Goal: Task Accomplishment & Management: Use online tool/utility

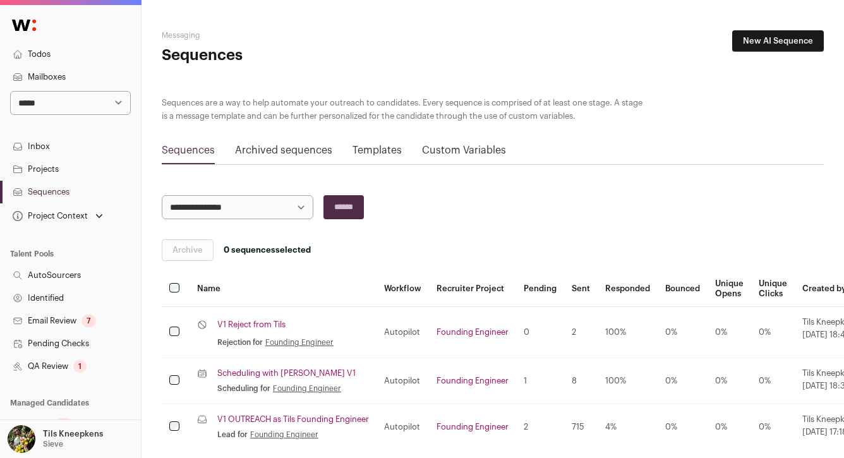
scroll to position [37, 0]
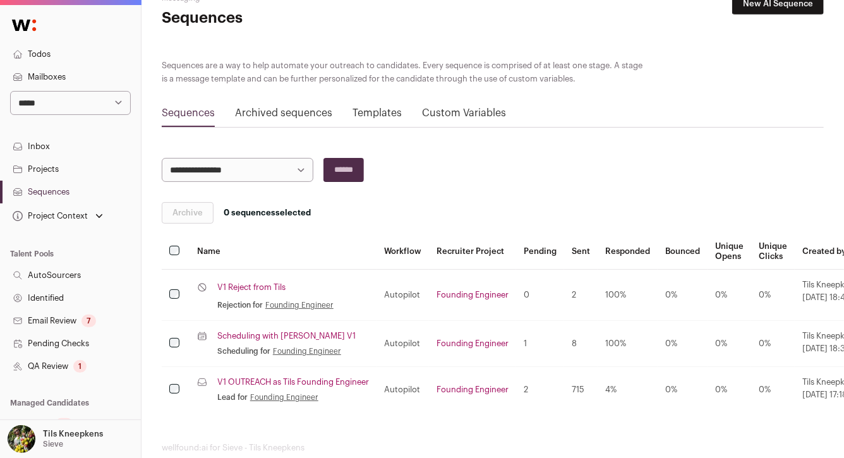
select select "*****"
click at [10, 91] on select "**********" at bounding box center [70, 103] width 121 height 24
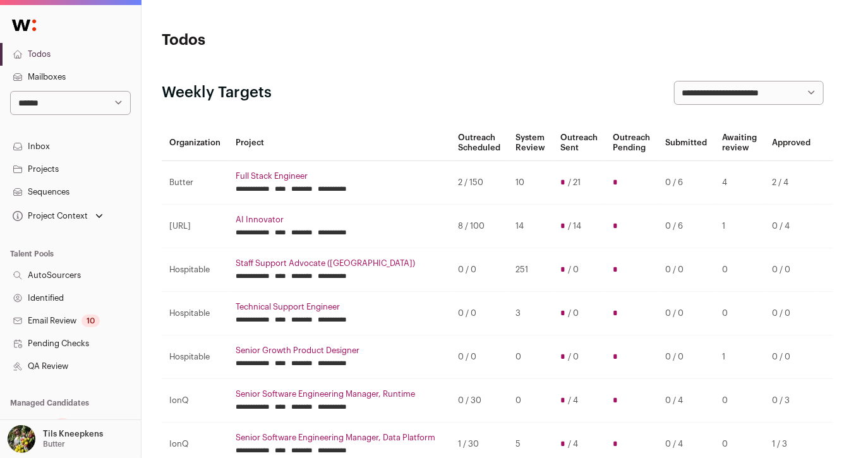
click at [63, 193] on link "Sequences" at bounding box center [70, 192] width 141 height 23
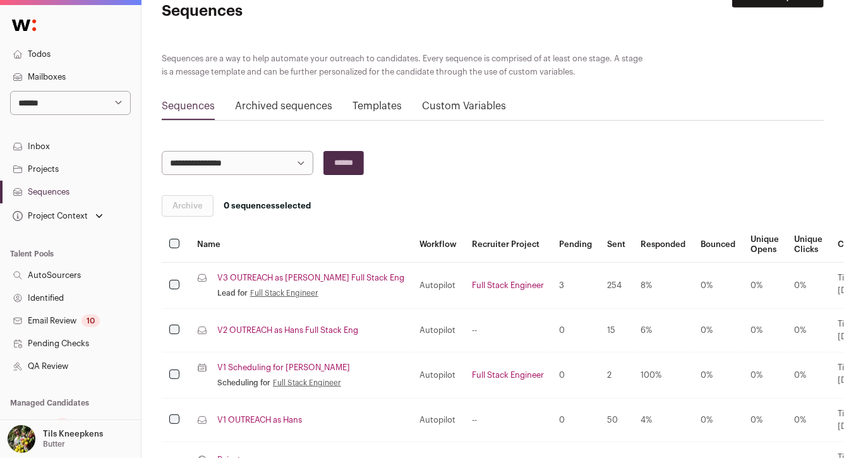
scroll to position [117, 0]
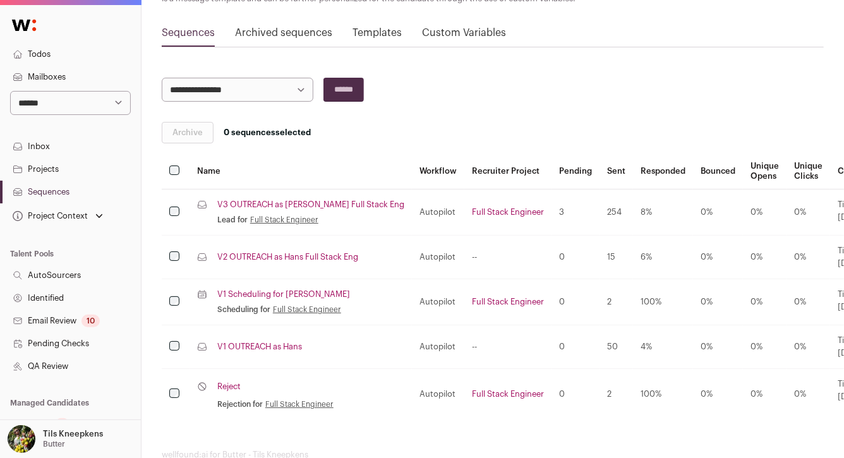
click at [287, 201] on link "V3 OUTREACH as Nate Full Stack Eng" at bounding box center [310, 205] width 187 height 10
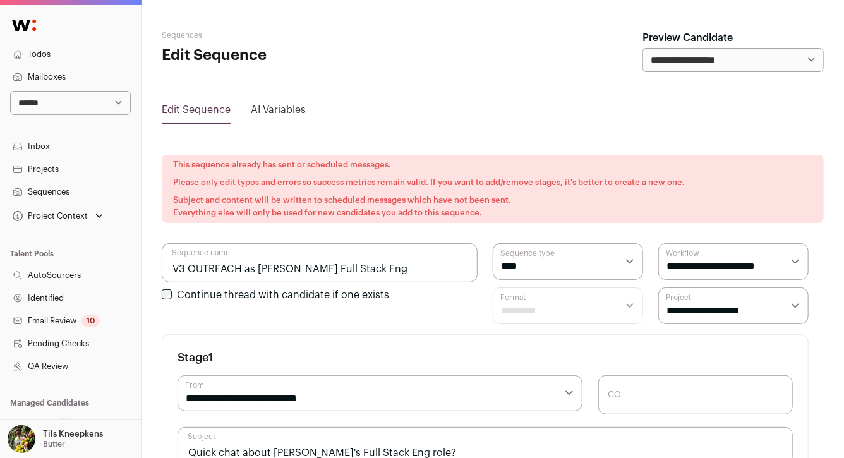
select select "****"
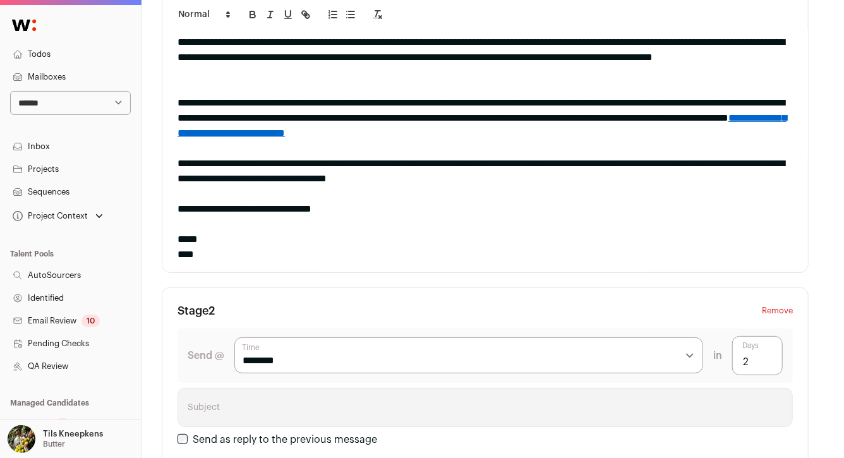
scroll to position [36, 0]
click at [52, 51] on link "Todos" at bounding box center [70, 54] width 141 height 23
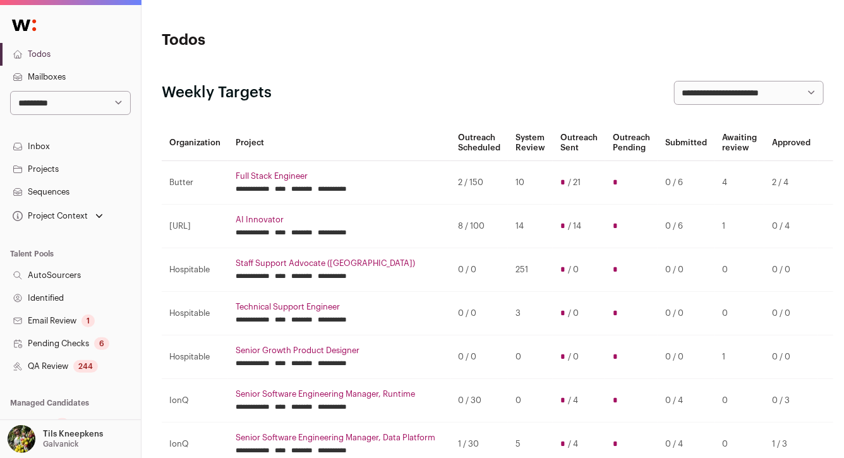
click at [104, 76] on link "Mailboxes" at bounding box center [70, 77] width 141 height 23
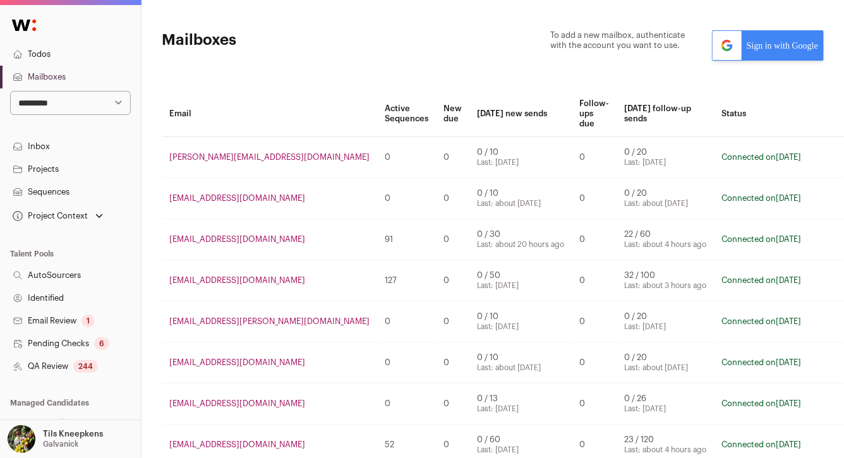
scroll to position [338, 0]
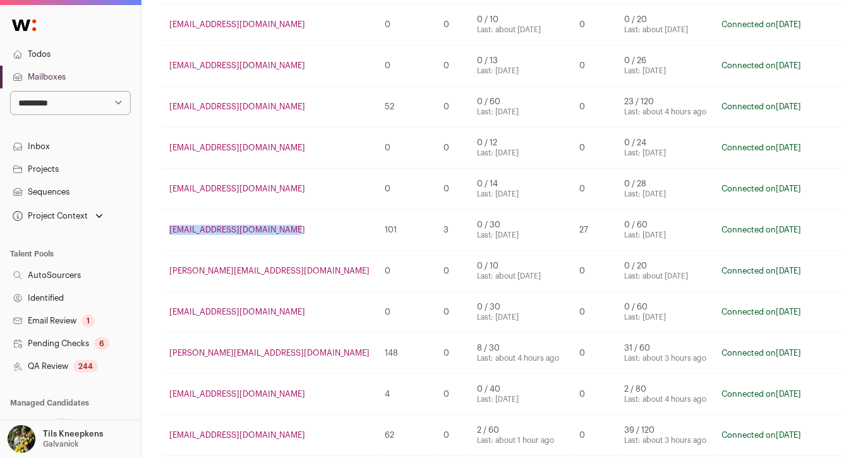
drag, startPoint x: 278, startPoint y: 227, endPoint x: 162, endPoint y: 234, distance: 116.4
click at [162, 234] on td "tils-galvanick@wellfound.us" at bounding box center [269, 230] width 215 height 41
copy link "tils-galvanick@wellfound.us"
click at [286, 111] on td "tils-ionq@wellfound.us" at bounding box center [269, 107] width 215 height 41
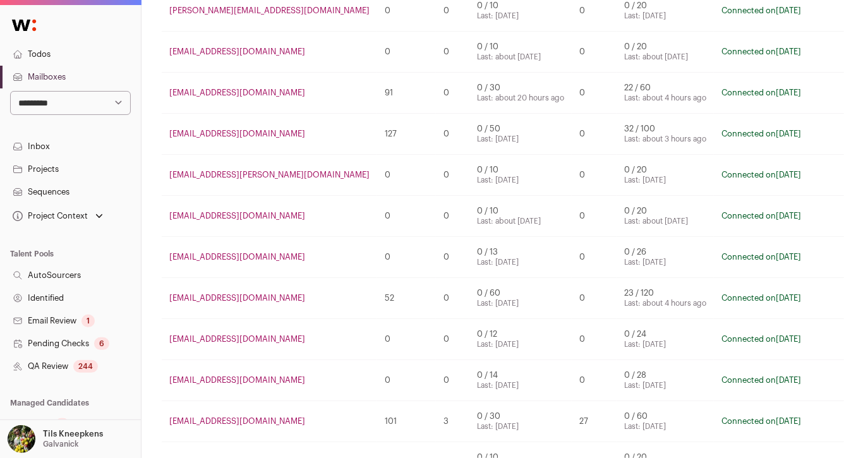
scroll to position [0, 0]
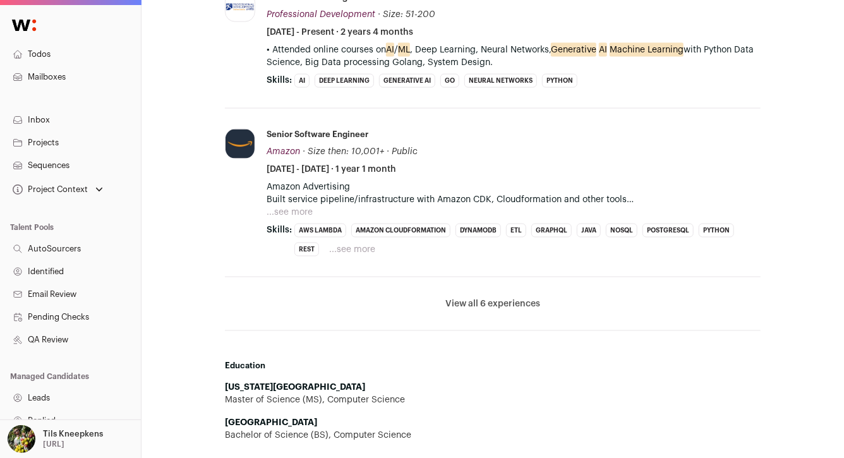
scroll to position [882, 0]
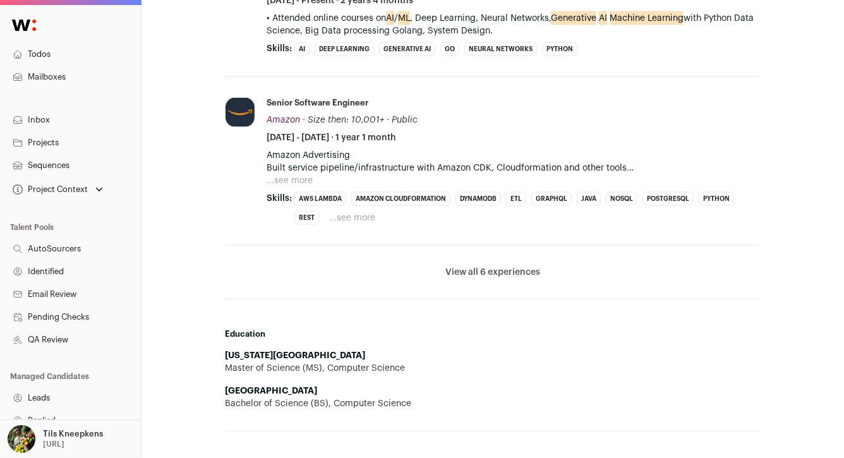
click at [479, 272] on button "View all 6 experiences" at bounding box center [492, 272] width 95 height 13
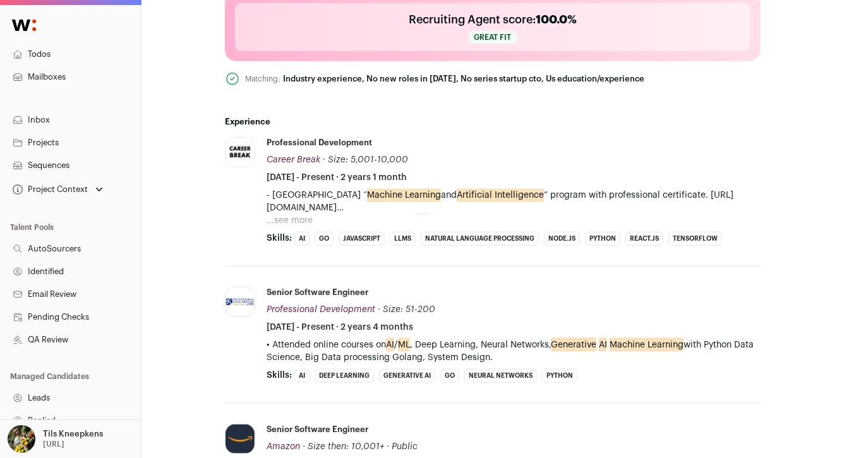
scroll to position [553, 0]
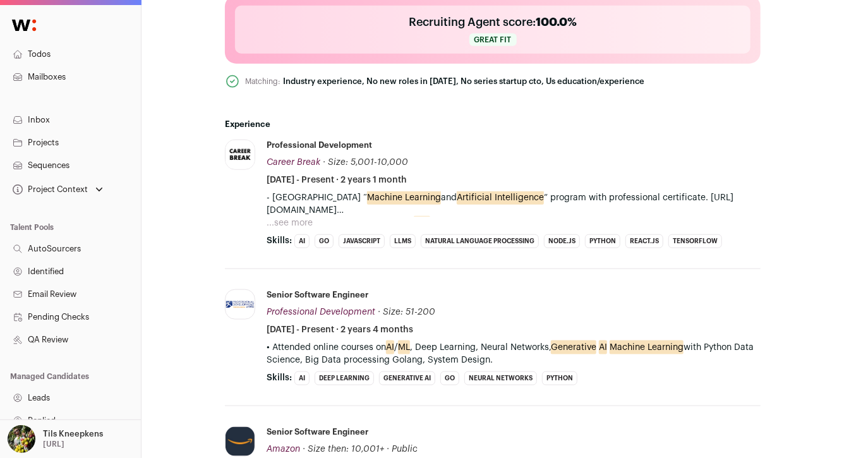
click at [304, 218] on button "...see more" at bounding box center [289, 223] width 46 height 13
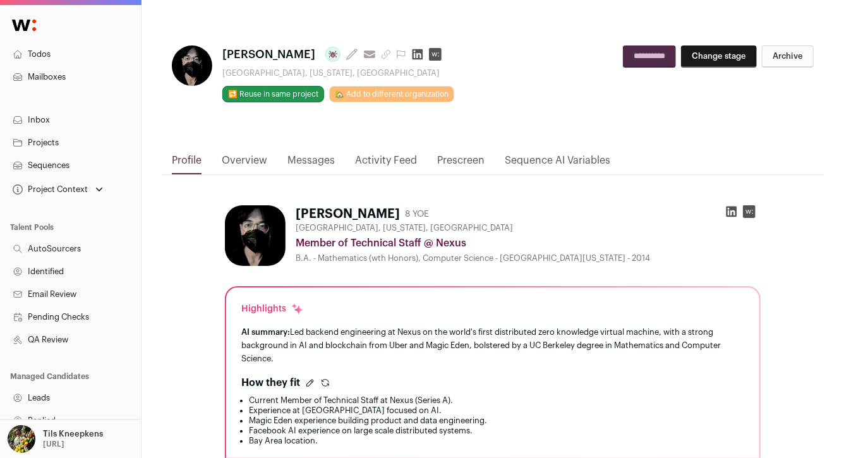
click at [693, 55] on button "Change stage" at bounding box center [719, 56] width 76 height 22
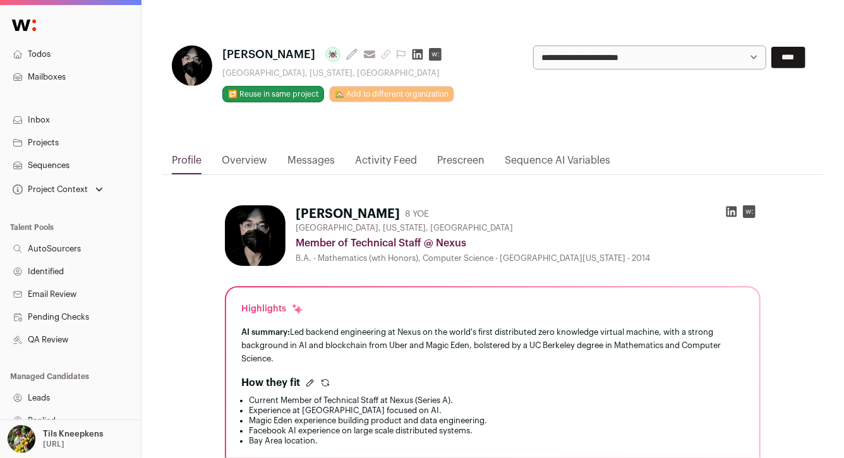
click at [693, 55] on select "**********" at bounding box center [649, 57] width 233 height 24
select select "**********"
click at [533, 45] on select "**********" at bounding box center [649, 57] width 233 height 24
click at [789, 57] on input "****" at bounding box center [788, 57] width 34 height 21
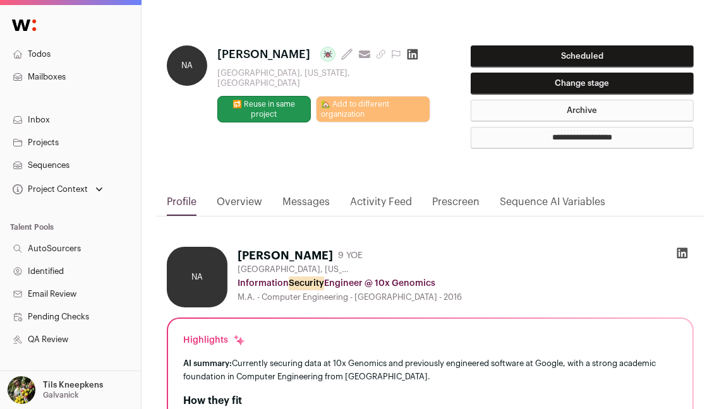
click at [254, 200] on link "Overview" at bounding box center [239, 204] width 45 height 21
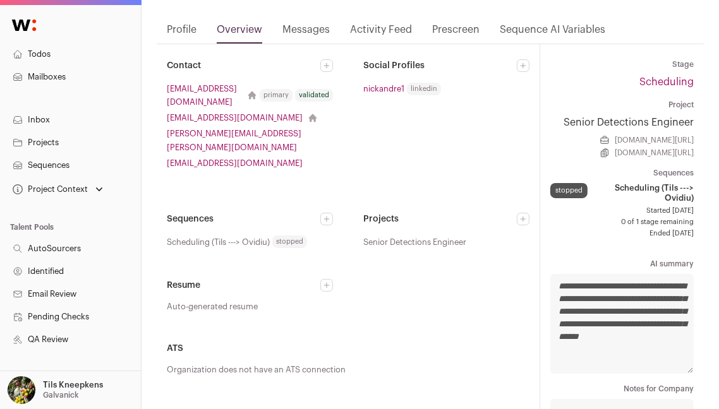
scroll to position [192, 0]
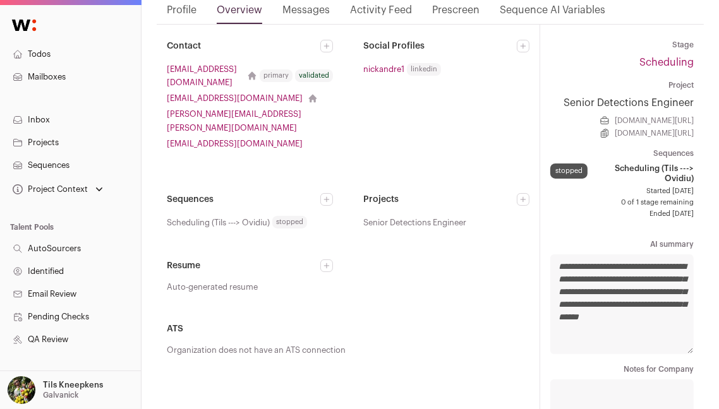
click at [330, 196] on icon at bounding box center [327, 200] width 8 height 8
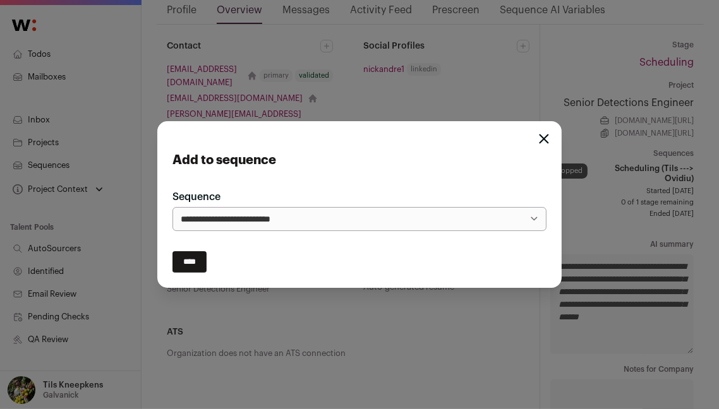
click at [543, 139] on icon "Close modal" at bounding box center [544, 139] width 8 height 8
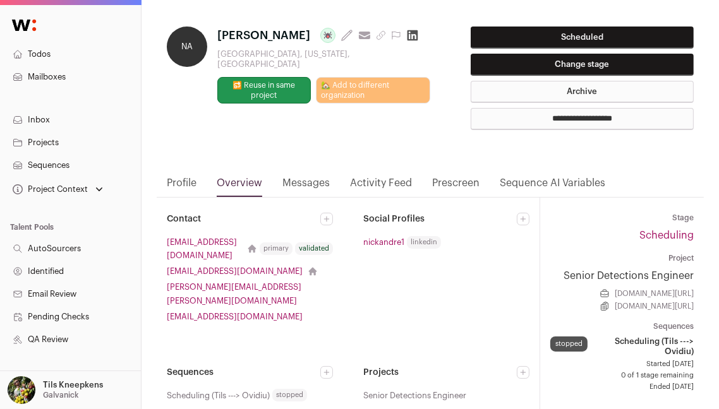
scroll to position [18, 0]
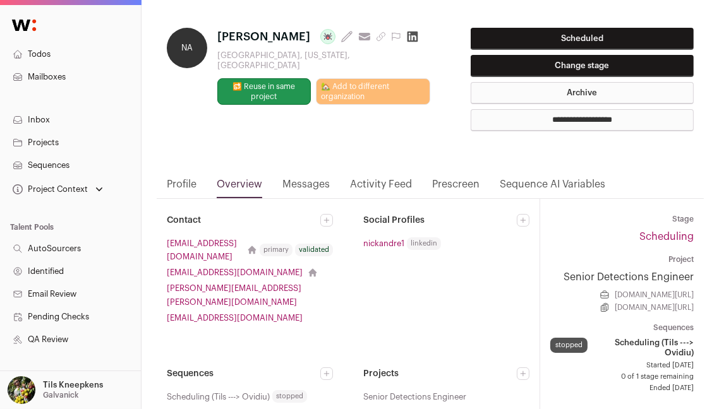
click at [306, 183] on link "Messages" at bounding box center [305, 187] width 47 height 21
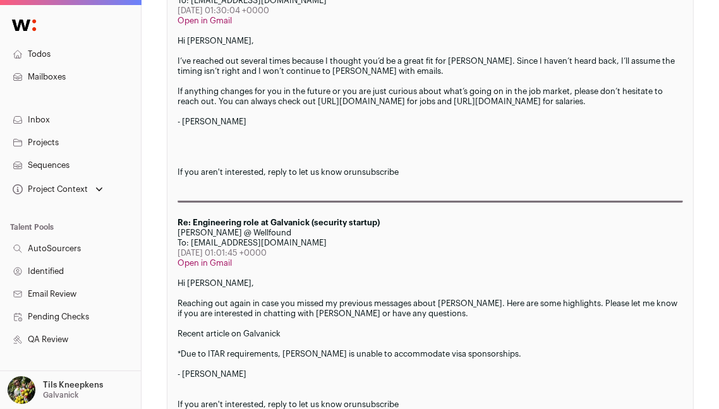
scroll to position [0, 0]
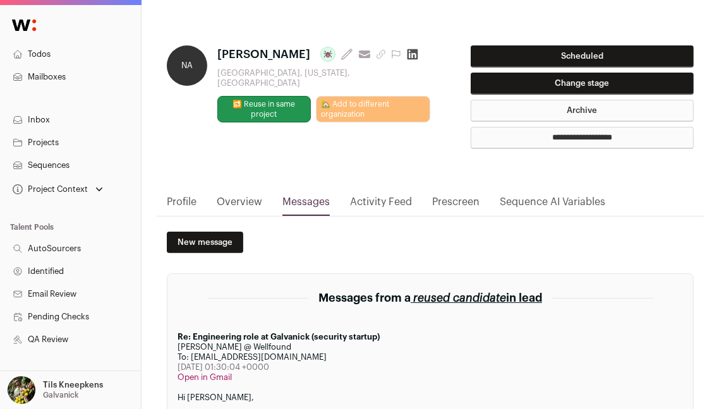
click at [246, 201] on link "Overview" at bounding box center [239, 204] width 45 height 21
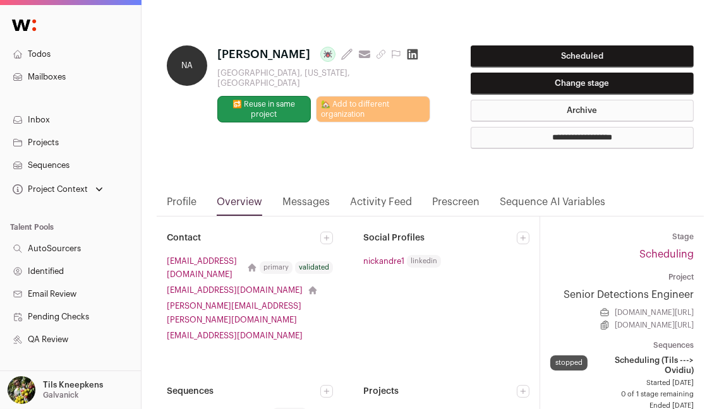
click at [313, 206] on link "Messages" at bounding box center [305, 204] width 47 height 21
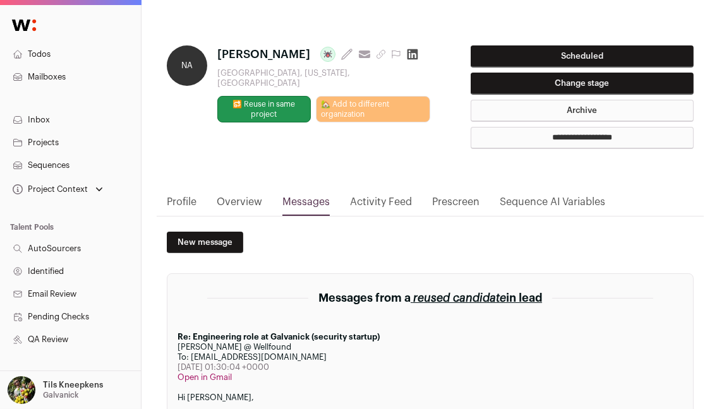
click at [217, 204] on link "Overview" at bounding box center [239, 204] width 45 height 21
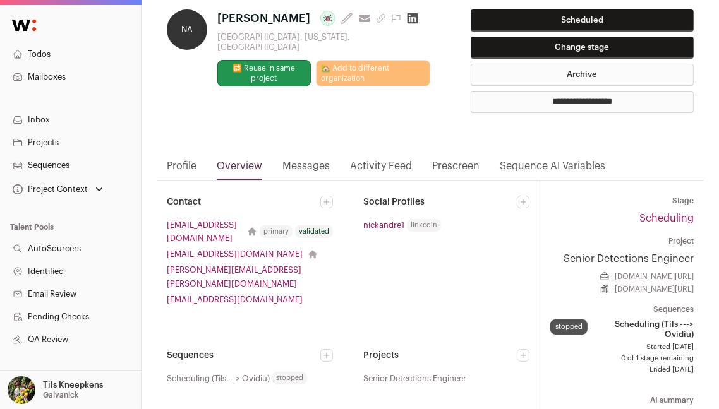
scroll to position [105, 0]
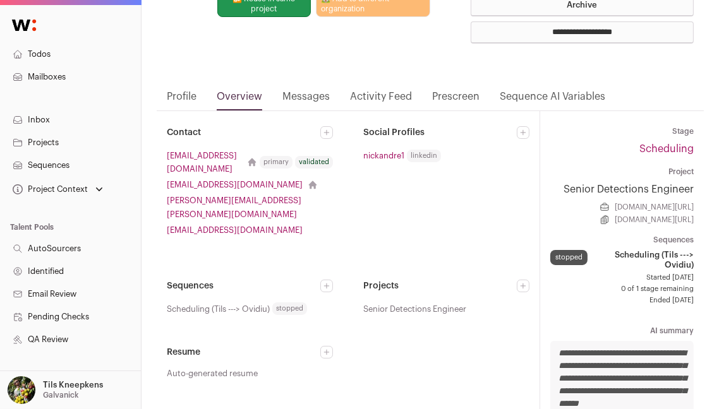
click at [330, 282] on icon at bounding box center [327, 286] width 8 height 8
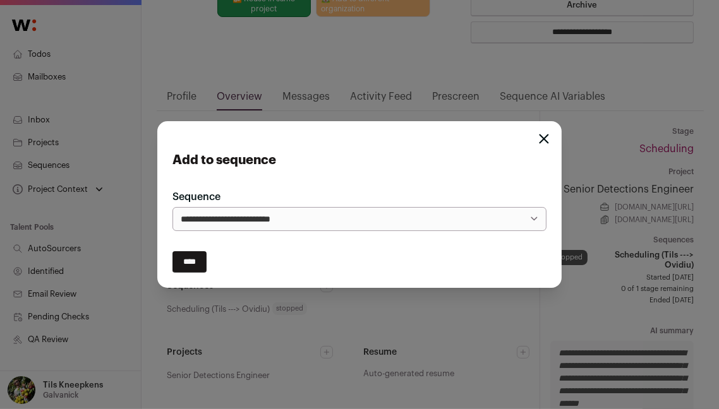
click at [333, 221] on select "**********" at bounding box center [359, 219] width 374 height 24
select select "*****"
click at [172, 207] on select "**********" at bounding box center [359, 219] width 374 height 24
click at [205, 265] on input "****" at bounding box center [189, 261] width 34 height 21
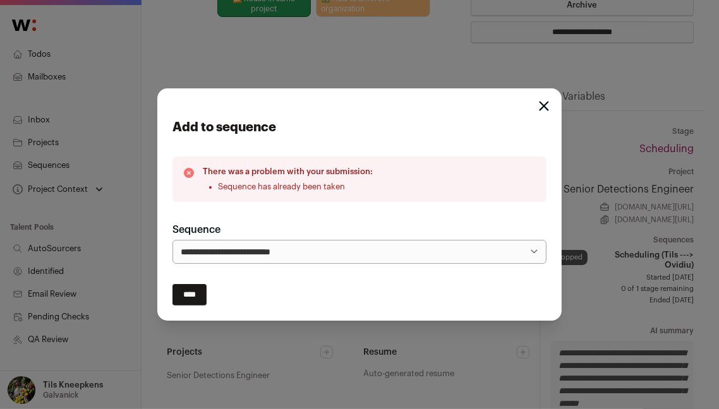
click at [546, 110] on icon "Close modal" at bounding box center [544, 106] width 10 height 10
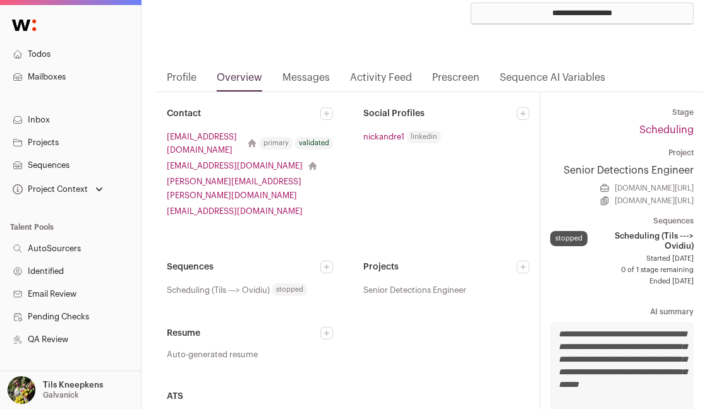
scroll to position [0, 0]
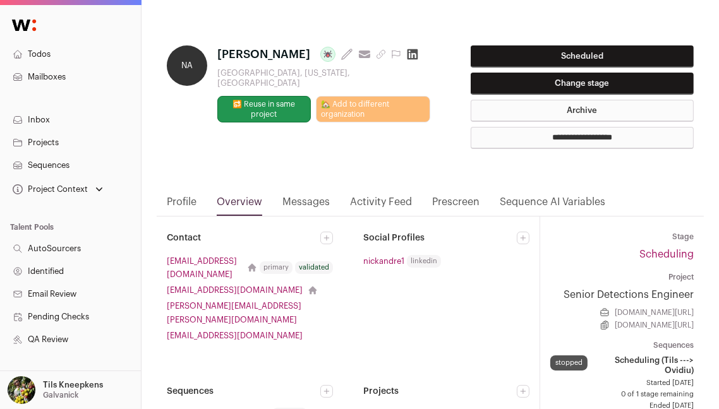
click at [301, 203] on link "Messages" at bounding box center [305, 204] width 47 height 21
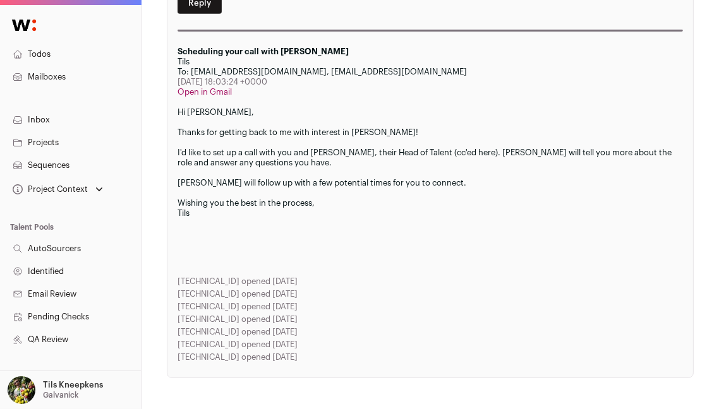
scroll to position [1828, 0]
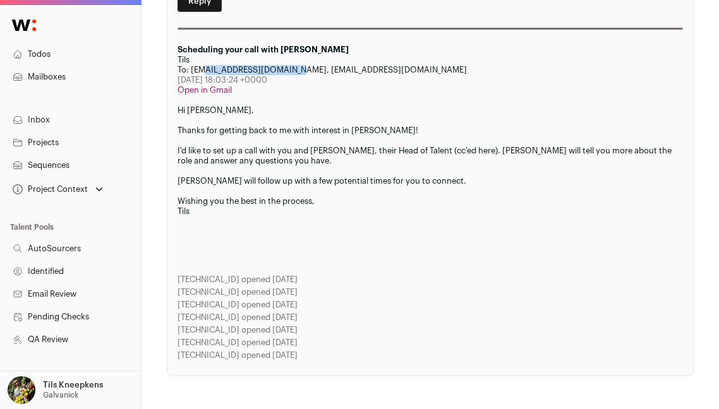
drag, startPoint x: 284, startPoint y: 80, endPoint x: 193, endPoint y: 81, distance: 90.9
click at [193, 75] on div "To: nickandre15@gmail.com, ovidiu@galvanick.com" at bounding box center [429, 70] width 505 height 10
copy div "nickandre15@gmail.com"
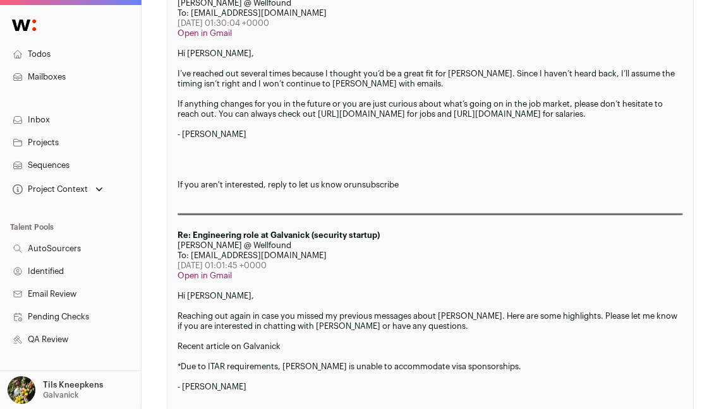
scroll to position [0, 0]
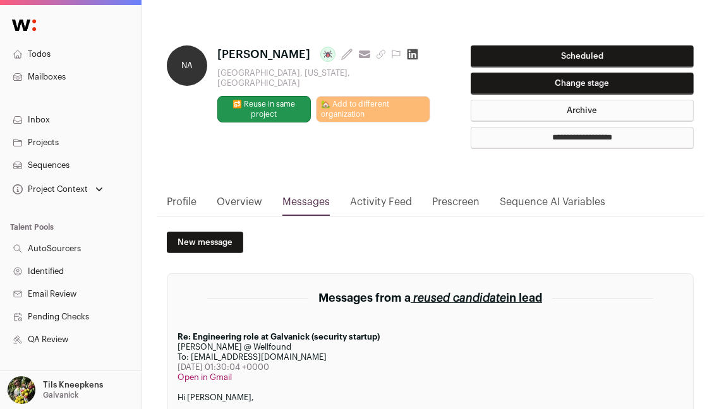
click at [222, 200] on link "Overview" at bounding box center [239, 204] width 45 height 21
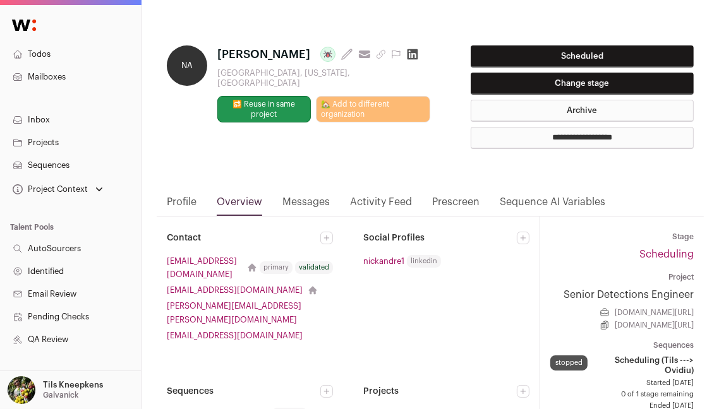
click at [299, 205] on link "Messages" at bounding box center [305, 204] width 47 height 21
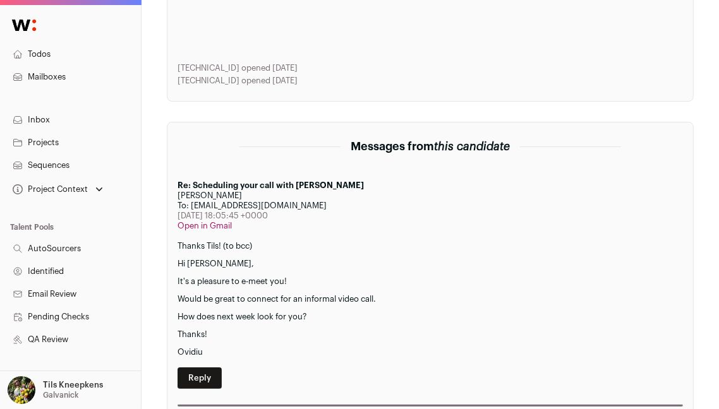
scroll to position [1702, 0]
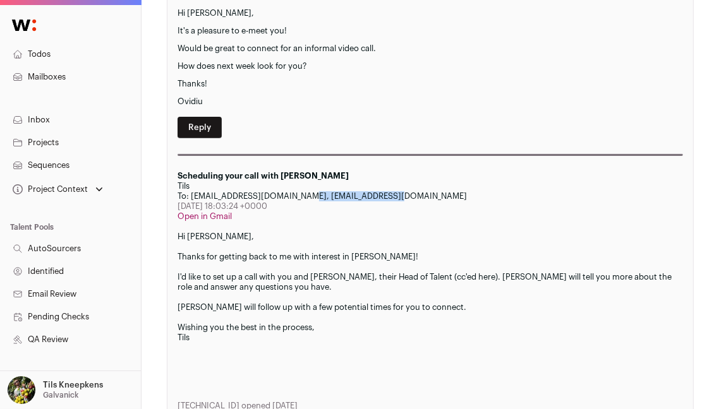
drag, startPoint x: 380, startPoint y: 204, endPoint x: 290, endPoint y: 204, distance: 90.3
click at [290, 201] on div "To: nickandre15@gmail.com, ovidiu@galvanick.com" at bounding box center [429, 196] width 505 height 10
copy div "ovidiu@galvanick.com"
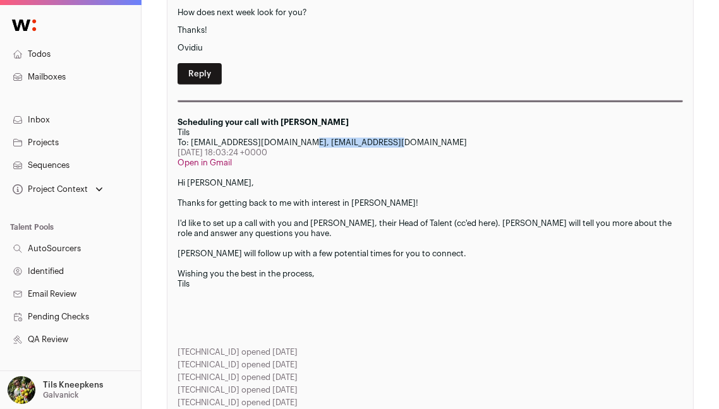
scroll to position [1759, 0]
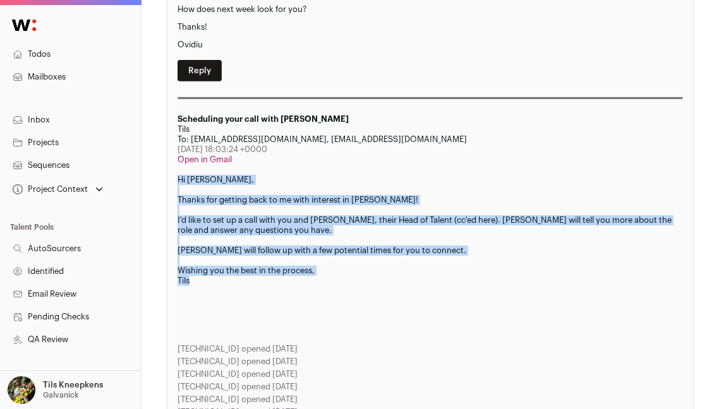
drag, startPoint x: 211, startPoint y: 293, endPoint x: 169, endPoint y: 191, distance: 110.5
click at [169, 191] on section "Messages from this candidate Re: Scheduling your call with Galvanick Ovidiu Mih…" at bounding box center [430, 129] width 527 height 631
copy div "Hi Nicholas, Thanks for getting back to me with interest in Galvanick! I'd like…"
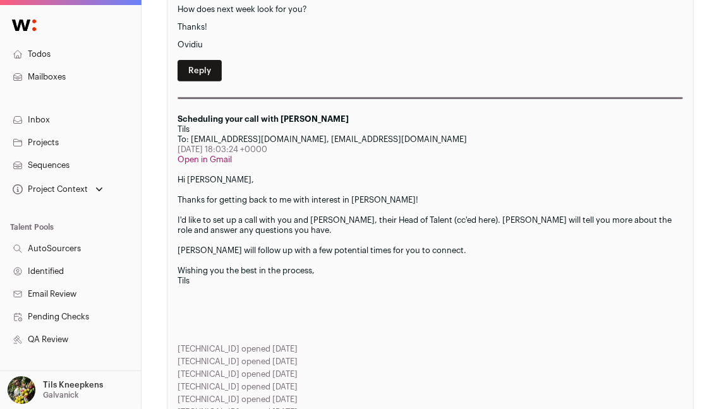
click at [308, 124] on div "Scheduling your call with Galvanick" at bounding box center [429, 119] width 505 height 10
copy div "Scheduling your call with Galvanick"
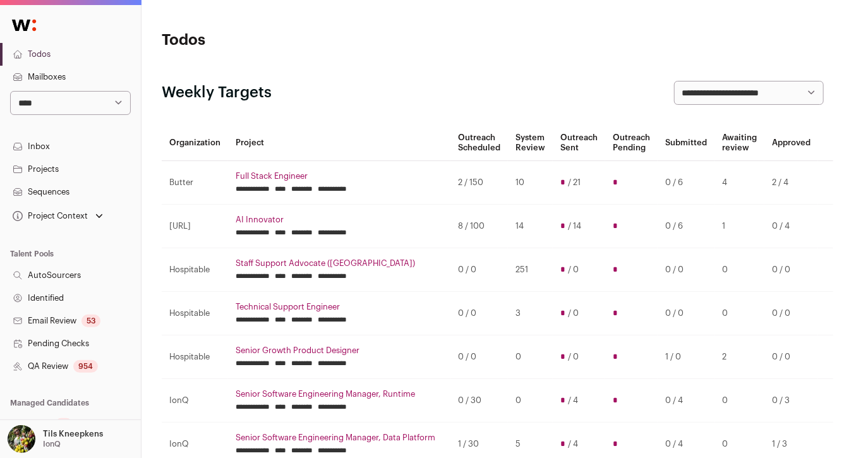
click at [83, 368] on div "954" at bounding box center [85, 366] width 25 height 13
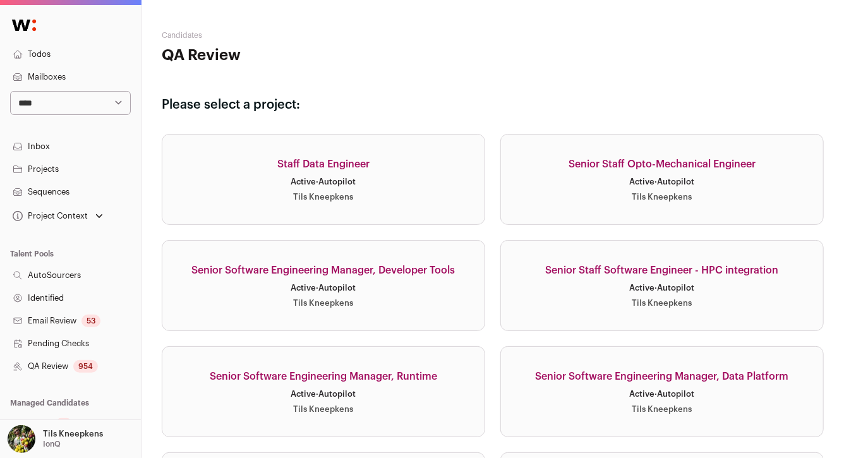
click at [640, 284] on div "Active · Autopilot" at bounding box center [662, 288] width 65 height 10
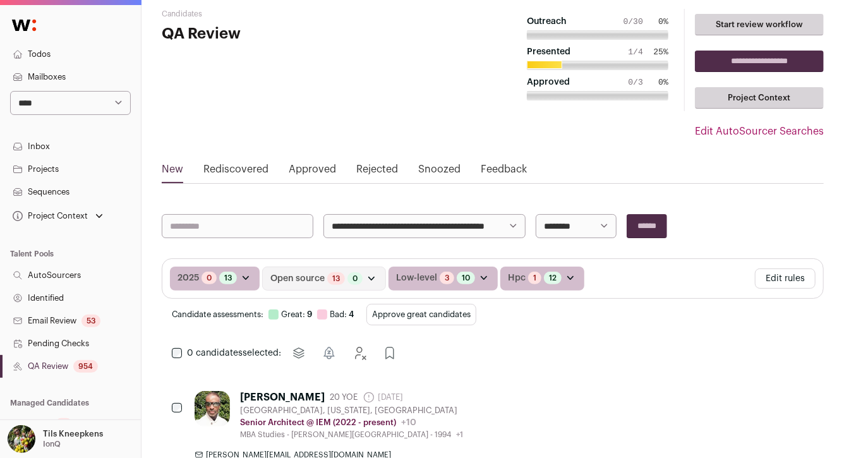
scroll to position [32, 0]
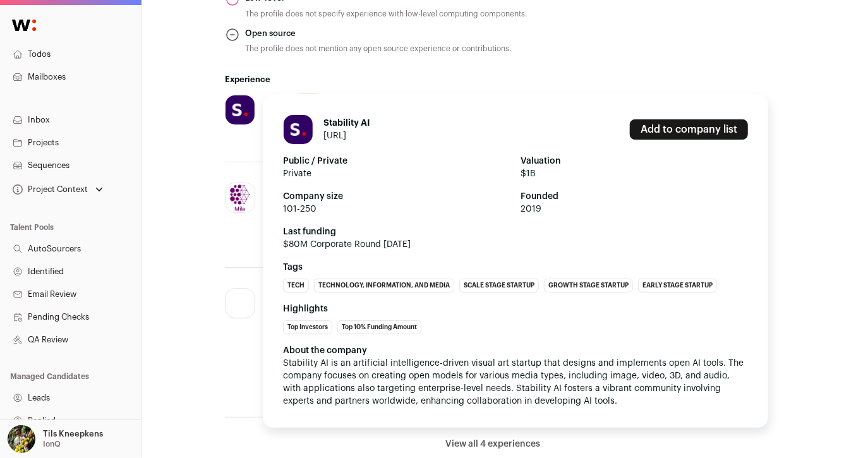
scroll to position [858, 0]
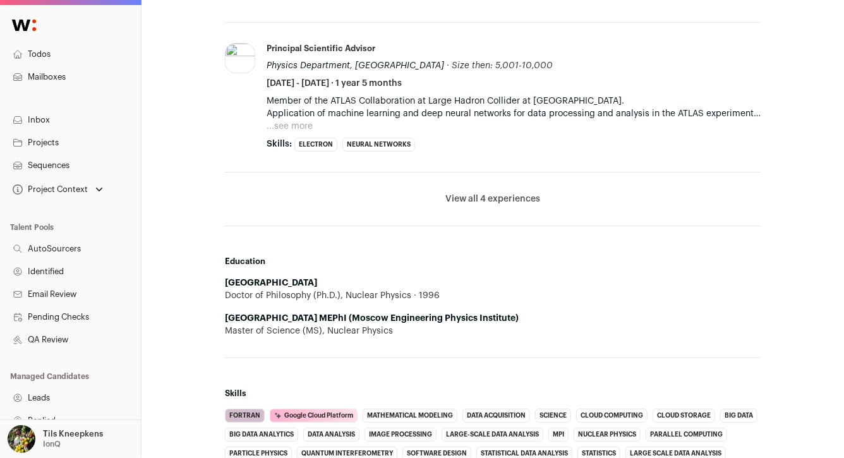
click at [477, 200] on button "View all 4 experiences" at bounding box center [492, 199] width 95 height 13
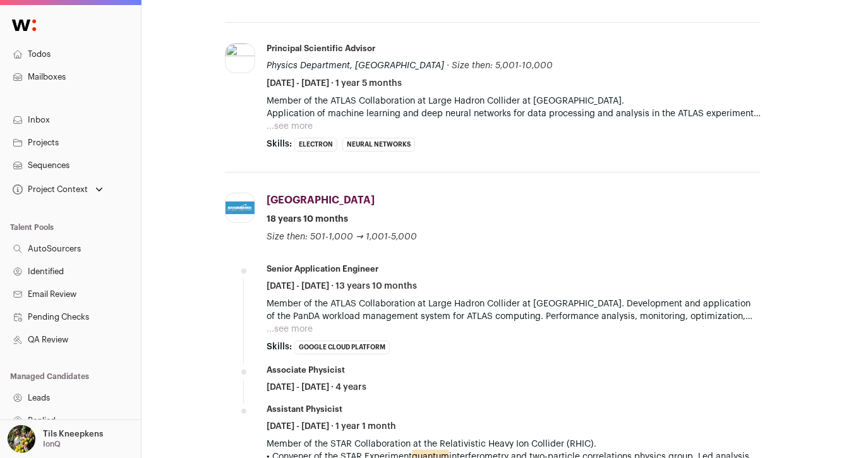
scroll to position [0, 0]
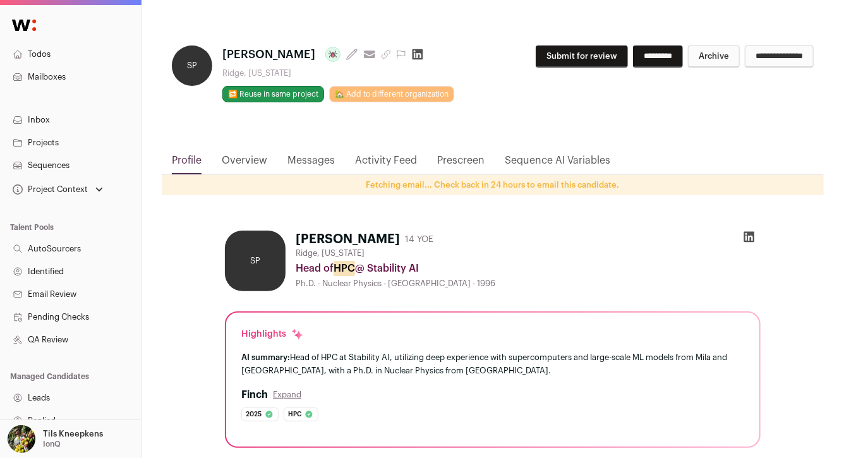
click at [585, 52] on button "Submit for review" at bounding box center [581, 56] width 92 height 22
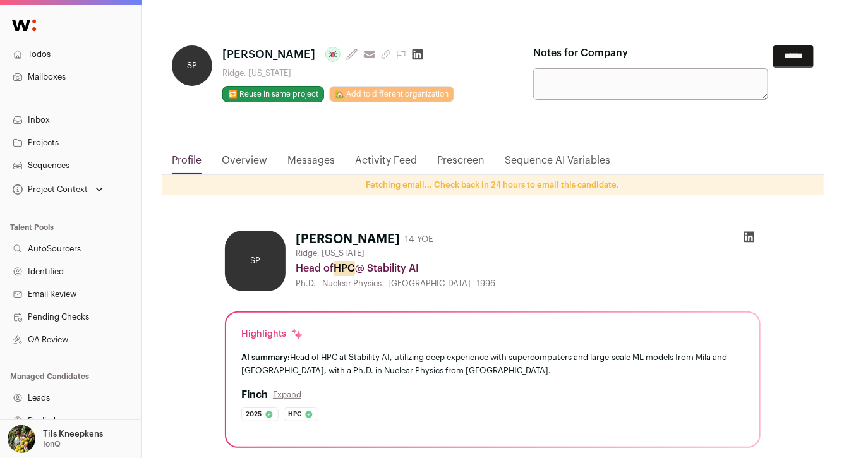
click at [779, 54] on input "******" at bounding box center [793, 56] width 40 height 22
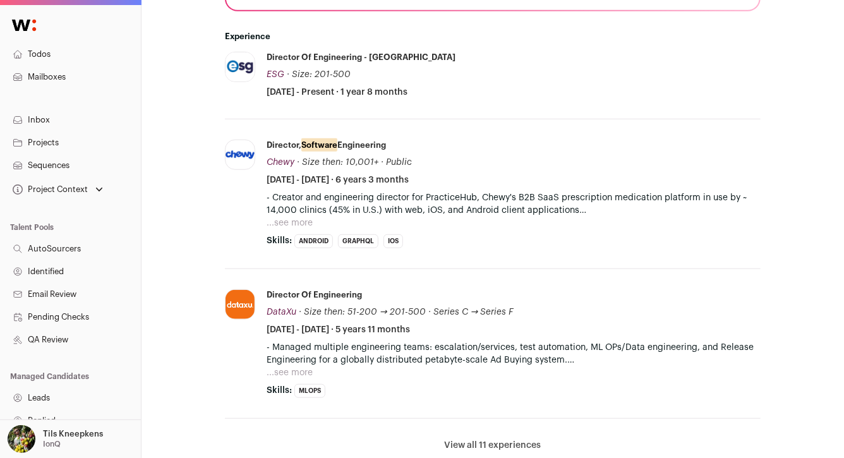
scroll to position [416, 0]
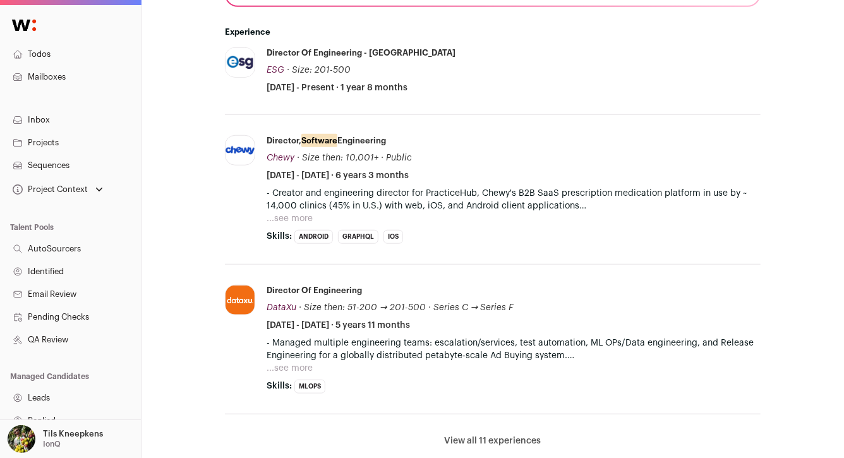
click at [300, 218] on button "...see more" at bounding box center [289, 218] width 46 height 13
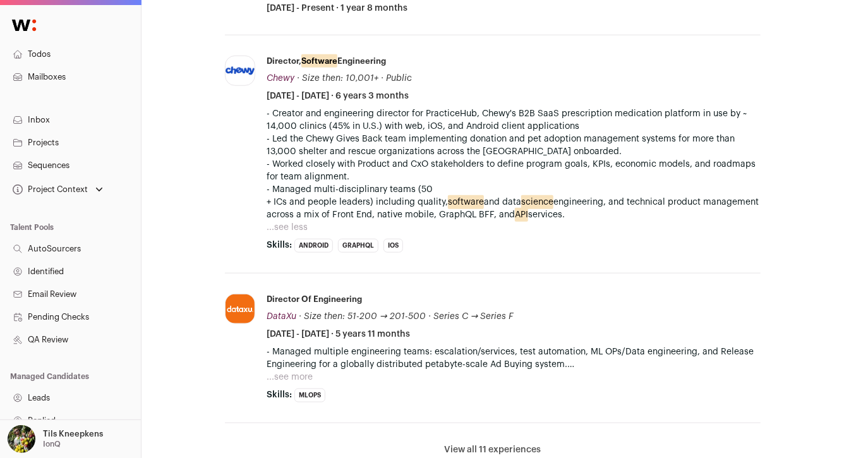
scroll to position [503, 0]
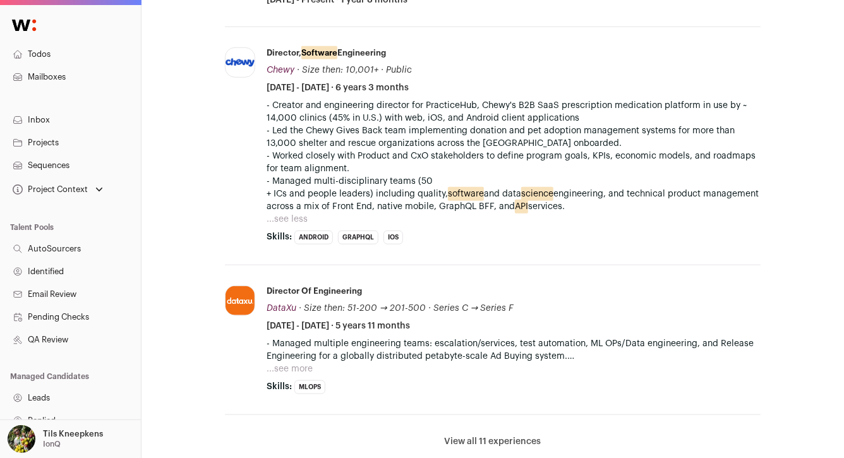
click at [304, 366] on button "...see more" at bounding box center [289, 368] width 46 height 13
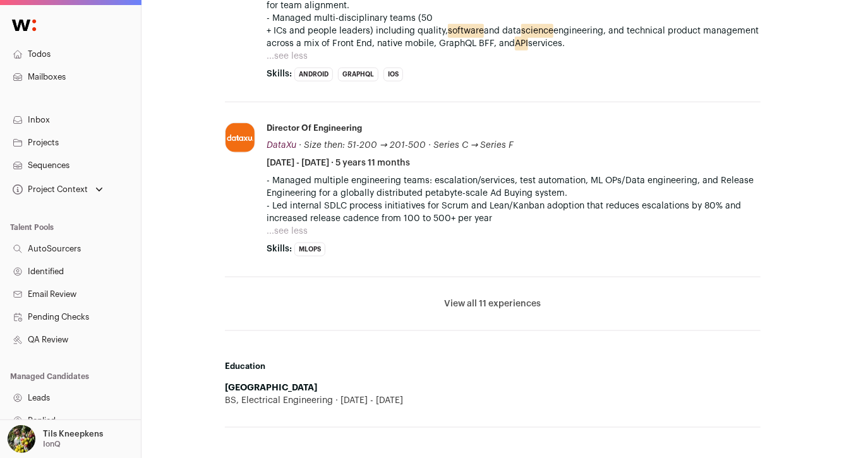
scroll to position [671, 0]
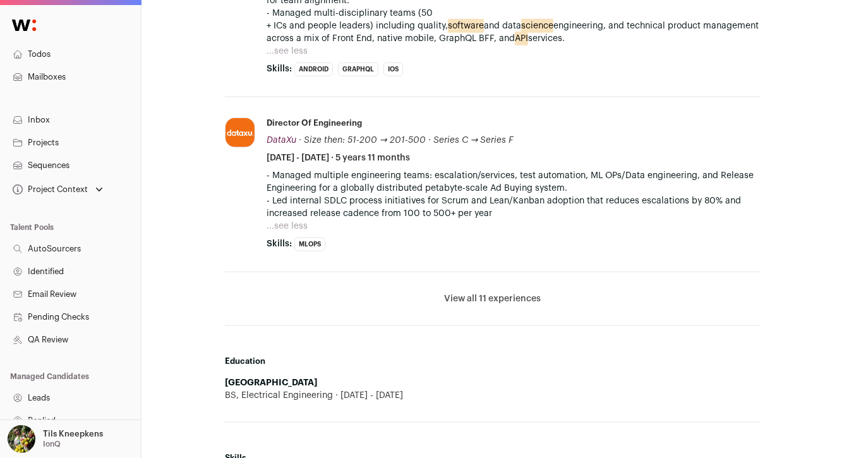
click at [501, 301] on button "View all 11 experiences" at bounding box center [493, 298] width 97 height 13
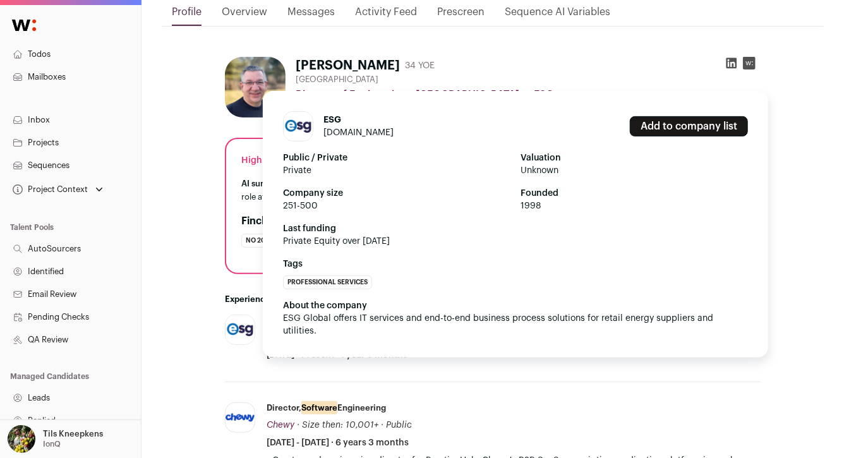
scroll to position [0, 0]
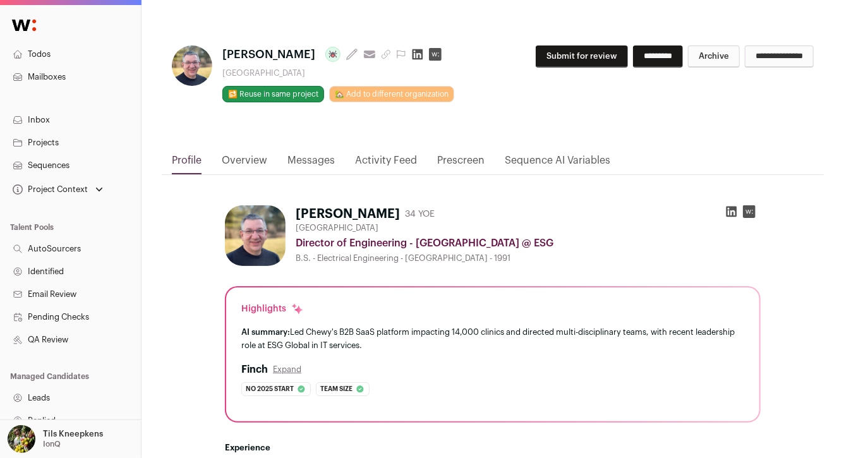
click at [581, 54] on button "Submit for review" at bounding box center [581, 56] width 92 height 22
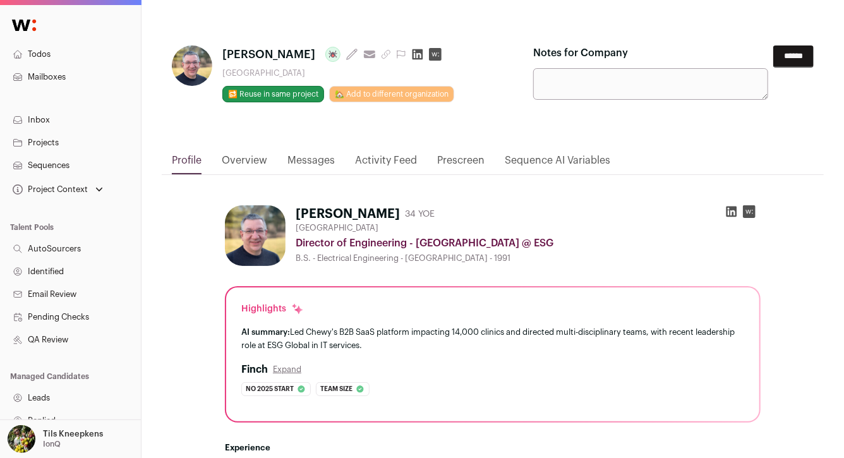
click at [786, 49] on input "******" at bounding box center [793, 56] width 40 height 22
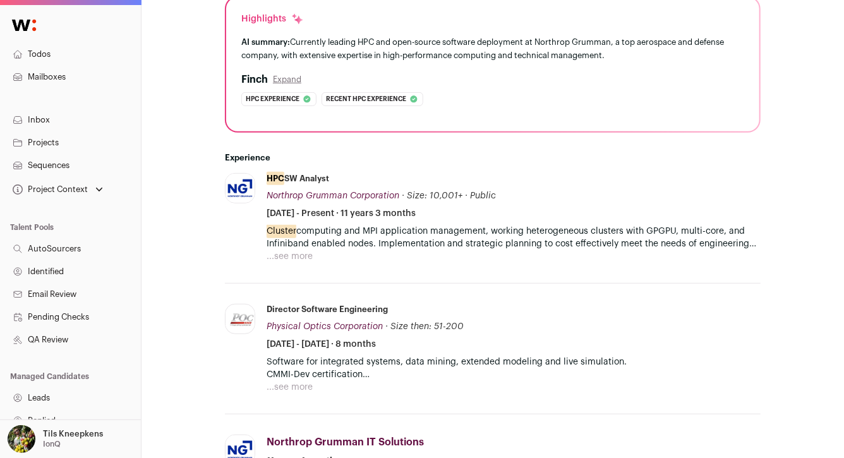
scroll to position [297, 0]
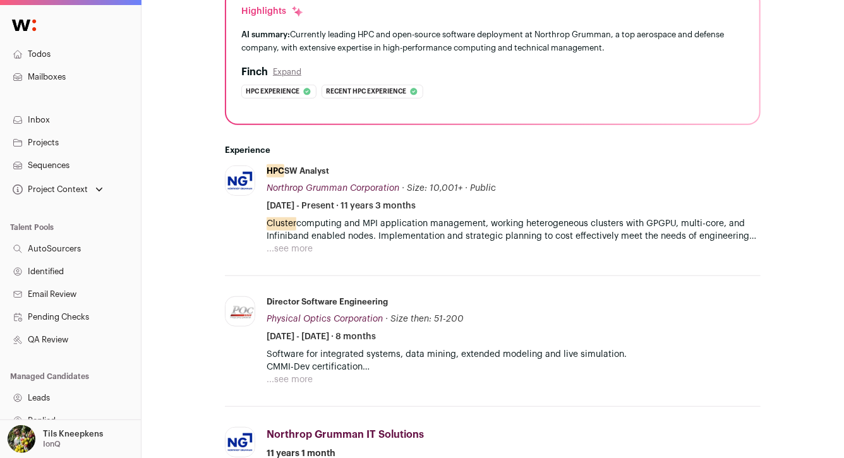
click at [303, 242] on button "...see more" at bounding box center [289, 248] width 46 height 13
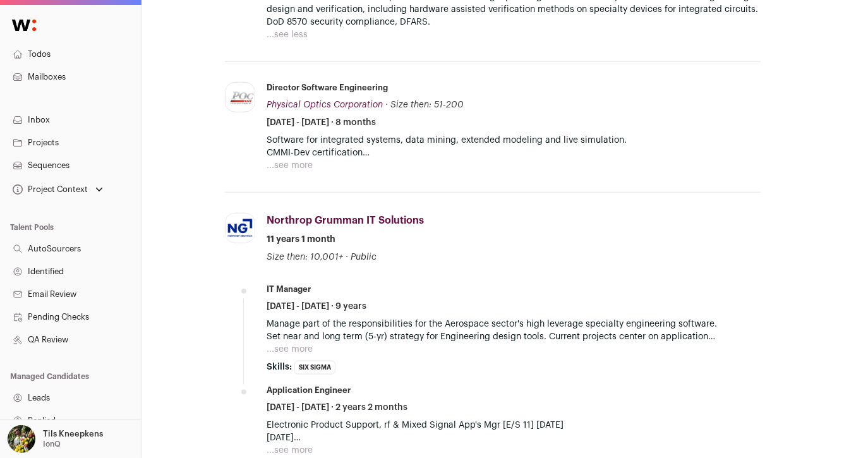
scroll to position [537, 0]
click at [287, 158] on button "...see more" at bounding box center [289, 164] width 46 height 13
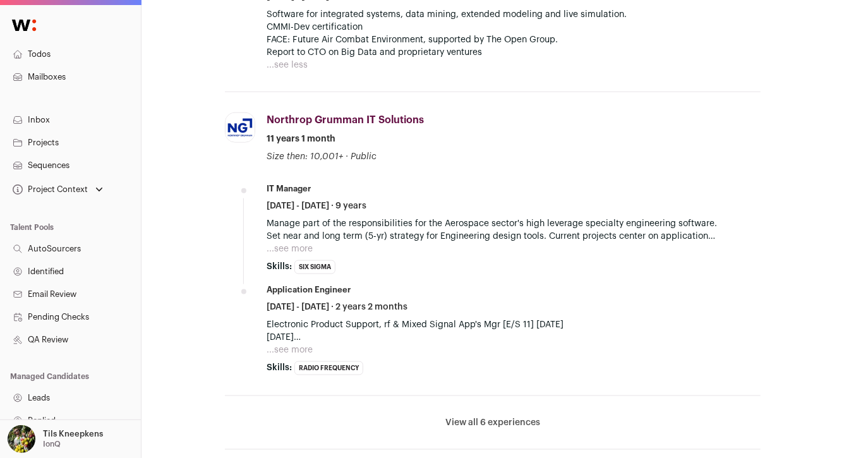
scroll to position [681, 0]
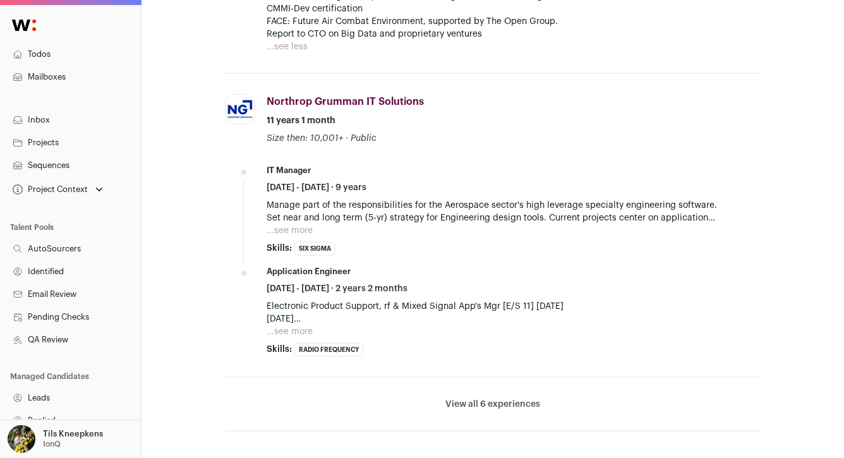
click at [286, 224] on button "...see more" at bounding box center [289, 230] width 46 height 13
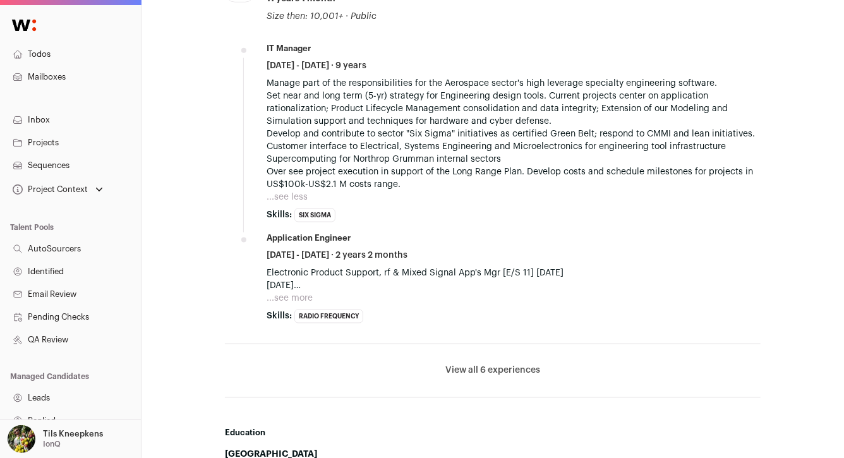
scroll to position [818, 0]
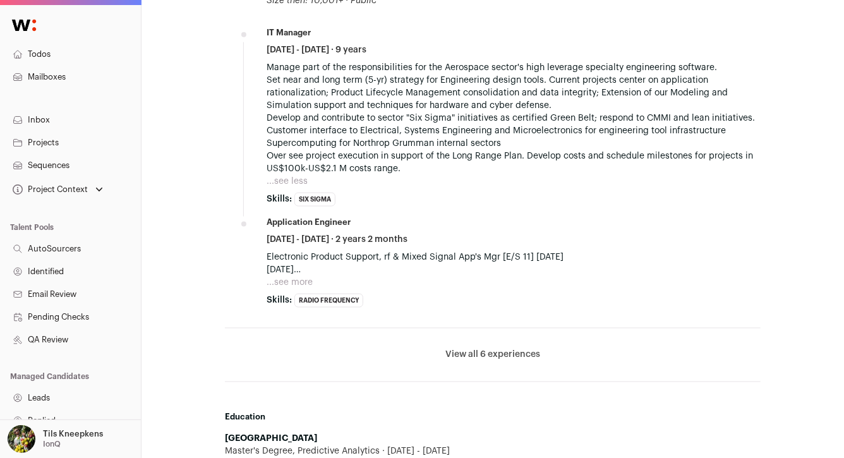
click at [284, 276] on button "...see more" at bounding box center [289, 282] width 46 height 13
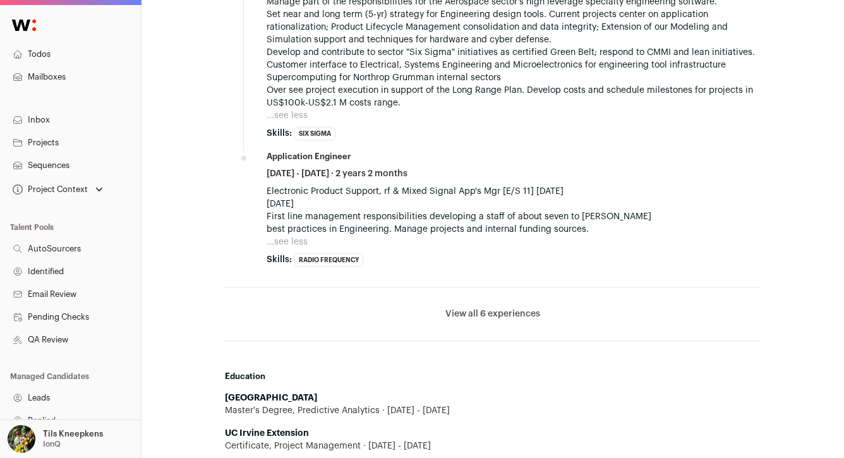
scroll to position [913, 0]
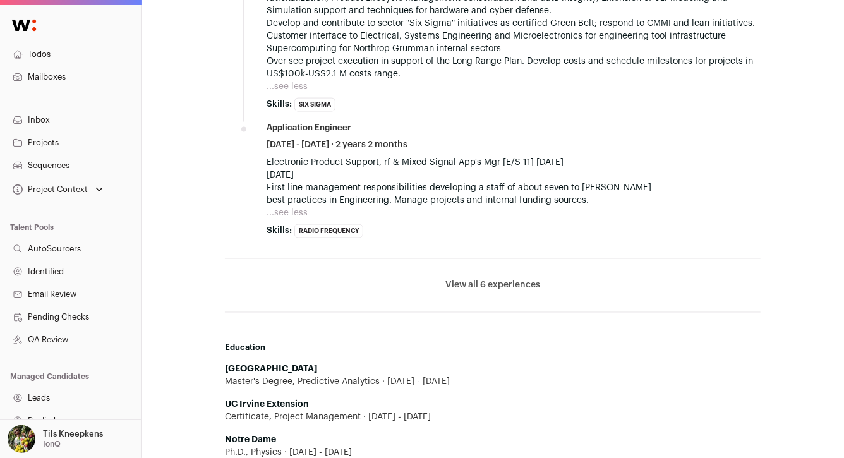
click at [481, 280] on button "View all 6 experiences" at bounding box center [492, 285] width 95 height 13
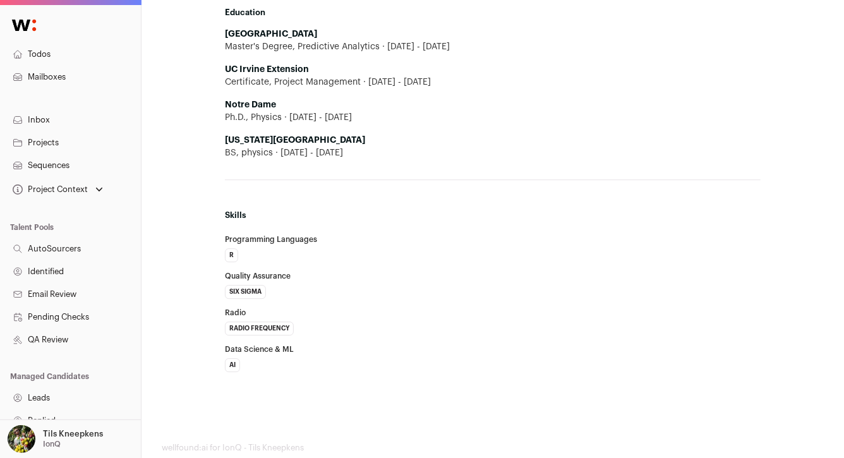
scroll to position [1645, 0]
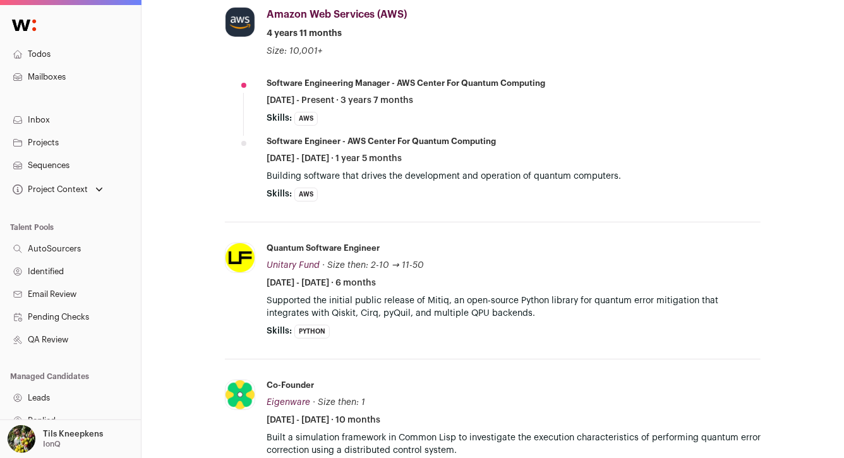
scroll to position [573, 0]
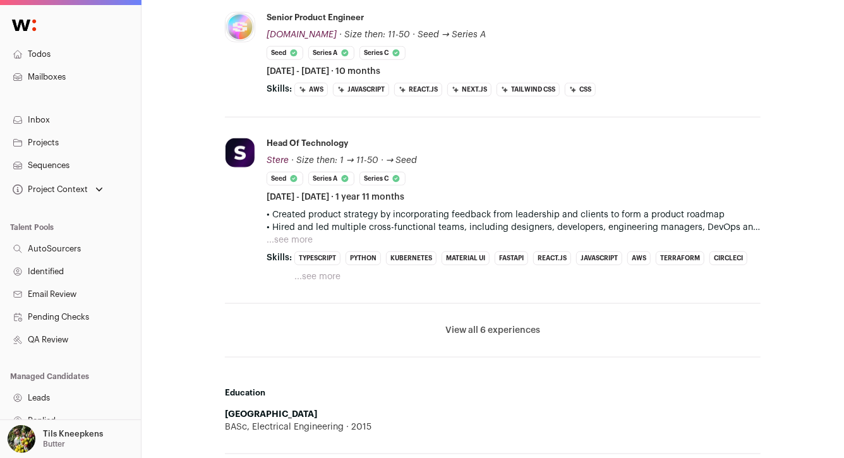
scroll to position [629, 0]
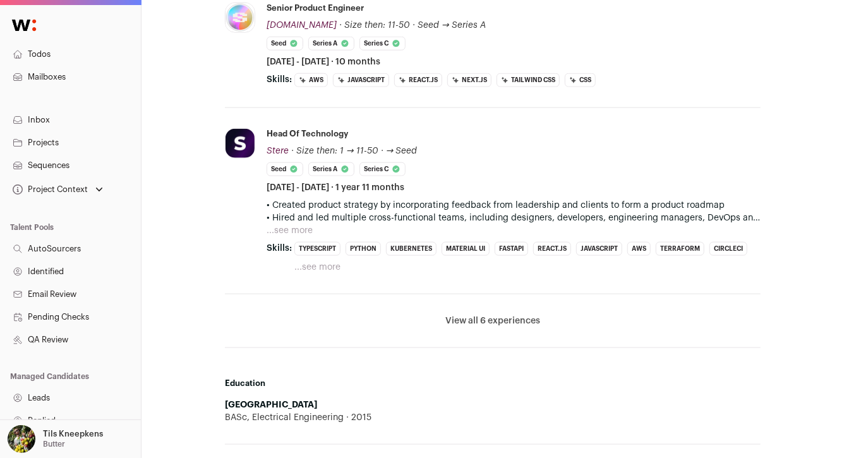
click at [495, 316] on button "View all 6 experiences" at bounding box center [492, 320] width 95 height 13
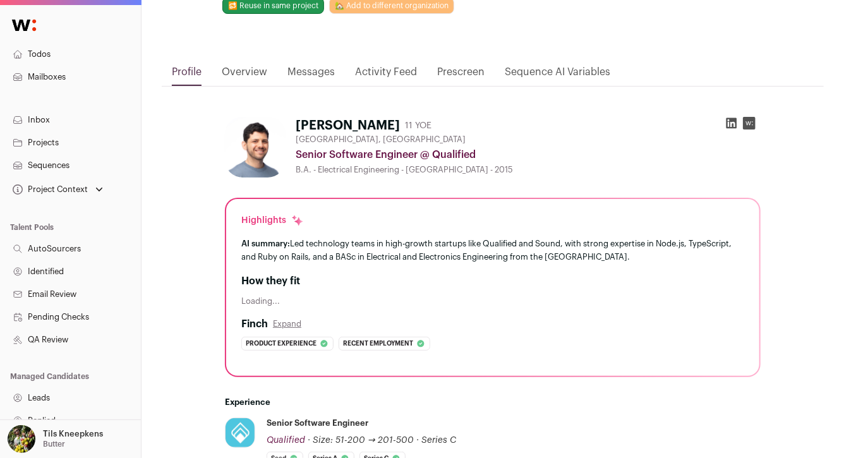
scroll to position [0, 0]
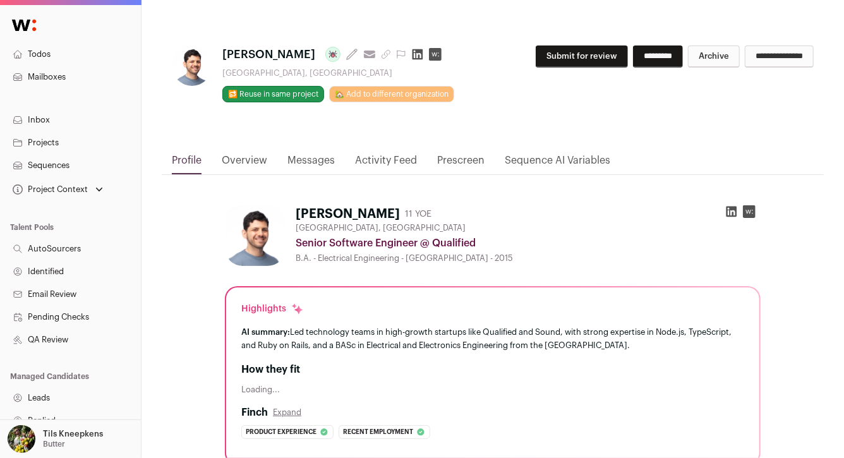
click at [729, 209] on icon at bounding box center [731, 211] width 11 height 11
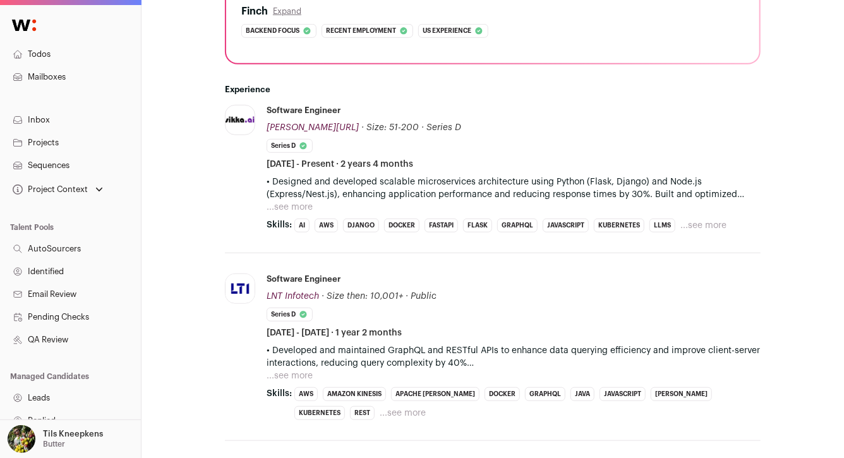
scroll to position [472, 0]
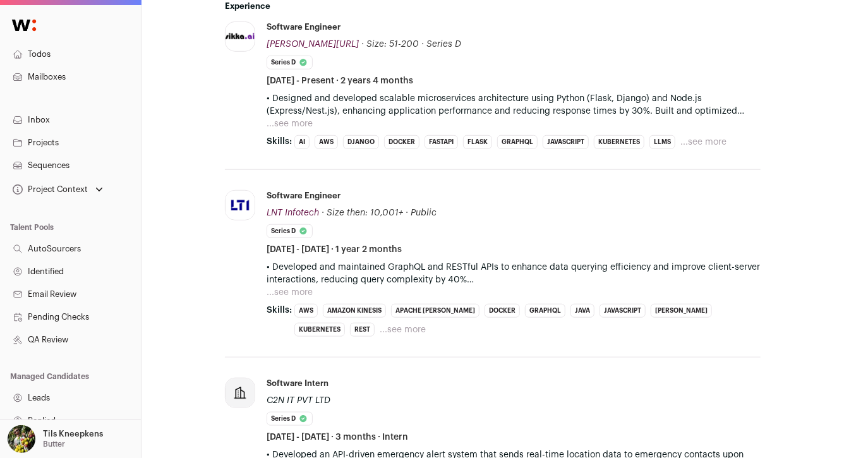
click at [300, 123] on button "...see more" at bounding box center [289, 123] width 46 height 13
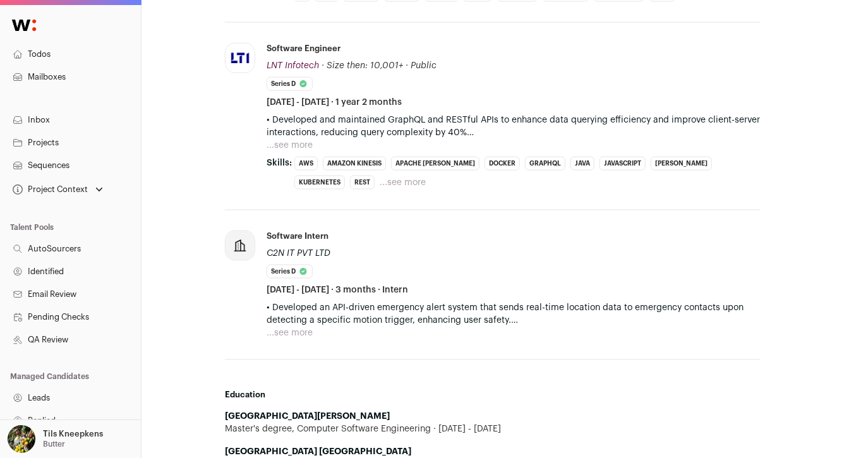
click at [292, 143] on button "...see more" at bounding box center [289, 145] width 46 height 13
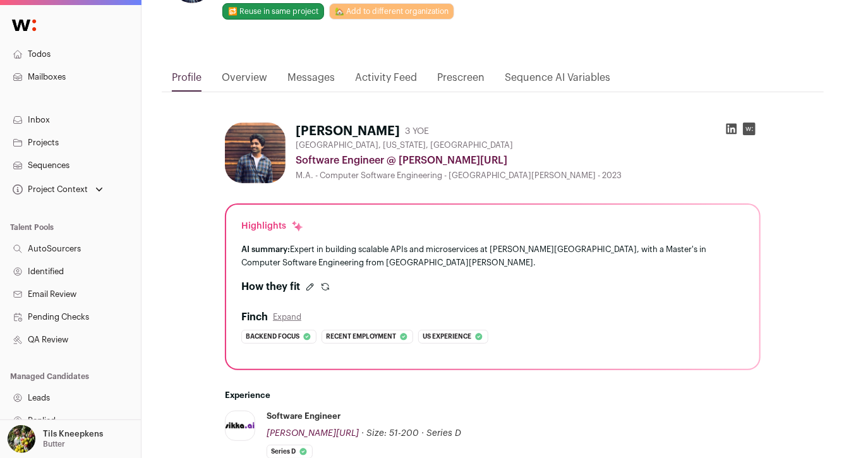
scroll to position [0, 0]
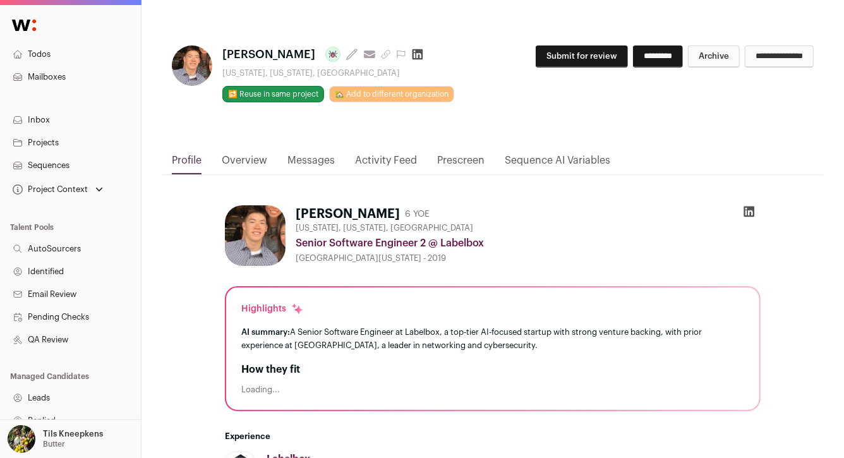
click at [542, 59] on button "Submit for review" at bounding box center [581, 56] width 92 height 22
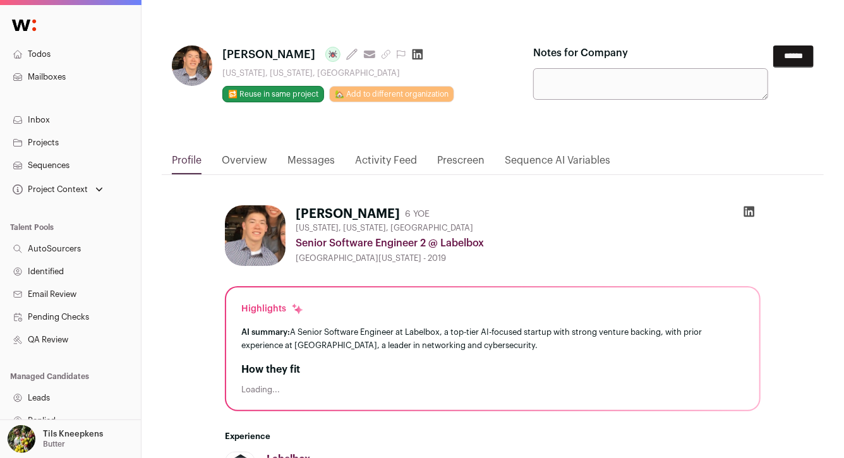
click at [792, 54] on input "******" at bounding box center [793, 56] width 40 height 22
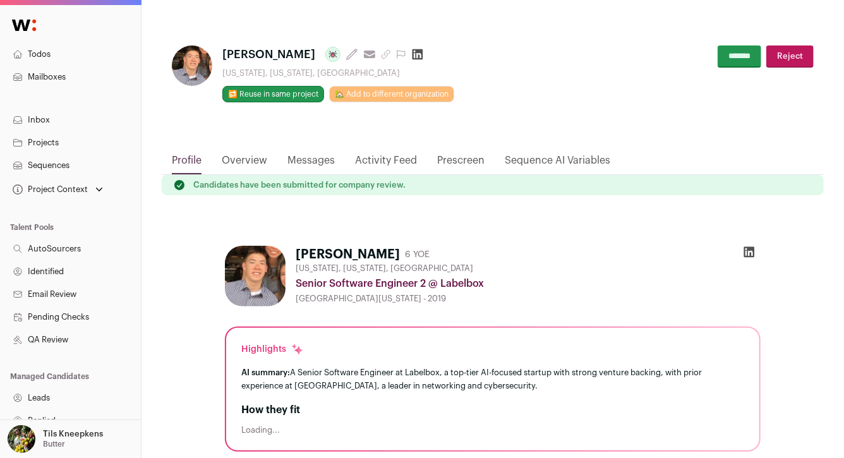
click at [260, 162] on link "Overview" at bounding box center [244, 163] width 45 height 21
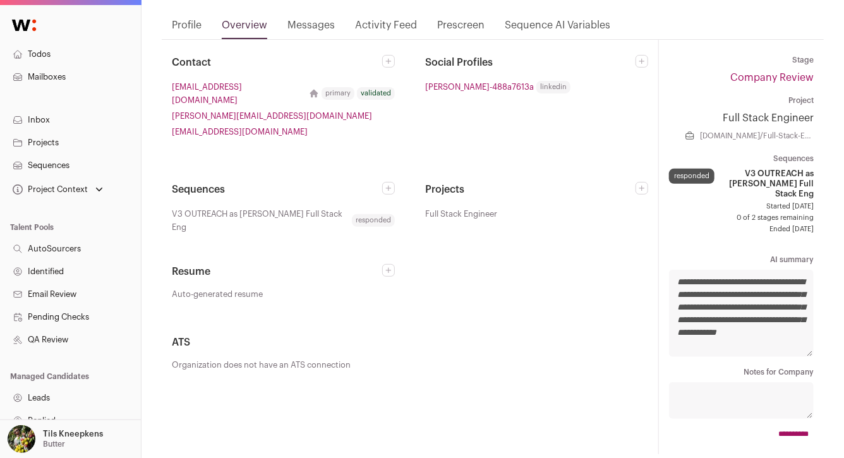
scroll to position [191, 0]
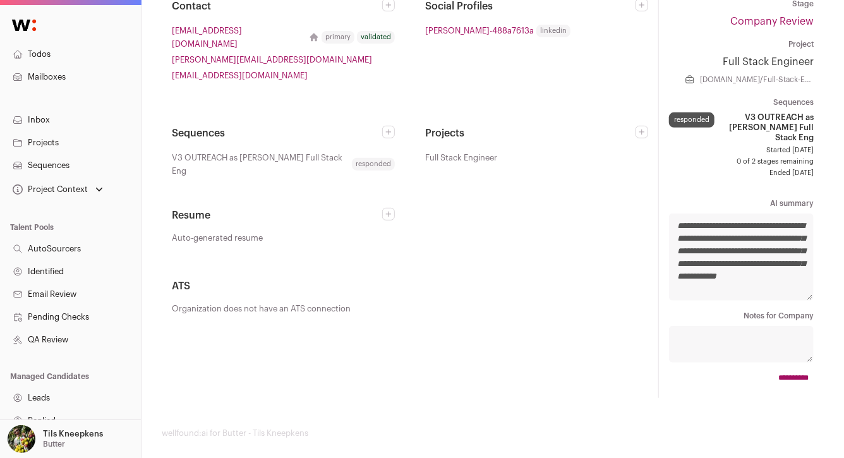
click at [390, 210] on icon at bounding box center [389, 214] width 8 height 8
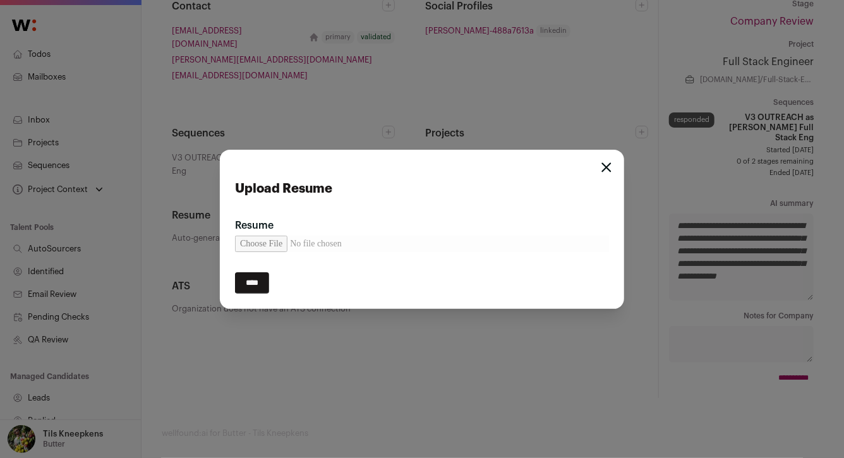
click at [271, 246] on input "Resume" at bounding box center [422, 244] width 374 height 16
type input "**********"
click at [267, 282] on input "****" at bounding box center [252, 282] width 34 height 21
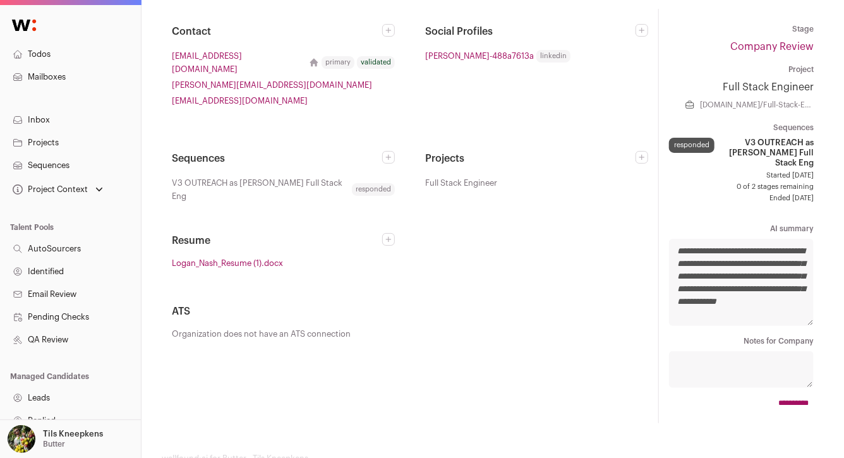
scroll to position [217, 0]
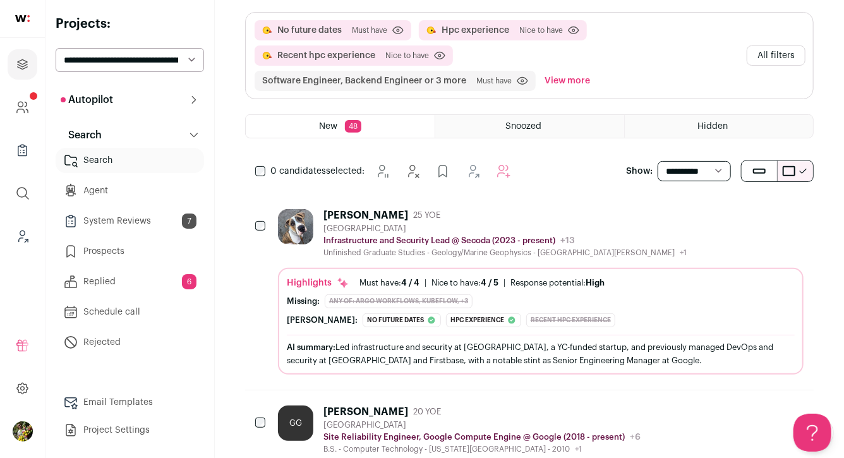
scroll to position [179, 0]
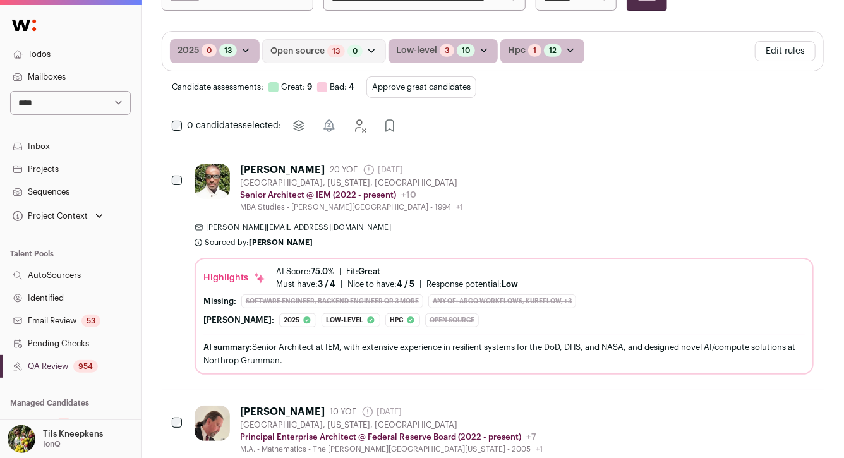
scroll to position [290, 0]
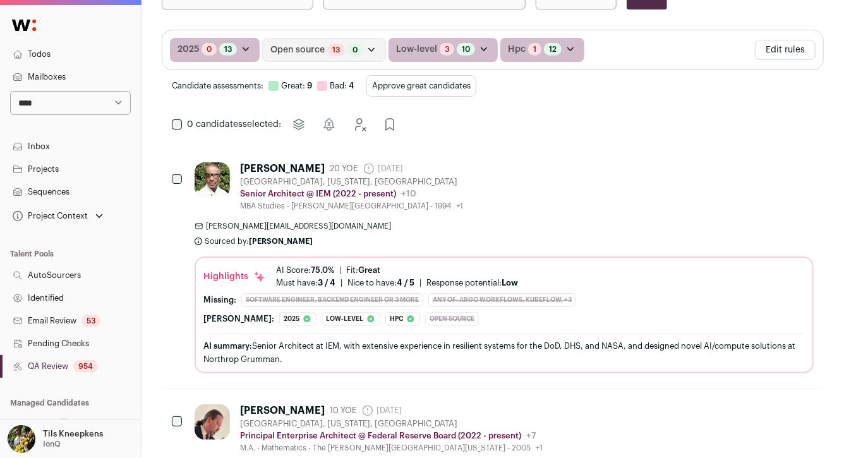
click at [419, 92] on button "Approve great candidates" at bounding box center [421, 85] width 110 height 21
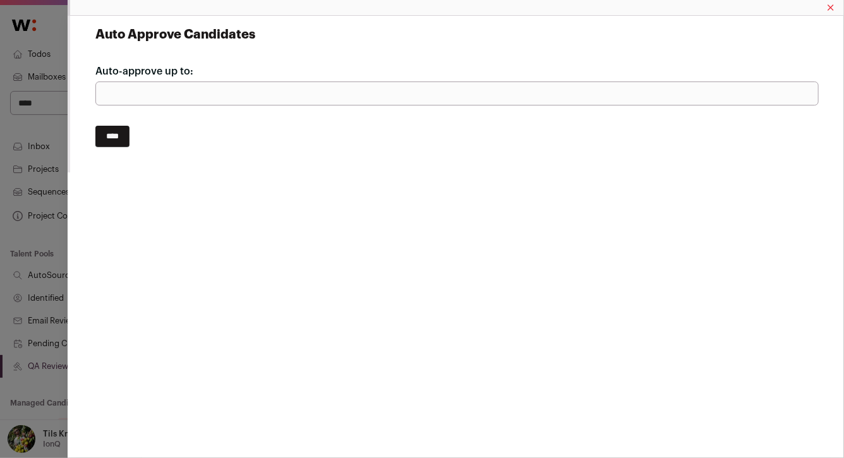
click at [119, 133] on input "****" at bounding box center [112, 136] width 34 height 21
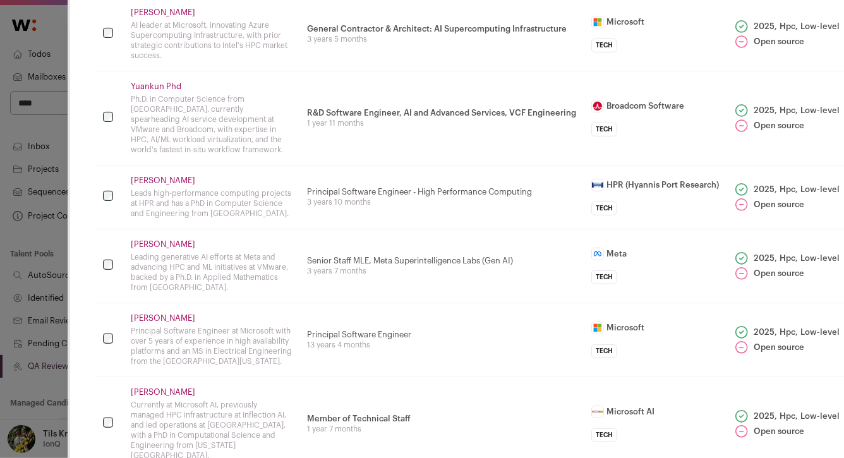
scroll to position [158, 0]
click at [150, 12] on link "[PERSON_NAME]" at bounding box center [211, 13] width 161 height 10
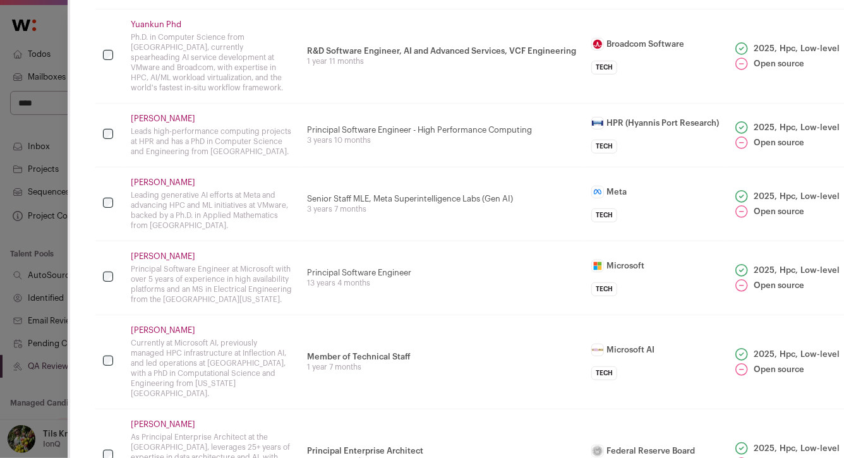
scroll to position [217, 0]
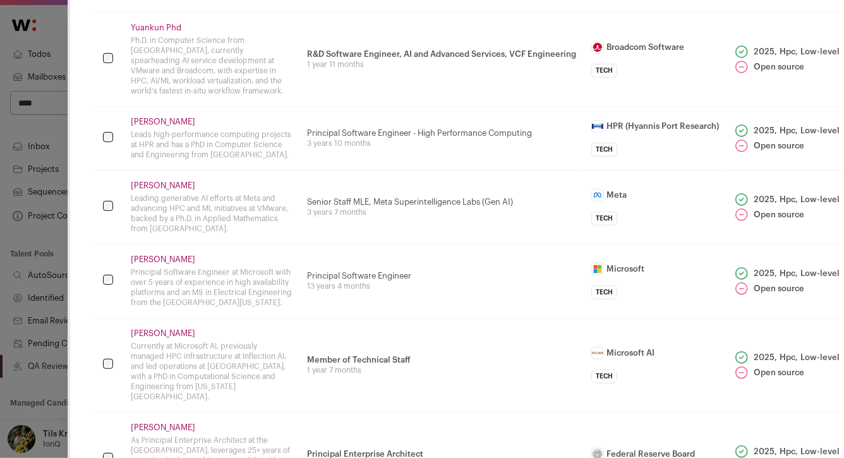
click at [162, 27] on link "Yuankun Phd" at bounding box center [211, 28] width 161 height 10
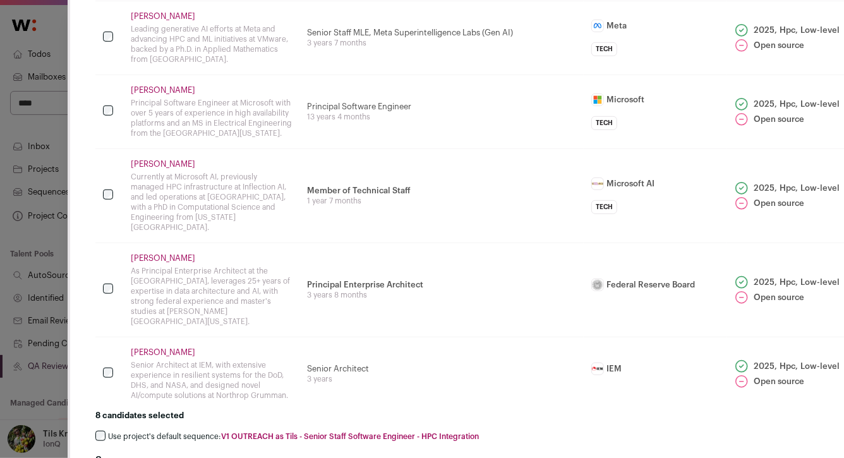
scroll to position [388, 0]
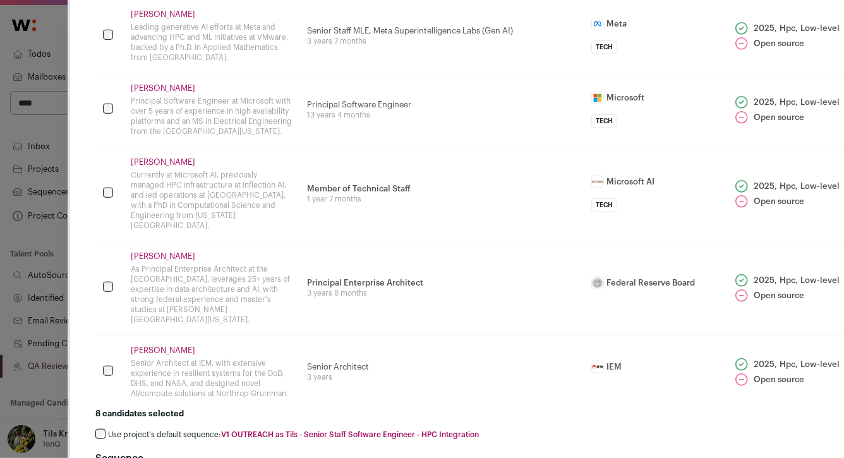
click at [150, 13] on link "Na Zhang" at bounding box center [211, 14] width 161 height 10
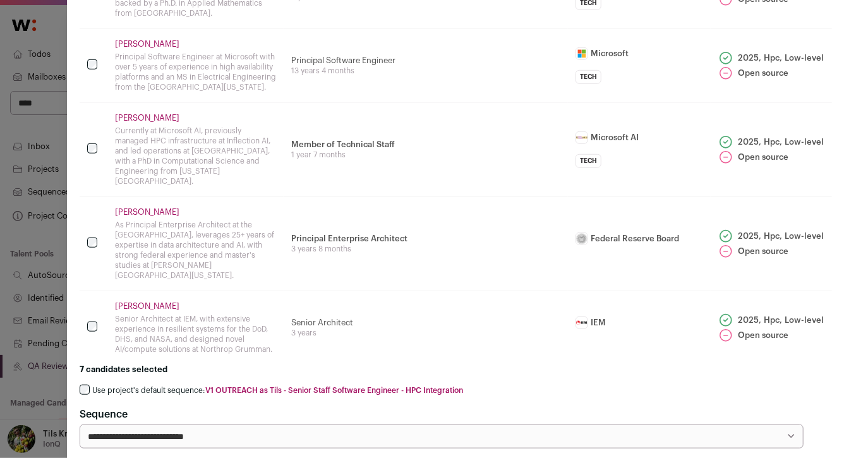
scroll to position [432, 6]
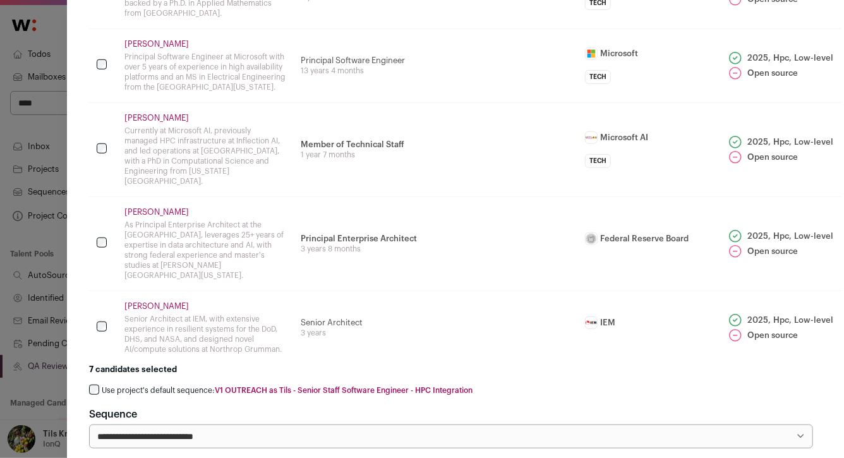
click at [180, 42] on link "Muralikrishna Rao" at bounding box center [204, 44] width 161 height 10
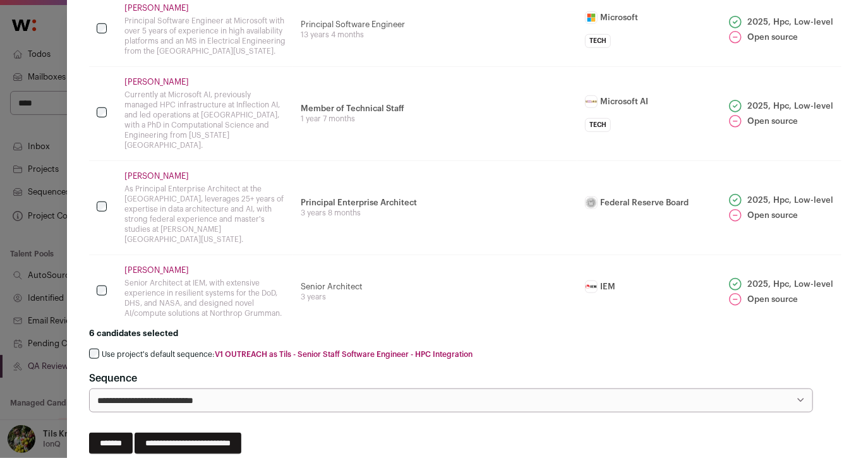
click at [146, 81] on link "Vipin Sachdeva" at bounding box center [204, 82] width 161 height 10
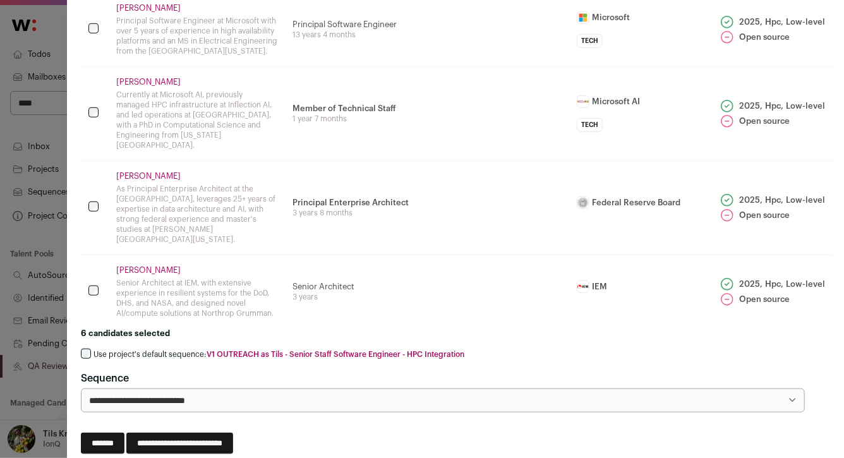
scroll to position [468, 16]
click at [146, 171] on link "Peter Kovac" at bounding box center [195, 176] width 161 height 10
click at [150, 265] on link "Warren Jones" at bounding box center [195, 270] width 161 height 10
click at [124, 349] on label "Use project's default sequence: V1 OUTREACH as Tils - Senior Staff Software Eng…" at bounding box center [277, 354] width 371 height 10
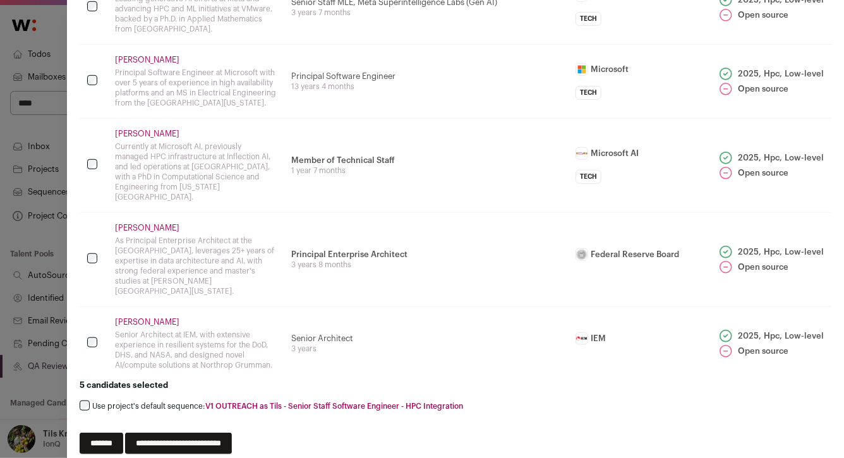
click at [219, 433] on input "**********" at bounding box center [178, 443] width 107 height 21
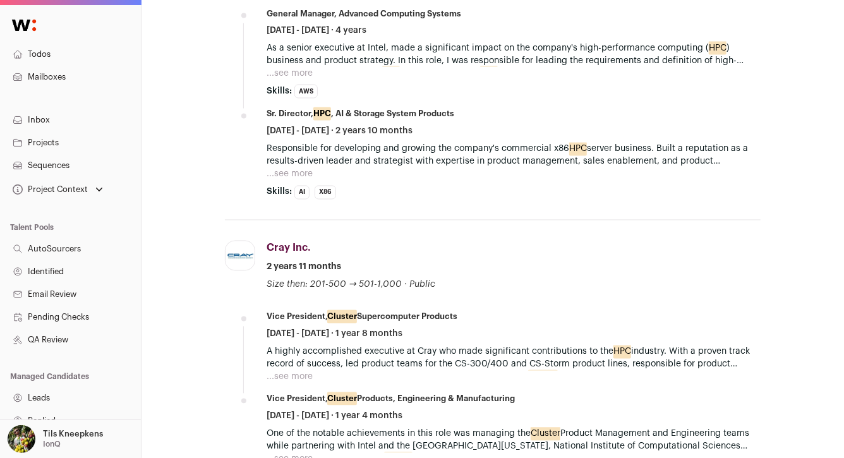
scroll to position [1055, 0]
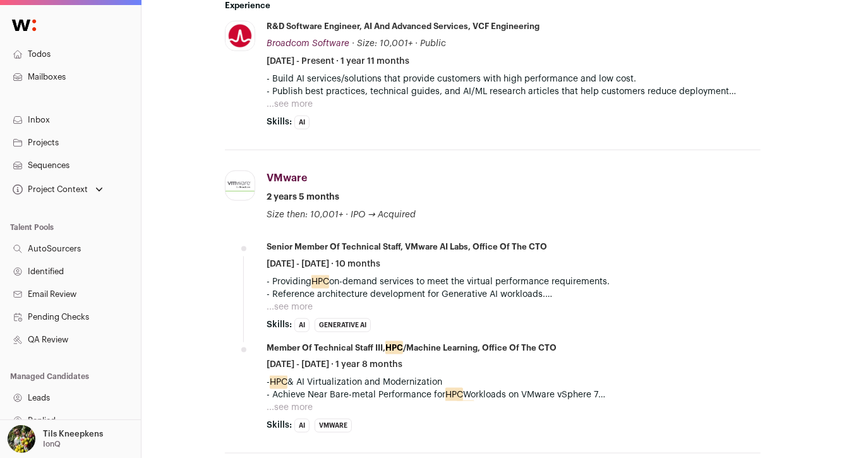
scroll to position [681, 0]
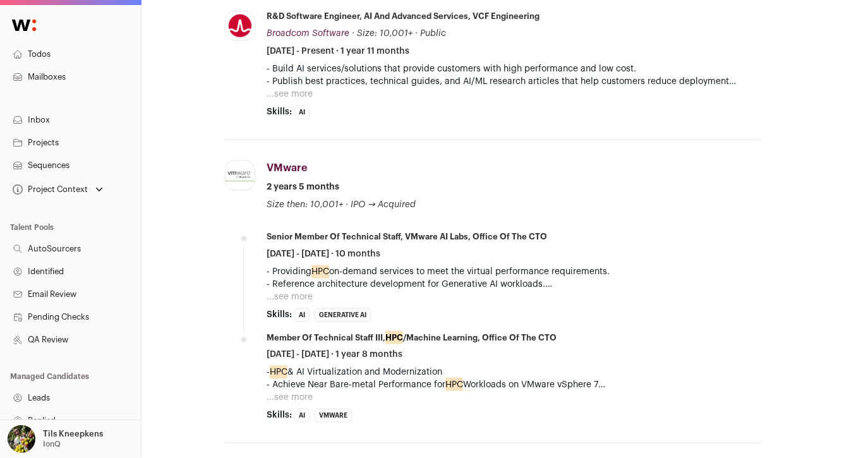
click at [287, 95] on button "...see more" at bounding box center [289, 94] width 46 height 13
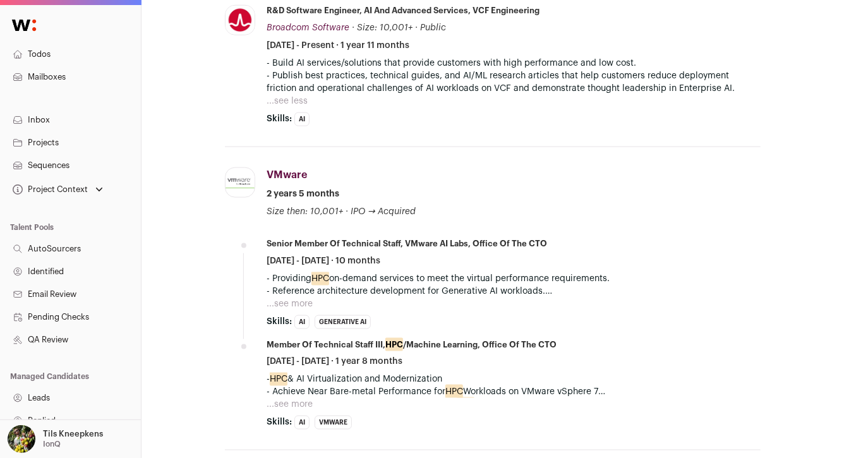
scroll to position [688, 0]
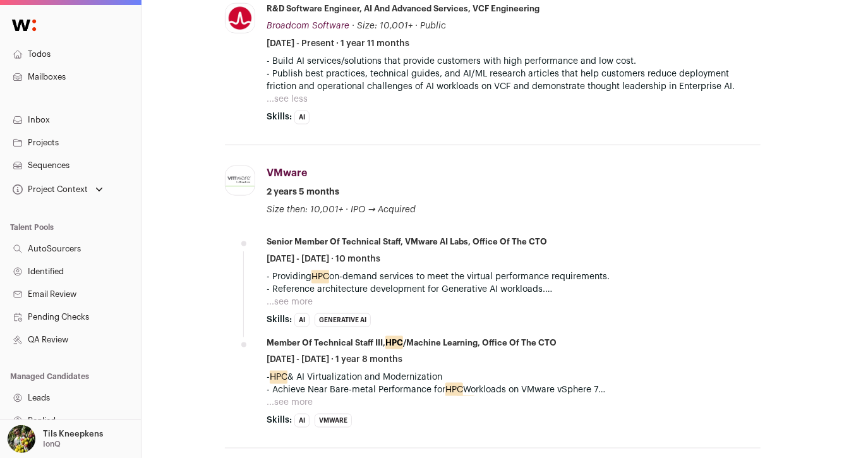
click at [302, 299] on button "...see more" at bounding box center [289, 302] width 46 height 13
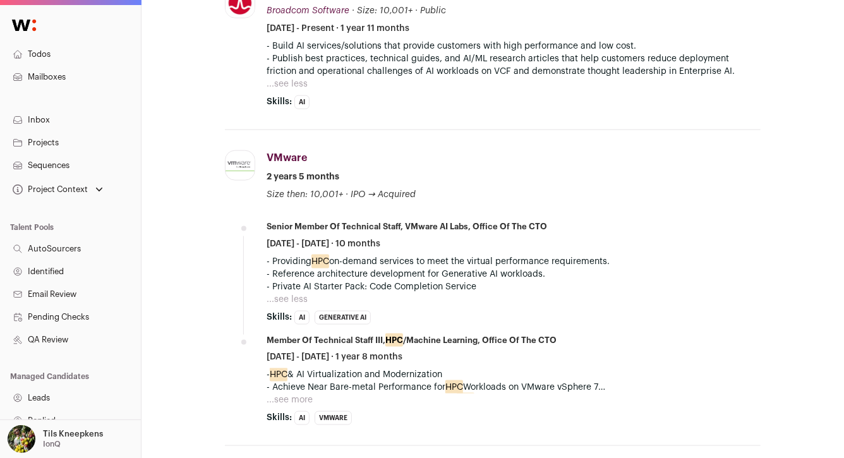
scroll to position [705, 0]
click at [290, 398] on button "...see more" at bounding box center [289, 398] width 46 height 13
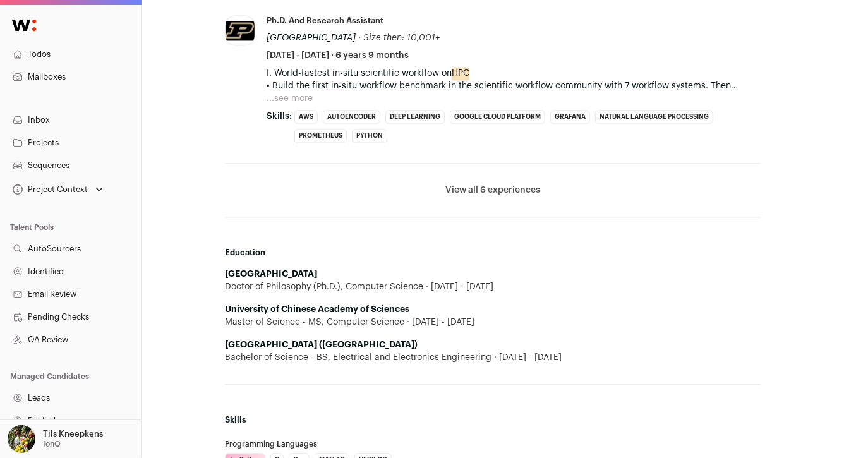
scroll to position [1276, 0]
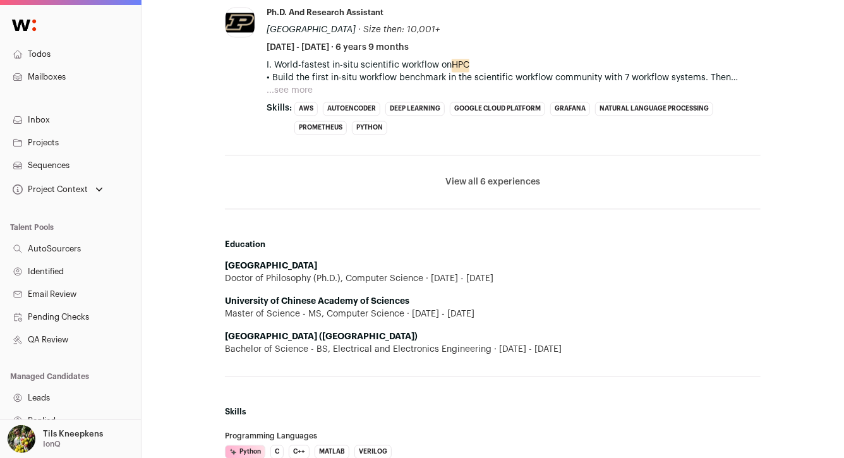
click at [491, 183] on button "View all 6 experiences" at bounding box center [492, 182] width 95 height 13
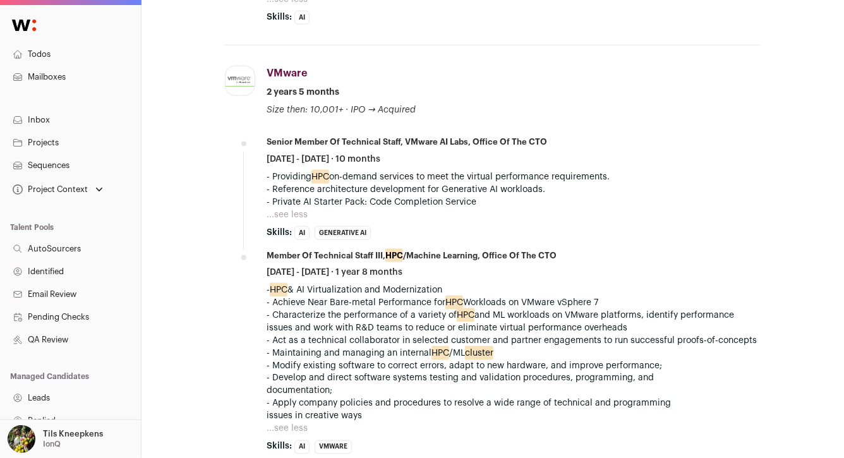
scroll to position [786, 0]
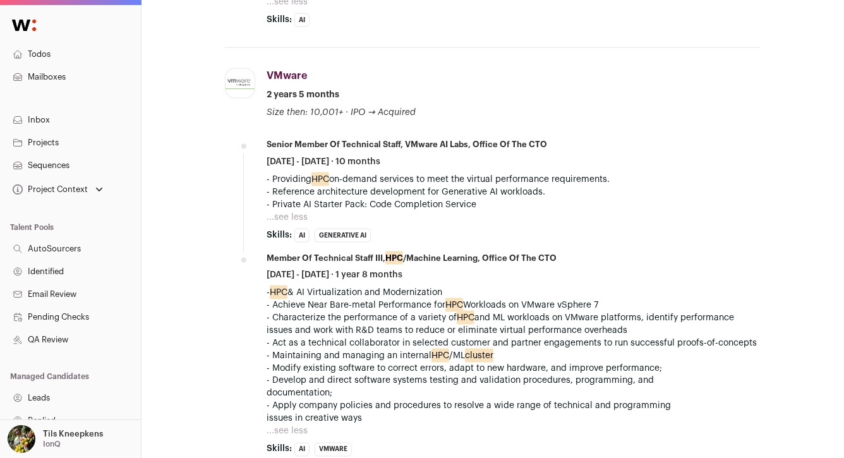
click at [297, 215] on button "...see less" at bounding box center [286, 217] width 41 height 13
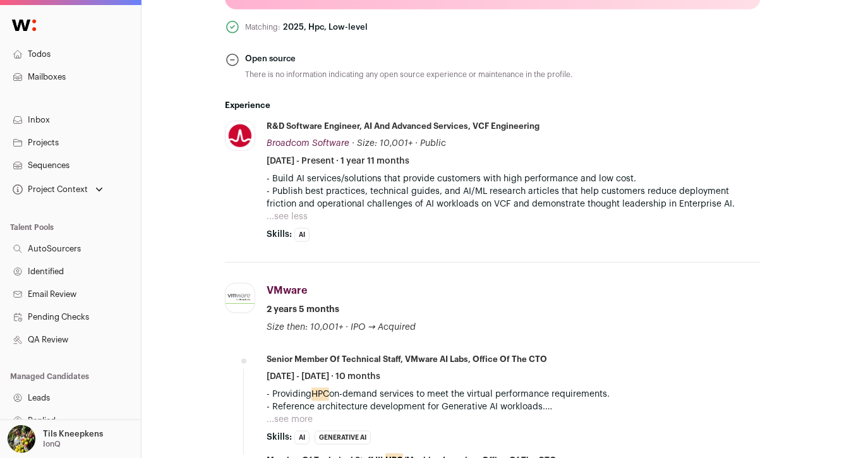
scroll to position [496, 0]
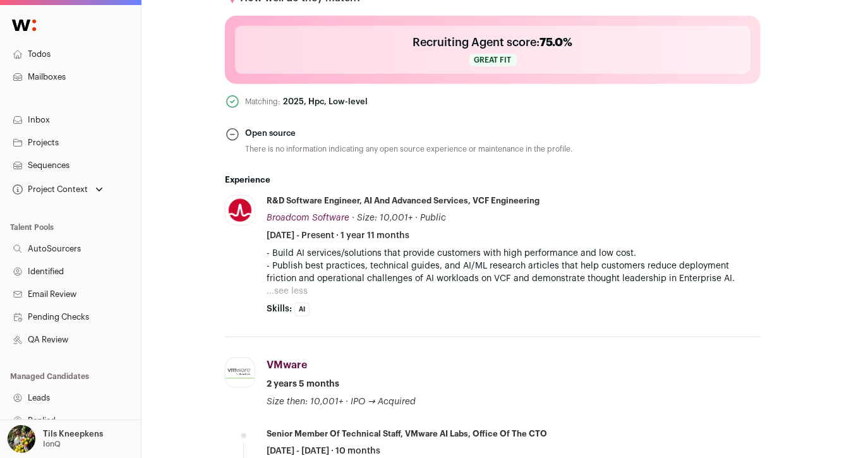
click at [284, 289] on button "...see less" at bounding box center [286, 291] width 41 height 13
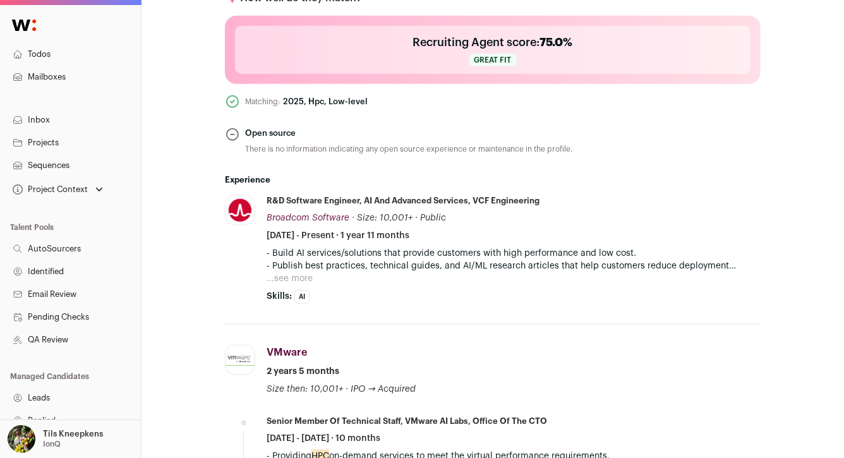
click at [294, 275] on button "...see more" at bounding box center [289, 278] width 46 height 13
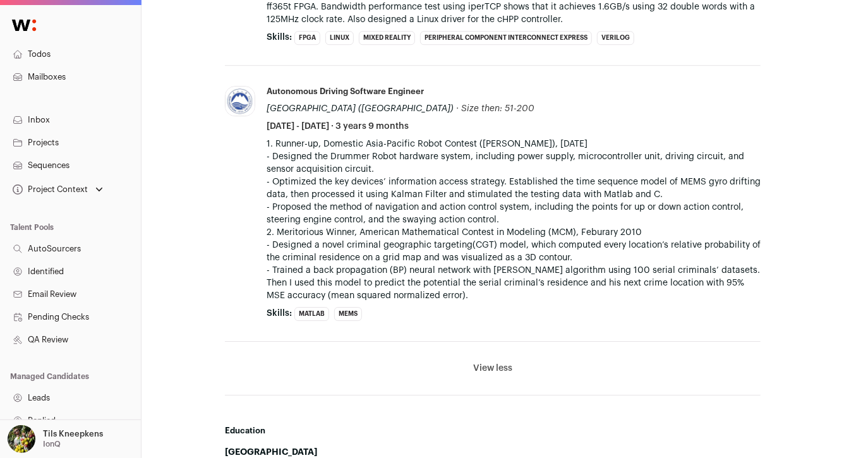
scroll to position [1819, 0]
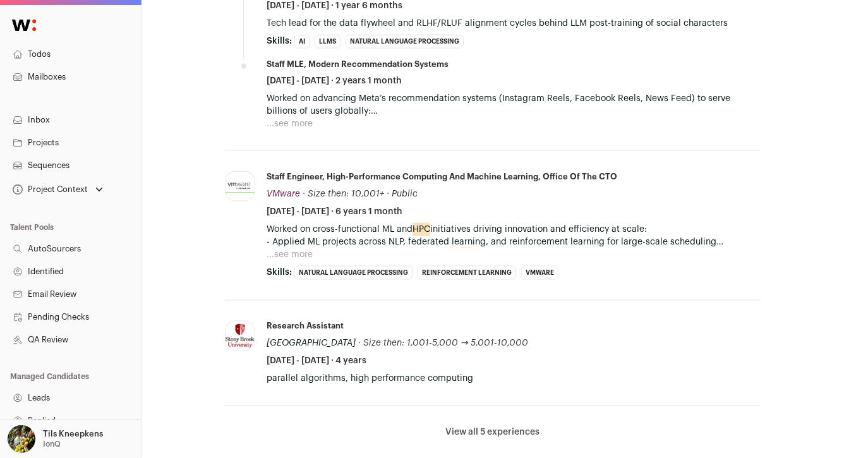
scroll to position [839, 0]
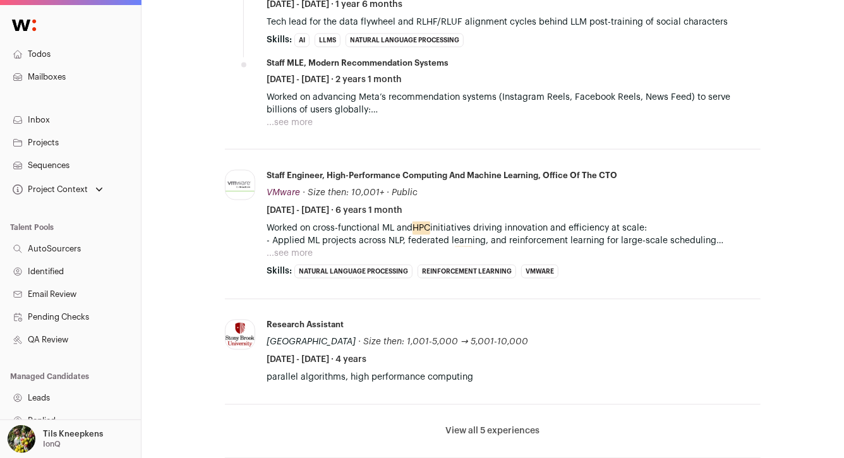
click at [291, 253] on button "...see more" at bounding box center [289, 253] width 46 height 13
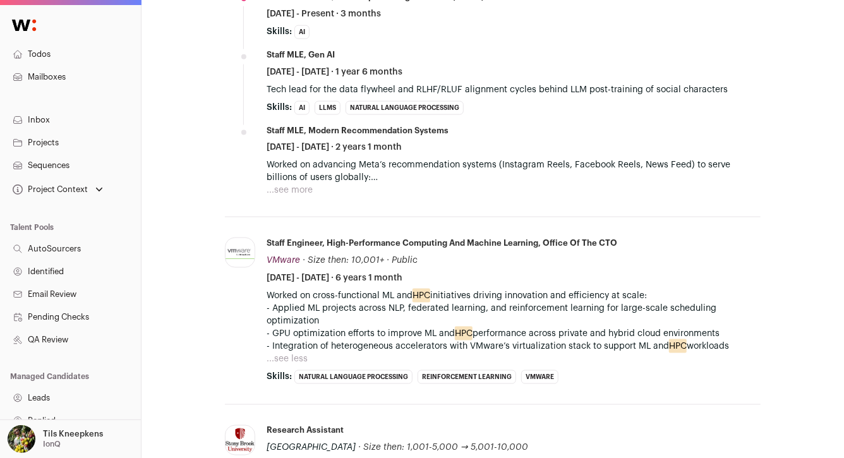
scroll to position [779, 0]
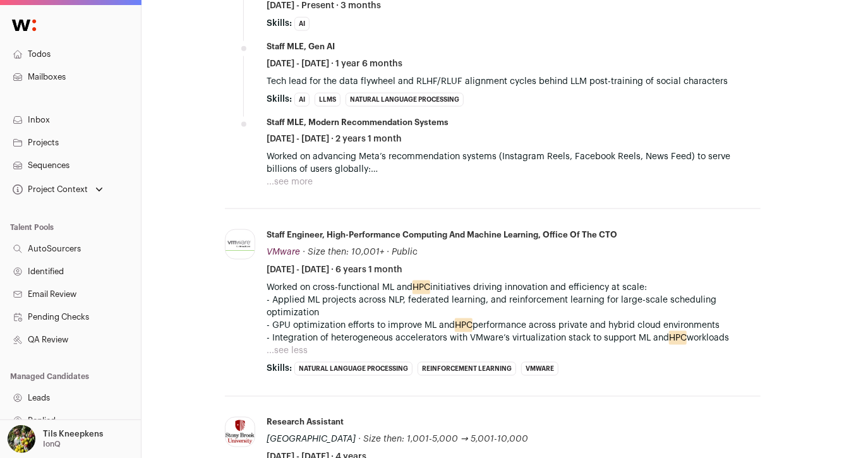
click at [281, 181] on button "...see more" at bounding box center [289, 182] width 46 height 13
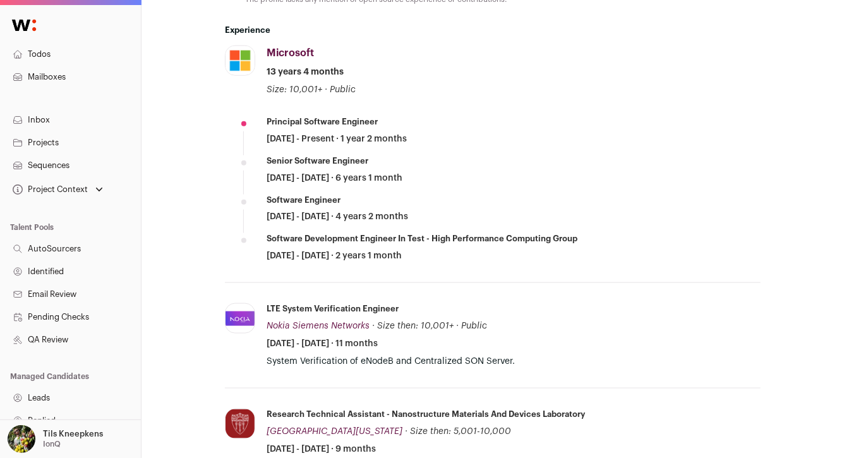
scroll to position [647, 0]
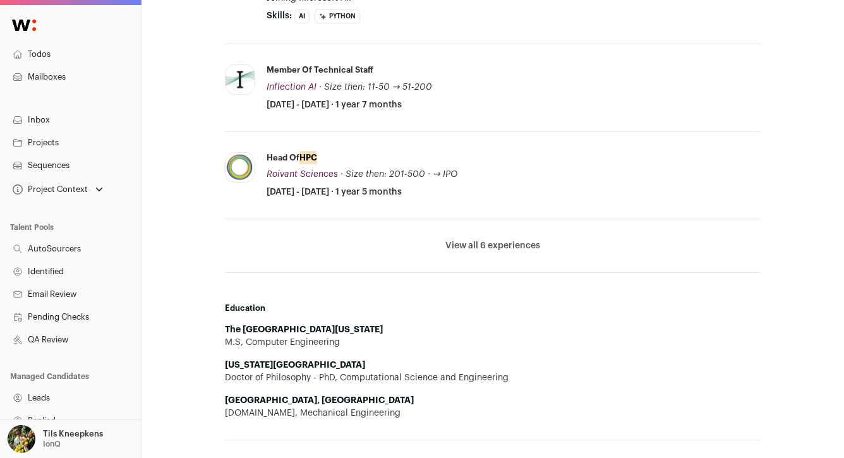
scroll to position [763, 0]
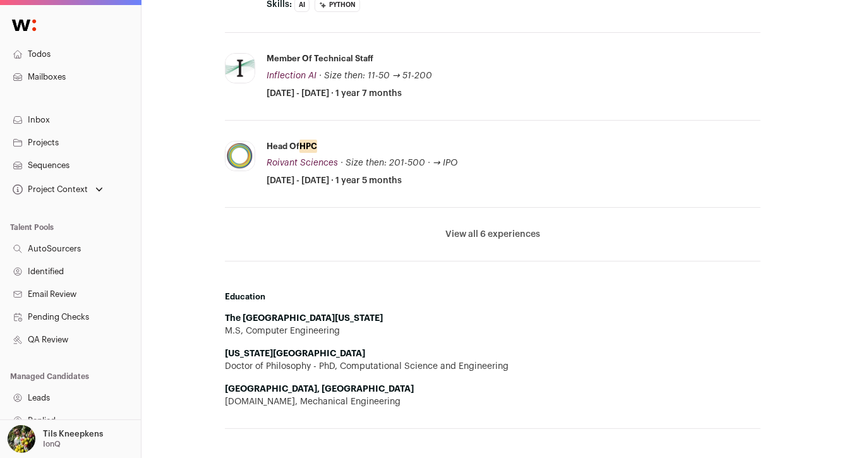
click at [467, 229] on button "View all 6 experiences" at bounding box center [492, 234] width 95 height 13
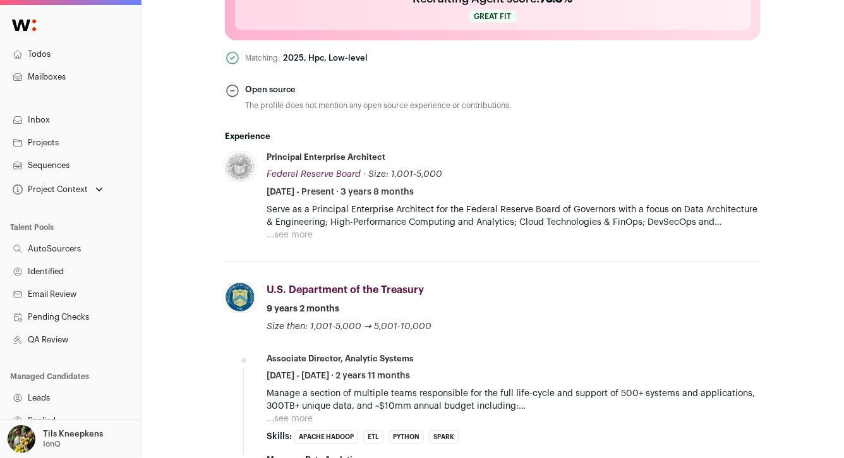
scroll to position [553, 0]
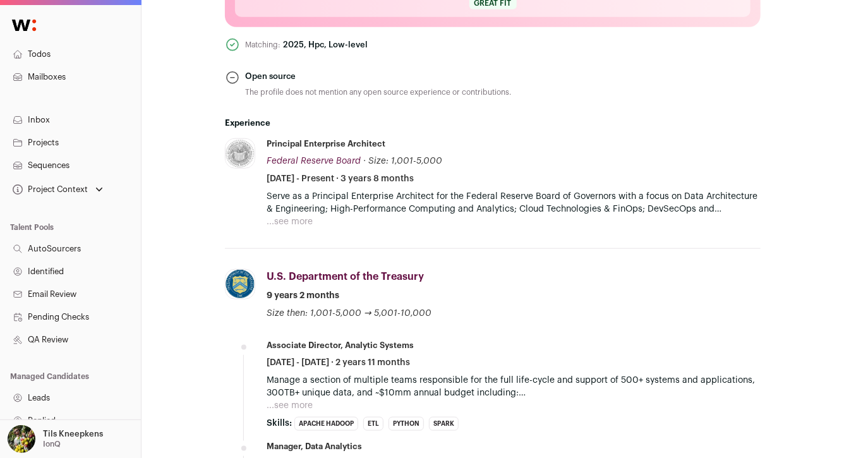
click at [284, 217] on button "...see more" at bounding box center [289, 221] width 46 height 13
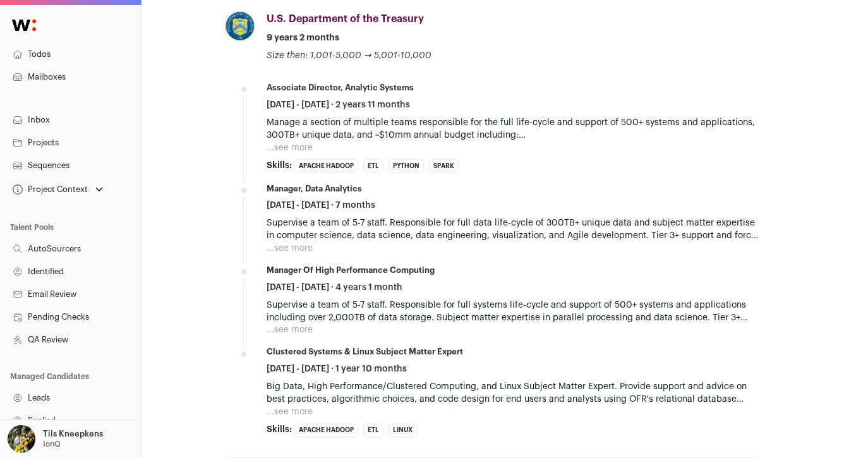
scroll to position [847, 0]
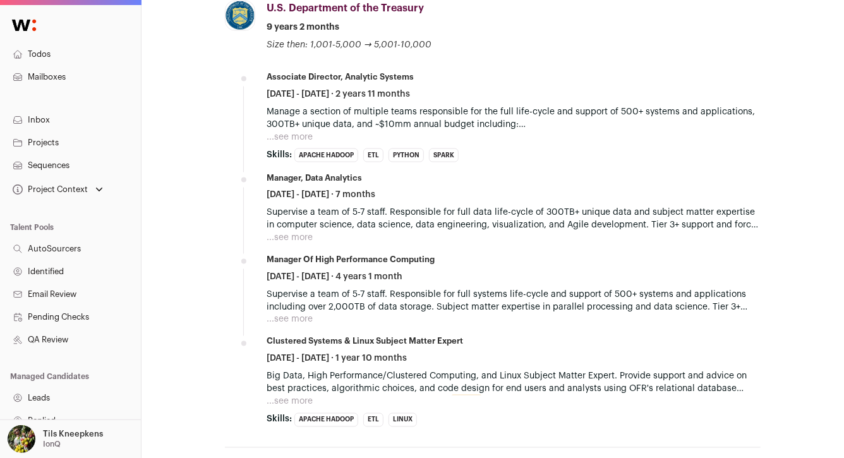
click at [301, 136] on button "...see more" at bounding box center [289, 137] width 46 height 13
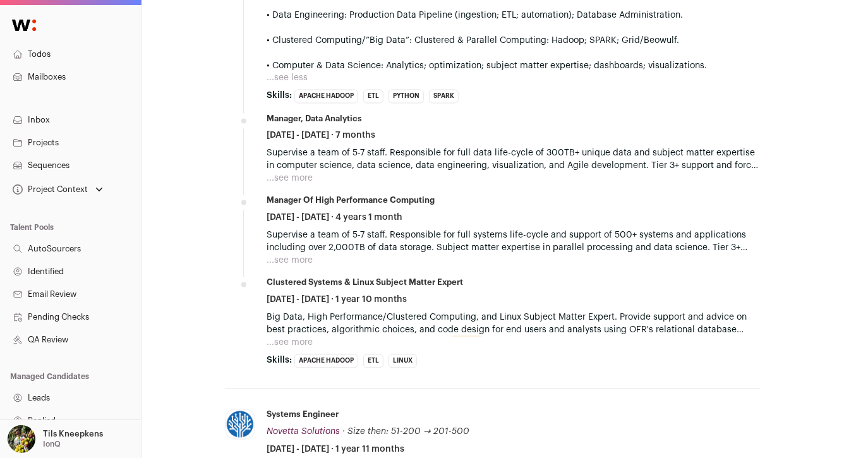
scroll to position [1102, 0]
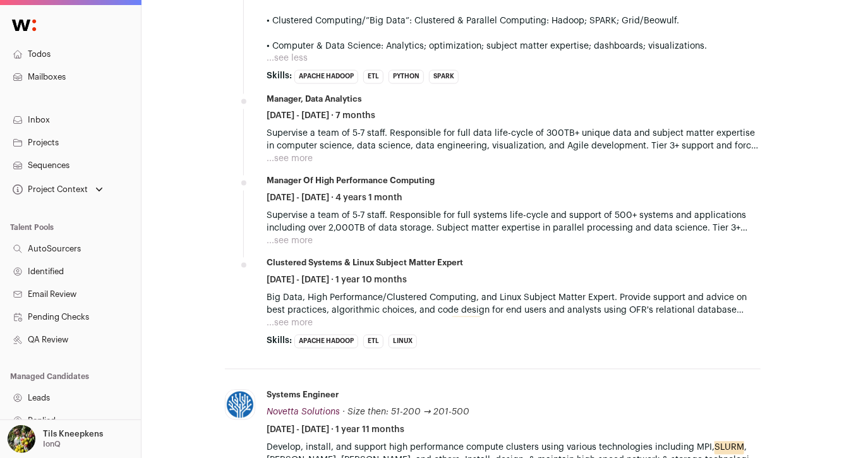
click at [295, 153] on button "...see more" at bounding box center [289, 159] width 46 height 13
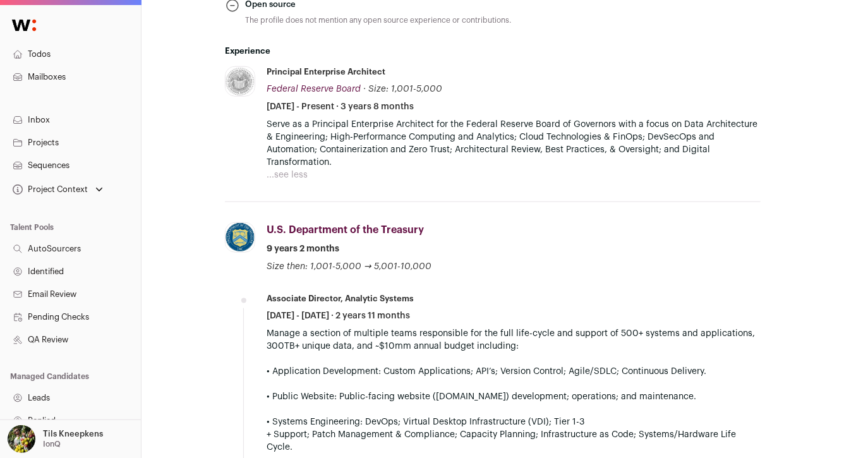
scroll to position [604, 0]
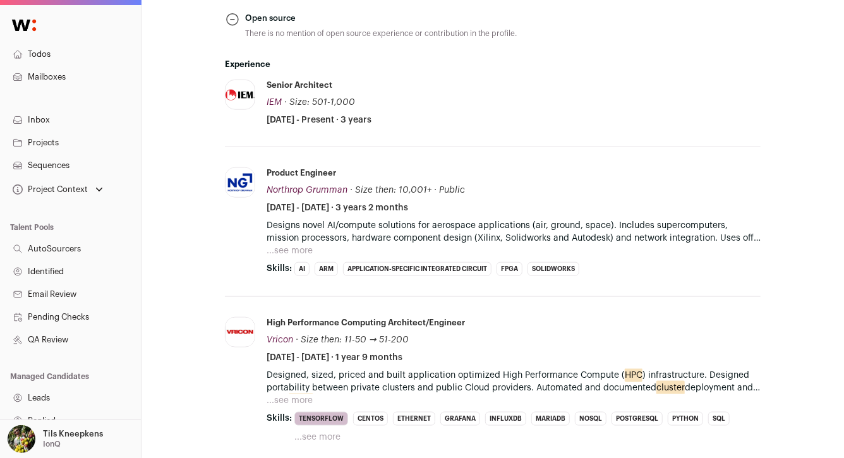
scroll to position [665, 0]
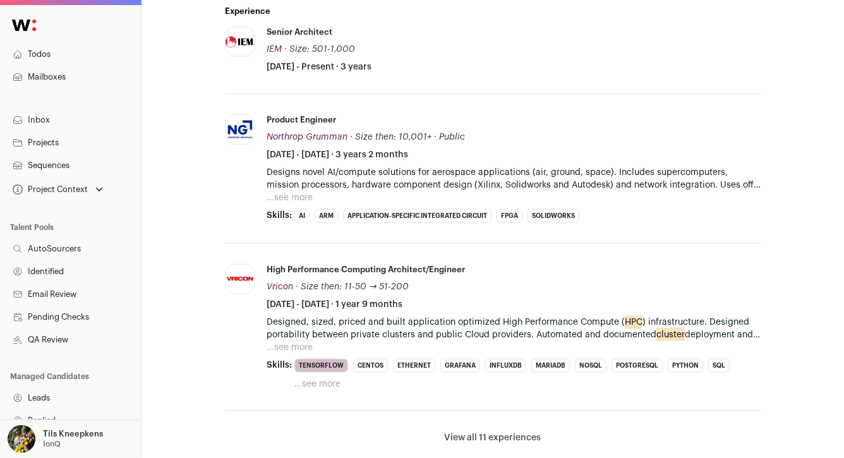
click at [304, 194] on button "...see more" at bounding box center [289, 197] width 46 height 13
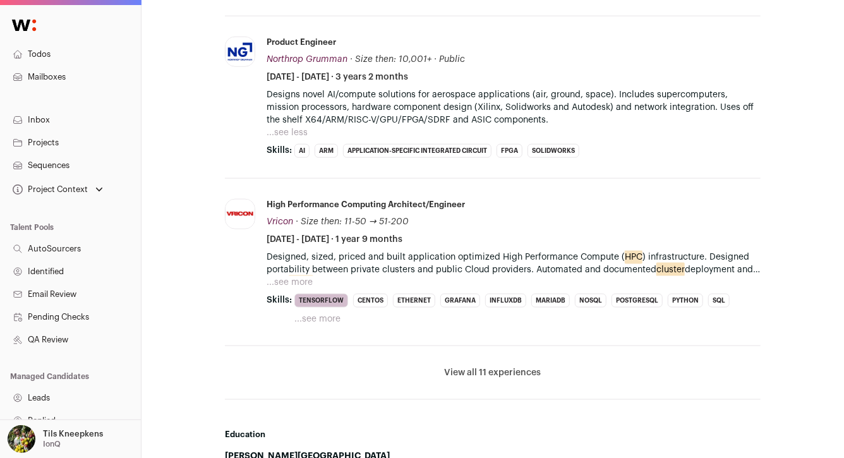
scroll to position [741, 0]
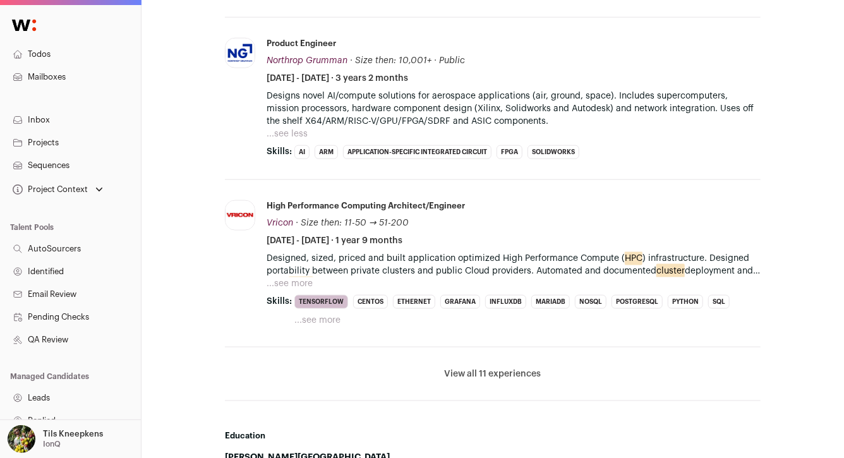
click at [498, 376] on button "View all 11 experiences" at bounding box center [493, 374] width 97 height 13
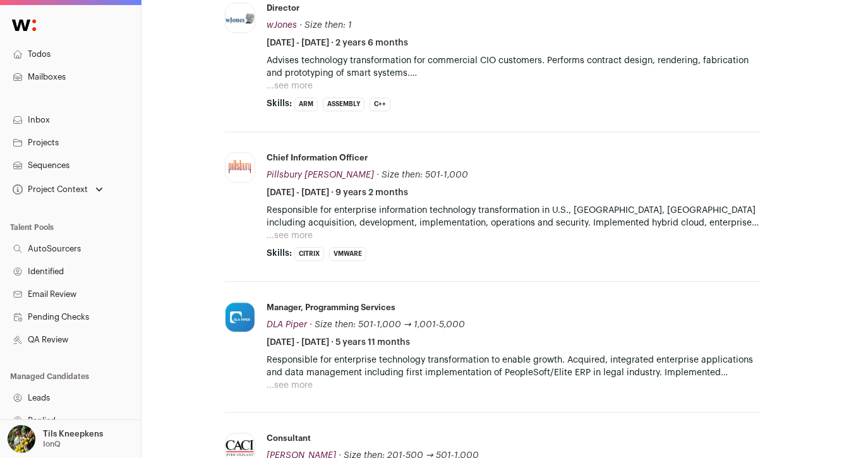
scroll to position [1543, 0]
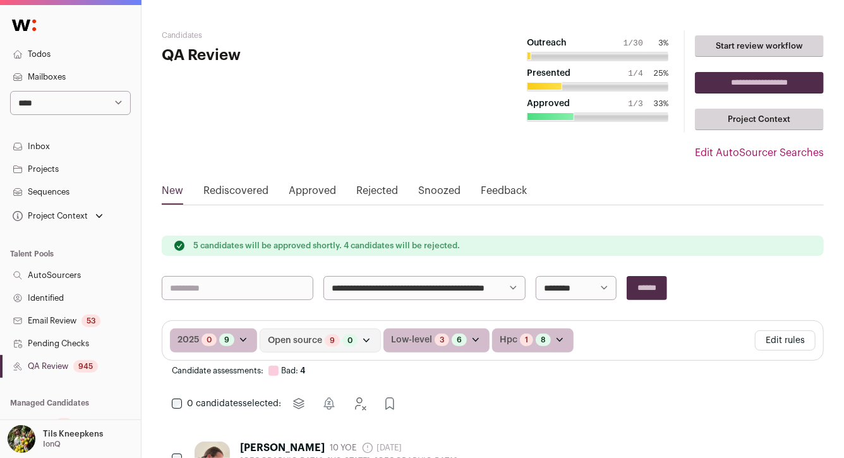
click at [345, 282] on select "**********" at bounding box center [424, 288] width 202 height 24
select select "*****"
click at [323, 276] on select "**********" at bounding box center [424, 288] width 202 height 24
click at [648, 285] on input "******" at bounding box center [646, 288] width 40 height 24
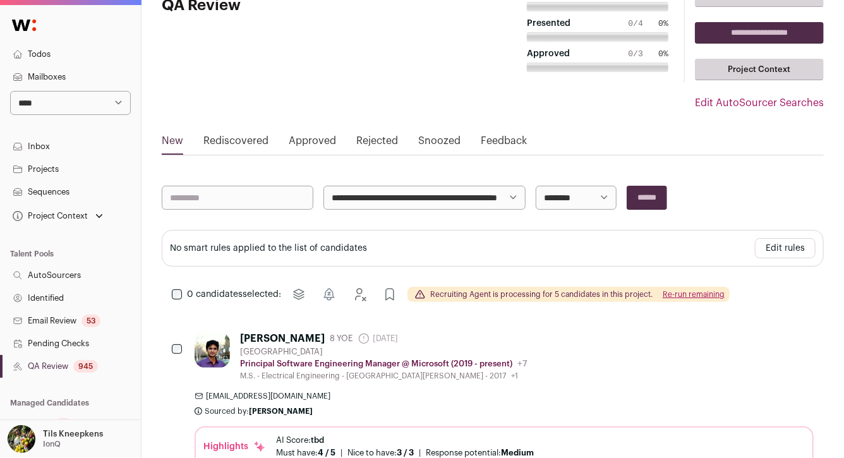
scroll to position [33, 0]
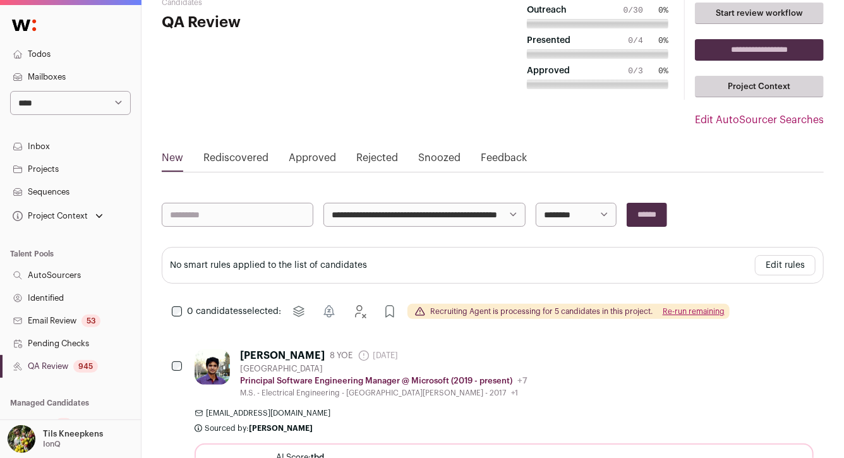
click at [784, 269] on button "Edit rules" at bounding box center [785, 265] width 61 height 20
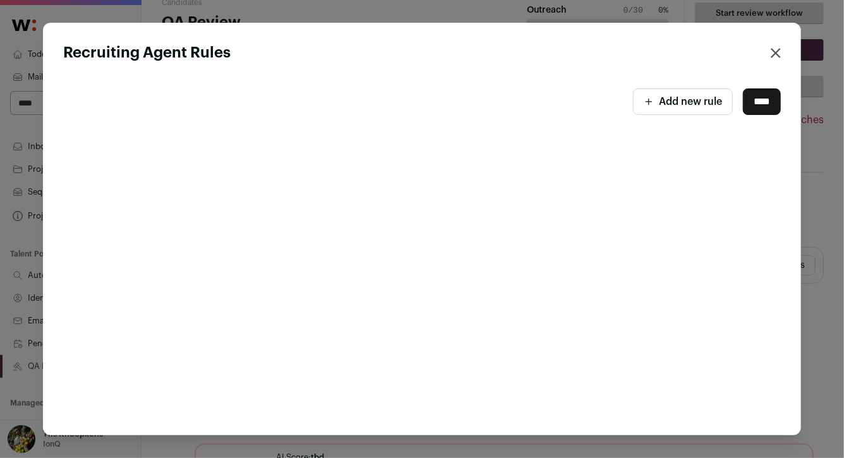
click at [659, 112] on button "Add new rule" at bounding box center [683, 101] width 100 height 27
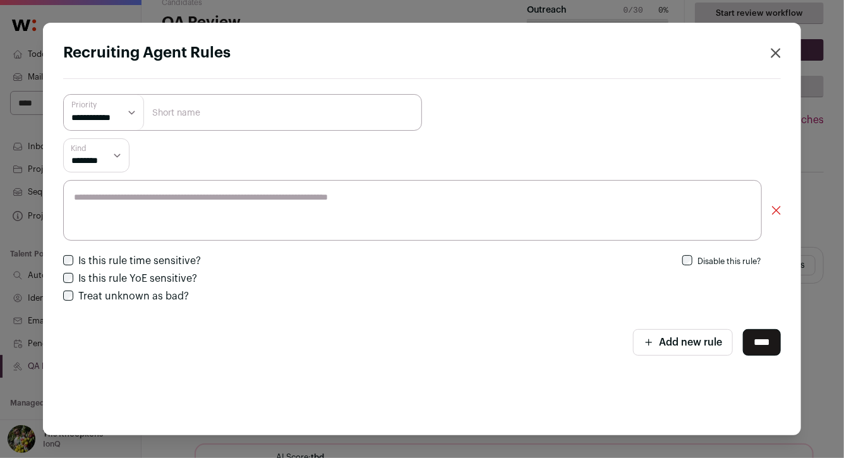
click at [267, 124] on input "Close modal via background" at bounding box center [242, 112] width 359 height 37
type input "open source"
click at [104, 123] on select "**********" at bounding box center [104, 112] width 80 height 35
select select "*********"
click at [64, 95] on select "**********" at bounding box center [104, 112] width 80 height 35
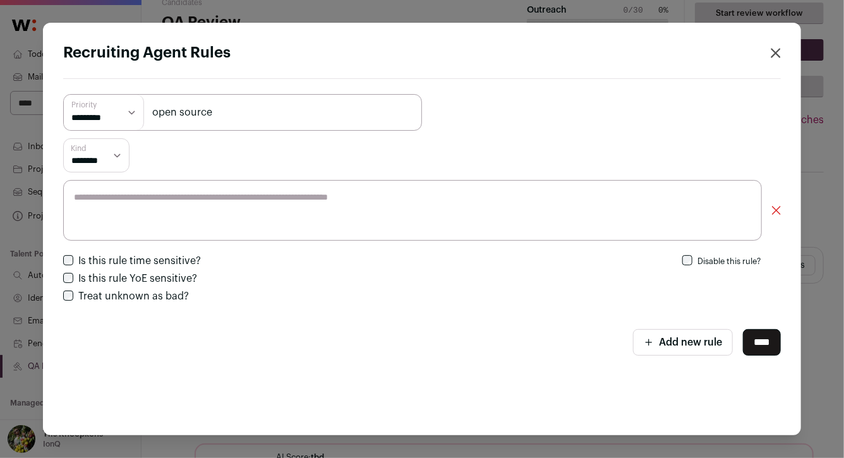
click at [129, 200] on textarea "Close modal via background" at bounding box center [412, 210] width 698 height 61
click at [506, 208] on textarea "**********" at bounding box center [412, 210] width 698 height 61
paste textarea "**********"
type textarea "**********"
click at [242, 112] on input "open source" at bounding box center [242, 112] width 359 height 37
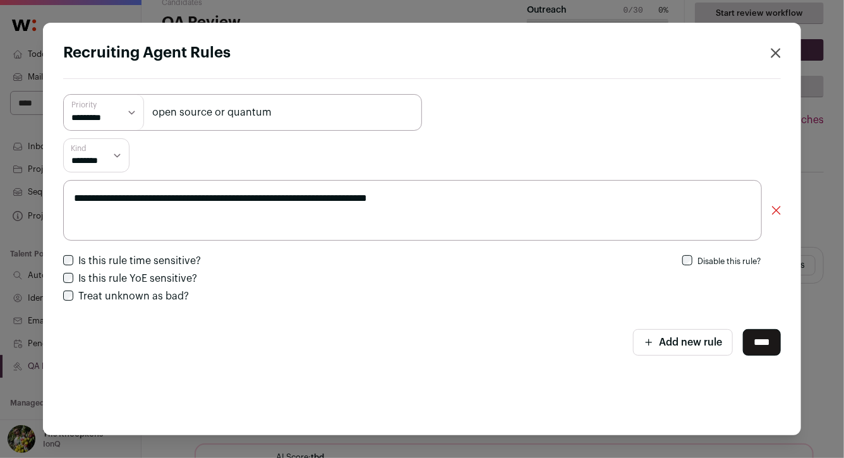
type input "open source or quantum"
click at [702, 342] on button "Add new rule" at bounding box center [683, 342] width 100 height 27
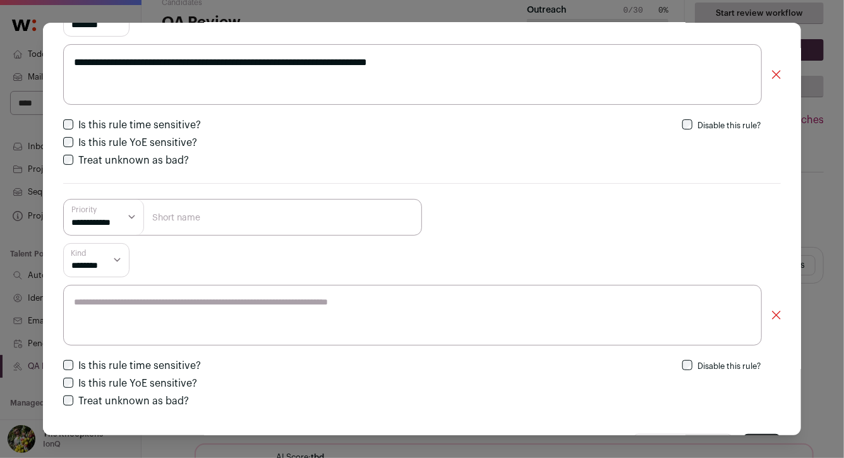
scroll to position [180, 0]
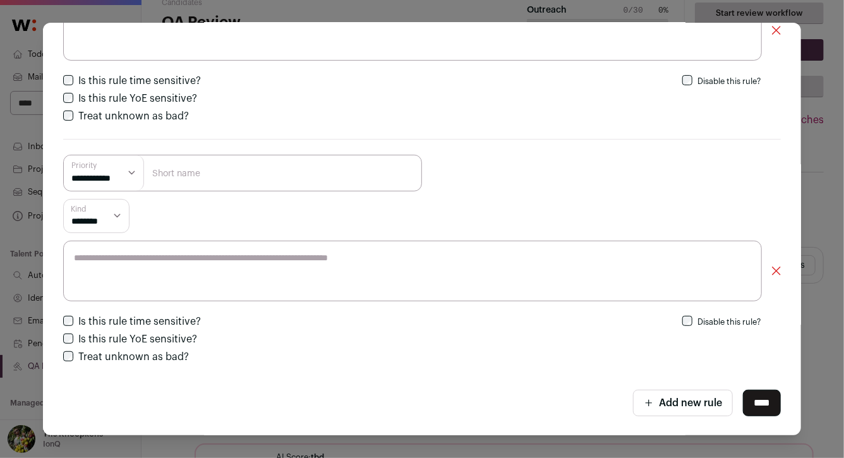
click at [335, 178] on input "Close modal via background" at bounding box center [242, 173] width 359 height 37
click at [282, 177] on input "6+ years in US" at bounding box center [242, 173] width 359 height 37
type input "6+ years in US"
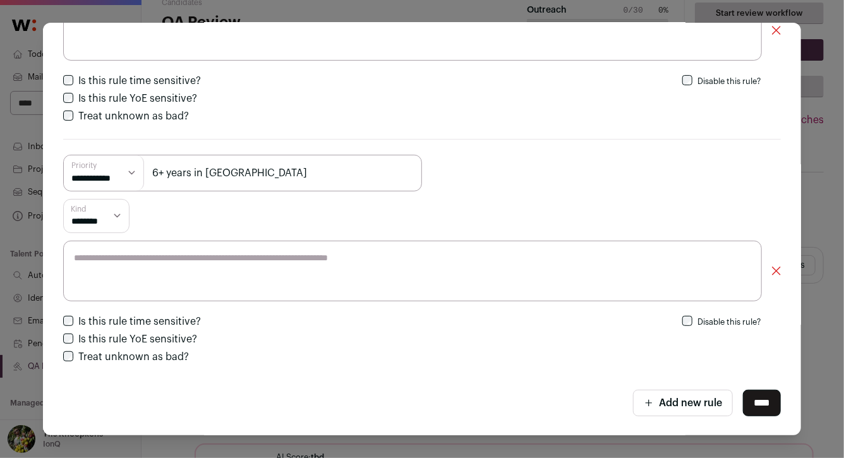
click at [244, 253] on textarea "Close modal via background" at bounding box center [412, 271] width 698 height 61
paste textarea "**********"
click at [148, 258] on textarea "**********" at bounding box center [412, 271] width 698 height 61
type textarea "**********"
click at [106, 182] on select "**********" at bounding box center [104, 172] width 80 height 35
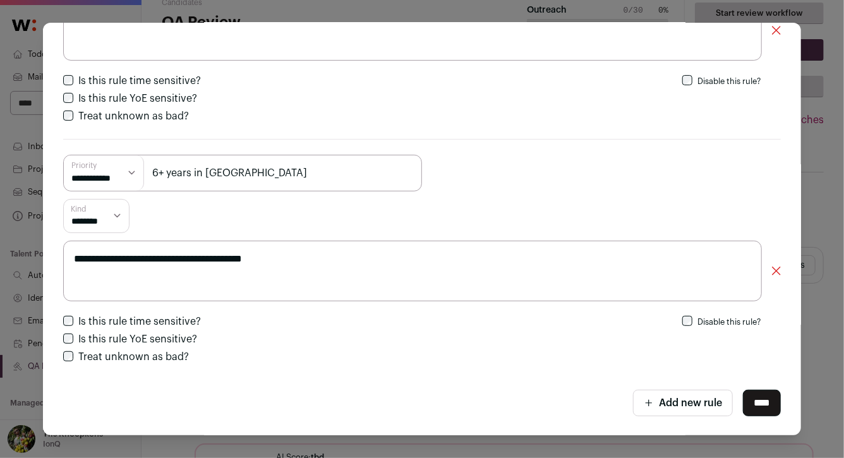
select select "*********"
click at [64, 155] on select "**********" at bounding box center [104, 172] width 80 height 35
click at [192, 218] on div "Kind ******** *** *******" at bounding box center [421, 216] width 717 height 34
click at [467, 258] on textarea "**********" at bounding box center [412, 271] width 698 height 61
click at [700, 407] on button "Add new rule" at bounding box center [683, 403] width 100 height 27
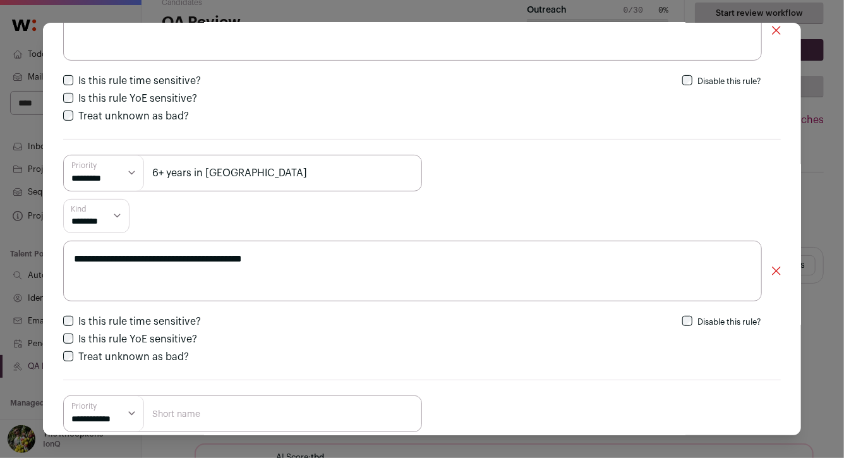
scroll to position [285, 0]
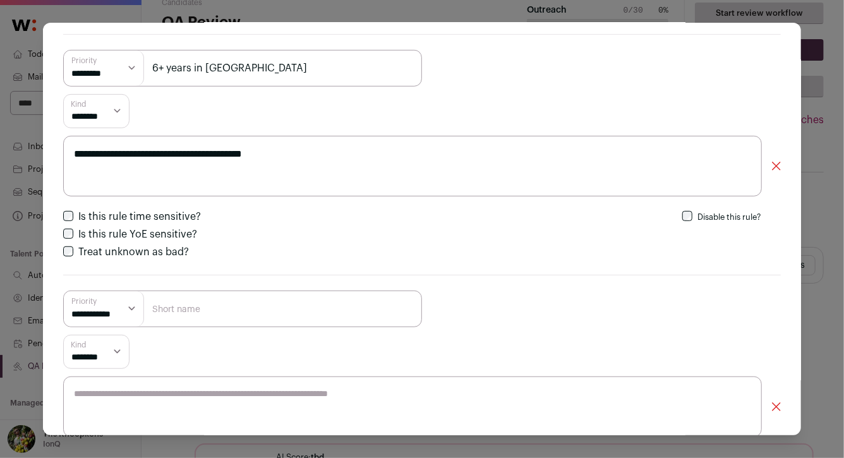
click at [312, 405] on textarea "Close modal via background" at bounding box center [412, 406] width 698 height 61
type textarea "*"
type textarea "**********"
click at [198, 309] on input "Close modal via background" at bounding box center [242, 308] width 359 height 37
type input "3yr mgmt"
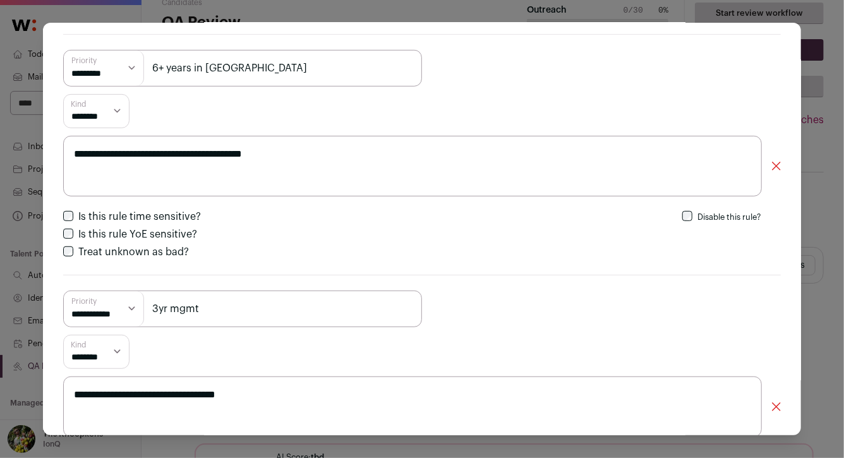
click at [103, 312] on select "**********" at bounding box center [104, 308] width 80 height 35
select select "*********"
click at [64, 291] on select "**********" at bounding box center [104, 308] width 80 height 35
click at [407, 346] on div "Kind ******** *** *******" at bounding box center [421, 352] width 717 height 34
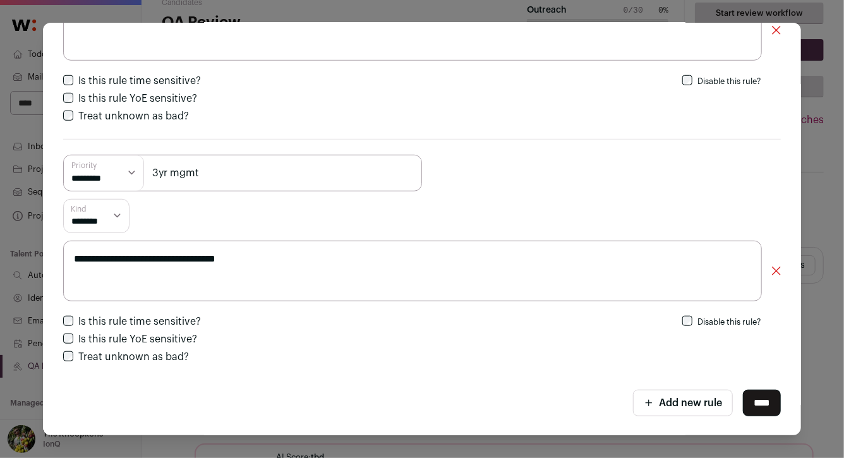
click at [755, 407] on input "****" at bounding box center [762, 403] width 38 height 27
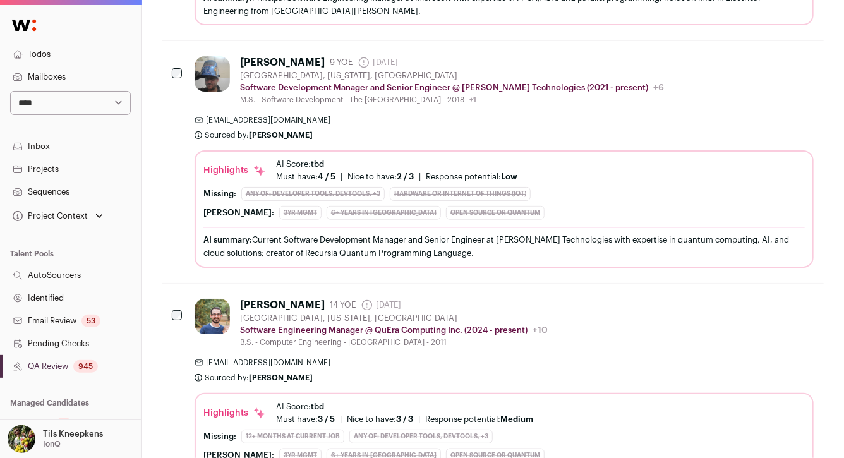
scroll to position [640, 0]
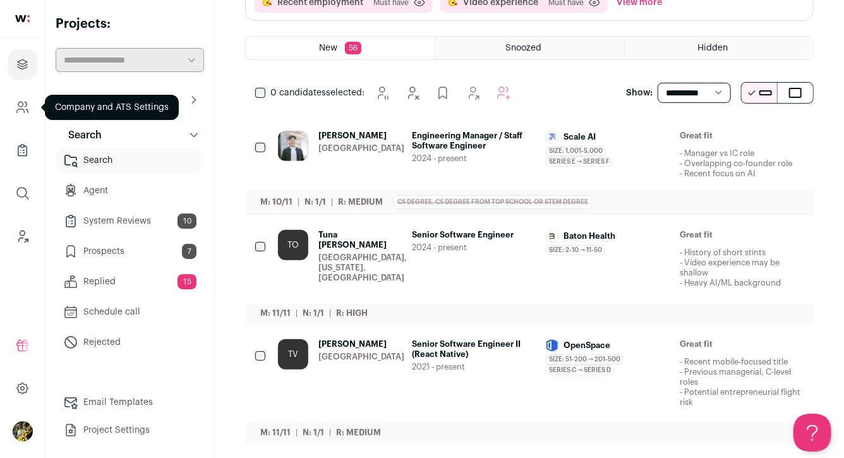
click at [23, 109] on icon "Company and ATS Settings" at bounding box center [21, 111] width 8 height 4
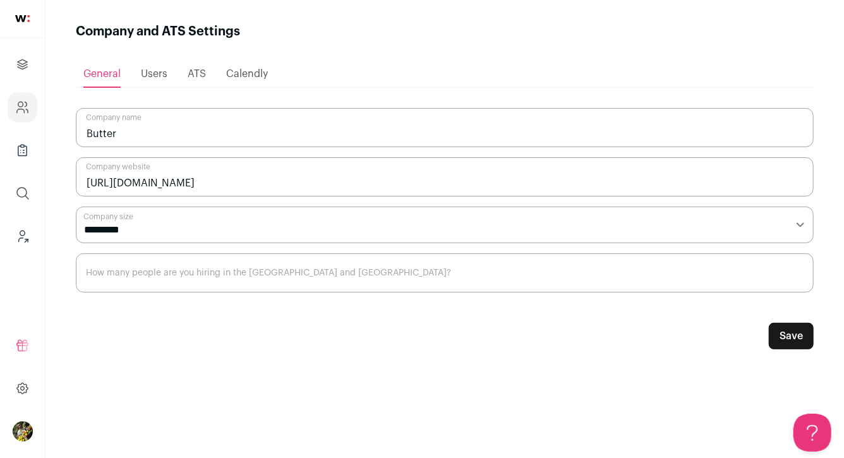
click at [158, 71] on span "Users" at bounding box center [154, 74] width 27 height 10
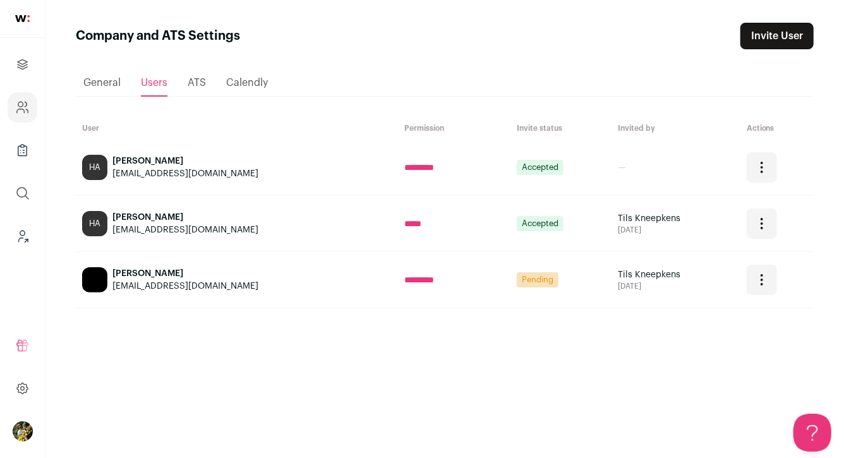
click at [178, 286] on div "nate@usebutter.com" at bounding box center [185, 286] width 146 height 13
copy tr "nate@usebutter.com"
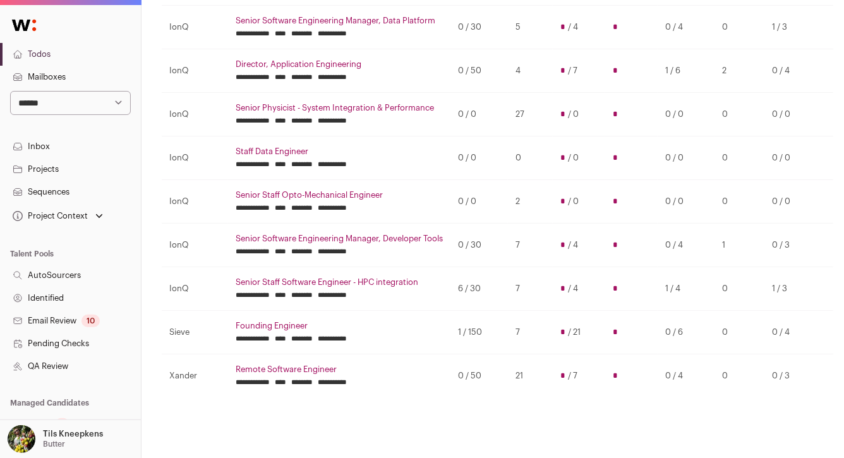
scroll to position [433, 0]
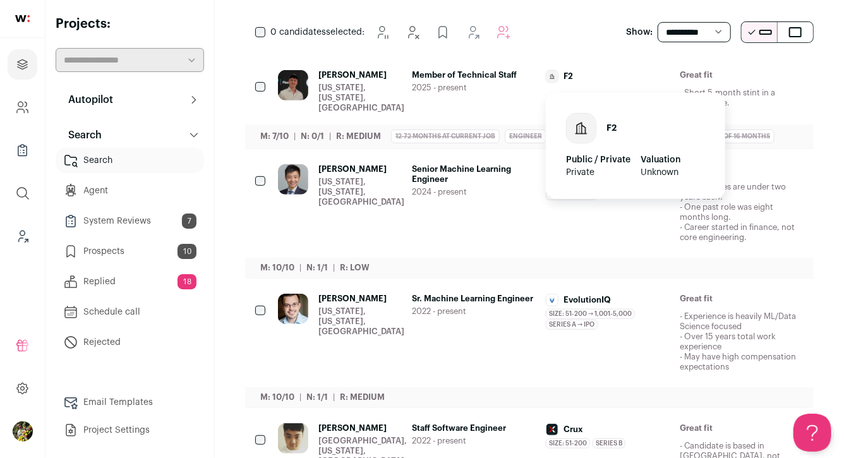
scroll to position [246, 0]
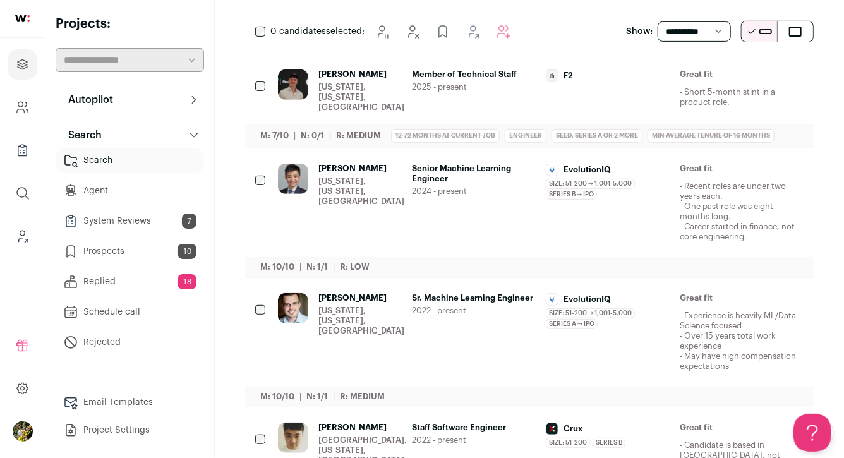
click at [695, 73] on icon "Hide" at bounding box center [690, 75] width 15 height 15
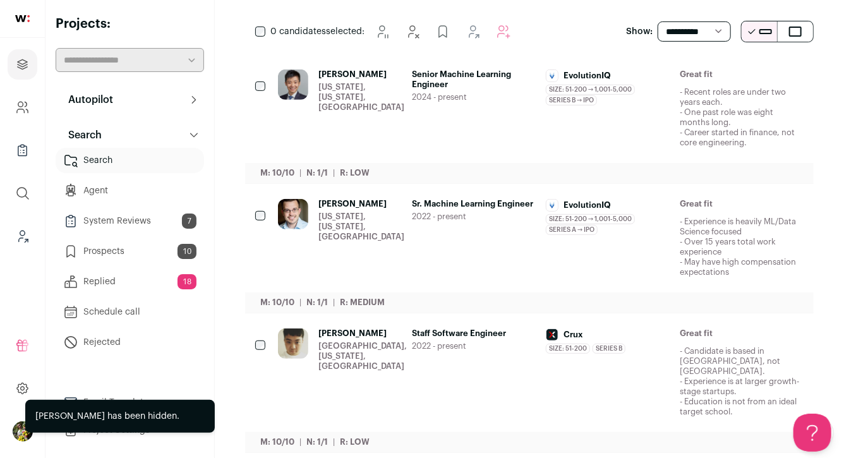
scroll to position [252, 0]
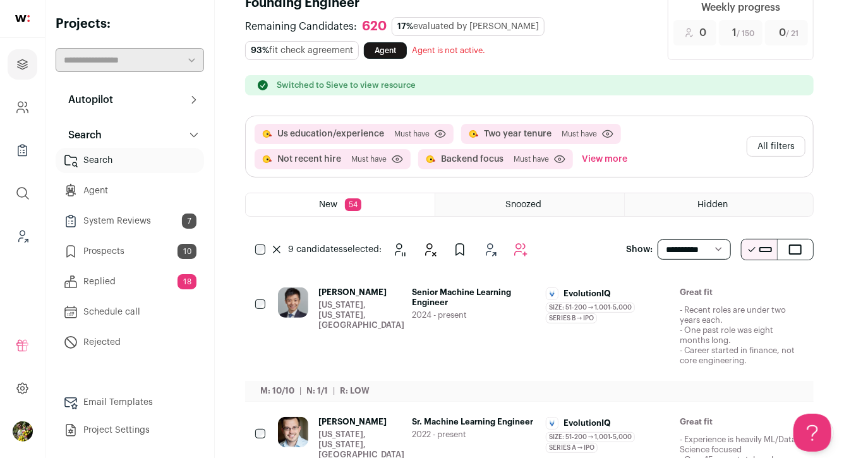
scroll to position [0, 0]
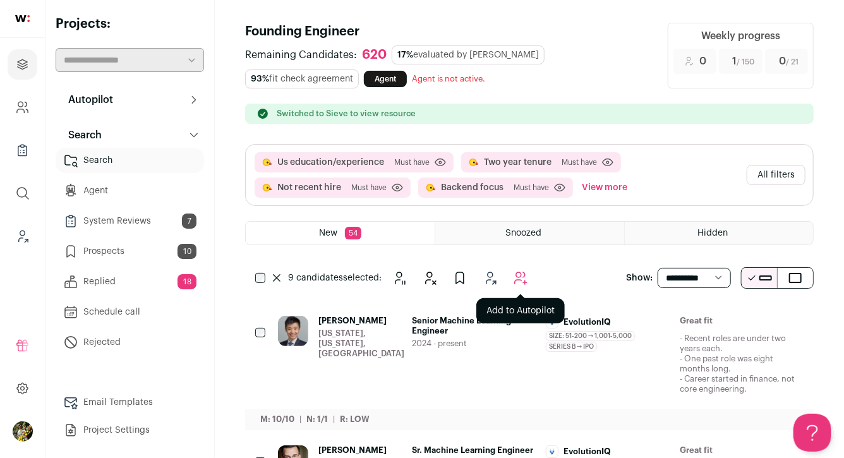
click at [518, 267] on button "Add to Autopilot" at bounding box center [520, 277] width 25 height 25
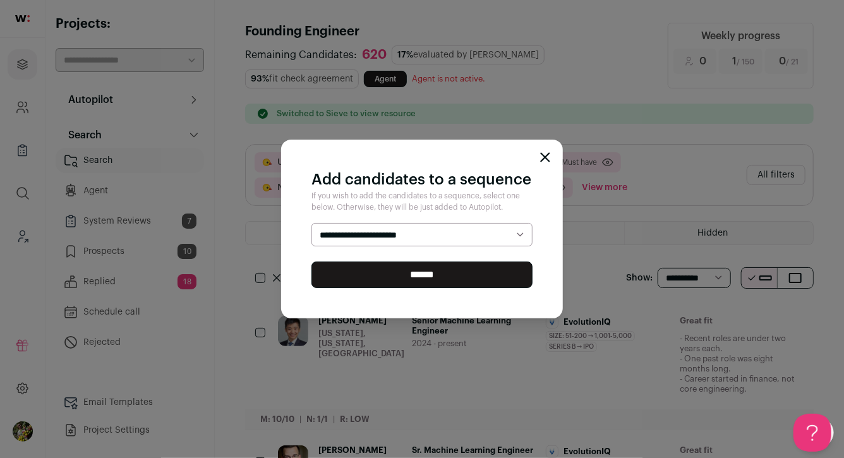
select select "*****"
click at [311, 223] on select "**********" at bounding box center [421, 235] width 221 height 24
click at [491, 272] on input "******" at bounding box center [421, 274] width 221 height 27
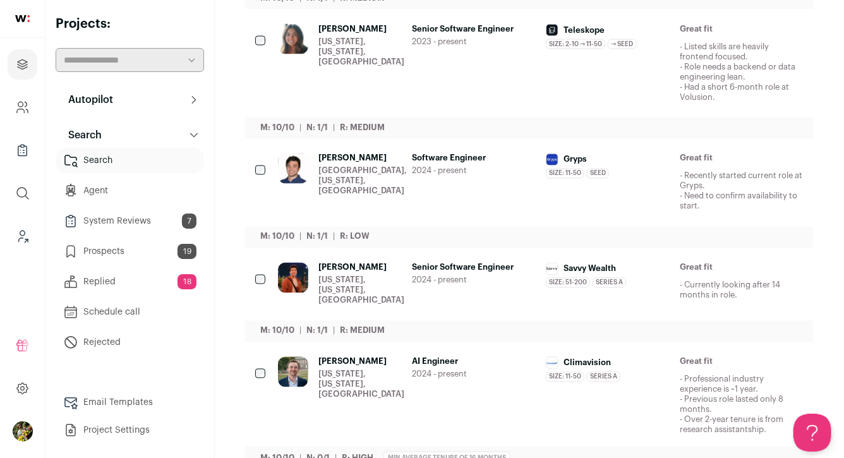
scroll to position [1037, 0]
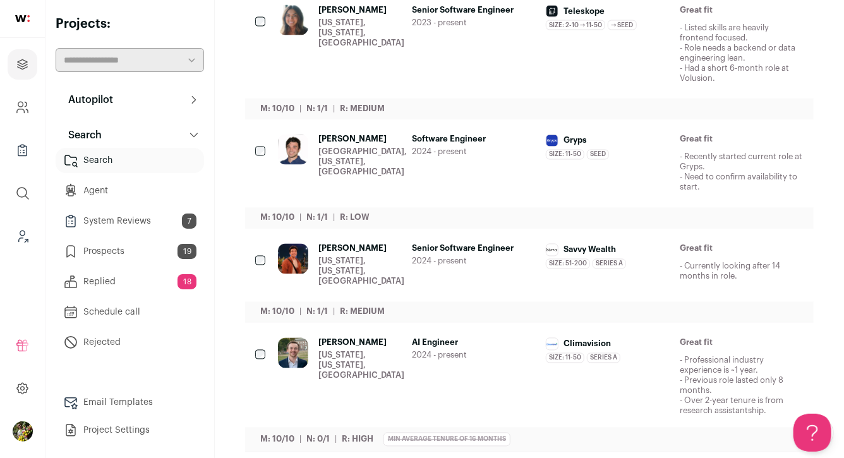
click at [458, 358] on div "AI Engineer 2024 - present" at bounding box center [474, 377] width 124 height 78
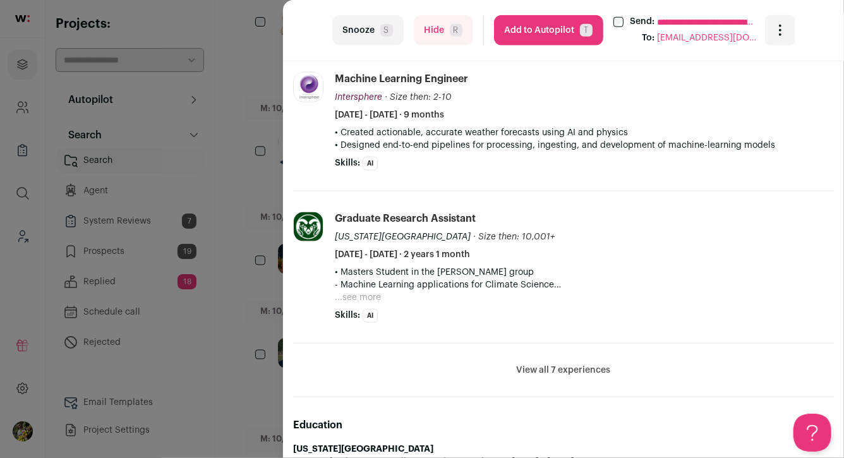
scroll to position [663, 0]
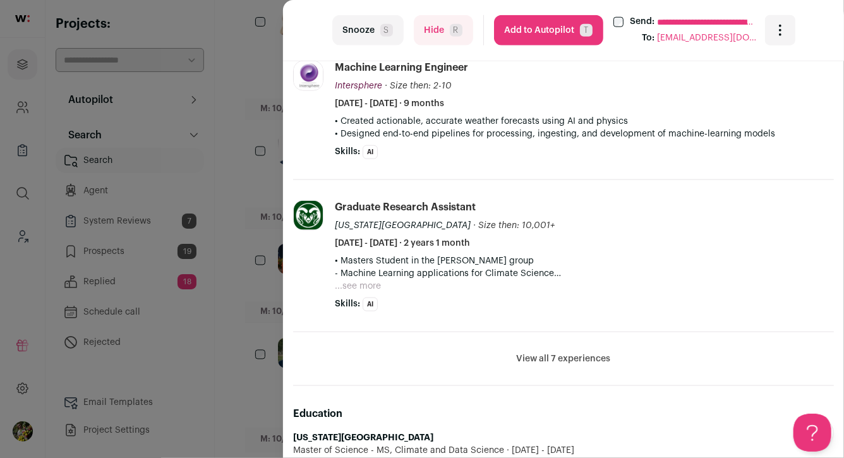
click at [426, 41] on button "Hide R" at bounding box center [443, 30] width 59 height 30
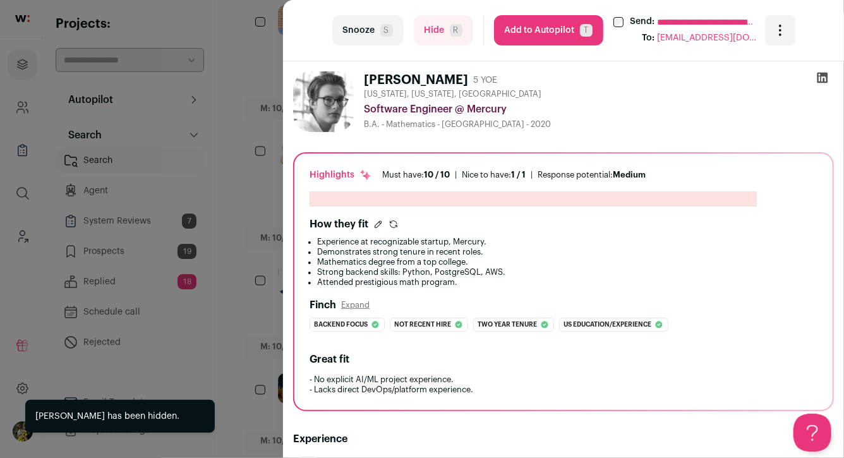
click at [263, 107] on div "**********" at bounding box center [422, 229] width 844 height 458
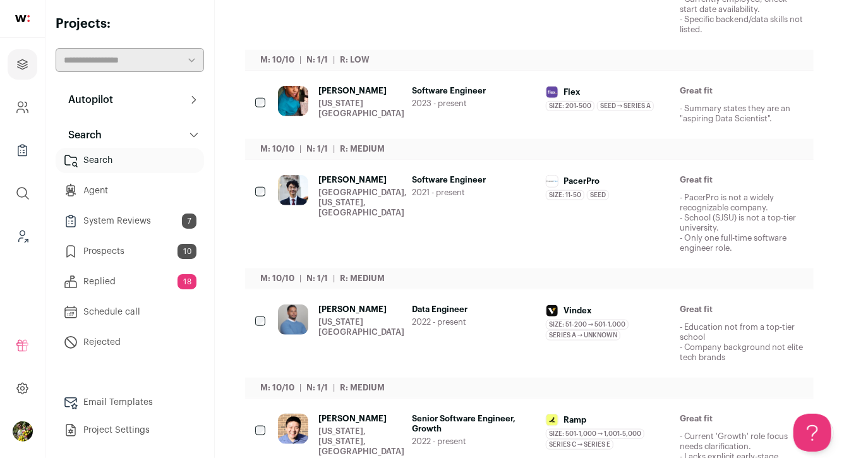
scroll to position [0, 0]
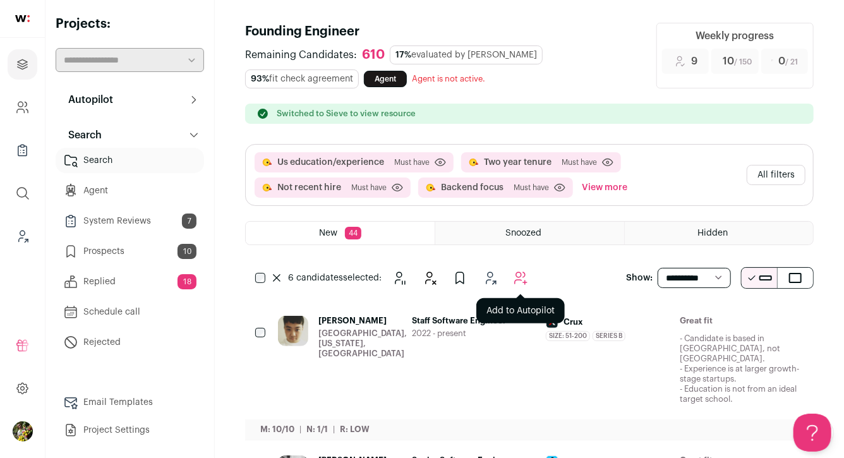
click at [520, 277] on icon "Add to Autopilot" at bounding box center [520, 277] width 15 height 15
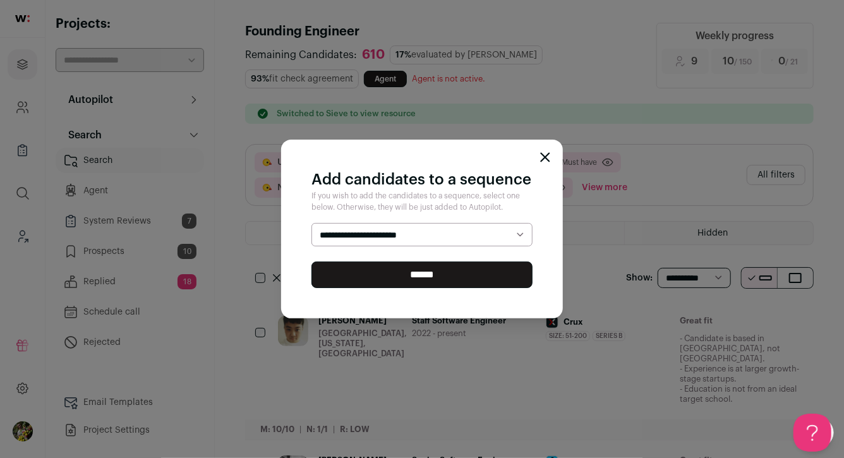
select select "*****"
click at [311, 223] on select "**********" at bounding box center [421, 235] width 221 height 24
click at [472, 277] on input "******" at bounding box center [421, 274] width 221 height 27
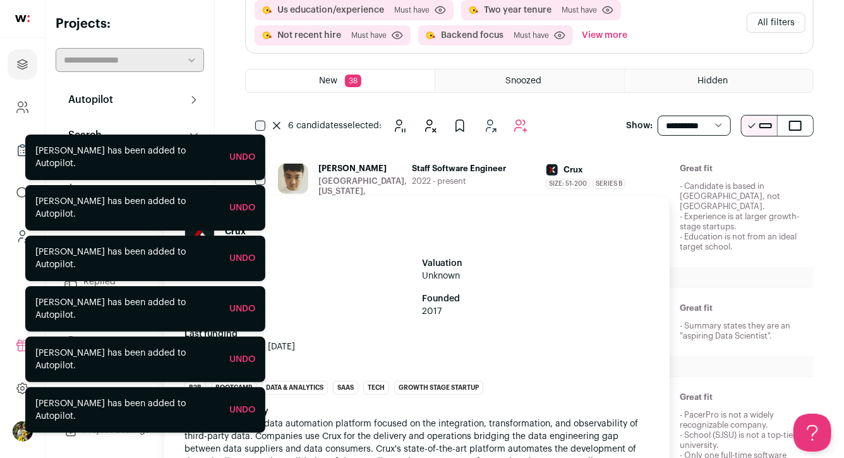
scroll to position [166, 0]
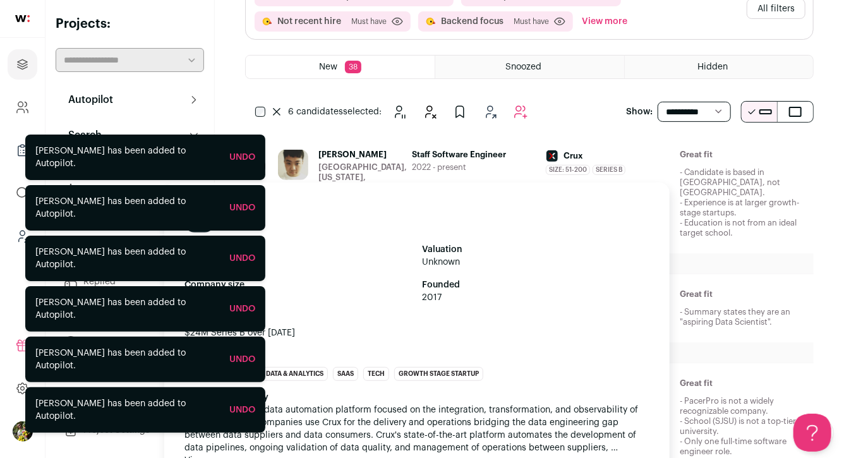
click at [637, 150] on div "Crux" at bounding box center [608, 156] width 124 height 13
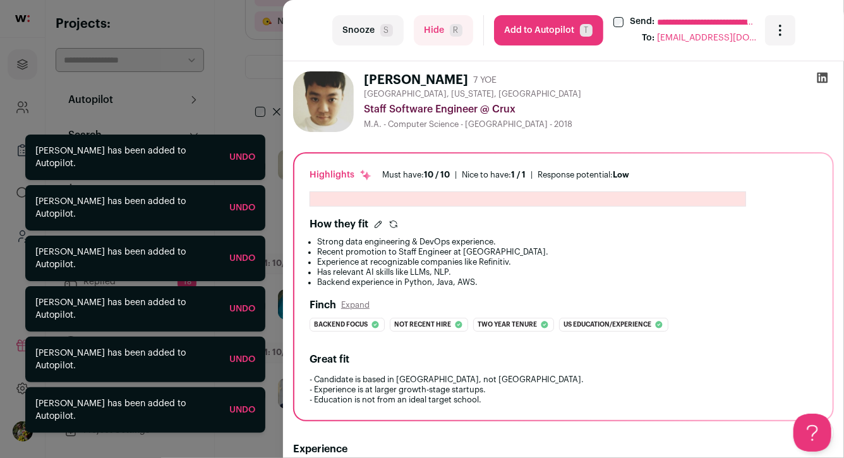
click at [464, 35] on button "Hide R" at bounding box center [443, 30] width 59 height 30
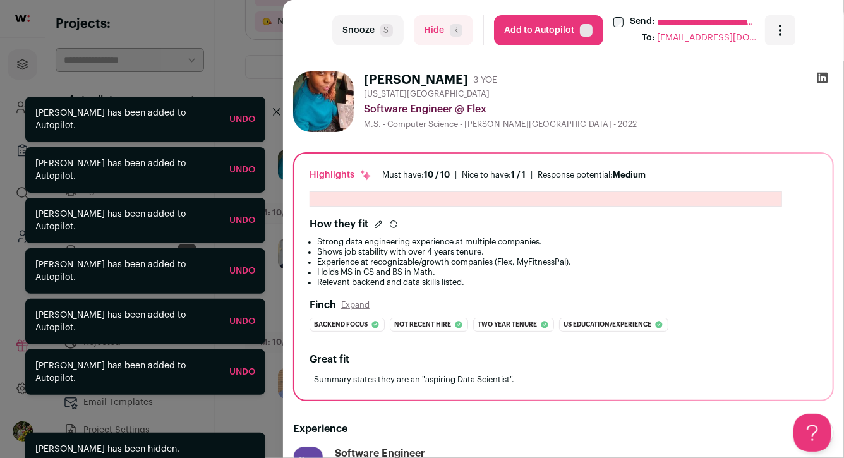
click at [272, 85] on div "**********" at bounding box center [422, 229] width 844 height 458
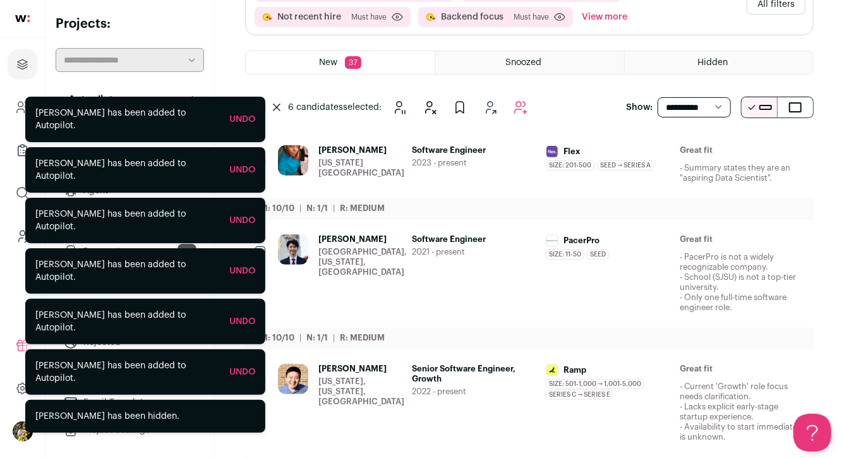
scroll to position [174, 0]
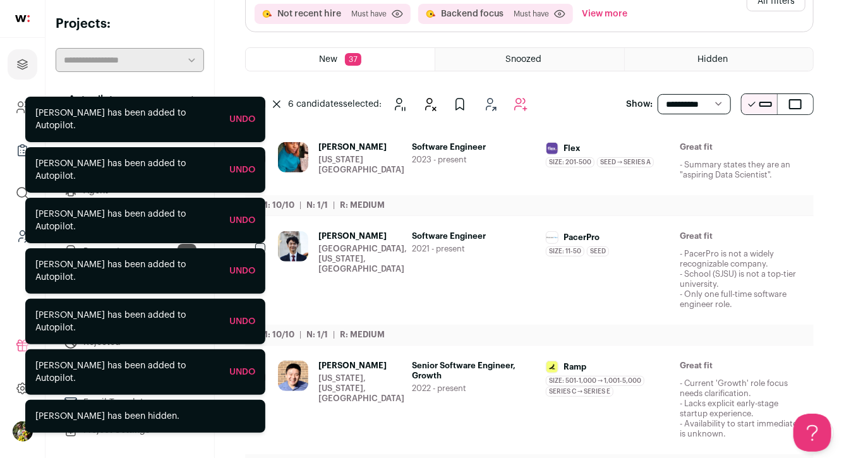
click at [390, 148] on span "Danielle Williams" at bounding box center [361, 147] width 86 height 10
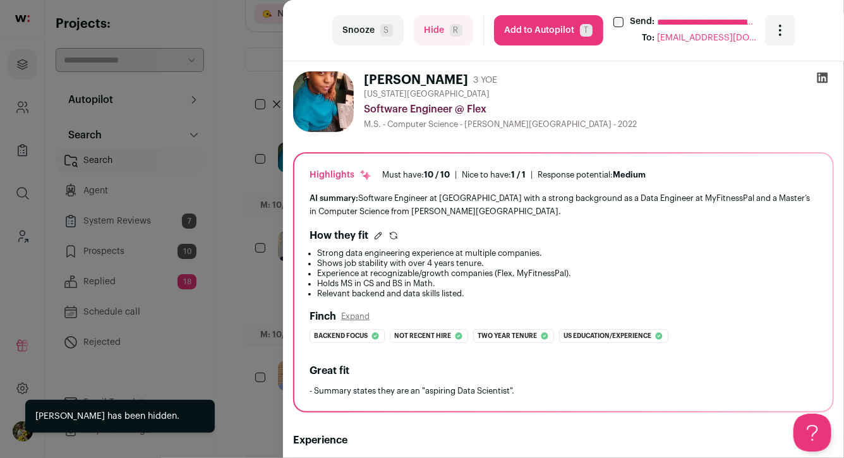
click at [442, 42] on button "Hide R" at bounding box center [443, 30] width 59 height 30
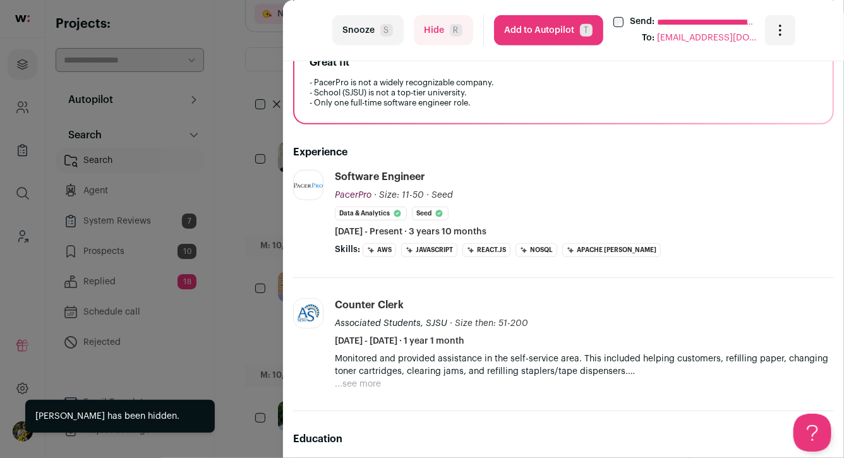
scroll to position [303, 0]
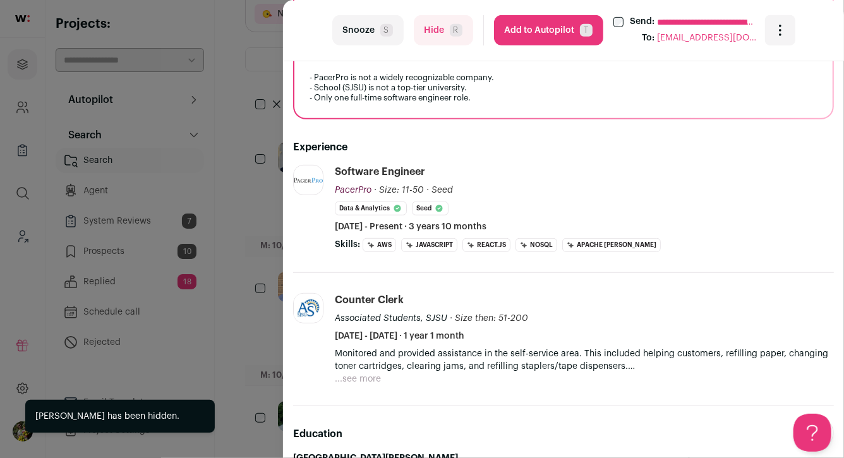
click at [443, 39] on button "Hide R" at bounding box center [443, 30] width 59 height 30
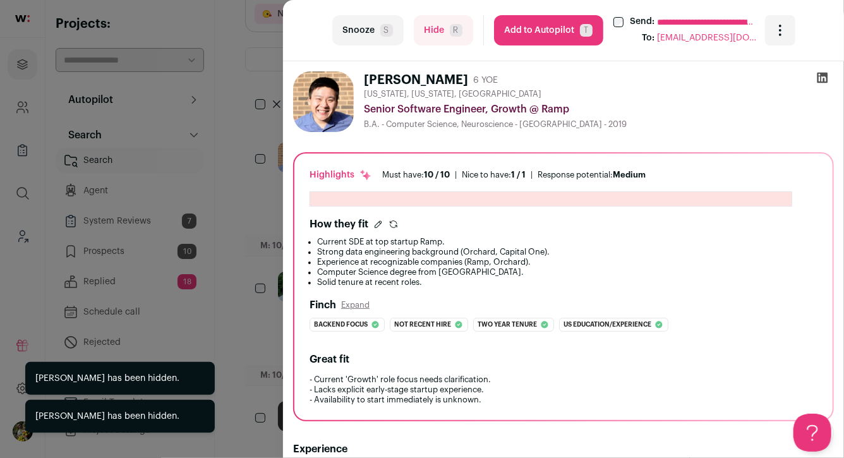
scroll to position [102, 0]
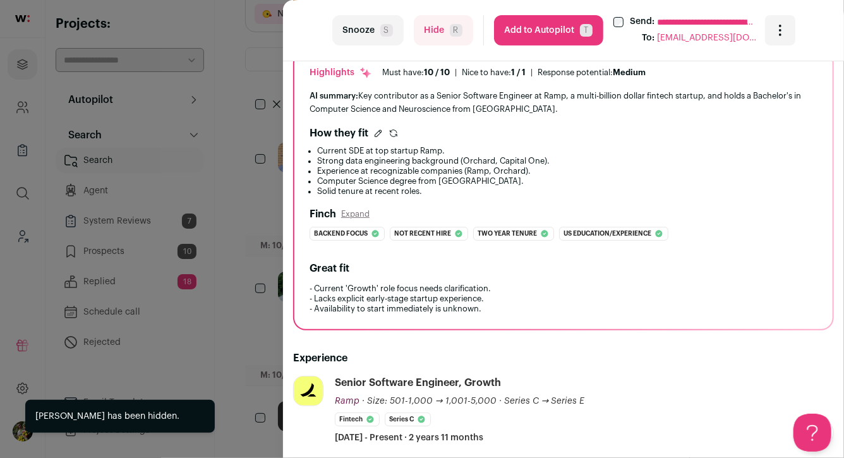
click at [253, 215] on div "**********" at bounding box center [422, 229] width 844 height 458
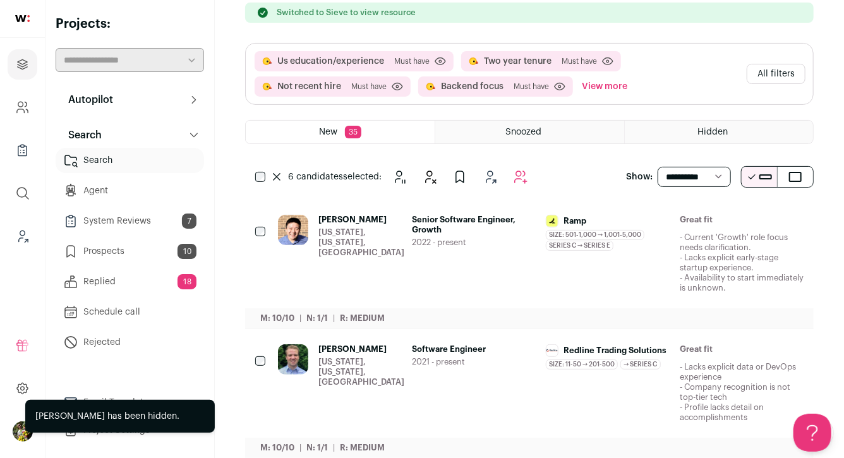
scroll to position [18, 0]
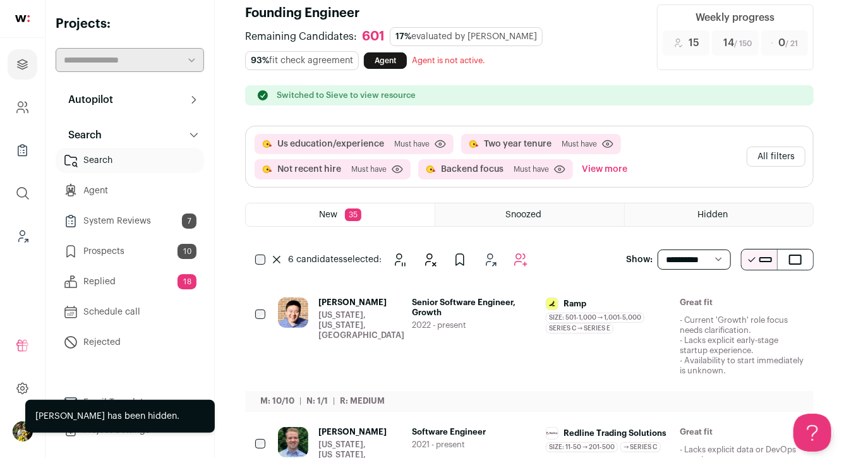
click at [763, 148] on button "All filters" at bounding box center [775, 156] width 59 height 20
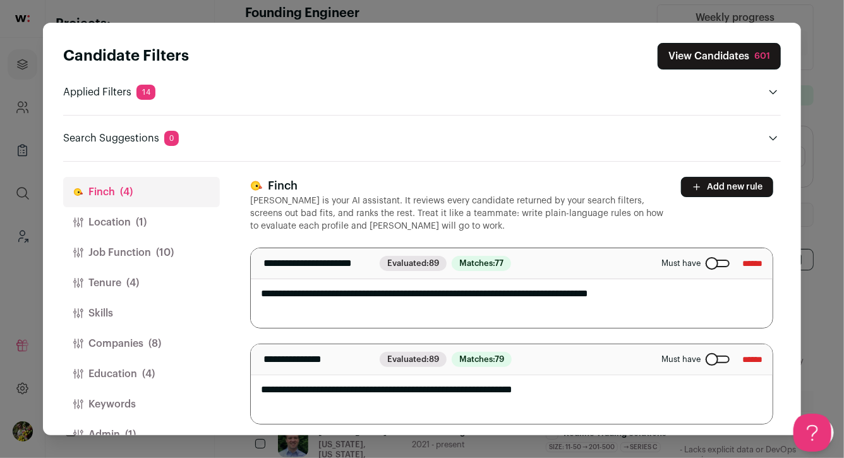
scroll to position [29, 0]
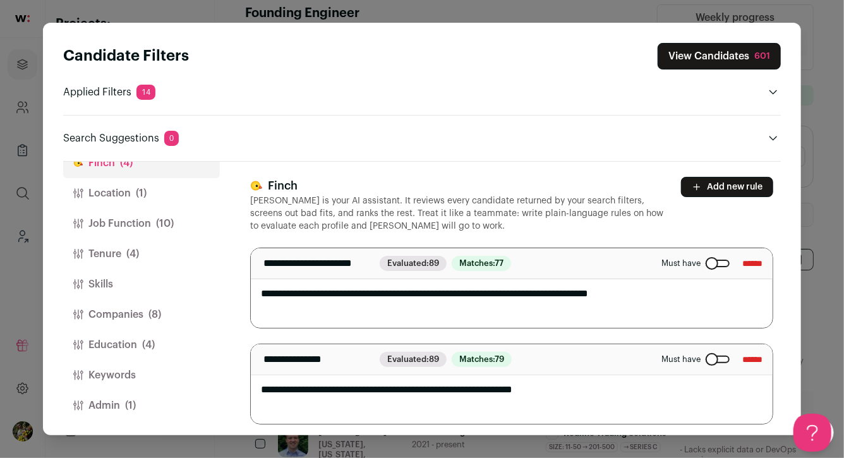
click at [129, 404] on span "(1)" at bounding box center [130, 405] width 11 height 15
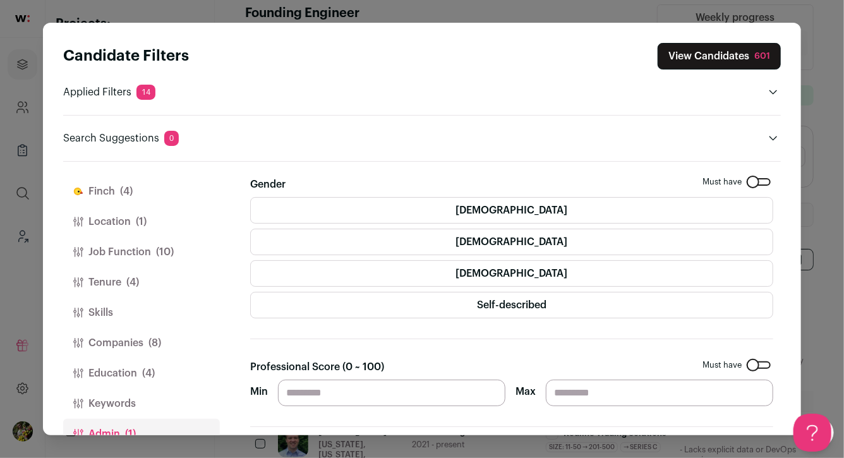
scroll to position [0, 0]
click at [158, 378] on button "Education (4)" at bounding box center [141, 374] width 157 height 30
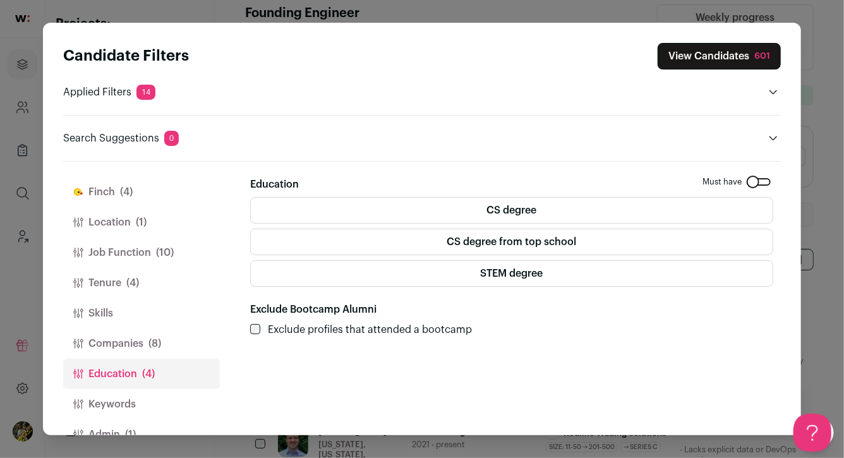
click at [285, 274] on label "STEM degree" at bounding box center [511, 273] width 523 height 27
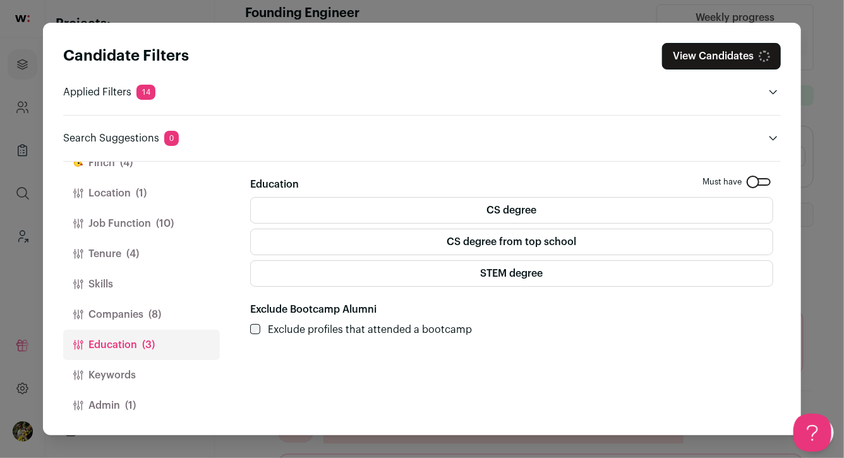
click at [153, 395] on button "Admin (1)" at bounding box center [141, 405] width 157 height 30
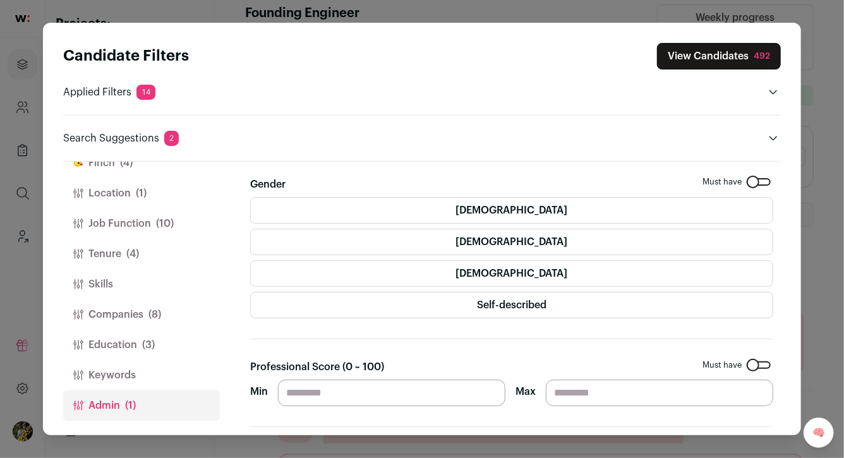
click at [306, 395] on input "**" at bounding box center [391, 393] width 227 height 27
type input "**"
click at [170, 320] on button "Companies (8)" at bounding box center [141, 314] width 157 height 30
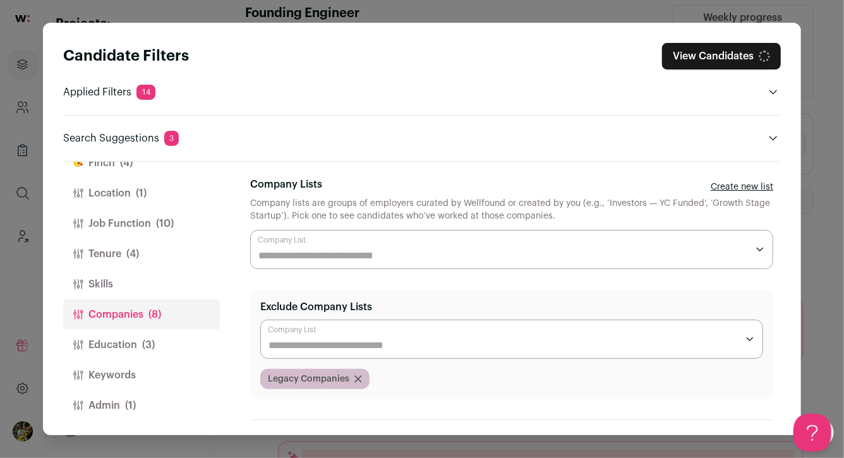
scroll to position [12, 0]
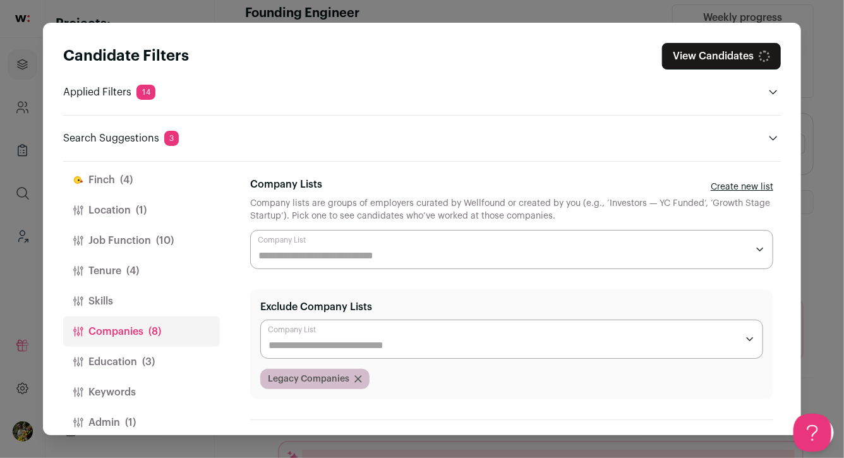
click at [162, 267] on button "Tenure (4)" at bounding box center [141, 271] width 157 height 30
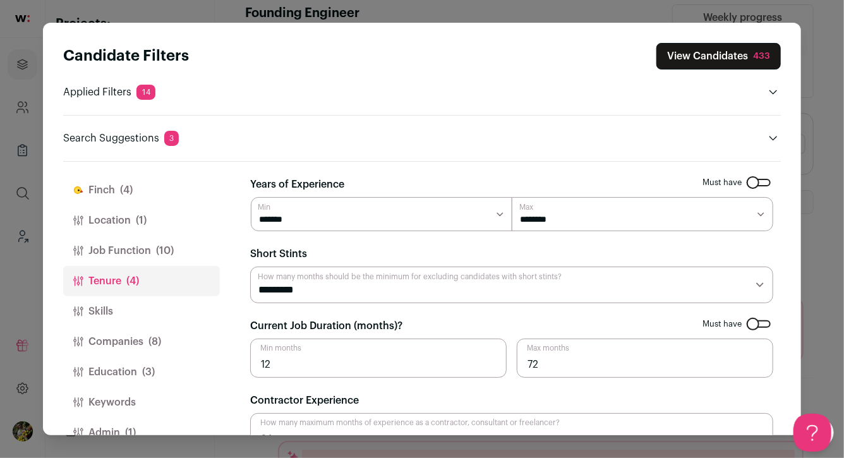
scroll to position [24, 0]
click at [561, 226] on select "******* ******* ******* ******* ******* ******* ******** ******** ******** ****…" at bounding box center [641, 214] width 261 height 34
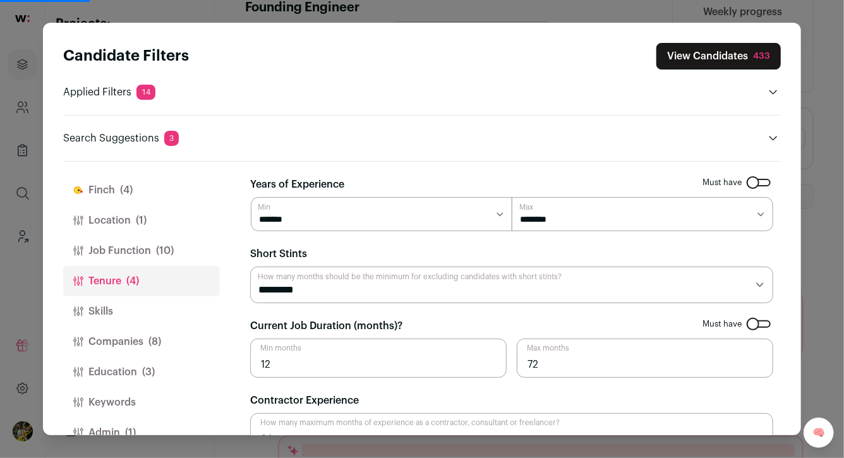
select select "**"
click at [511, 197] on select "******* ******* ******* ******* ******* ******* ******** ******** ******** ****…" at bounding box center [641, 214] width 261 height 34
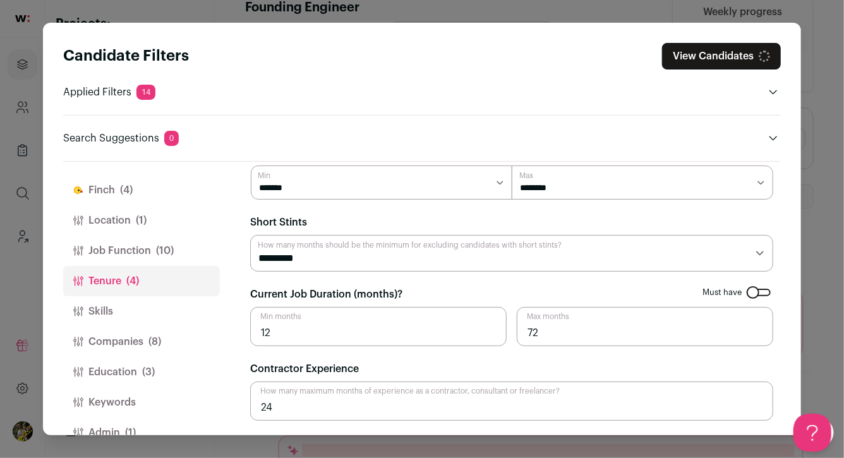
scroll to position [32, 0]
click at [169, 249] on span "(10)" at bounding box center [165, 250] width 18 height 15
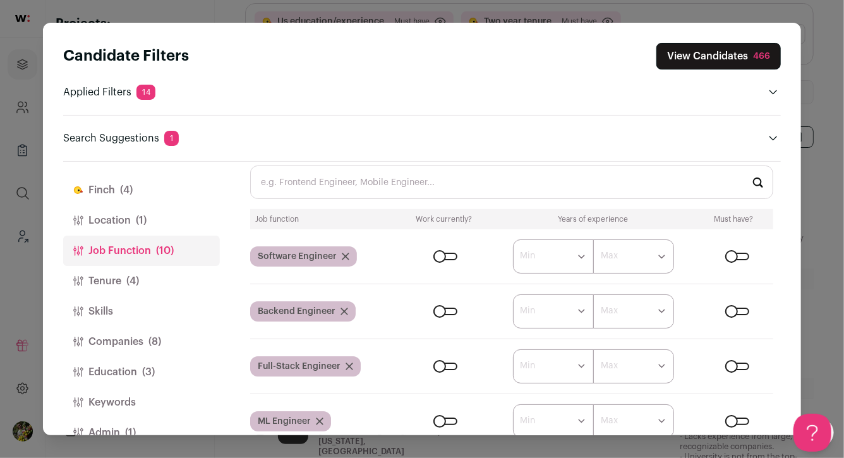
scroll to position [0, 0]
click at [182, 278] on button "Tenure (4)" at bounding box center [141, 281] width 157 height 30
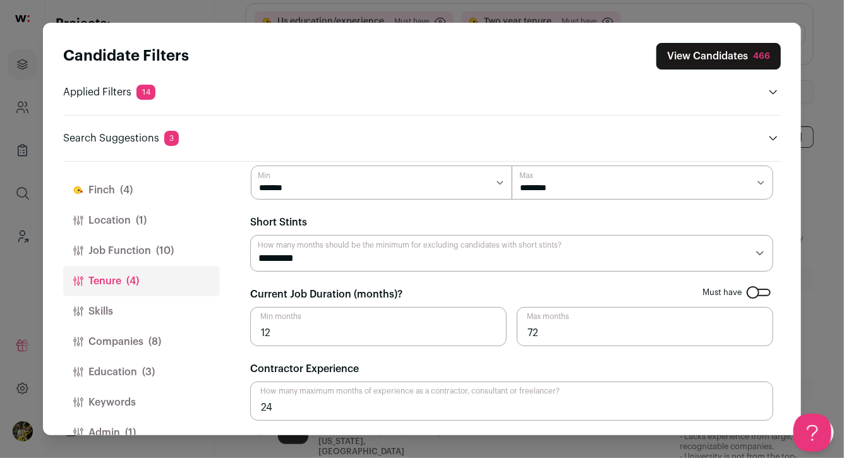
click at [170, 251] on span "(10)" at bounding box center [165, 250] width 18 height 15
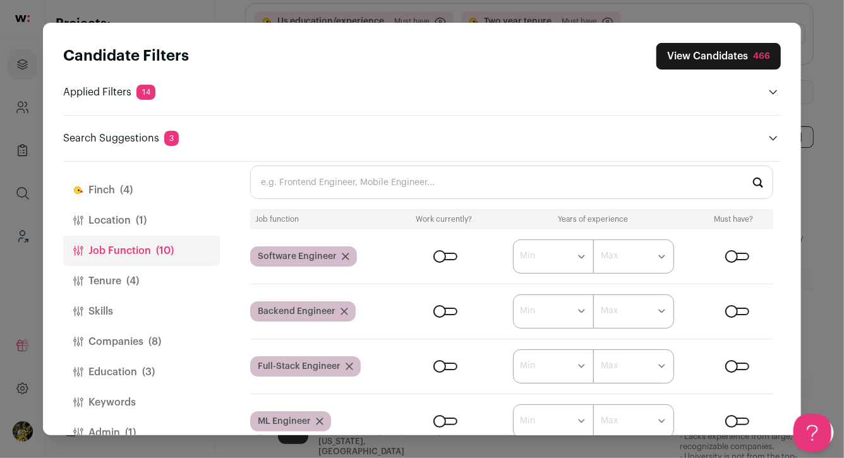
click at [177, 220] on button "Location (1)" at bounding box center [141, 220] width 157 height 30
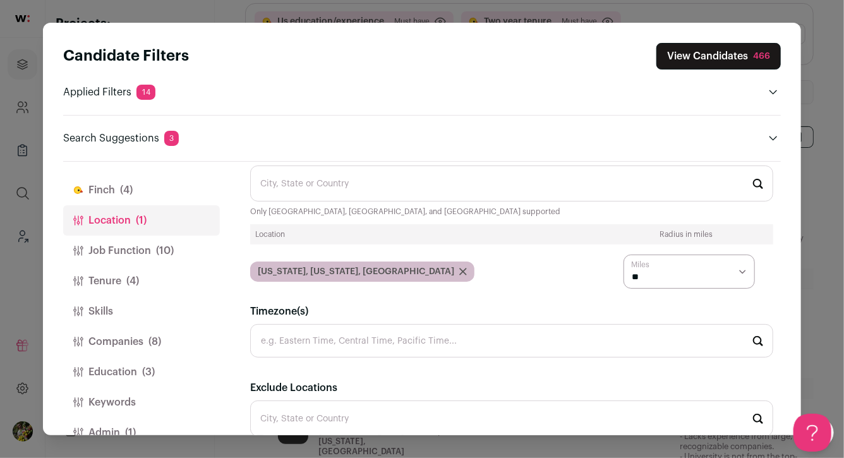
click at [179, 192] on button "Finch (4)" at bounding box center [141, 190] width 157 height 30
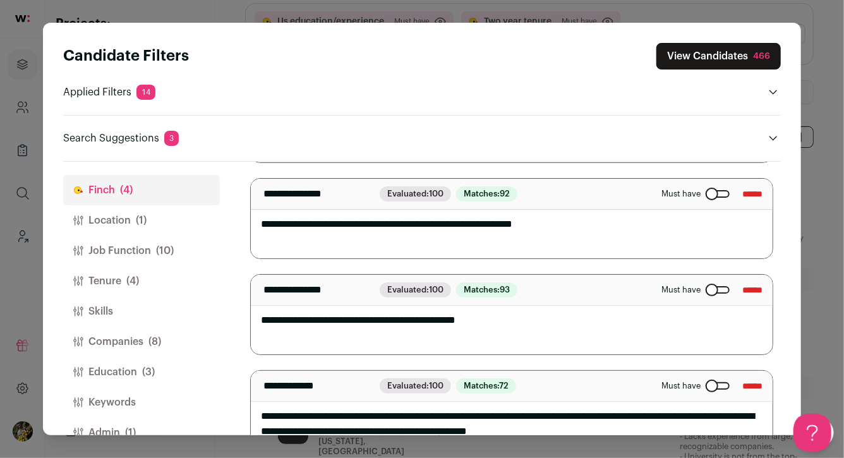
scroll to position [196, 0]
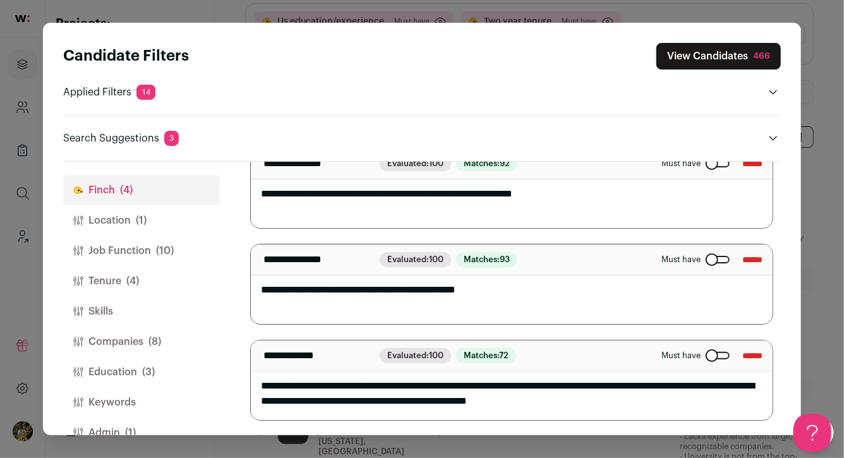
click at [172, 340] on button "Companies (8)" at bounding box center [141, 341] width 157 height 30
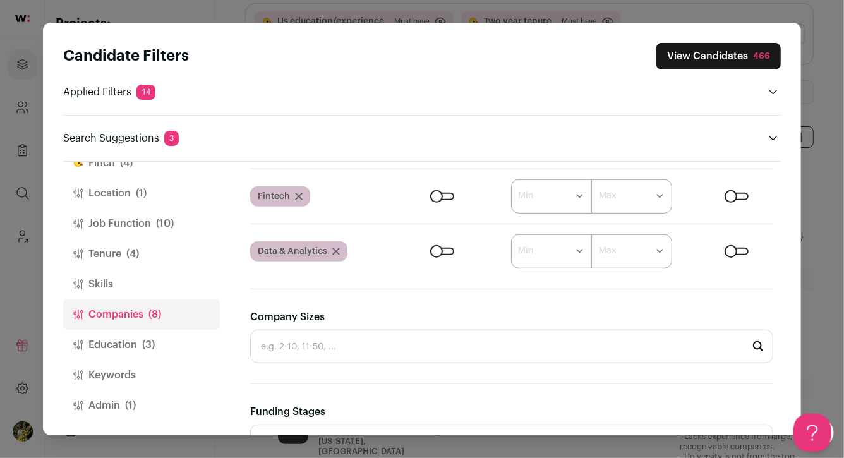
scroll to position [342, 0]
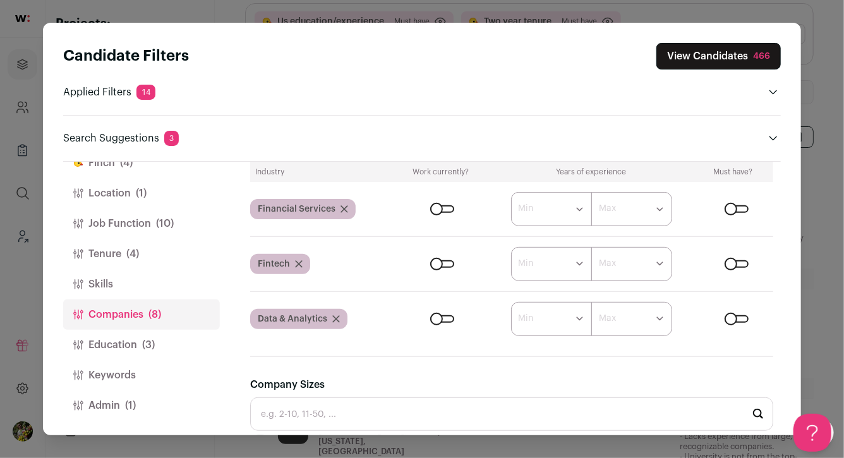
click at [431, 210] on div "Close modal via background" at bounding box center [442, 209] width 24 height 8
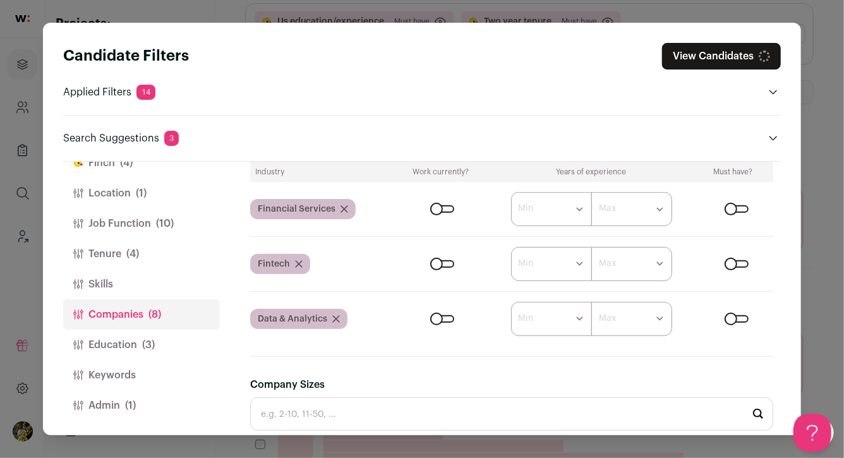
click at [432, 260] on div "Close modal via background" at bounding box center [442, 264] width 24 height 8
click at [433, 316] on div "Close modal via background" at bounding box center [442, 319] width 24 height 8
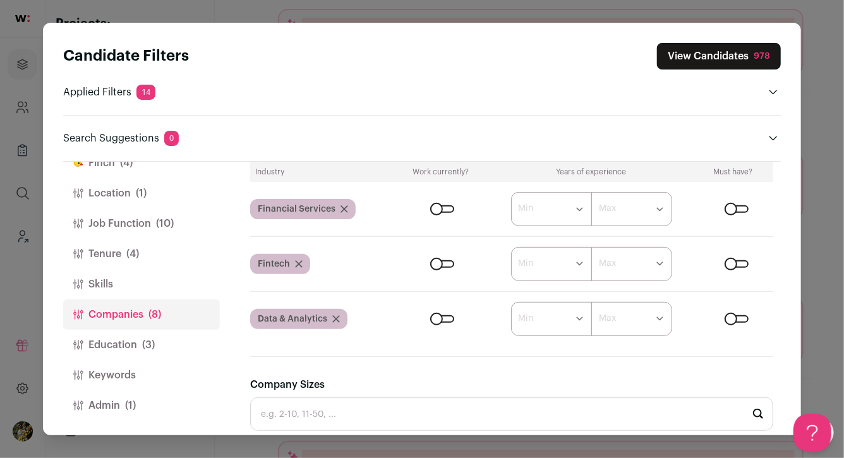
click at [145, 349] on span "(3)" at bounding box center [148, 344] width 13 height 15
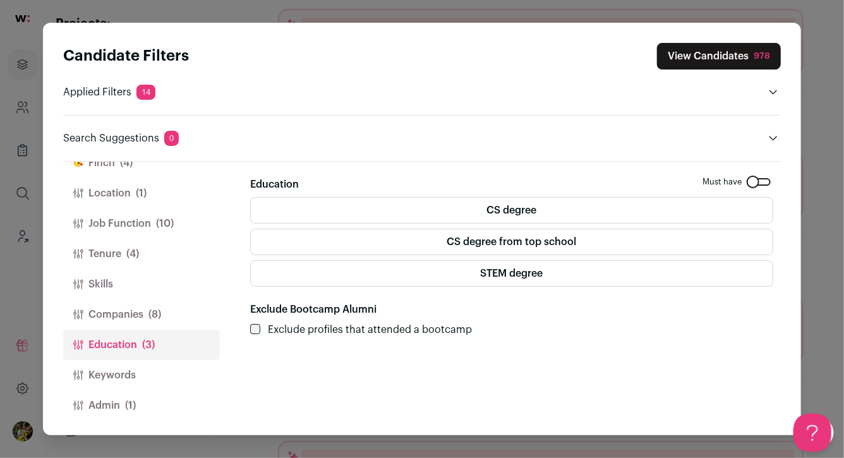
scroll to position [0, 0]
click at [450, 215] on label "CS degree" at bounding box center [511, 210] width 523 height 27
click at [707, 54] on button "View Candidates 26" at bounding box center [721, 56] width 118 height 27
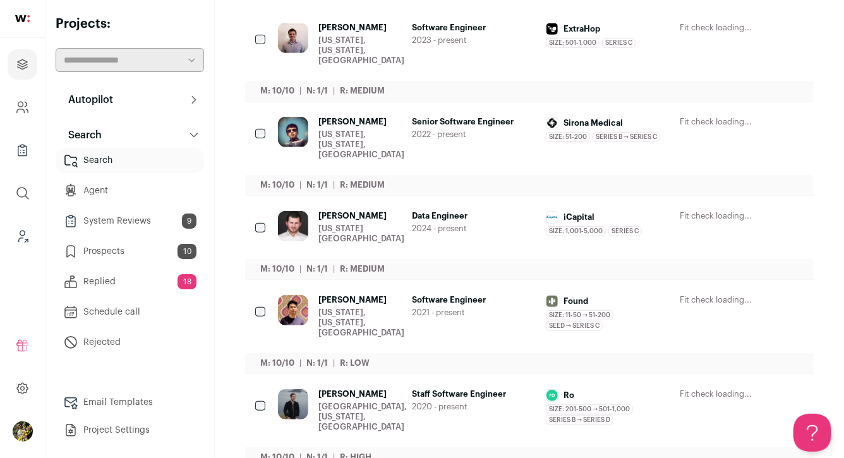
scroll to position [282, 0]
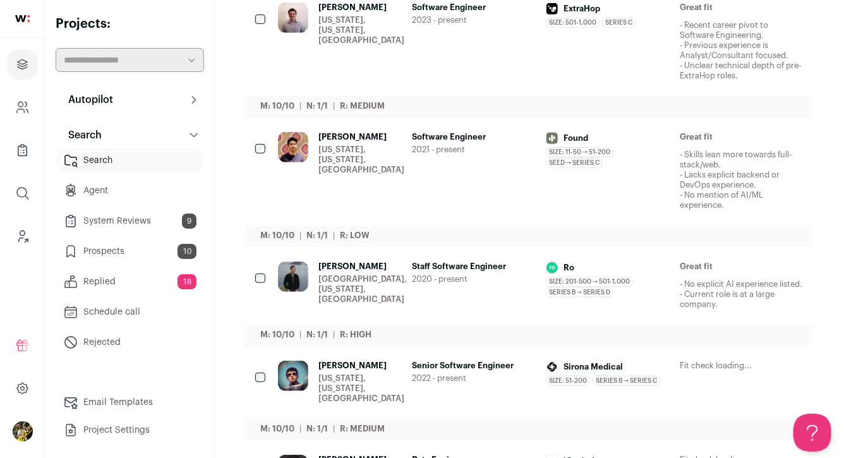
scroll to position [287, 0]
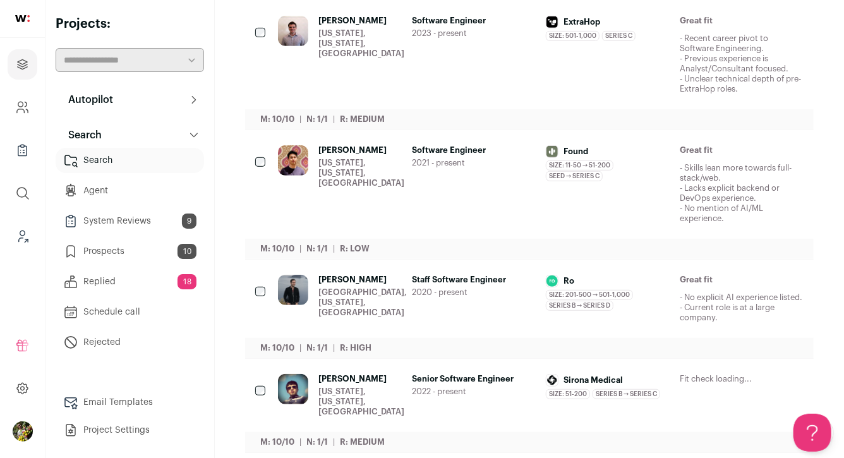
click at [338, 69] on div "Victor Quartucio New York, New York, United States" at bounding box center [361, 55] width 86 height 78
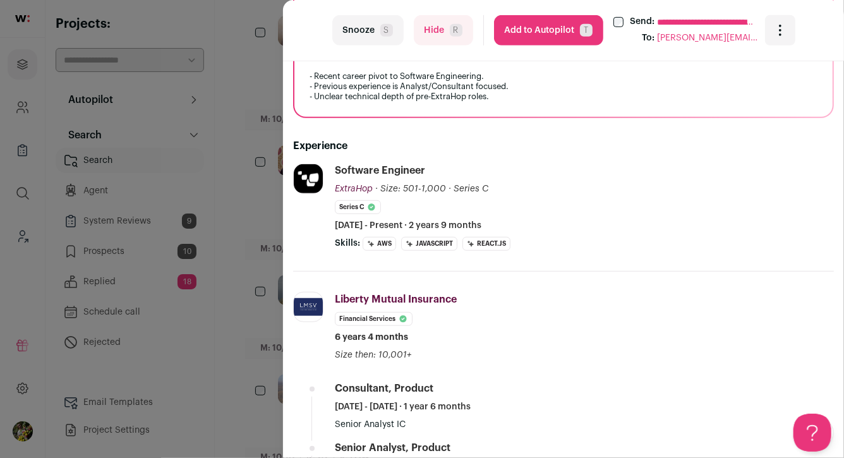
scroll to position [377, 0]
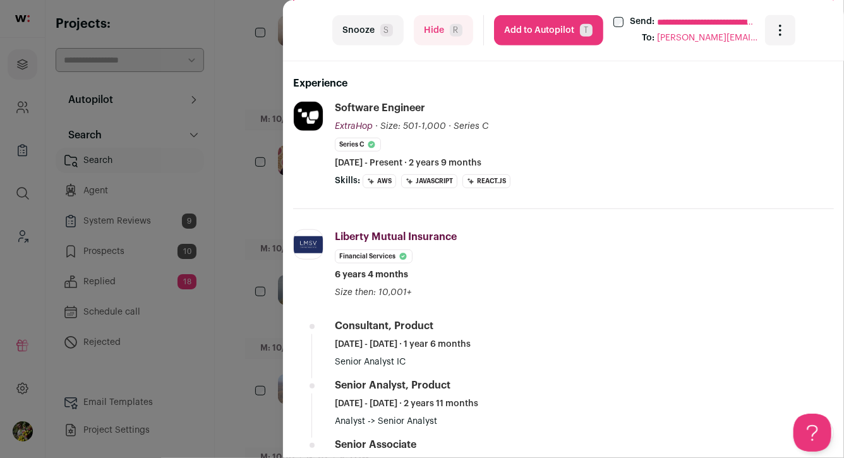
click at [421, 24] on button "Hide R" at bounding box center [443, 30] width 59 height 30
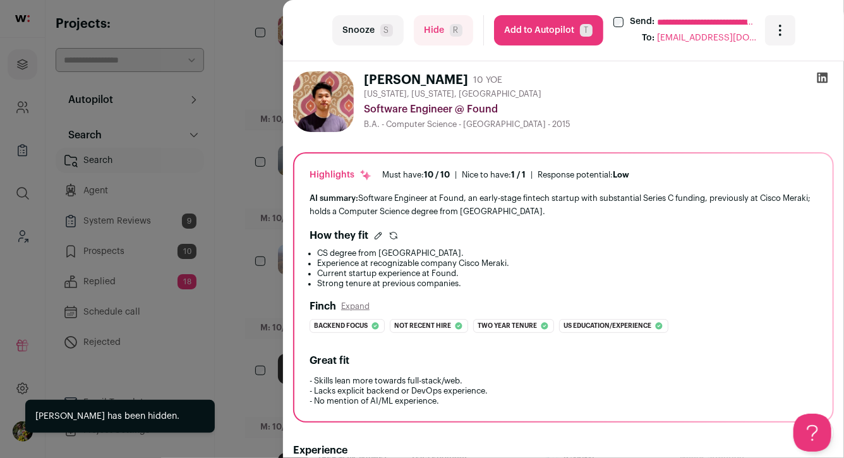
click at [261, 122] on div "**********" at bounding box center [422, 229] width 844 height 458
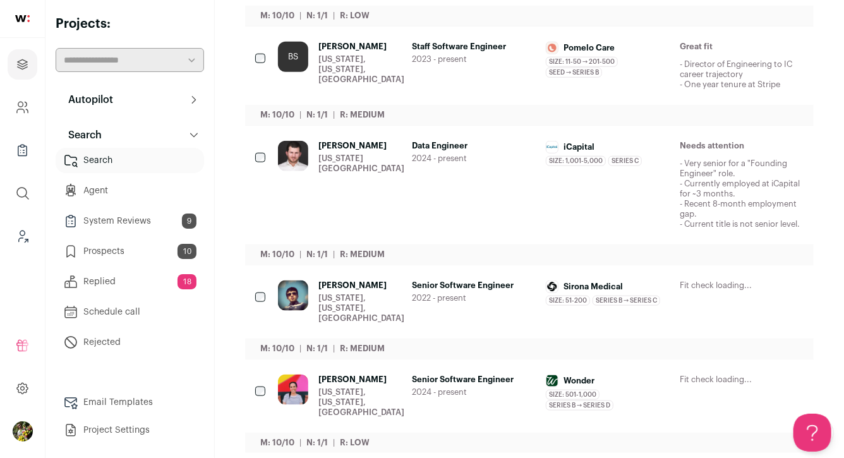
scroll to position [607, 0]
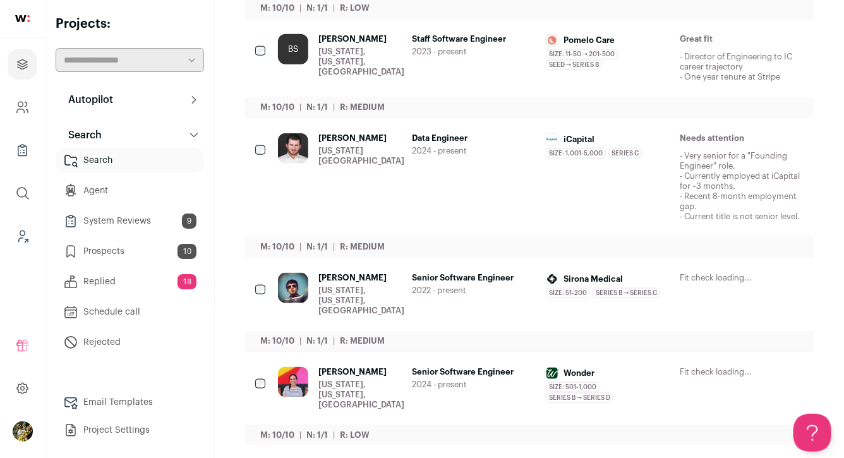
click at [452, 165] on div "Data Engineer 2024 - present" at bounding box center [474, 177] width 124 height 88
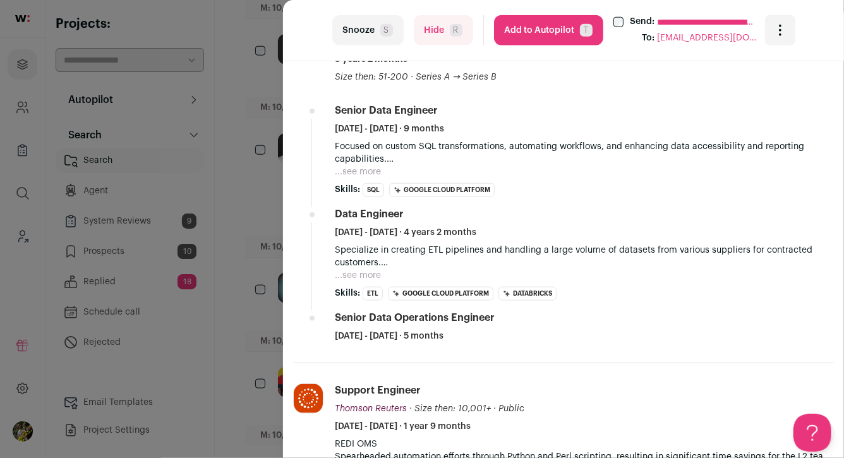
scroll to position [621, 0]
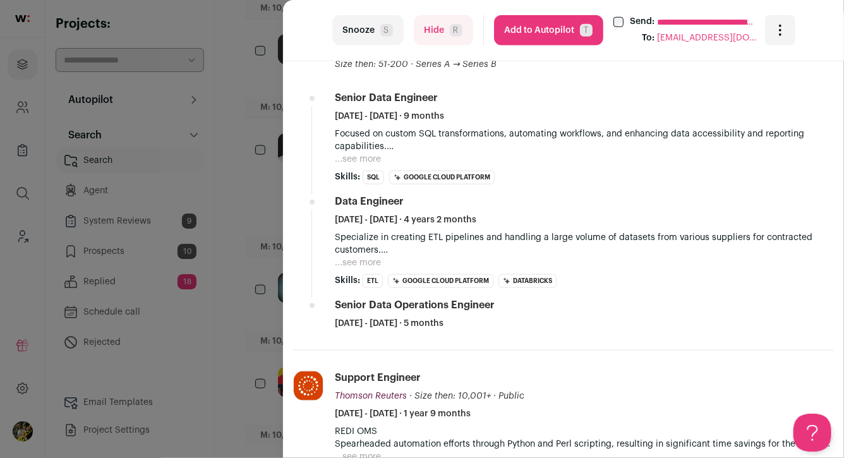
click at [273, 198] on div "**********" at bounding box center [422, 229] width 844 height 458
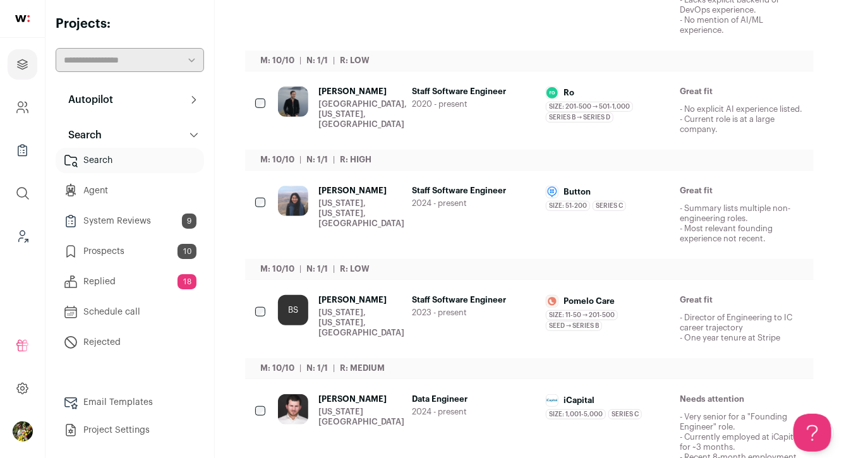
scroll to position [0, 0]
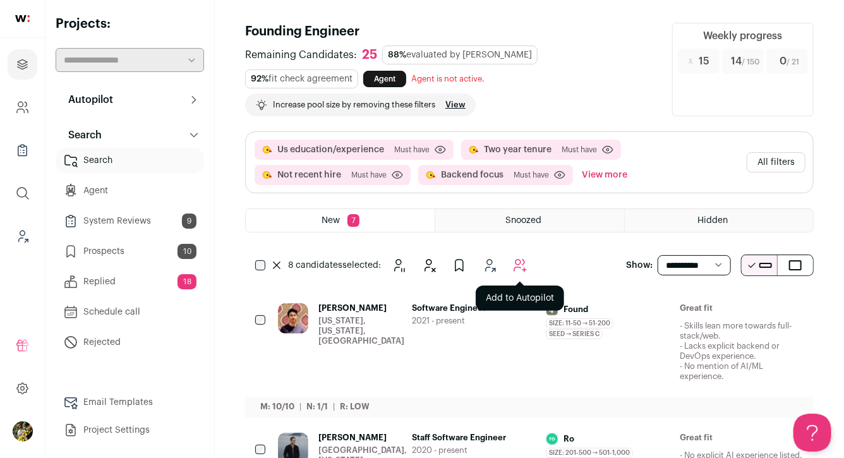
click at [525, 268] on icon "Add to Autopilot" at bounding box center [519, 265] width 15 height 15
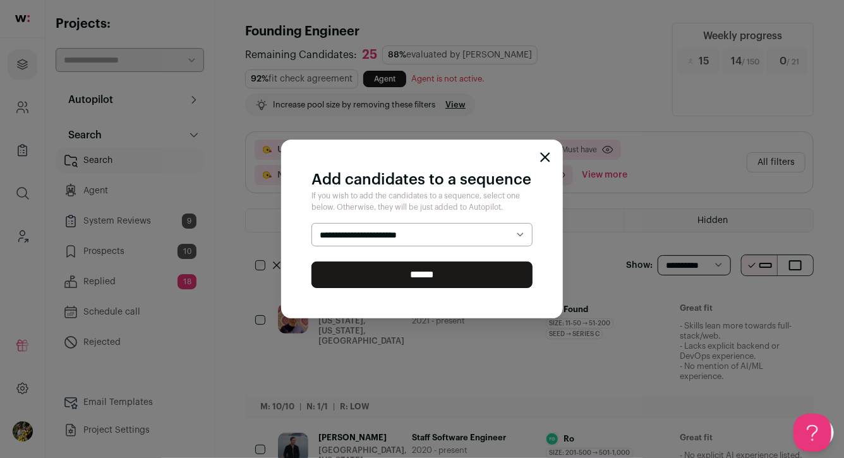
select select "*****"
click at [311, 223] on select "**********" at bounding box center [421, 235] width 221 height 24
click at [488, 268] on input "******" at bounding box center [421, 274] width 221 height 27
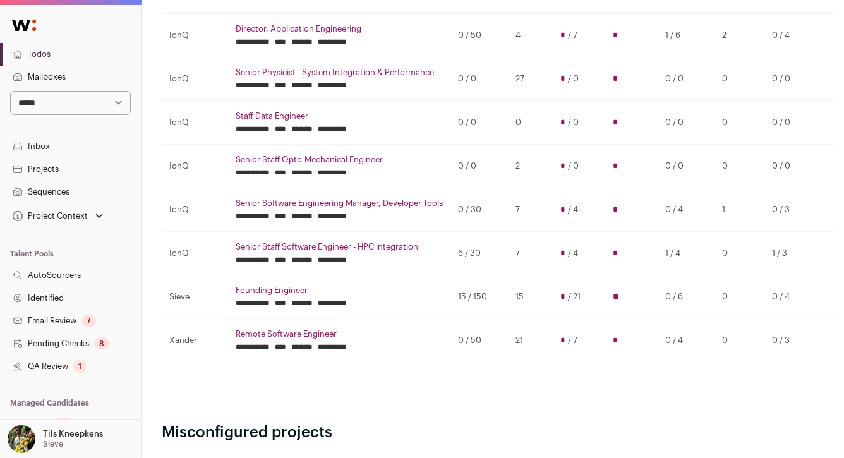
scroll to position [449, 0]
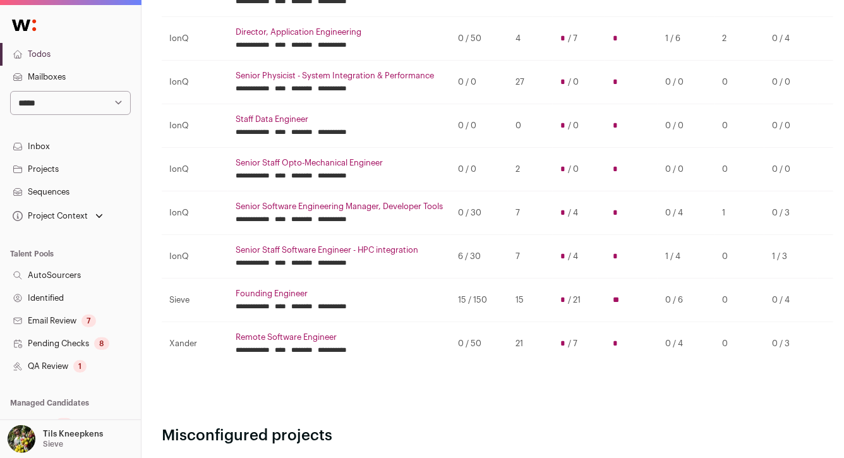
click at [477, 210] on td "0 / 30" at bounding box center [478, 213] width 57 height 44
click at [491, 208] on td "0 / 30" at bounding box center [478, 213] width 57 height 44
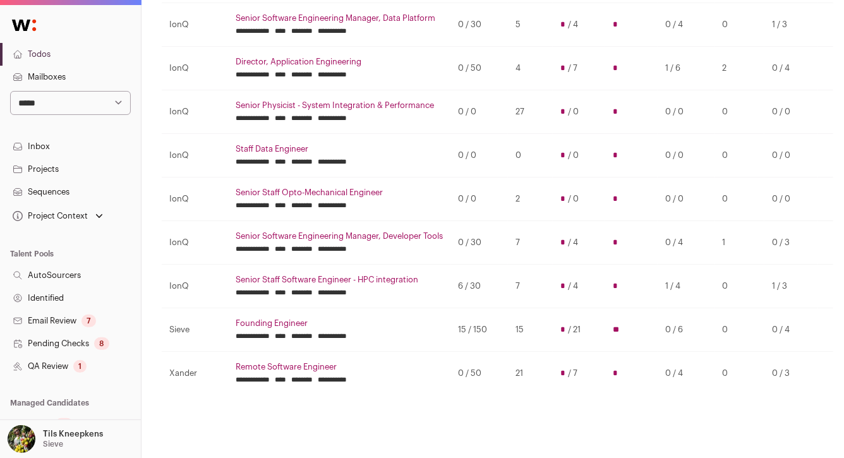
scroll to position [421, 0]
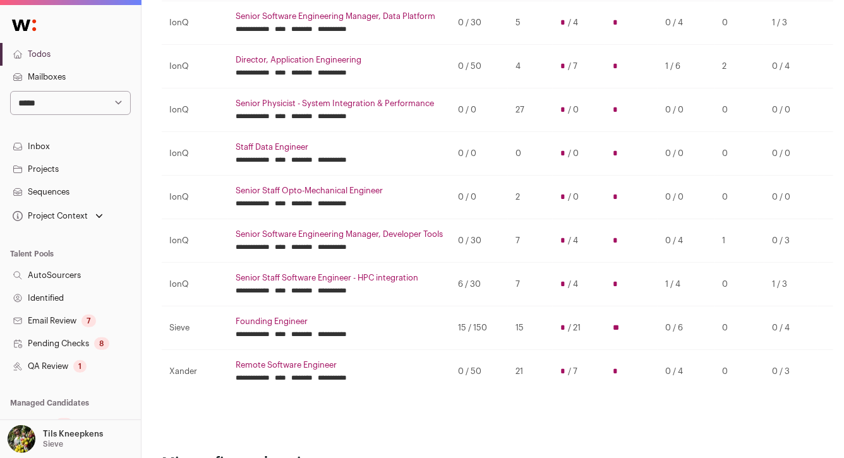
click at [215, 176] on td "IonQ" at bounding box center [195, 197] width 66 height 44
click at [198, 152] on td "IonQ" at bounding box center [195, 153] width 66 height 44
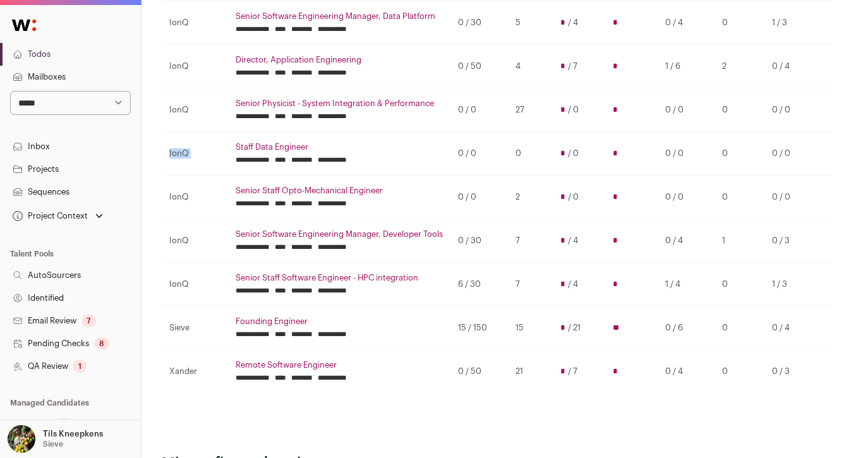
click at [198, 152] on td "IonQ" at bounding box center [195, 153] width 66 height 44
click at [205, 152] on td "IonQ" at bounding box center [195, 153] width 66 height 44
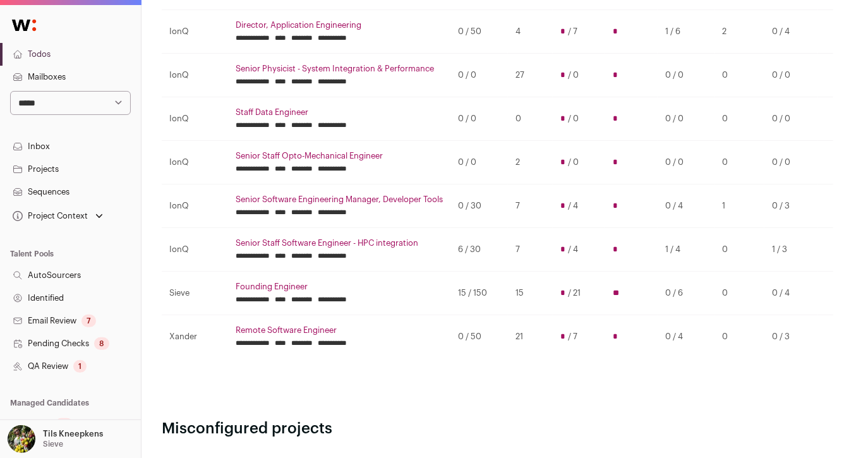
scroll to position [467, 0]
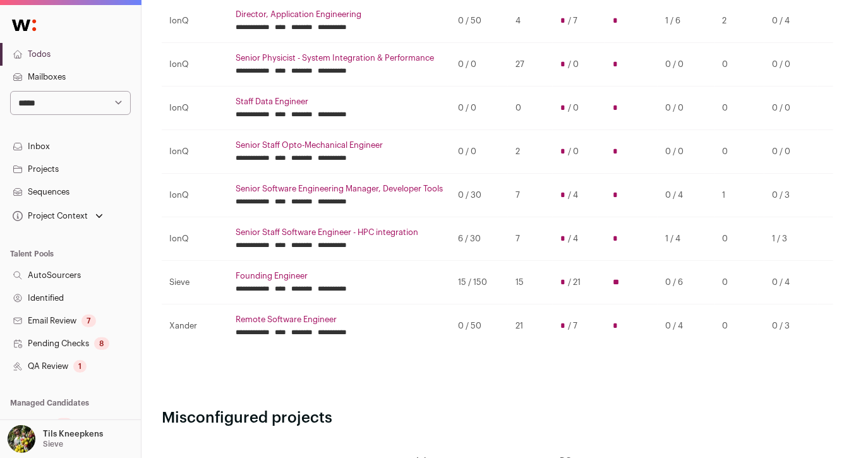
click at [305, 259] on td "**********" at bounding box center [339, 238] width 222 height 43
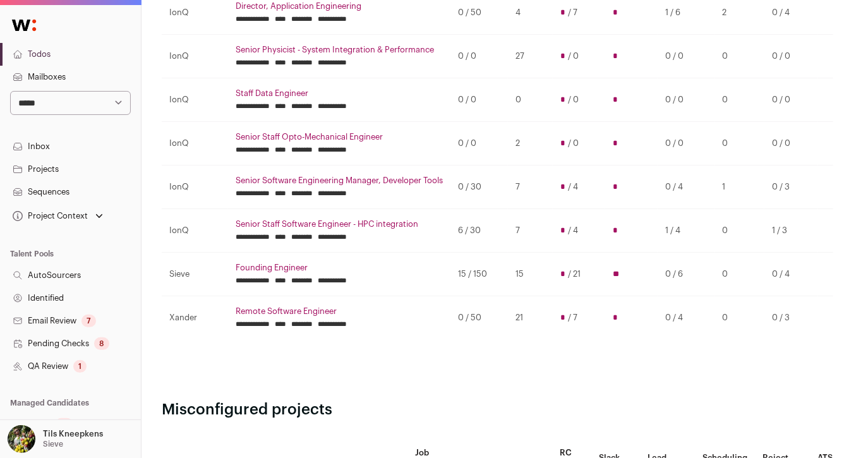
click at [468, 275] on td "15 / 150" at bounding box center [478, 274] width 57 height 44
click at [477, 272] on td "15 / 150" at bounding box center [478, 274] width 57 height 44
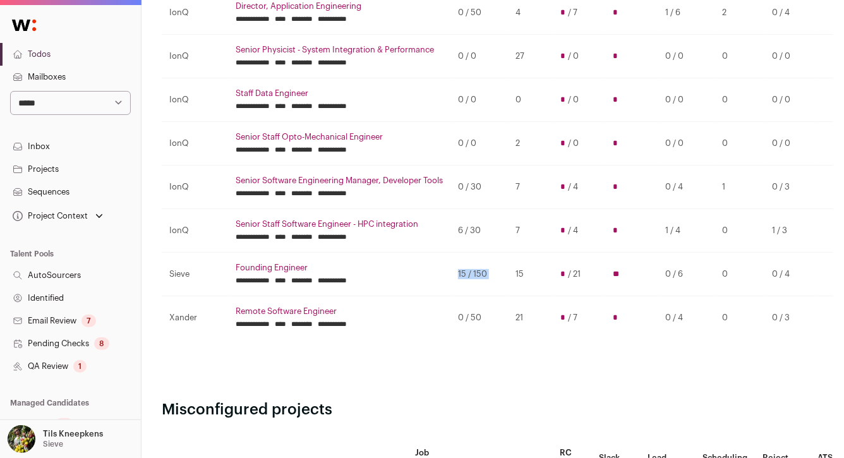
click at [477, 272] on td "15 / 150" at bounding box center [478, 274] width 57 height 44
click at [504, 269] on td "15 / 150" at bounding box center [478, 274] width 57 height 44
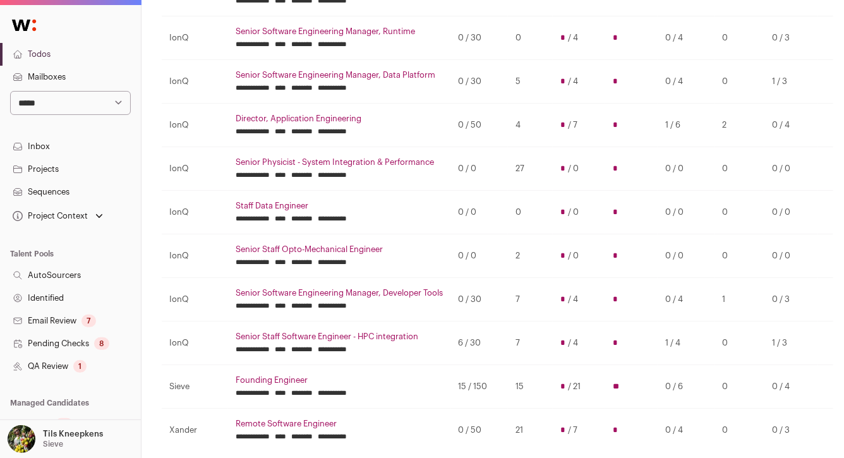
scroll to position [364, 0]
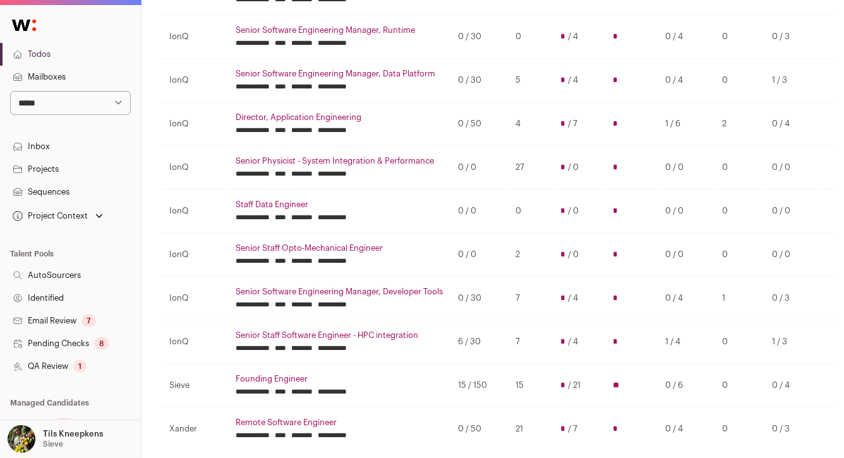
click at [474, 295] on td "0 / 30" at bounding box center [478, 298] width 57 height 44
click at [475, 295] on td "0 / 30" at bounding box center [478, 298] width 57 height 44
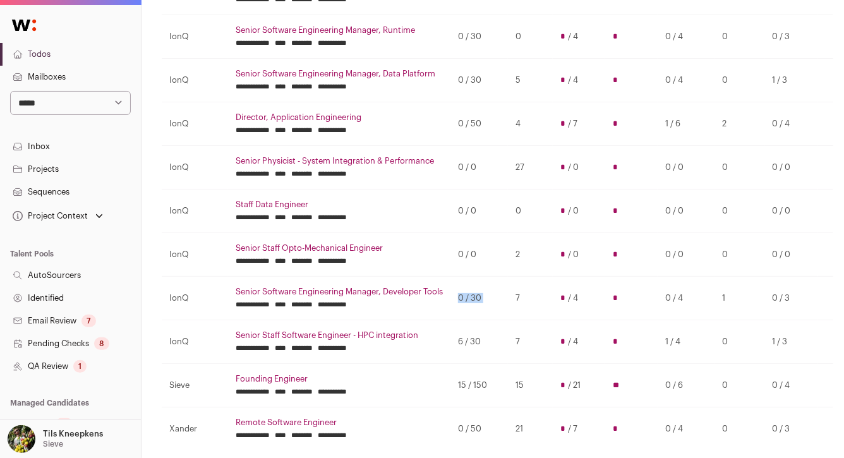
click at [475, 295] on td "0 / 30" at bounding box center [478, 298] width 57 height 44
click at [483, 292] on td "0 / 30" at bounding box center [478, 298] width 57 height 44
click at [519, 296] on td "7" at bounding box center [530, 298] width 45 height 44
click at [525, 285] on td "7" at bounding box center [530, 298] width 45 height 44
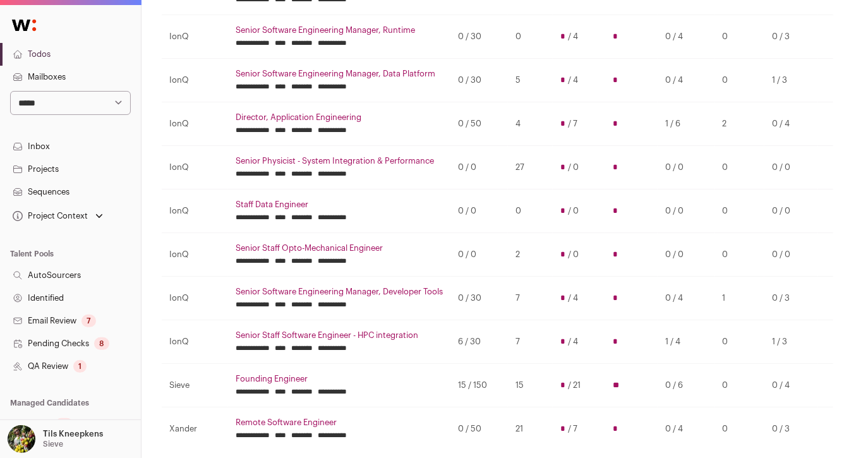
click at [518, 337] on td "7" at bounding box center [530, 342] width 45 height 44
click at [532, 340] on td "7" at bounding box center [530, 342] width 45 height 44
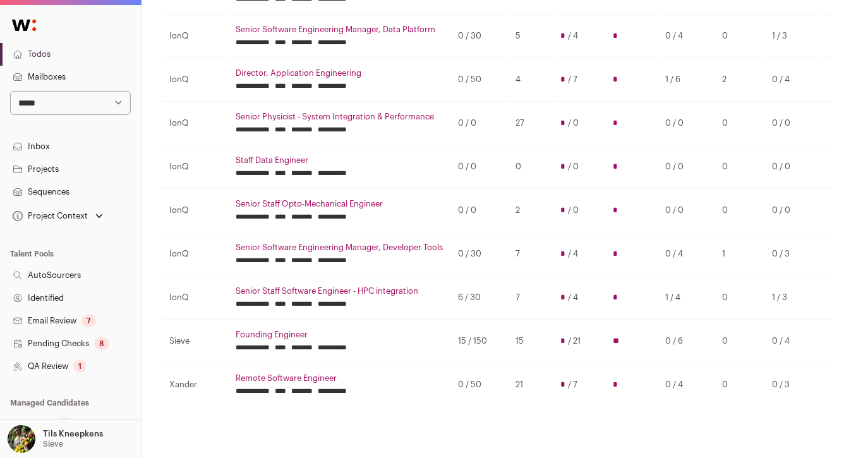
scroll to position [412, 0]
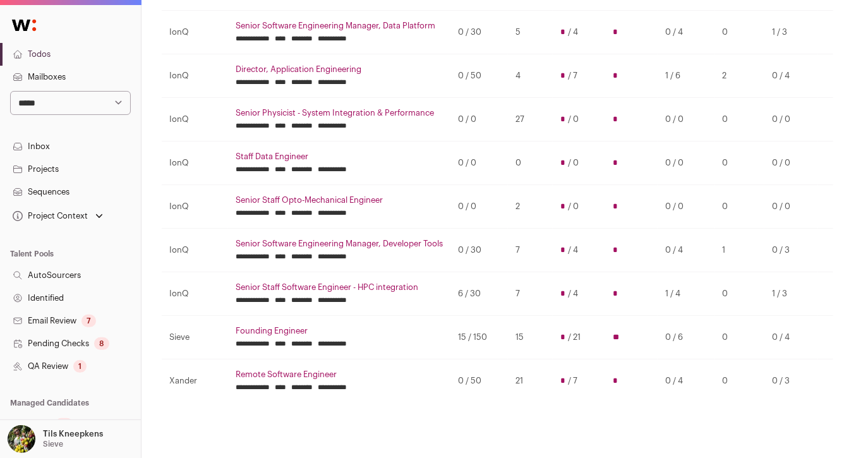
click at [282, 71] on link "Director, Application Engineering" at bounding box center [339, 69] width 207 height 10
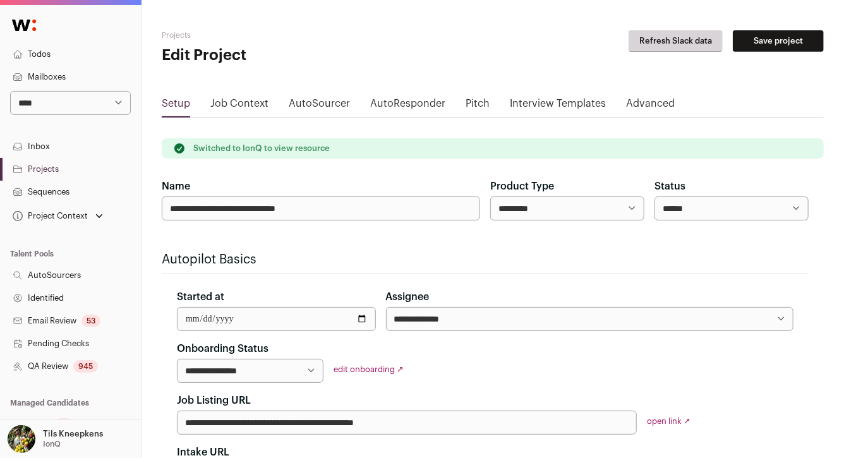
click at [662, 99] on link "Advanced" at bounding box center [650, 106] width 49 height 20
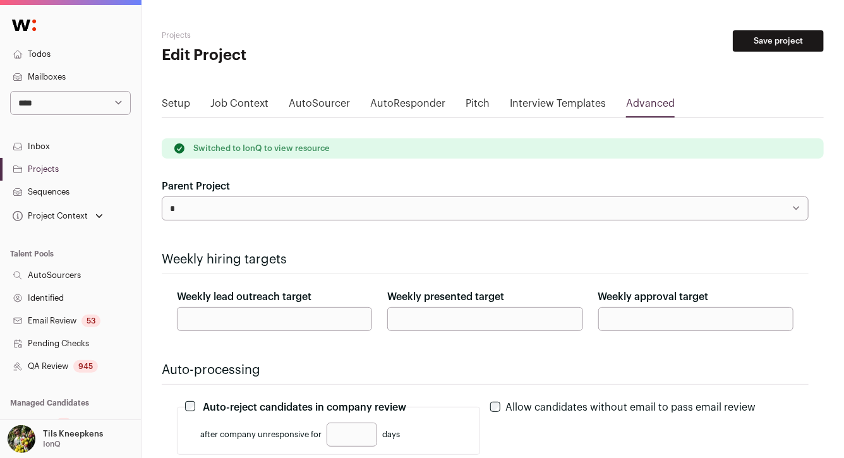
scroll to position [92, 0]
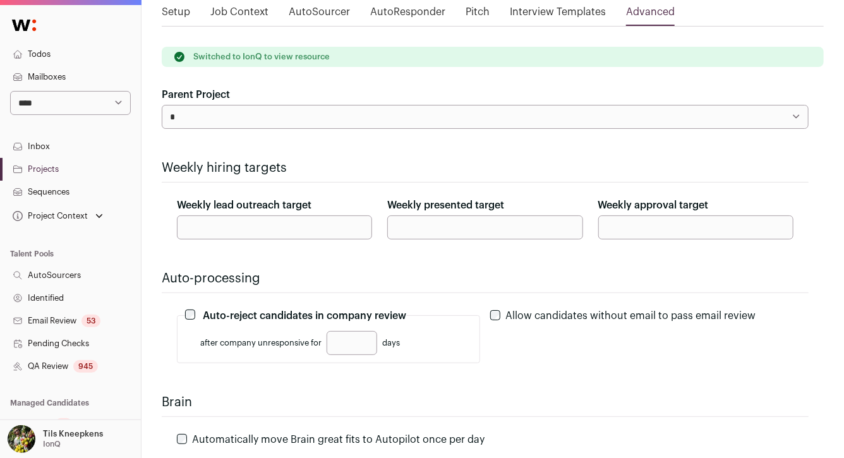
click at [191, 226] on input "**" at bounding box center [274, 227] width 195 height 24
type input "**"
click at [311, 182] on hr at bounding box center [485, 182] width 647 height 1
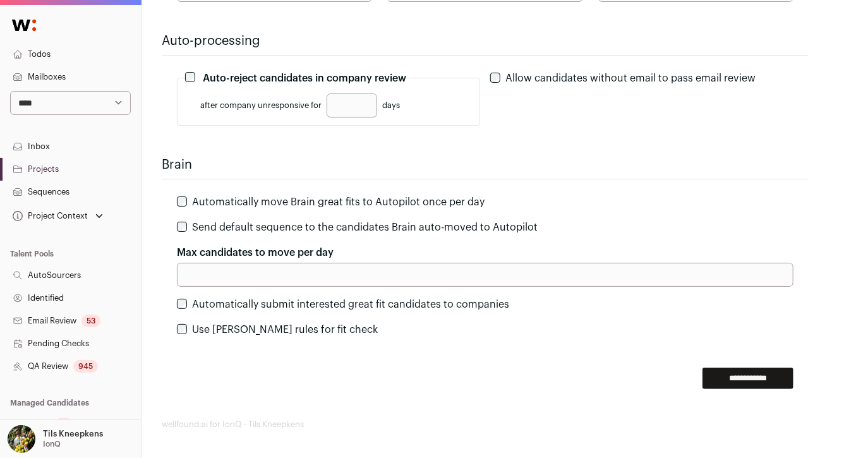
click at [707, 376] on input "**********" at bounding box center [747, 378] width 91 height 21
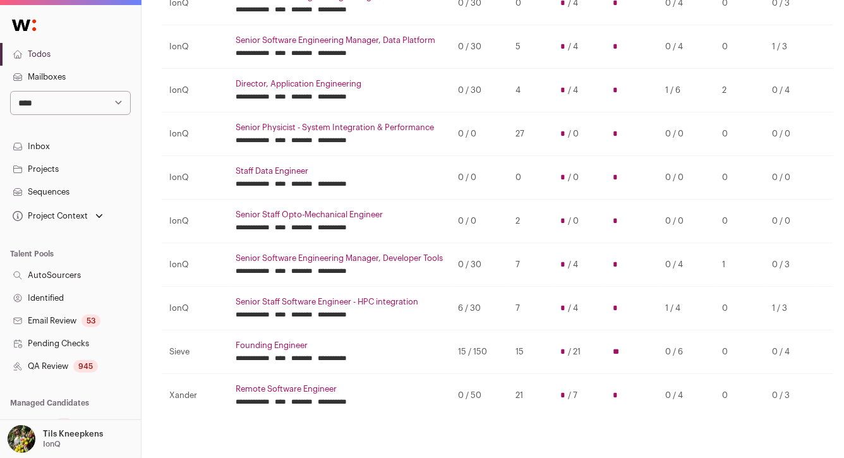
scroll to position [400, 0]
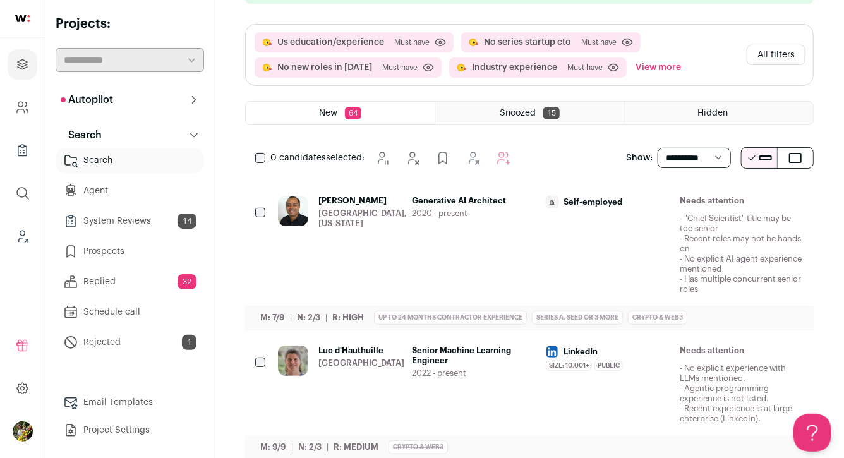
click at [693, 198] on icon "Hide" at bounding box center [691, 202] width 10 height 12
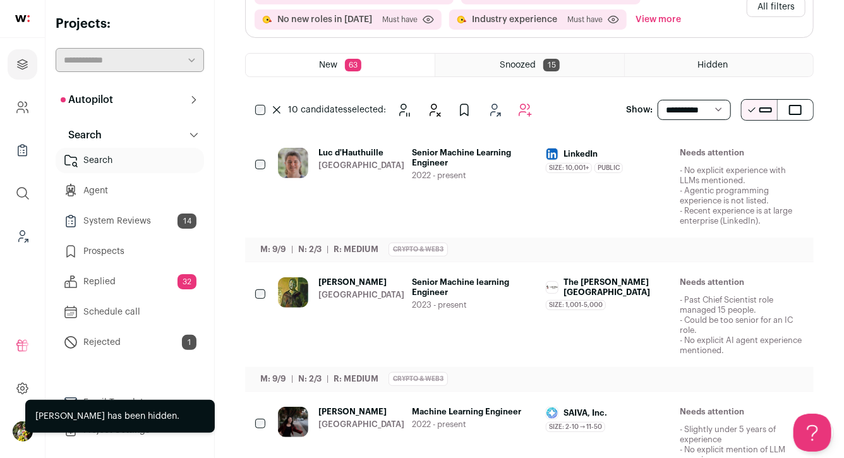
scroll to position [177, 0]
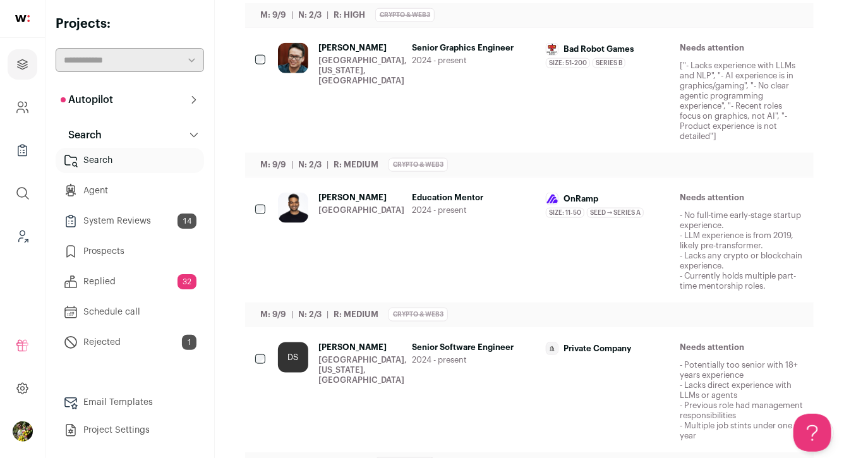
scroll to position [694, 0]
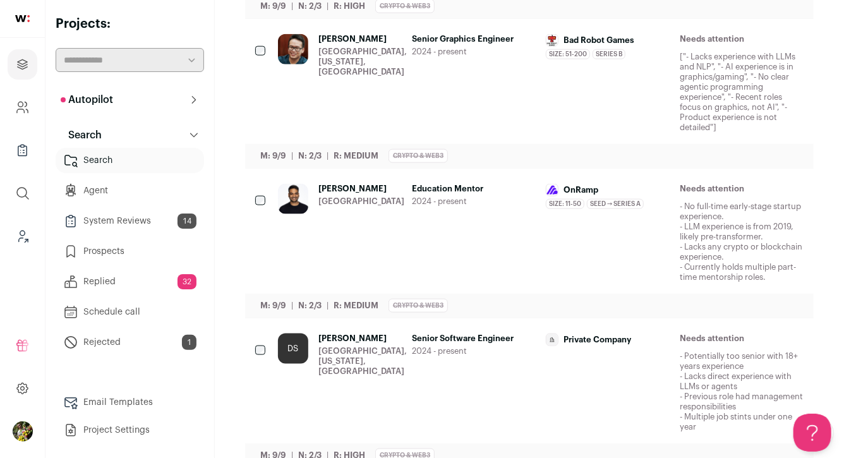
click at [343, 192] on span "Ankit Rajshree" at bounding box center [361, 189] width 86 height 10
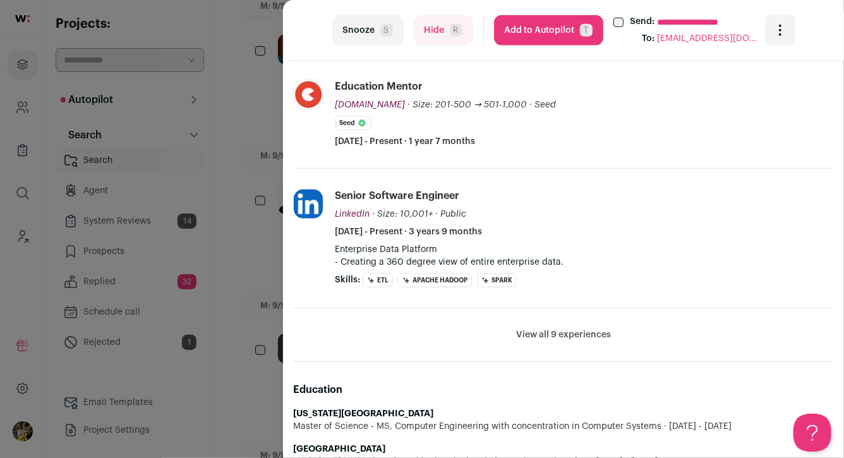
scroll to position [563, 0]
click at [577, 341] on li "View all 9 experiences View less" at bounding box center [563, 335] width 541 height 54
click at [579, 335] on button "View all 9 experiences" at bounding box center [563, 334] width 95 height 13
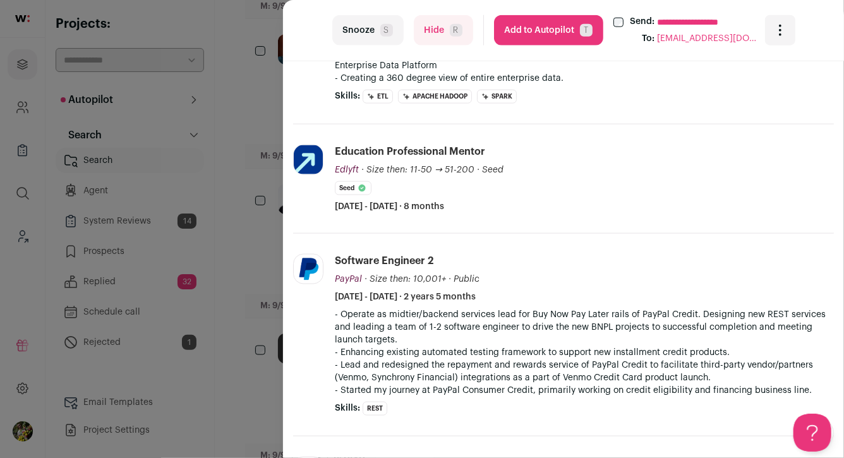
scroll to position [768, 0]
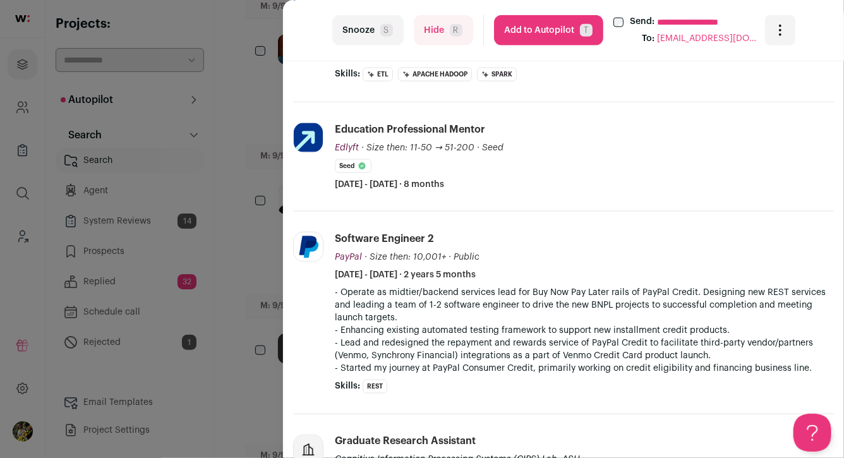
click at [422, 34] on button "Hide R" at bounding box center [443, 30] width 59 height 30
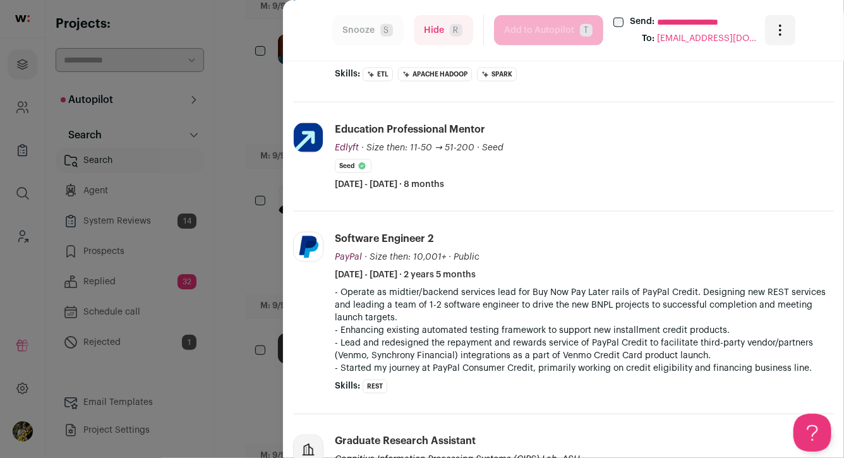
click at [240, 142] on div "**********" at bounding box center [422, 229] width 844 height 458
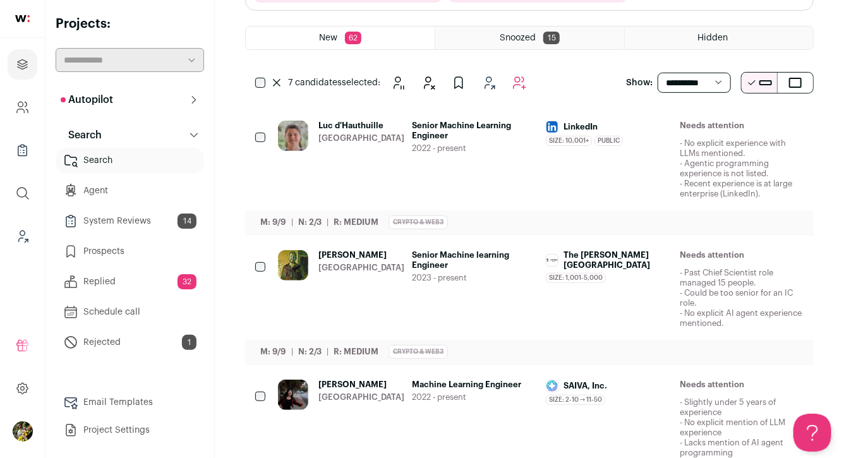
scroll to position [0, 0]
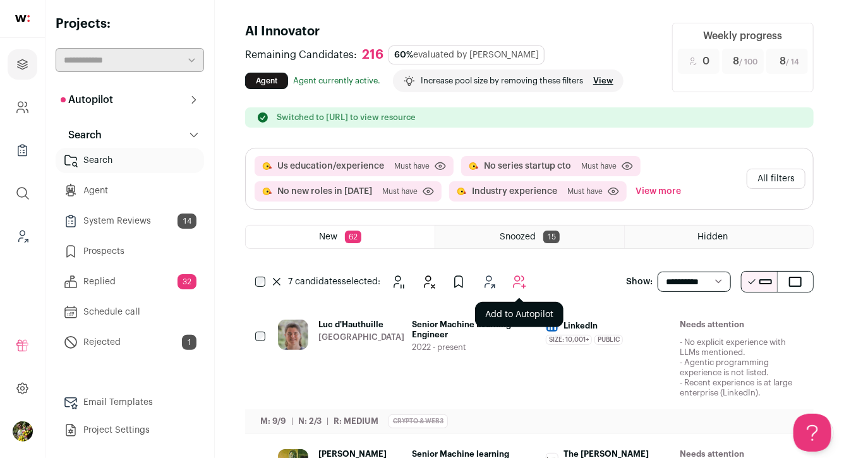
click at [511, 275] on button "Add to Autopilot" at bounding box center [518, 281] width 25 height 25
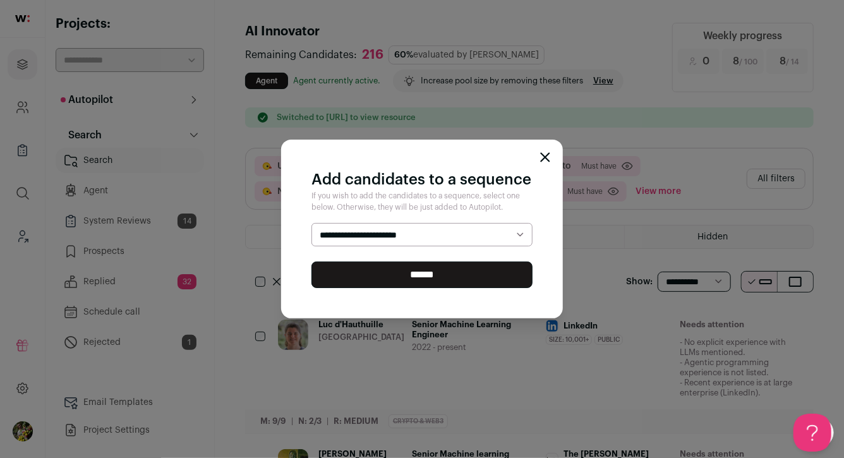
select select "*****"
click at [311, 223] on select "**********" at bounding box center [421, 235] width 221 height 24
click at [482, 283] on input "******" at bounding box center [421, 274] width 221 height 27
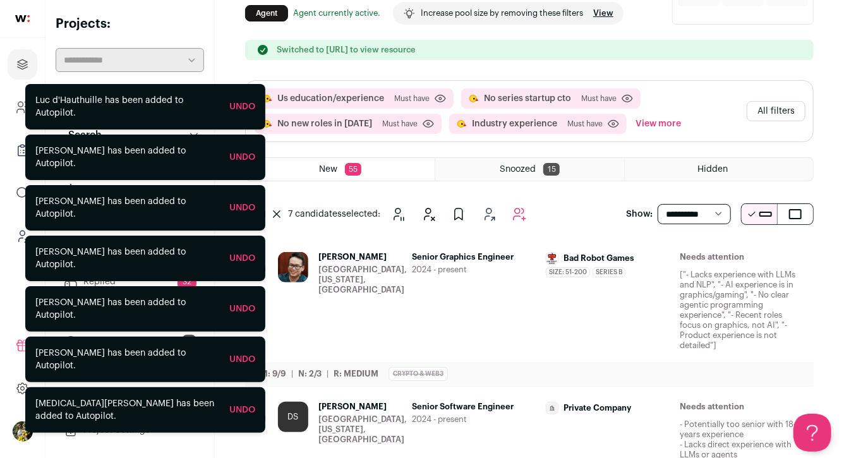
scroll to position [102, 0]
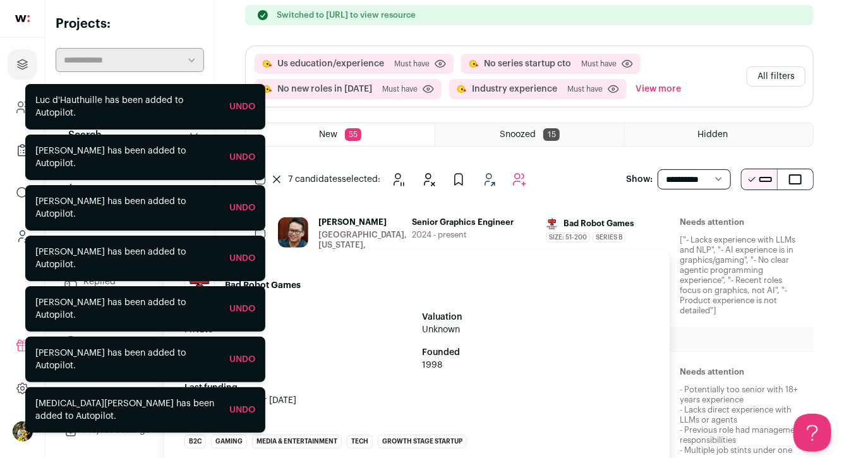
click at [656, 231] on div "Bad Robot Games Size: 51-200 Bad Robot Games's size has been 51-200 employees d…" at bounding box center [608, 229] width 124 height 25
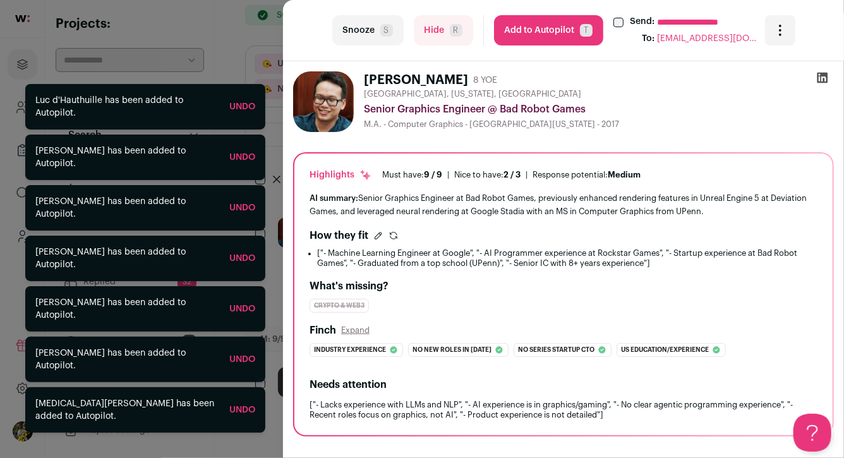
click at [435, 39] on button "Hide R" at bounding box center [443, 30] width 59 height 30
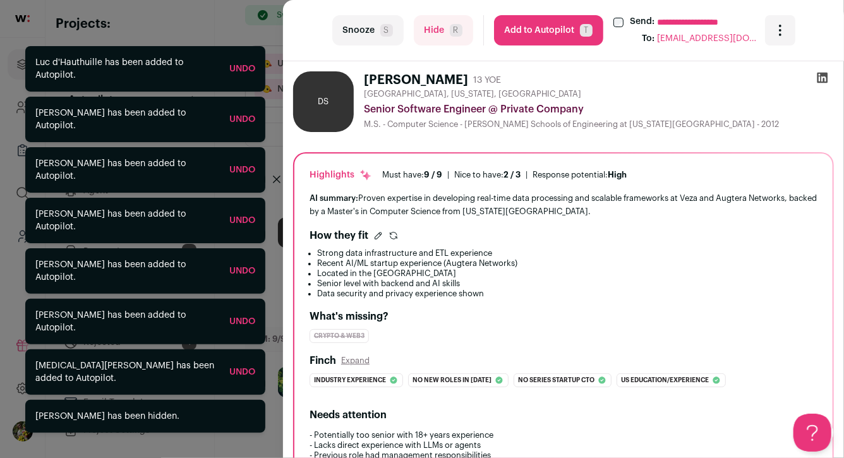
click at [435, 39] on button "Hide R" at bounding box center [443, 30] width 59 height 30
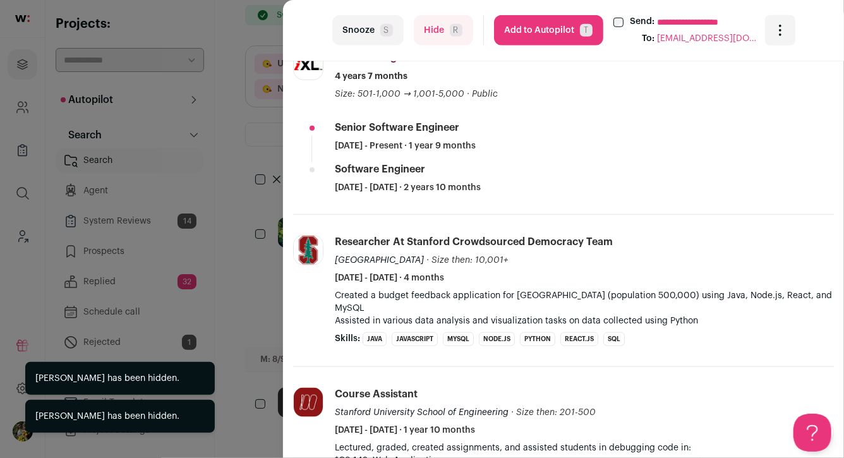
scroll to position [506, 0]
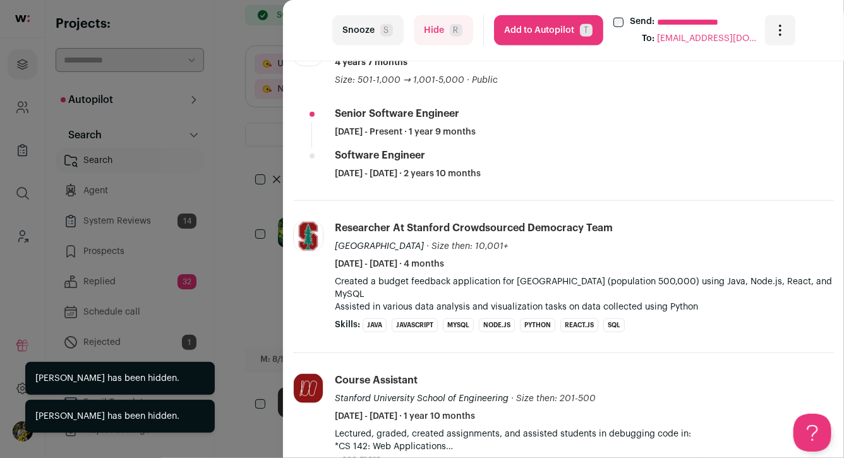
click at [435, 39] on button "Hide R" at bounding box center [443, 30] width 59 height 30
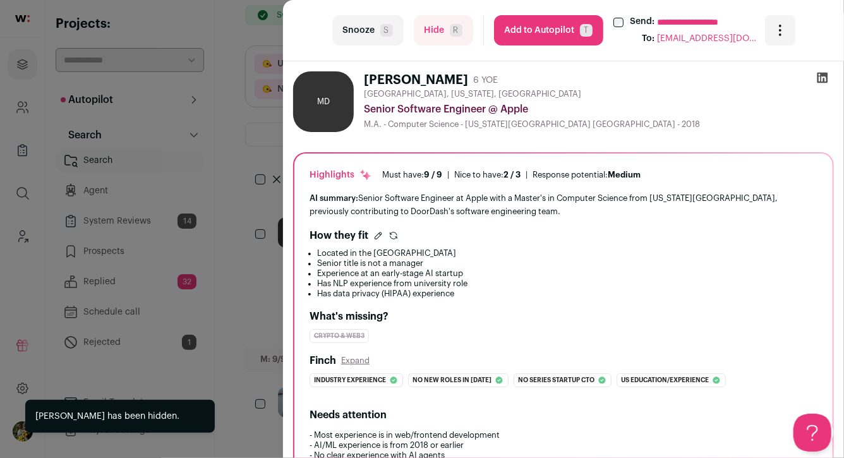
click at [259, 160] on div "**********" at bounding box center [422, 229] width 844 height 458
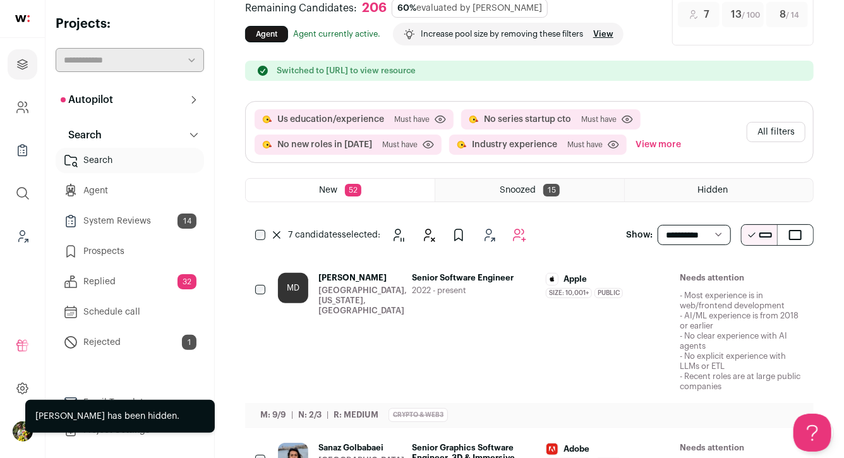
scroll to position [0, 0]
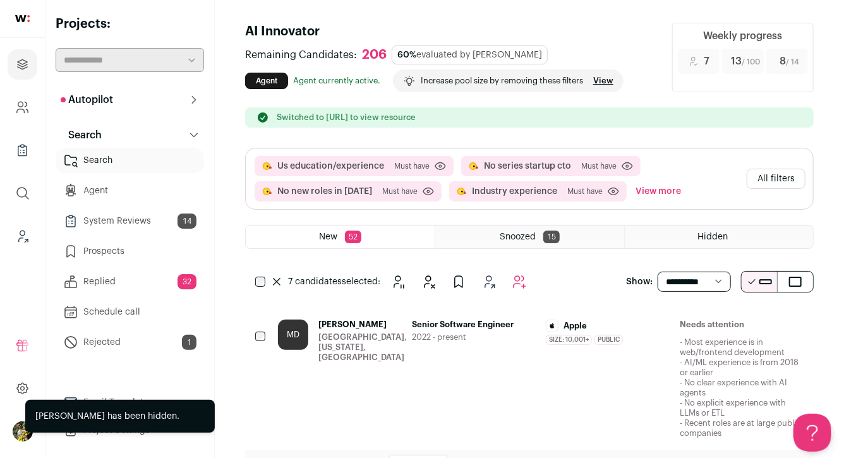
click at [762, 181] on button "All filters" at bounding box center [775, 179] width 59 height 20
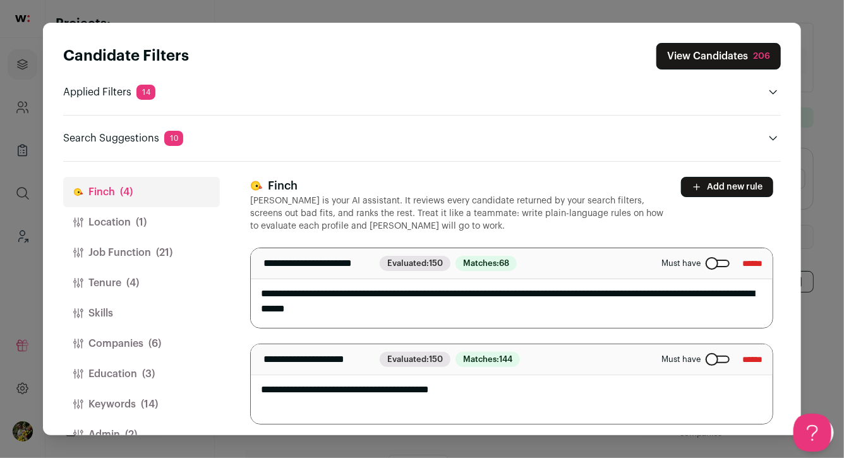
click at [143, 229] on span "(1)" at bounding box center [141, 222] width 11 height 15
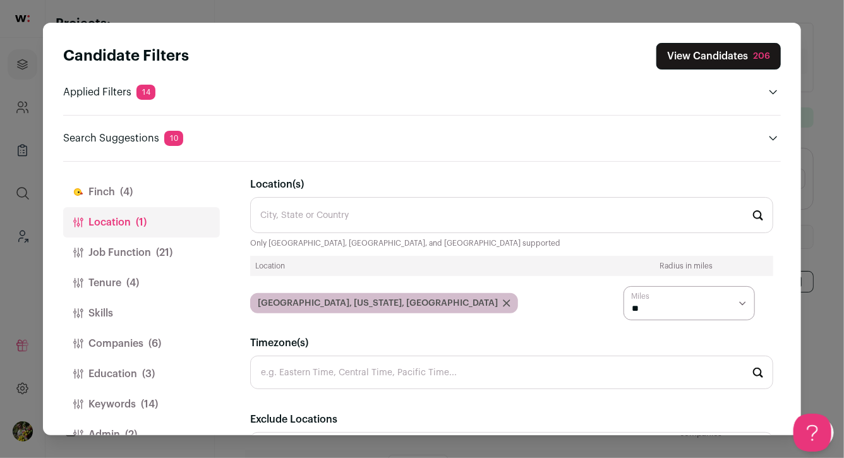
click at [141, 244] on button "Job Function (21)" at bounding box center [141, 252] width 157 height 30
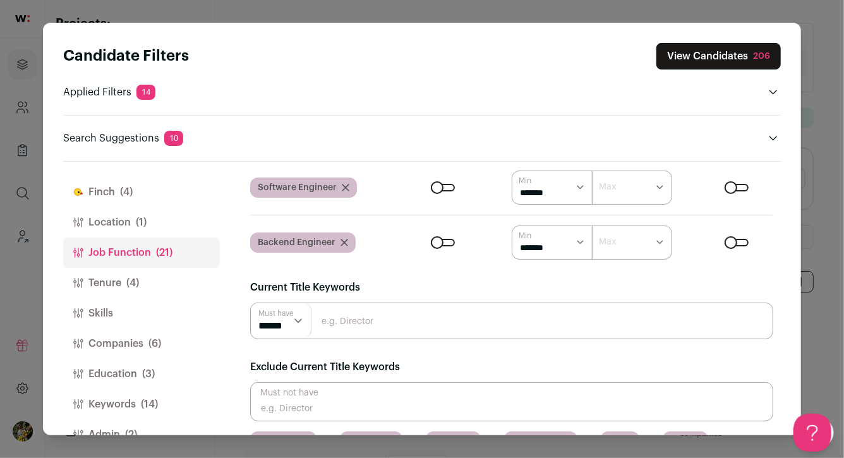
scroll to position [236, 0]
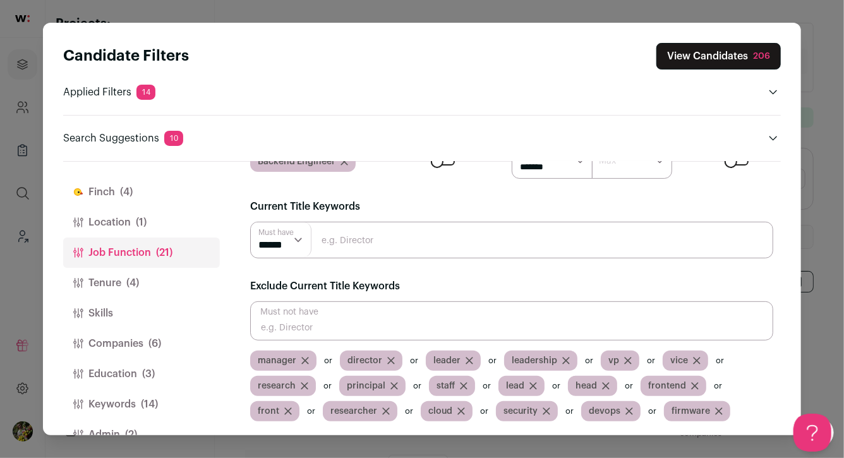
click at [169, 288] on button "Tenure (4)" at bounding box center [141, 283] width 157 height 30
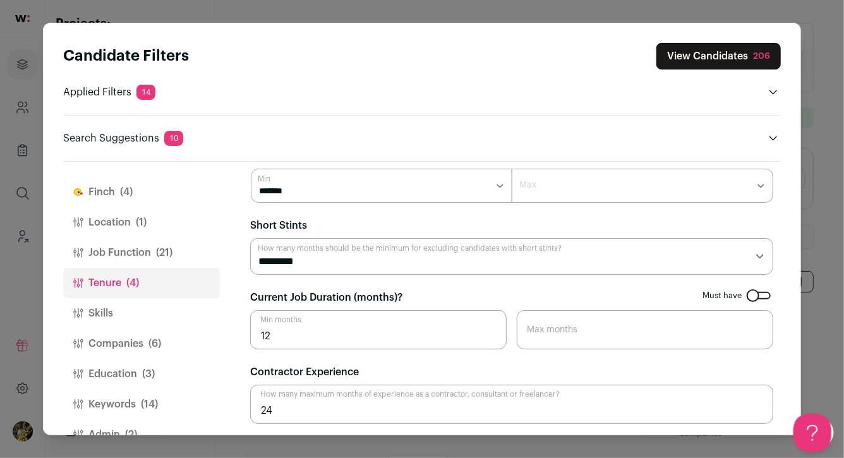
scroll to position [32, 0]
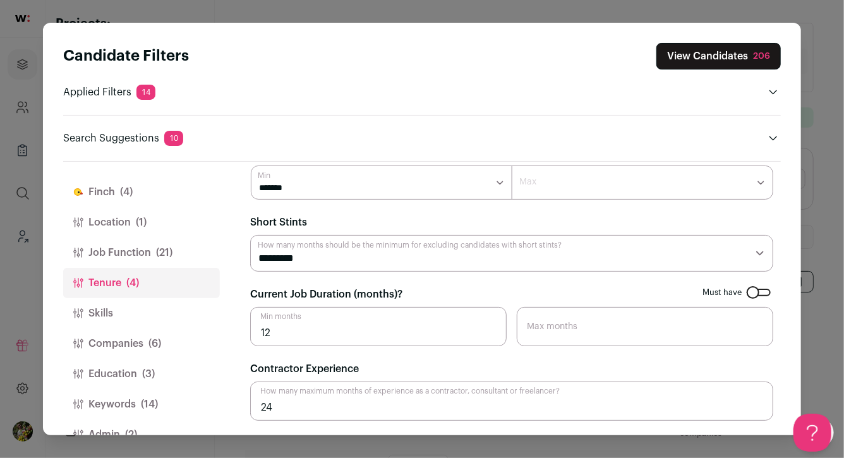
click at [693, 56] on button "View Candidates 206" at bounding box center [718, 56] width 124 height 27
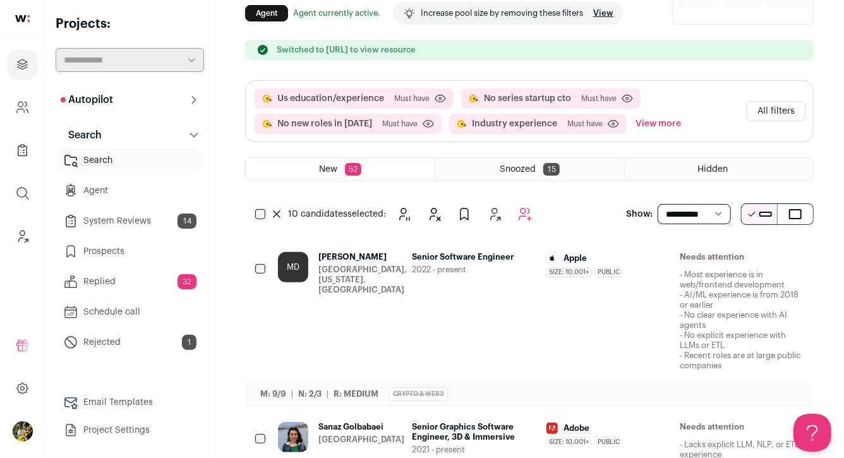
scroll to position [0, 0]
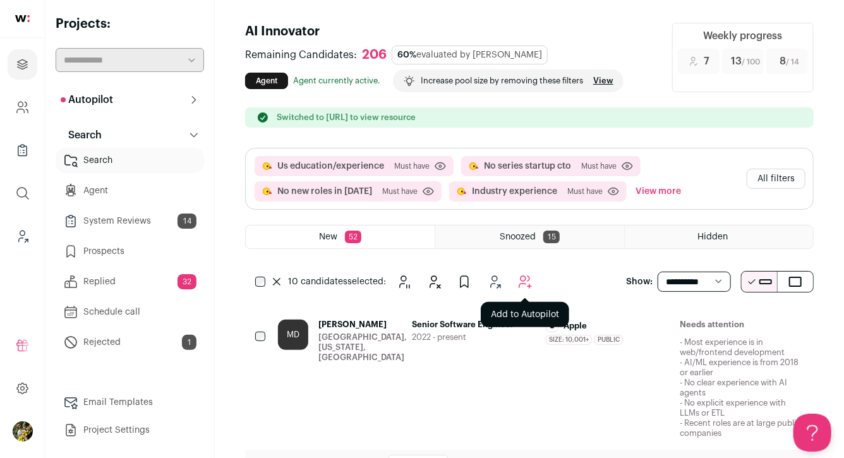
click at [525, 282] on icon "Add to Autopilot" at bounding box center [524, 281] width 15 height 15
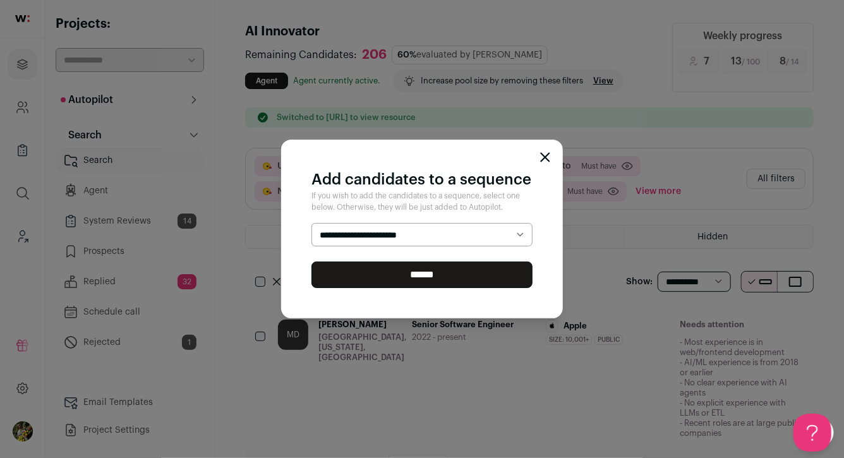
select select "*****"
click at [311, 223] on select "**********" at bounding box center [421, 235] width 221 height 24
click at [484, 280] on input "******" at bounding box center [421, 274] width 221 height 27
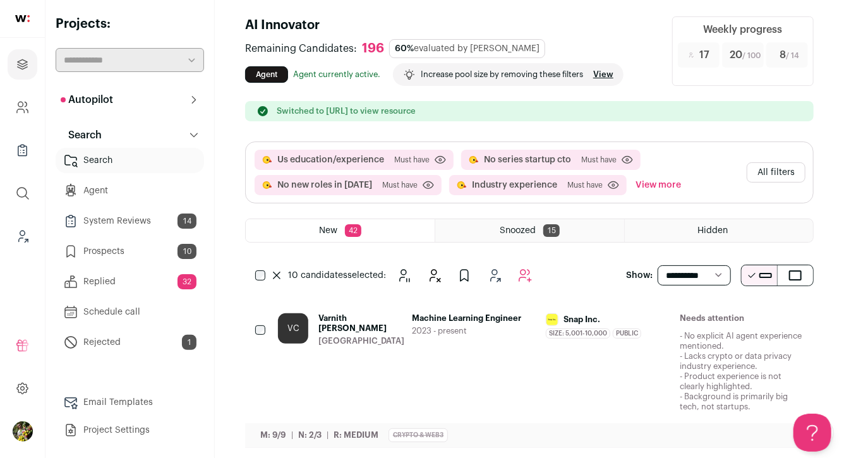
scroll to position [45, 0]
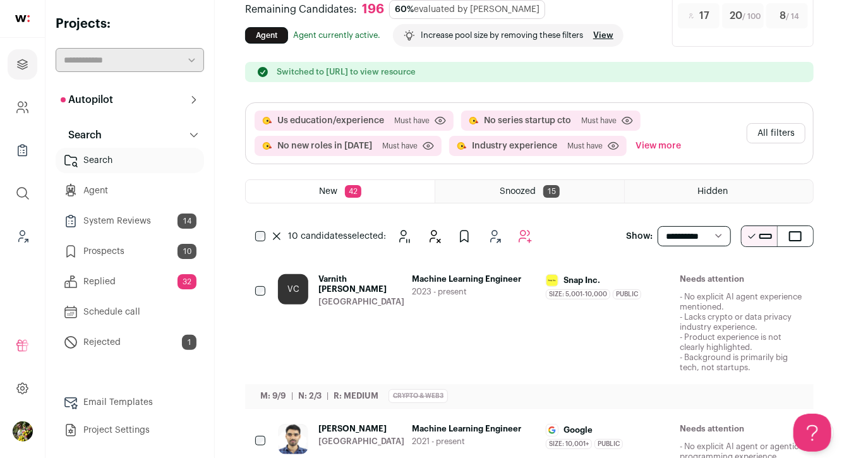
click at [108, 423] on link "Project Settings" at bounding box center [130, 429] width 148 height 25
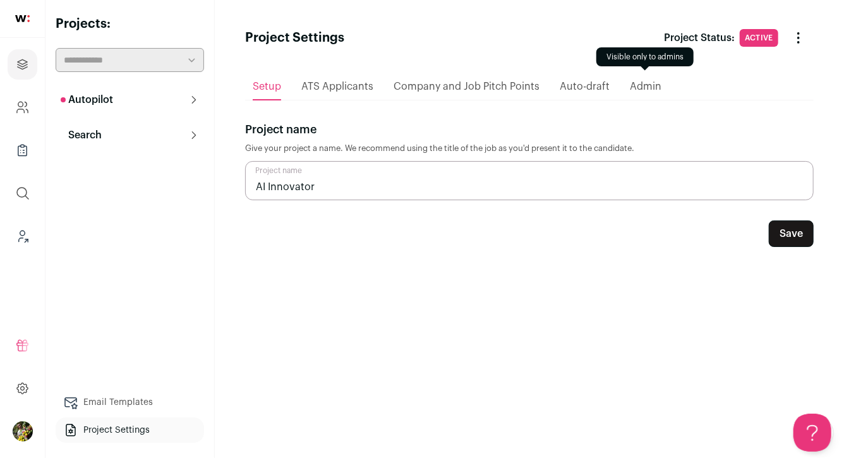
click at [640, 88] on span "Admin" at bounding box center [646, 86] width 32 height 10
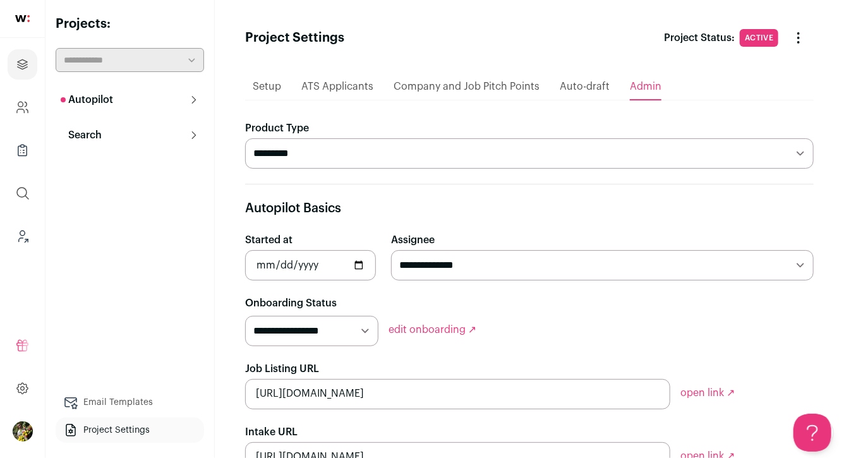
click at [259, 83] on span "Setup" at bounding box center [267, 86] width 28 height 10
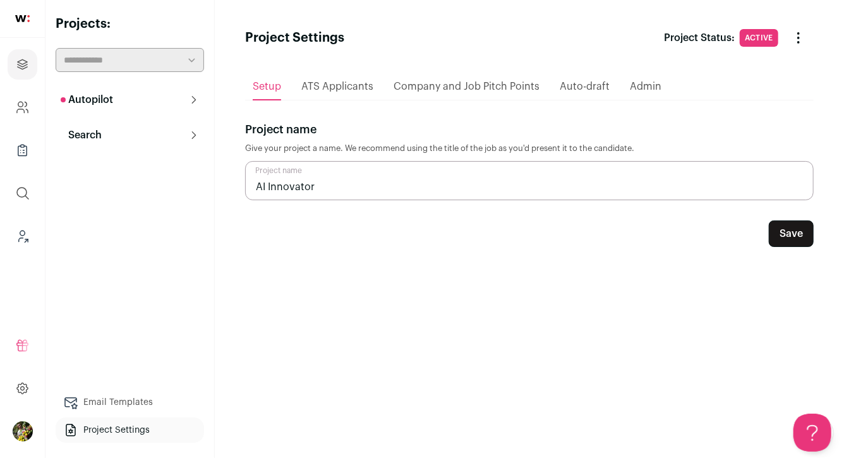
click at [172, 104] on html "Projects Company and ATS Settings Company Lists (Experimental) Global Search Le…" at bounding box center [422, 229] width 844 height 458
click at [172, 104] on button "Autopilot" at bounding box center [130, 99] width 148 height 25
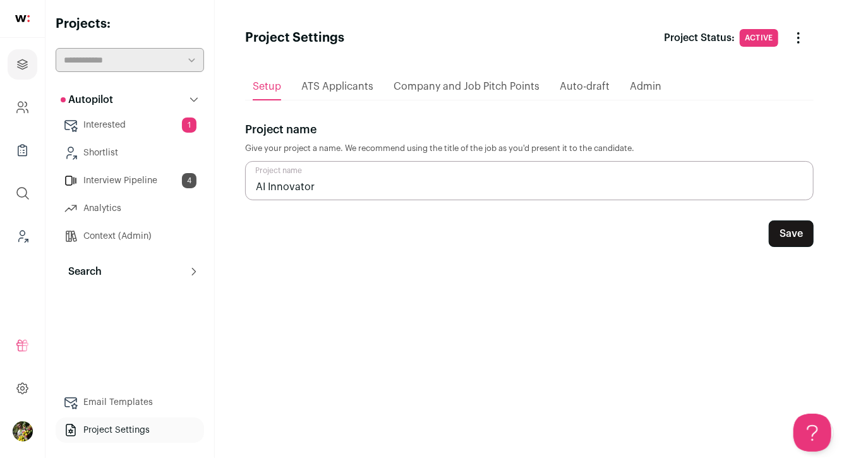
click at [125, 233] on link "Context (Admin)" at bounding box center [130, 236] width 148 height 25
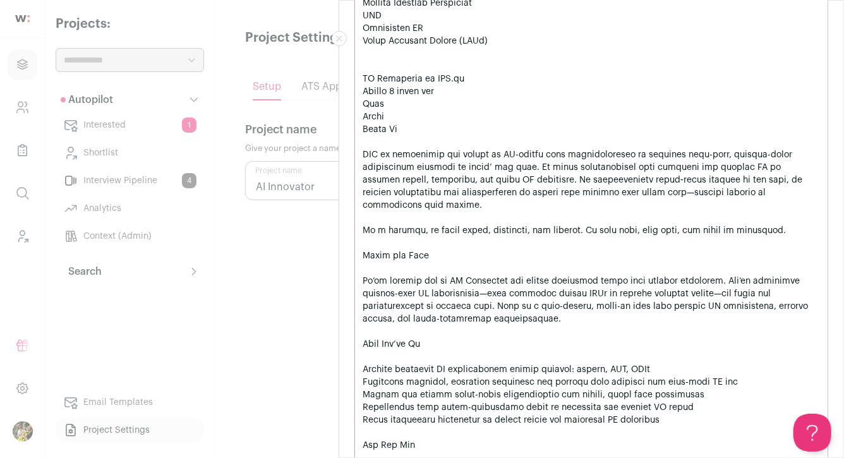
scroll to position [1543, 0]
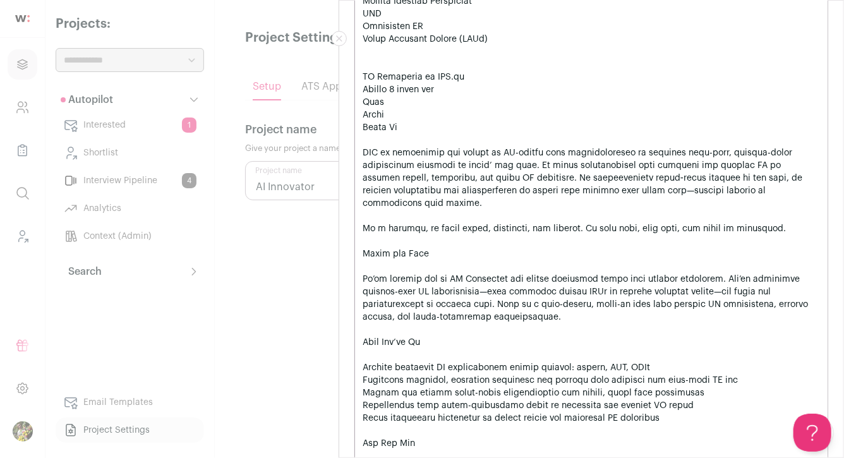
drag, startPoint x: 416, startPoint y: 133, endPoint x: 360, endPoint y: 93, distance: 68.9
click at [360, 93] on textarea "Job Description" at bounding box center [591, 146] width 474 height 769
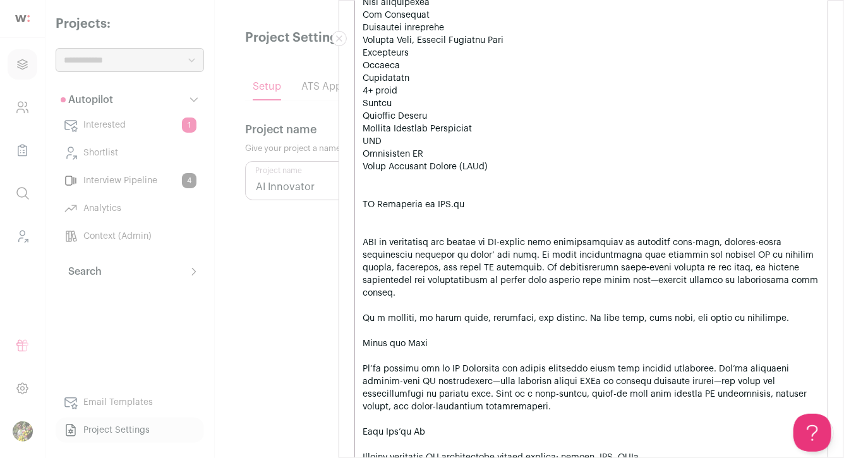
scroll to position [1421, 0]
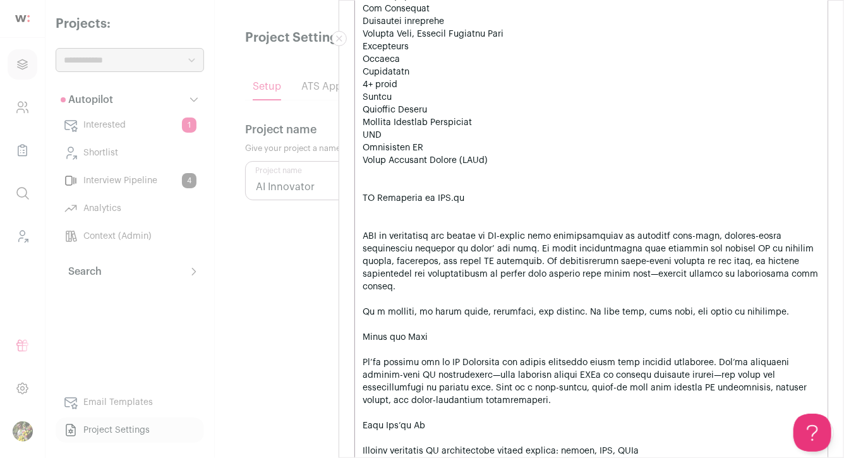
drag, startPoint x: 799, startPoint y: 301, endPoint x: 361, endPoint y: 217, distance: 446.1
click at [361, 217] on textarea "Job Description" at bounding box center [591, 248] width 474 height 731
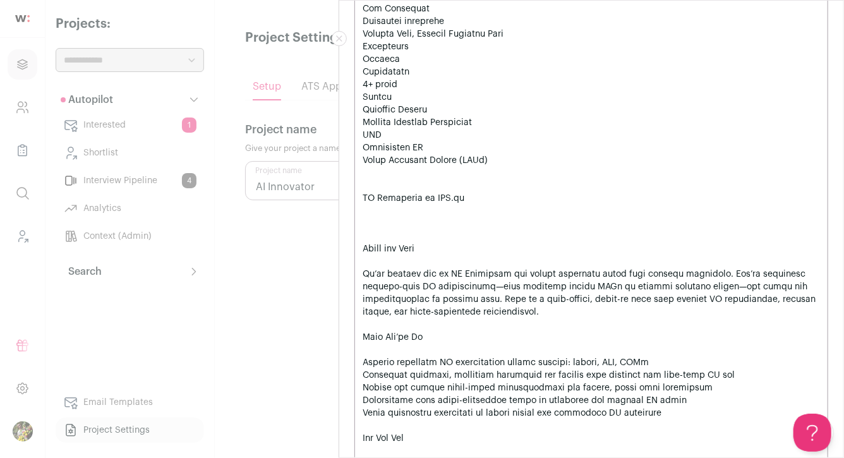
scroll to position [1080, 0]
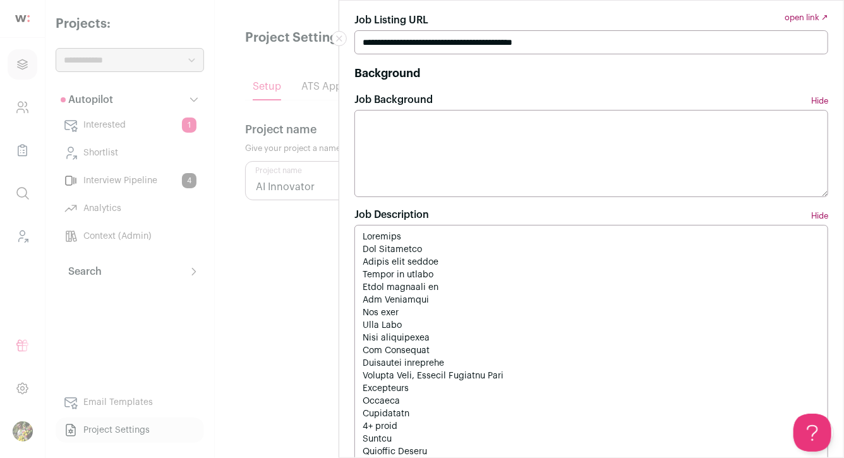
type textarea "Location San Francisco Remote work policy Onsite or remote Hires remotely in Sa…"
click at [405, 170] on textarea "Job Background" at bounding box center [591, 153] width 474 height 87
paste textarea "**********"
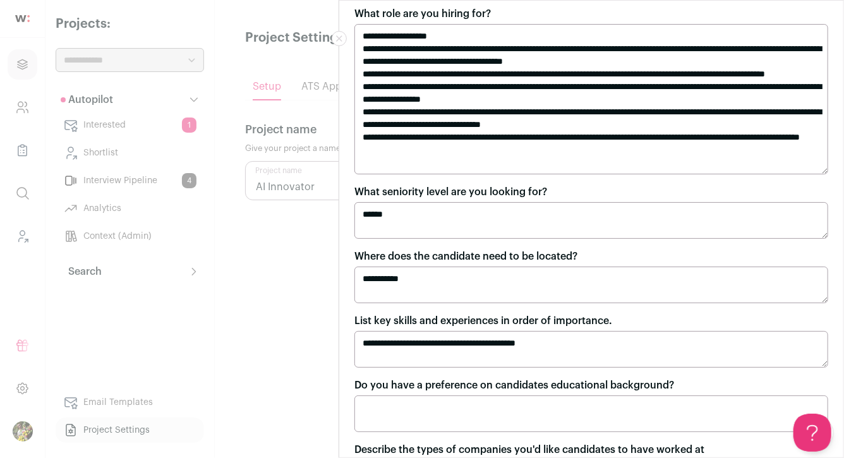
scroll to position [0, 0]
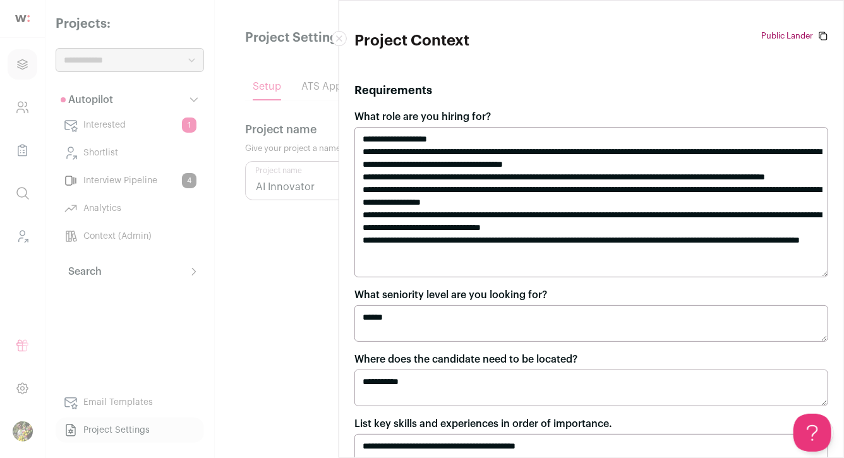
type textarea "**********"
click at [342, 34] on button "Close modal" at bounding box center [339, 38] width 15 height 15
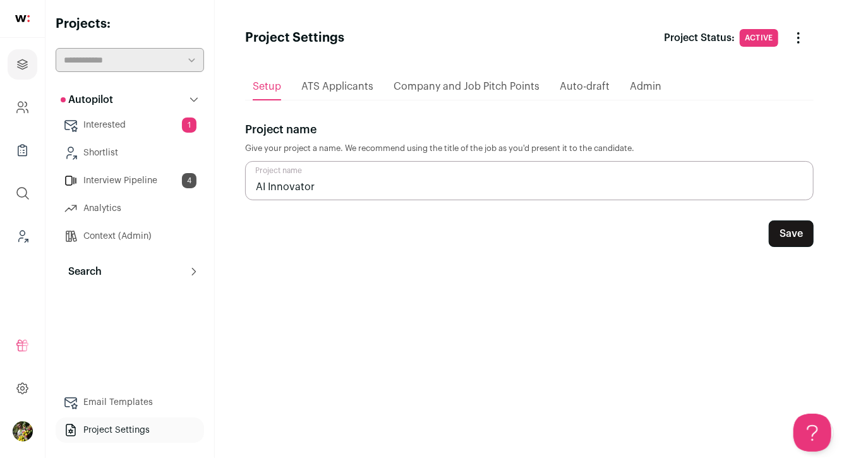
click at [783, 239] on button "Save" at bounding box center [790, 233] width 45 height 27
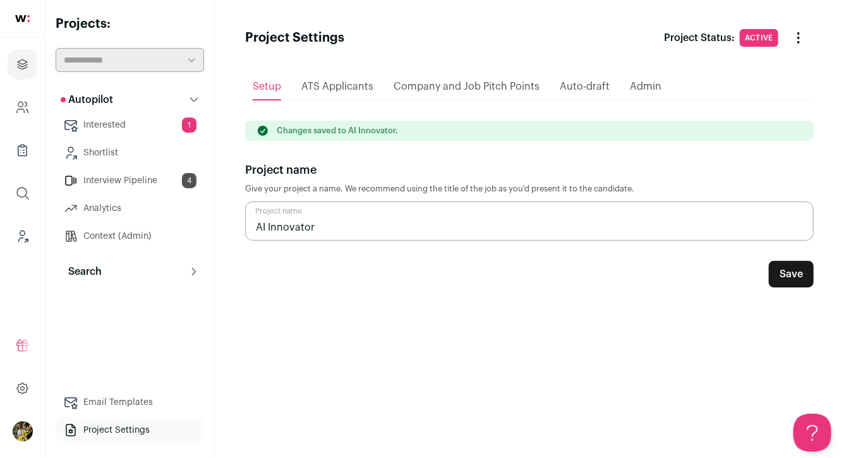
click at [115, 271] on button "Search" at bounding box center [130, 271] width 148 height 25
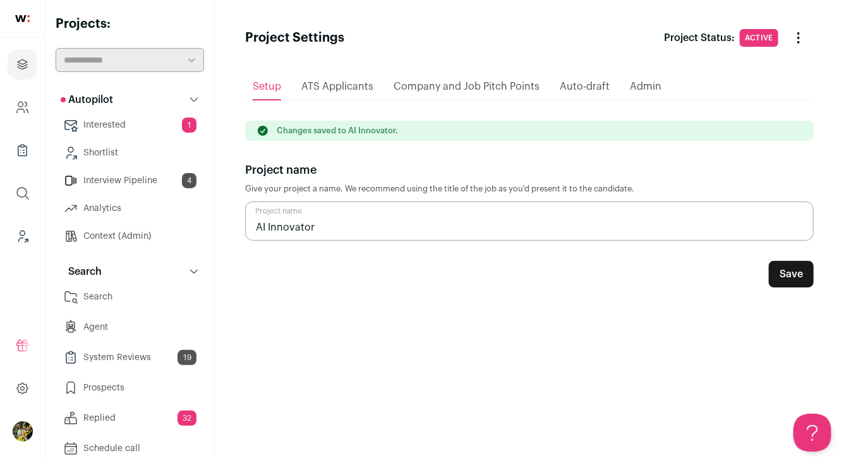
click at [123, 300] on link "Search" at bounding box center [130, 296] width 148 height 25
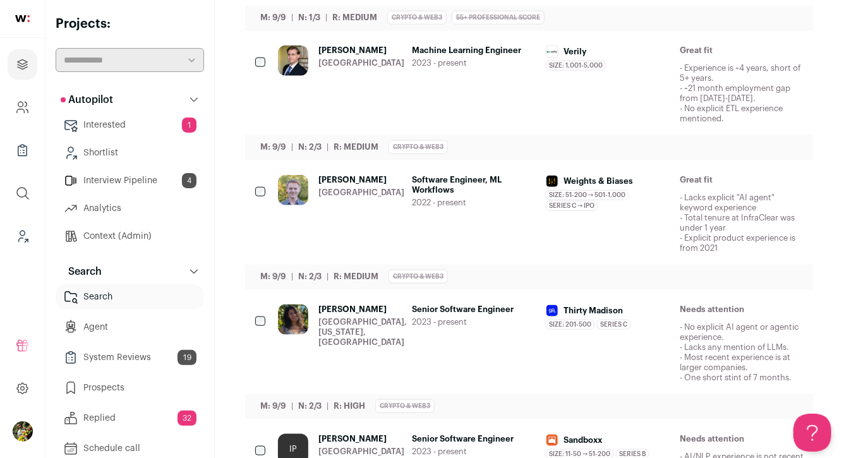
scroll to position [681, 0]
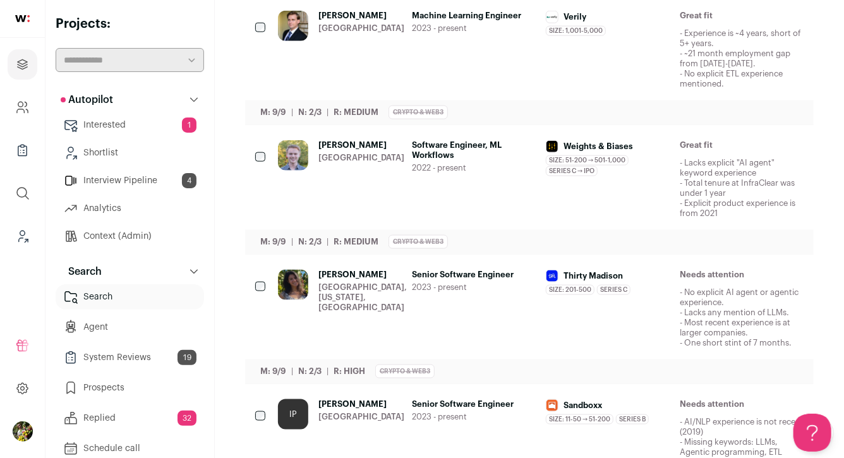
click at [355, 306] on div "[GEOGRAPHIC_DATA], [US_STATE], [GEOGRAPHIC_DATA]" at bounding box center [362, 297] width 88 height 30
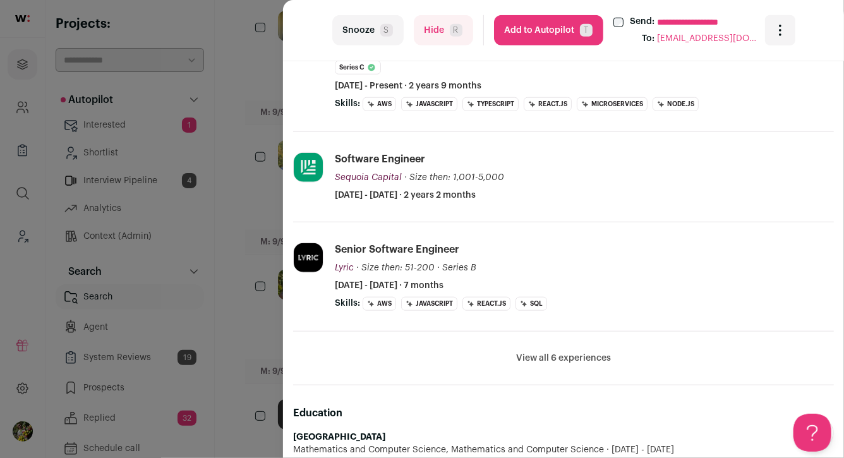
scroll to position [510, 0]
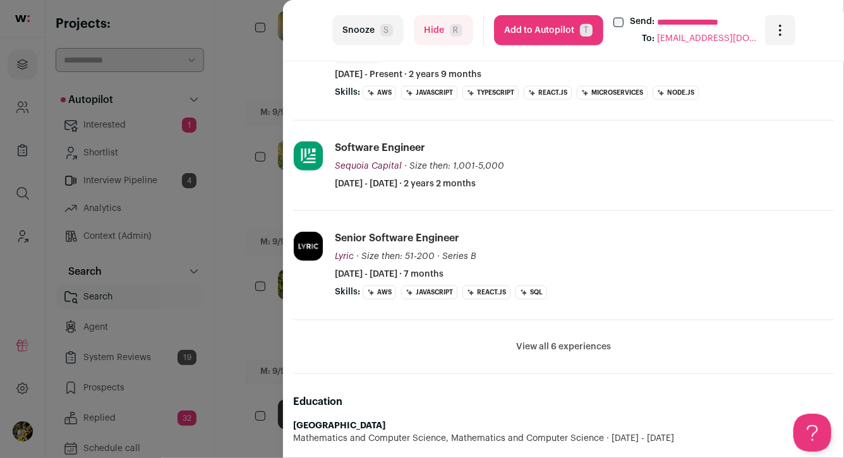
click at [523, 342] on button "View all 6 experiences" at bounding box center [563, 346] width 95 height 13
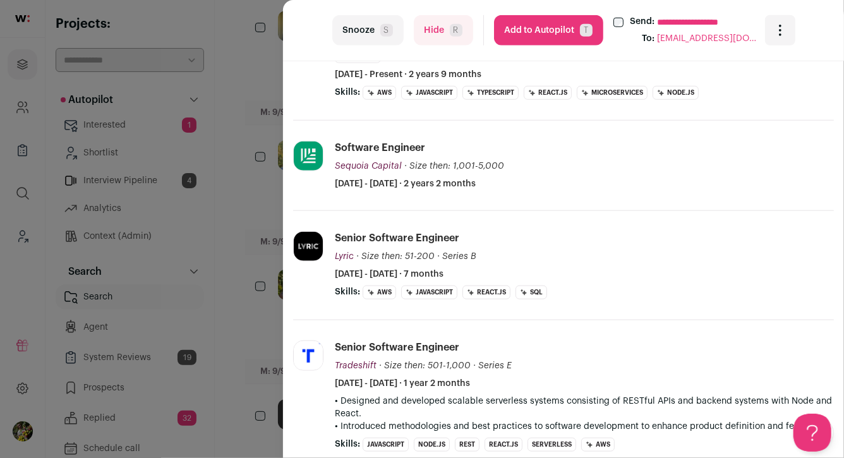
click at [246, 312] on div "**********" at bounding box center [422, 229] width 844 height 458
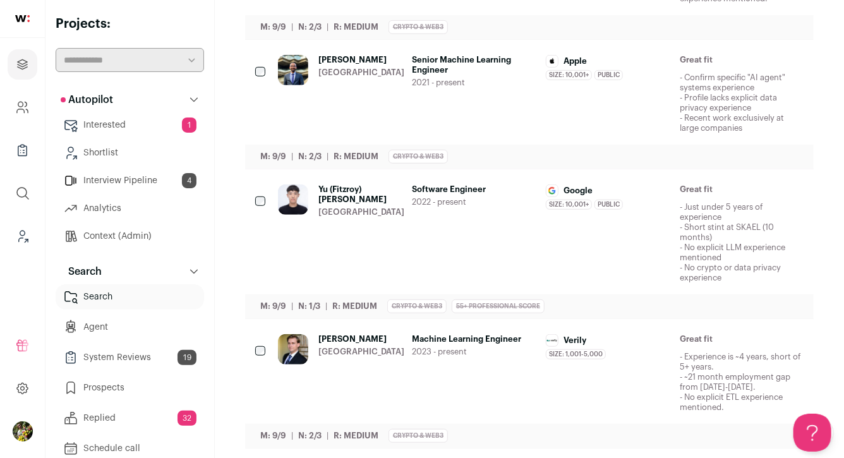
scroll to position [0, 0]
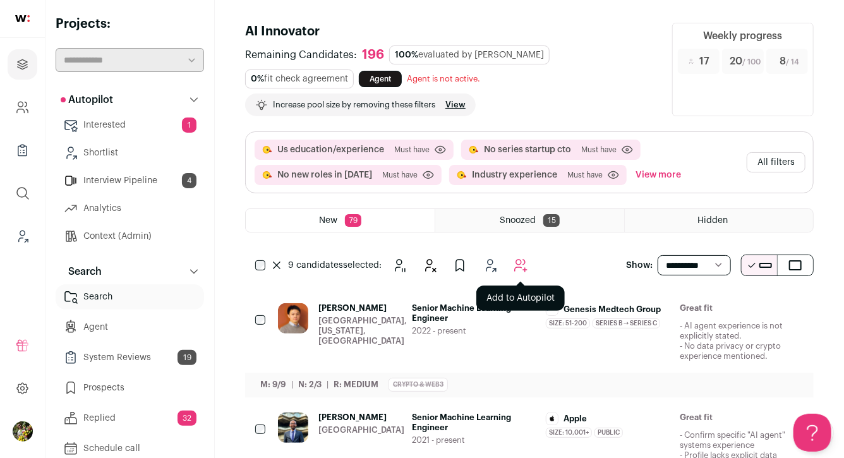
click at [514, 261] on icon "Add to Autopilot" at bounding box center [520, 265] width 15 height 15
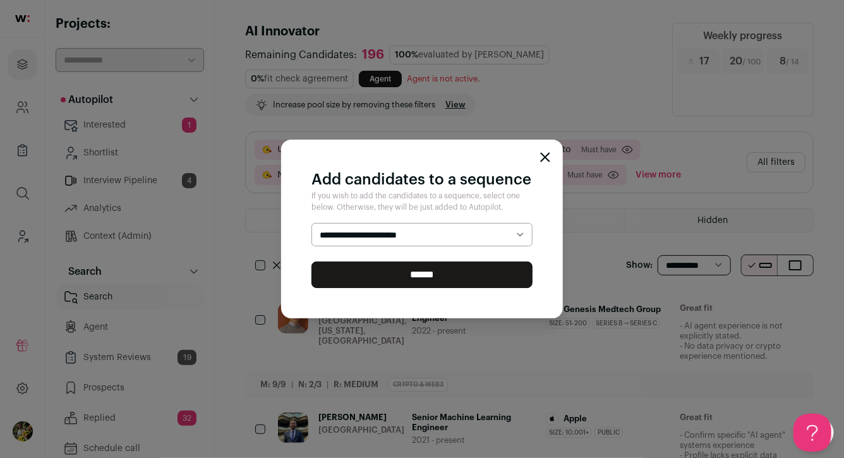
click at [602, 242] on div "**********" at bounding box center [422, 229] width 844 height 458
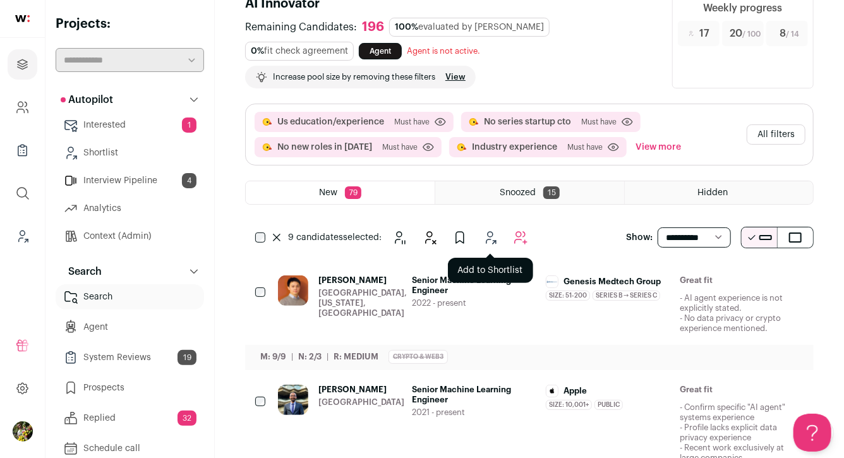
scroll to position [56, 0]
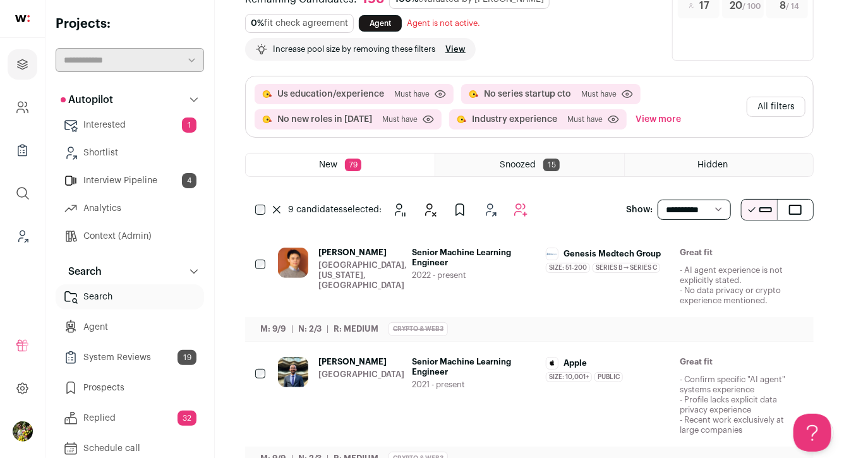
click at [369, 271] on div "Santa Clara, California, United States" at bounding box center [362, 275] width 88 height 30
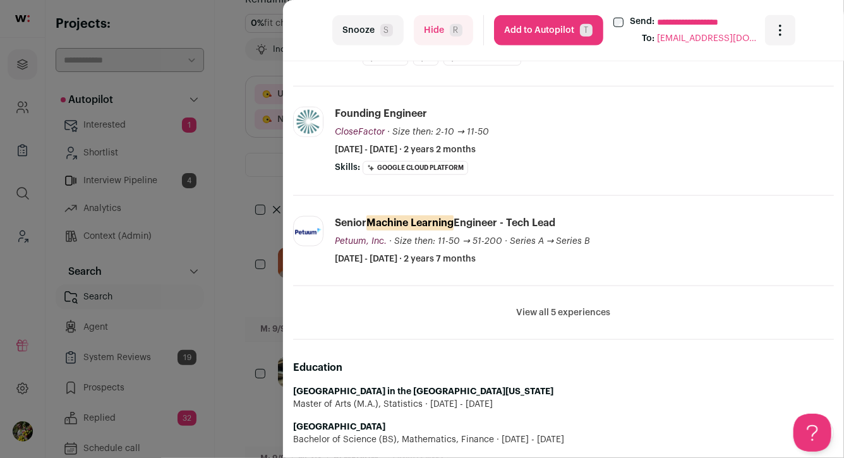
scroll to position [543, 0]
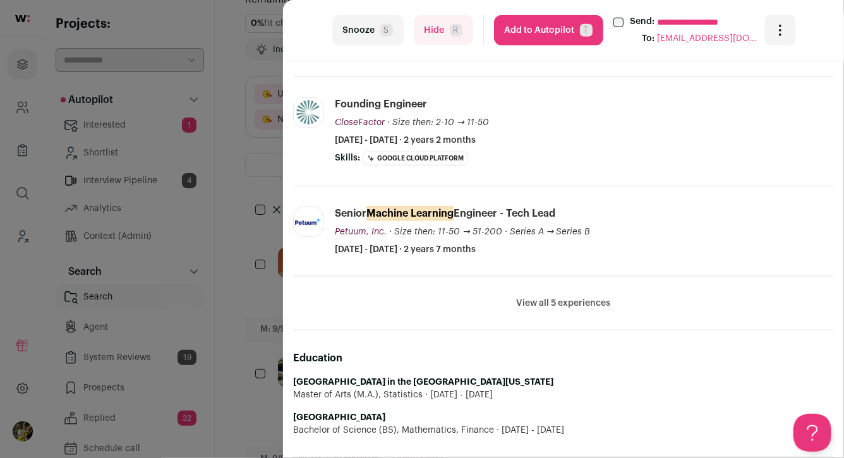
click at [252, 248] on div "**********" at bounding box center [422, 229] width 844 height 458
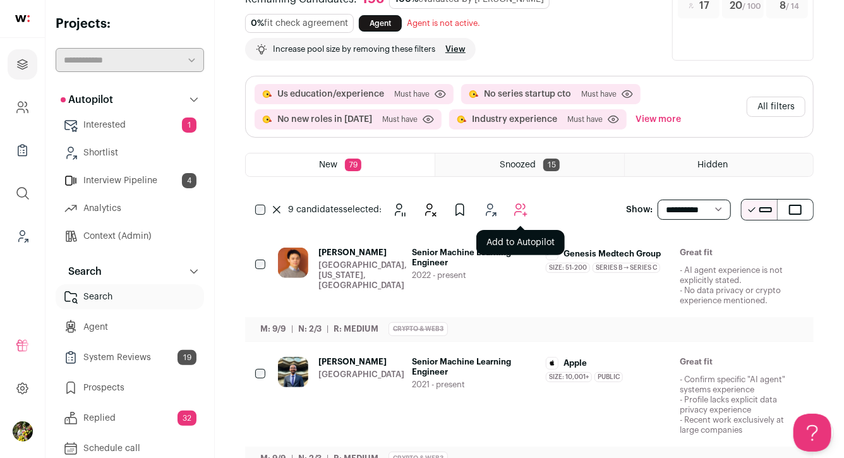
click at [519, 212] on icon "Add to Autopilot" at bounding box center [520, 209] width 15 height 15
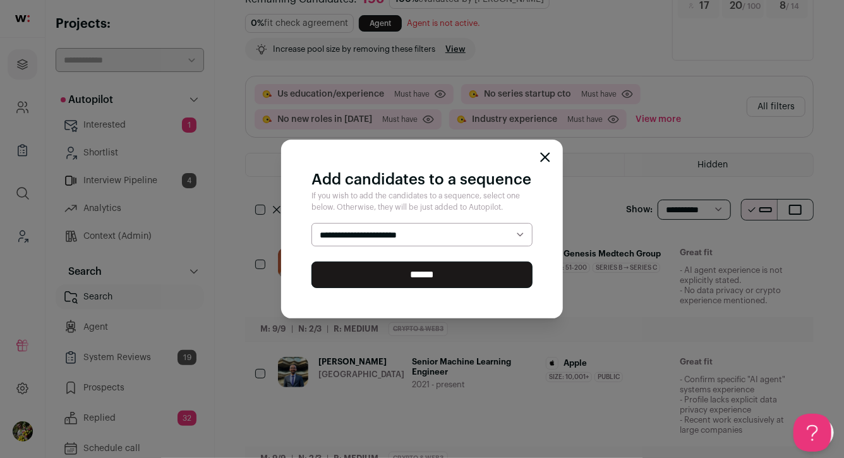
select select "*****"
click at [311, 223] on select "**********" at bounding box center [421, 235] width 221 height 24
click at [472, 268] on input "******" at bounding box center [421, 274] width 221 height 27
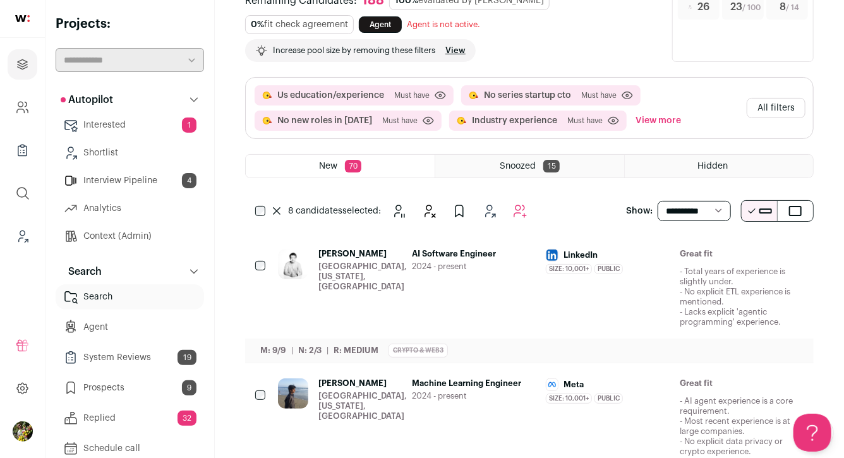
scroll to position [0, 0]
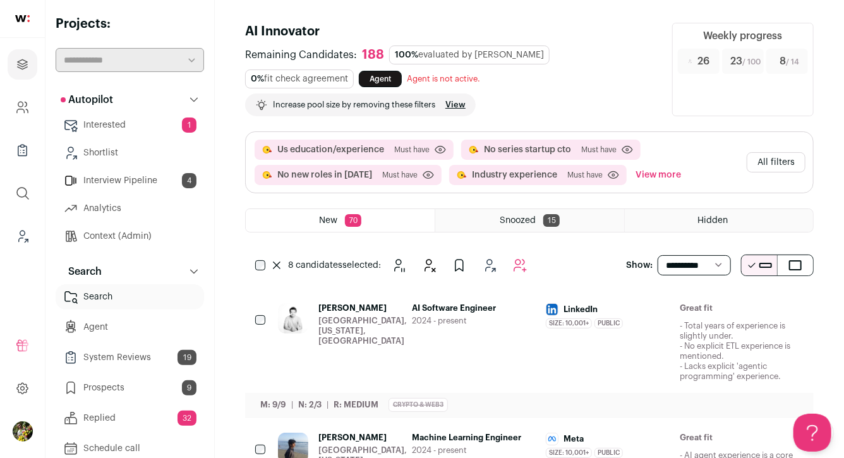
click at [521, 266] on icon "Add to Autopilot" at bounding box center [520, 266] width 12 height 12
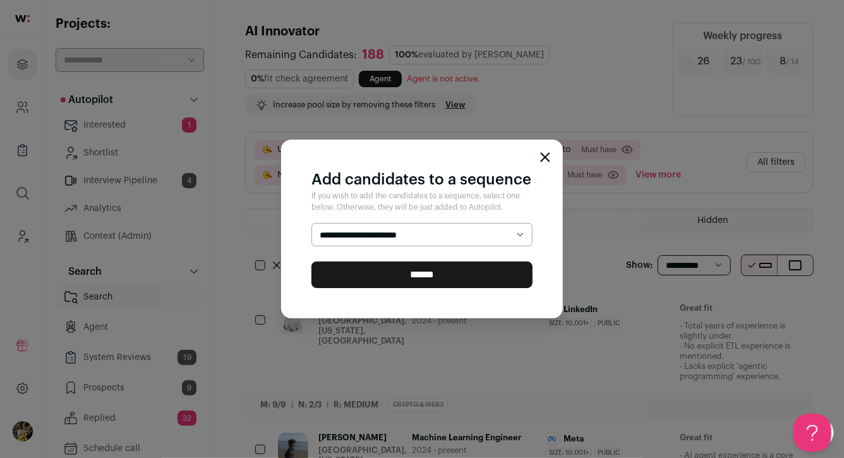
select select "*****"
click at [311, 223] on select "**********" at bounding box center [421, 235] width 221 height 24
click at [482, 277] on input "******" at bounding box center [421, 274] width 221 height 27
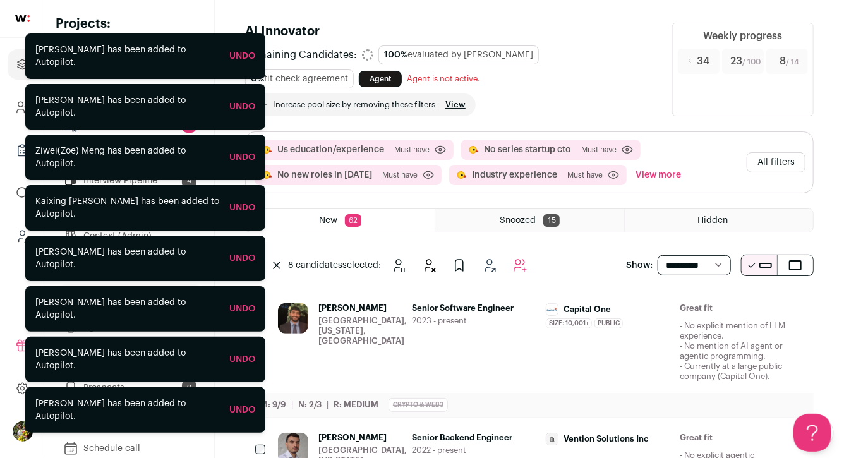
click at [371, 323] on div "Ashwin Anantharaman San Francisco, California, United States" at bounding box center [362, 342] width 88 height 78
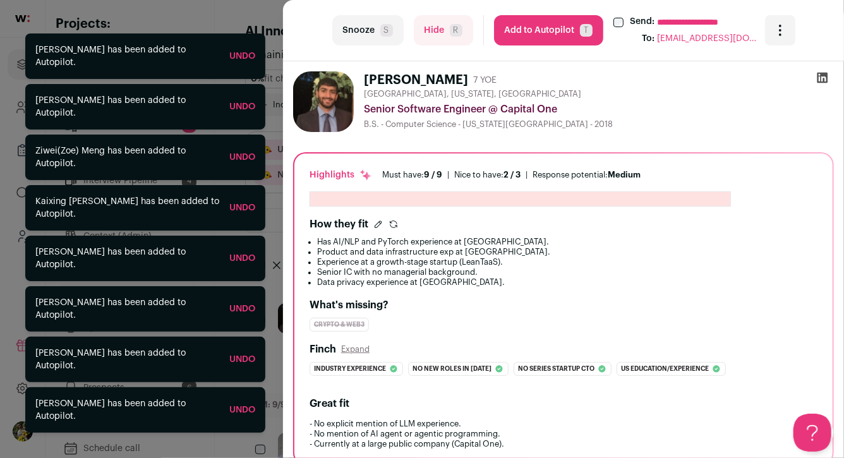
click at [444, 49] on div "**********" at bounding box center [563, 30] width 561 height 61
click at [441, 39] on button "Hide R" at bounding box center [443, 30] width 59 height 30
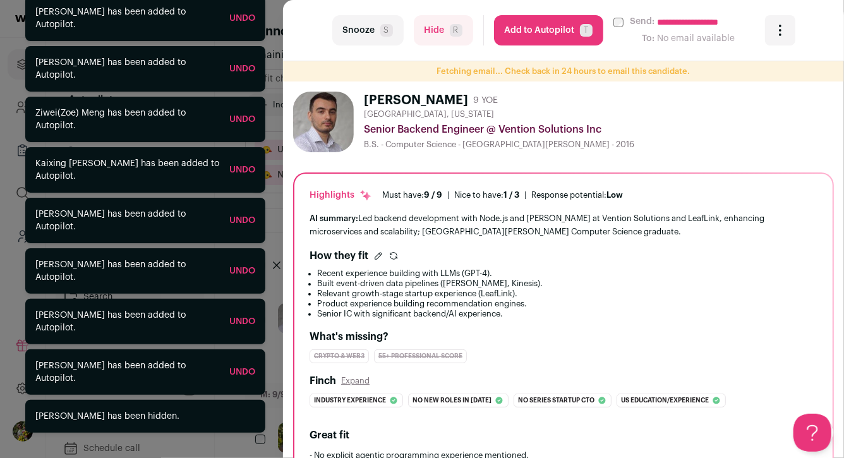
click at [441, 40] on button "Hide R" at bounding box center [443, 30] width 59 height 30
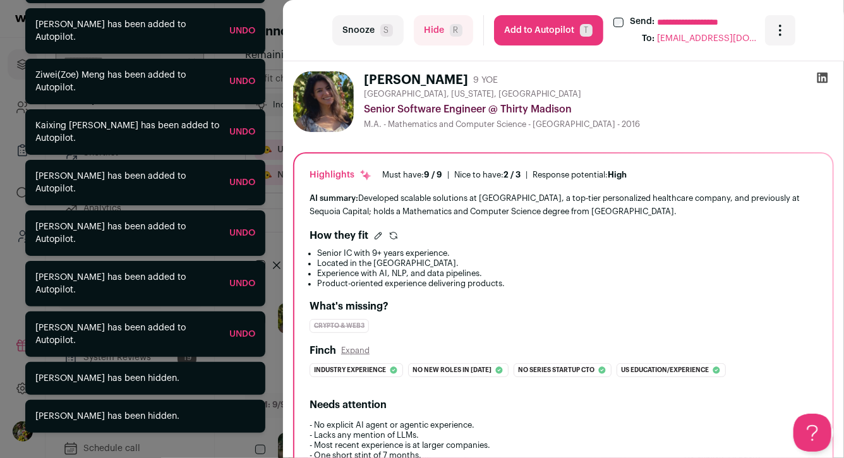
click at [266, 35] on div "**********" at bounding box center [422, 229] width 844 height 458
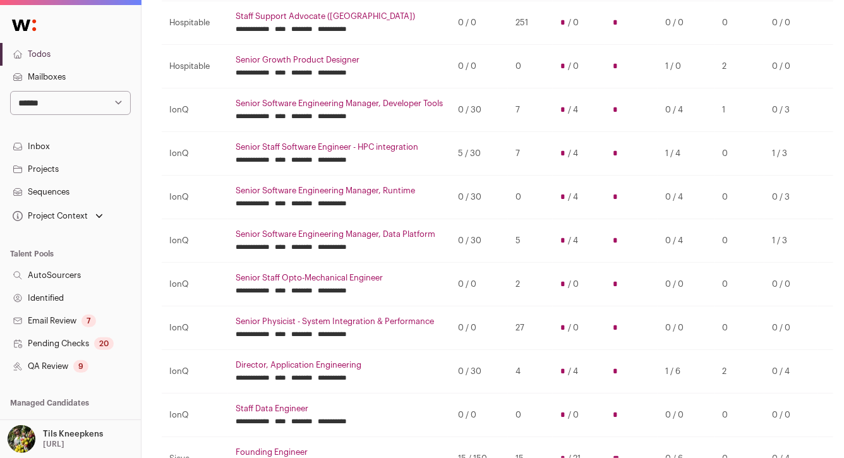
scroll to position [290, 0]
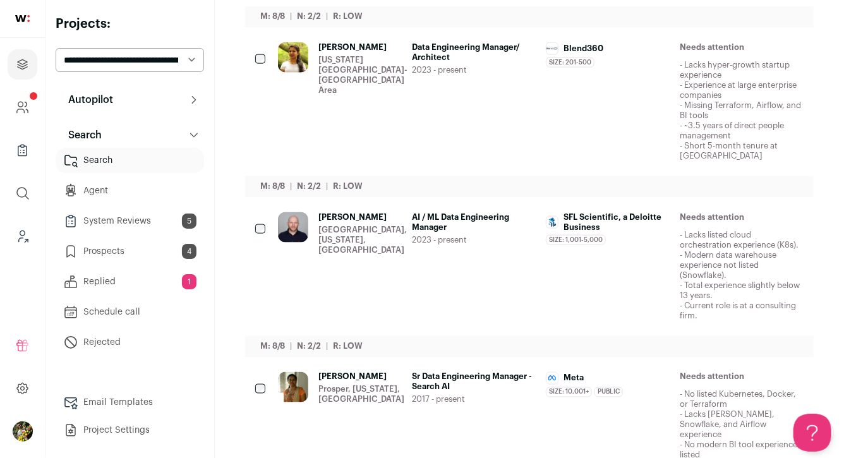
scroll to position [793, 0]
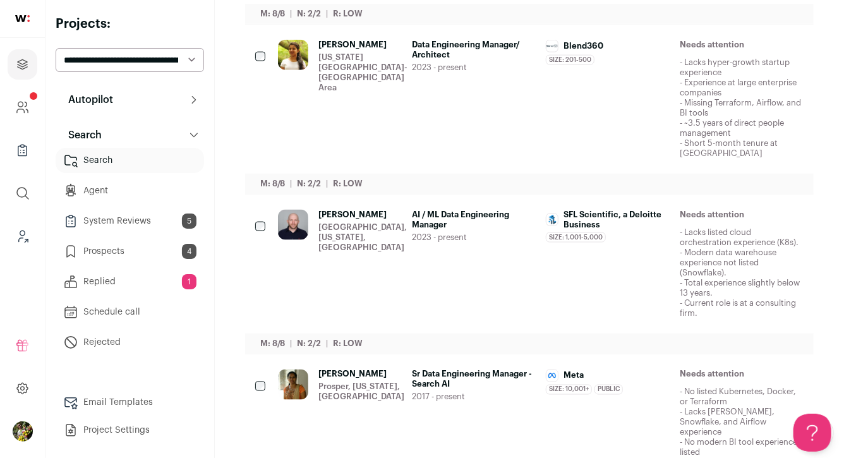
click at [313, 86] on div "[PERSON_NAME] [US_STATE][GEOGRAPHIC_DATA]-[GEOGRAPHIC_DATA] Area" at bounding box center [340, 99] width 124 height 119
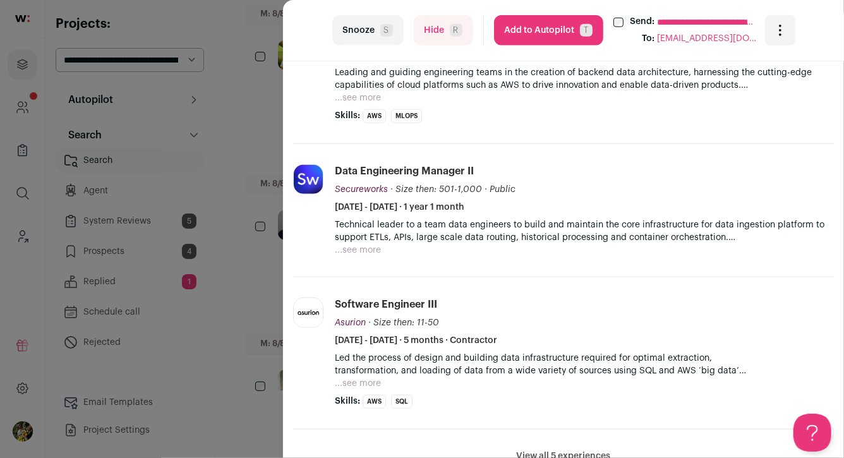
scroll to position [590, 0]
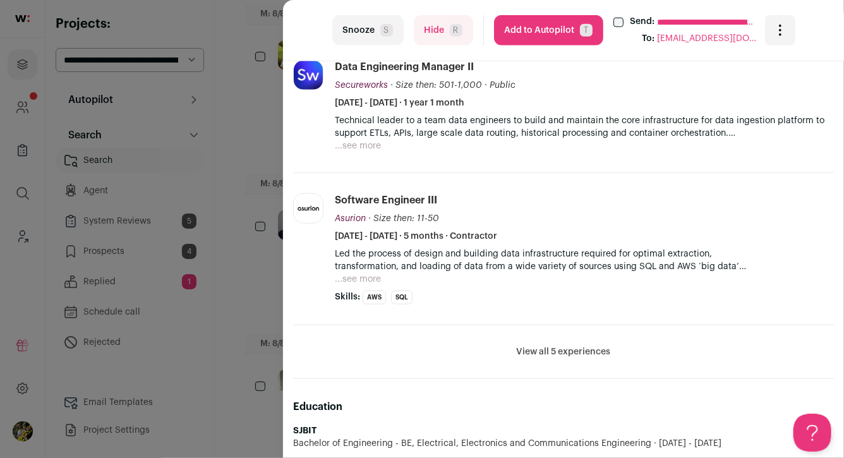
click at [544, 354] on button "View all 5 experiences" at bounding box center [564, 351] width 94 height 13
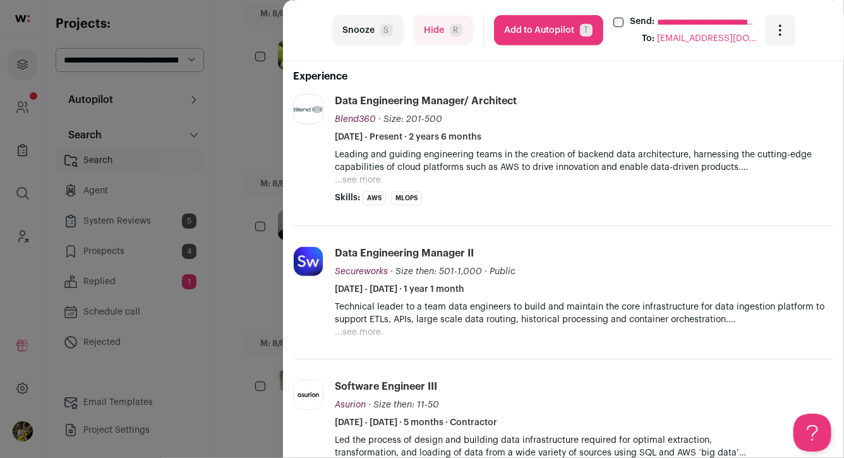
scroll to position [409, 0]
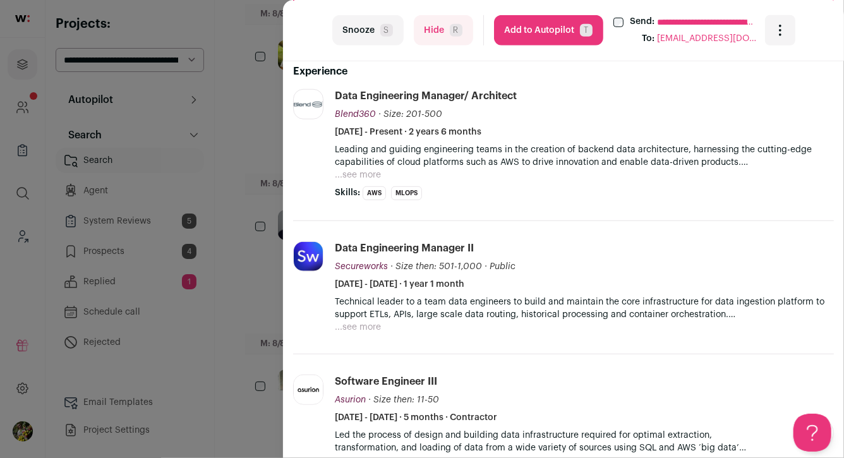
click at [250, 189] on div "**********" at bounding box center [422, 229] width 844 height 458
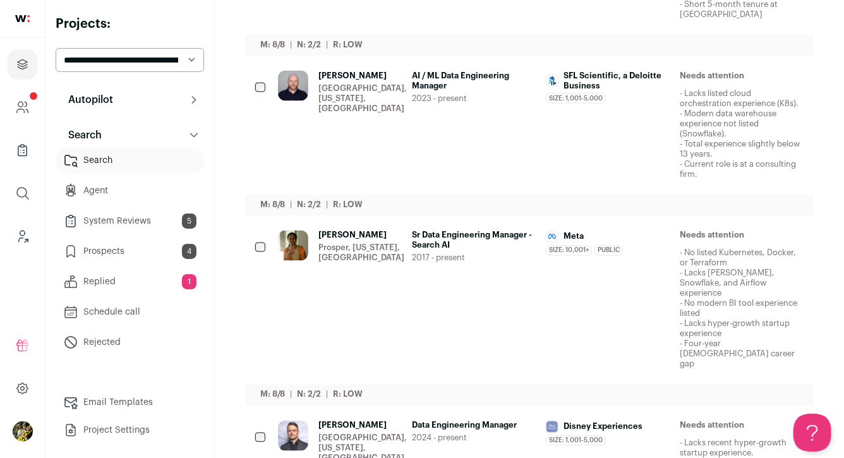
scroll to position [950, 0]
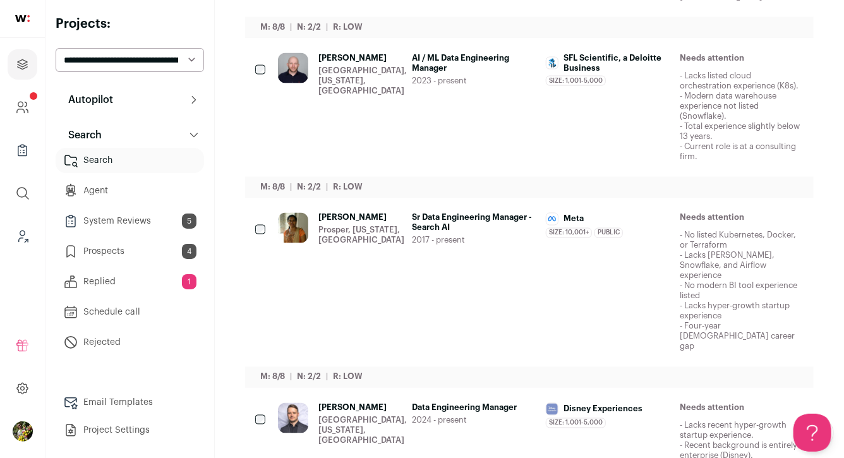
click at [328, 107] on div "[PERSON_NAME] [GEOGRAPHIC_DATA], [US_STATE], [GEOGRAPHIC_DATA]" at bounding box center [362, 107] width 88 height 109
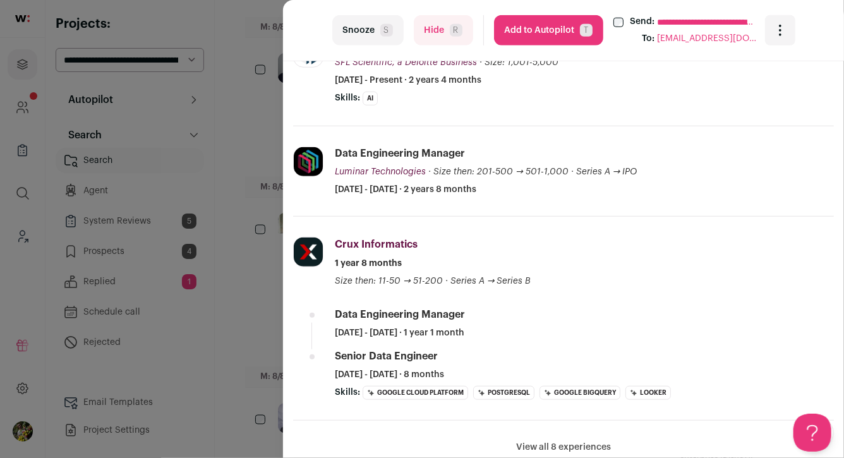
scroll to position [441, 0]
click at [247, 164] on div "**********" at bounding box center [422, 229] width 844 height 458
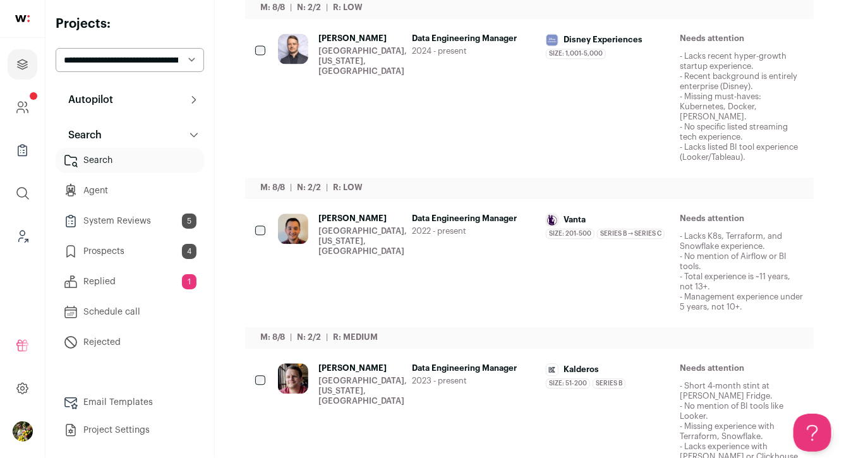
scroll to position [1320, 0]
click at [339, 59] on div "[PERSON_NAME] [GEOGRAPHIC_DATA], [US_STATE], [GEOGRAPHIC_DATA]" at bounding box center [362, 97] width 88 height 129
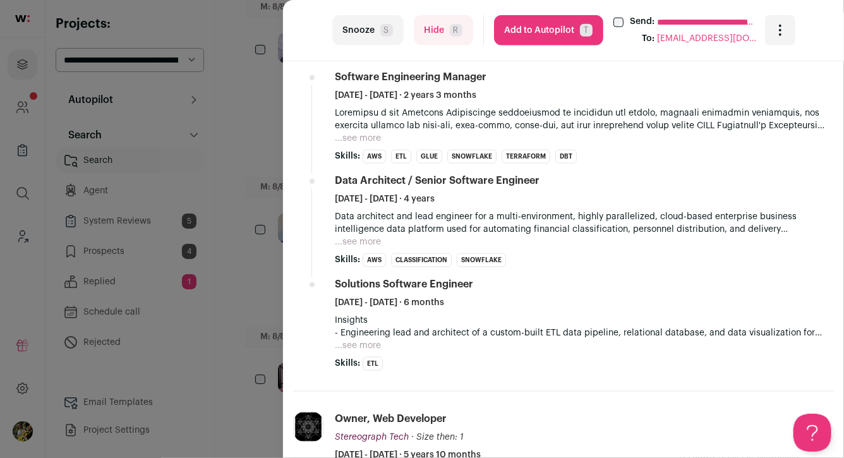
scroll to position [655, 0]
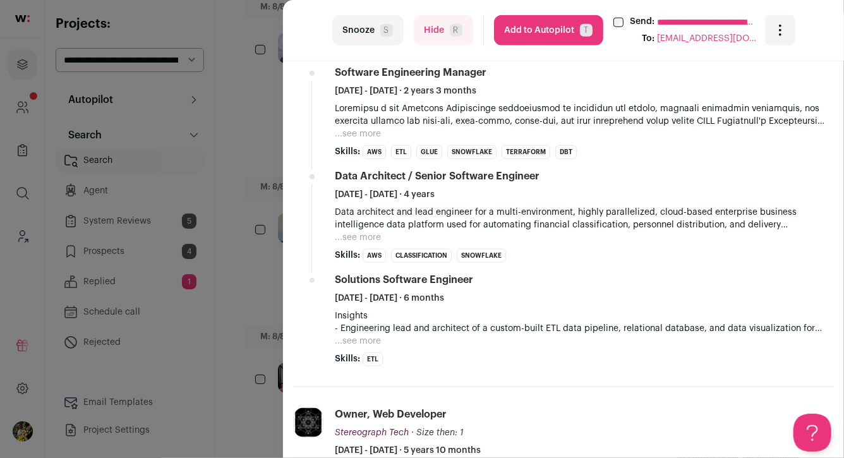
click at [357, 136] on button "...see more" at bounding box center [358, 134] width 46 height 13
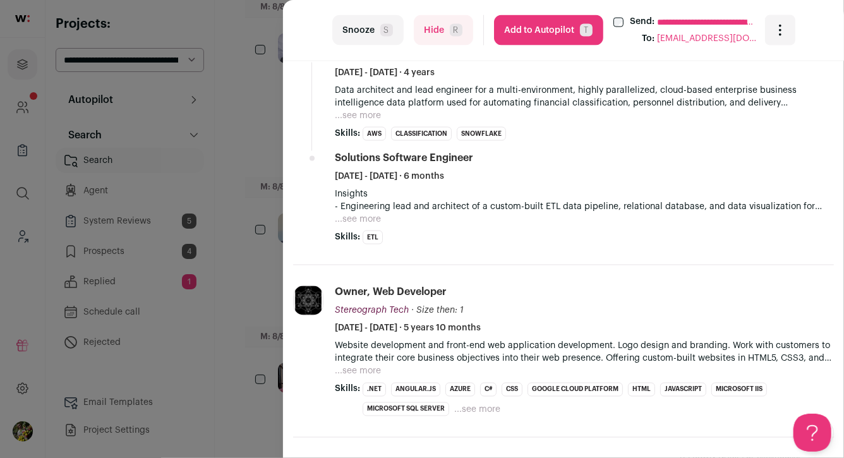
scroll to position [895, 0]
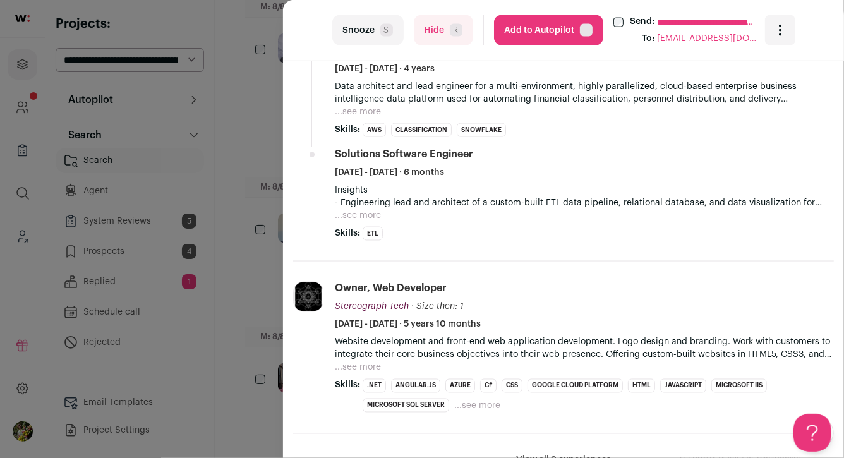
click at [265, 174] on div "**********" at bounding box center [422, 229] width 844 height 458
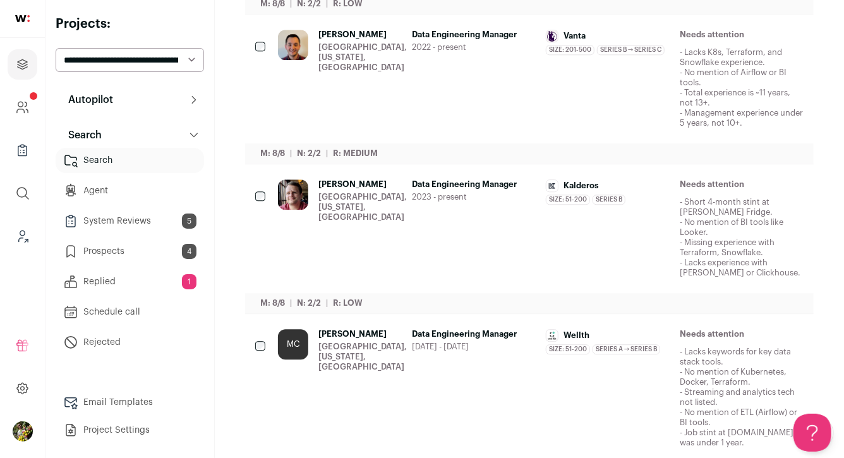
scroll to position [1519, 0]
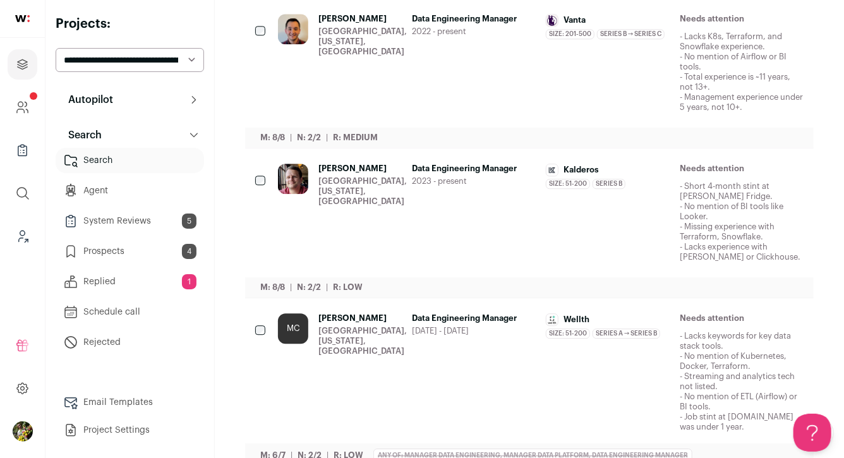
click at [368, 326] on div "[GEOGRAPHIC_DATA], [US_STATE], [GEOGRAPHIC_DATA]" at bounding box center [362, 341] width 88 height 30
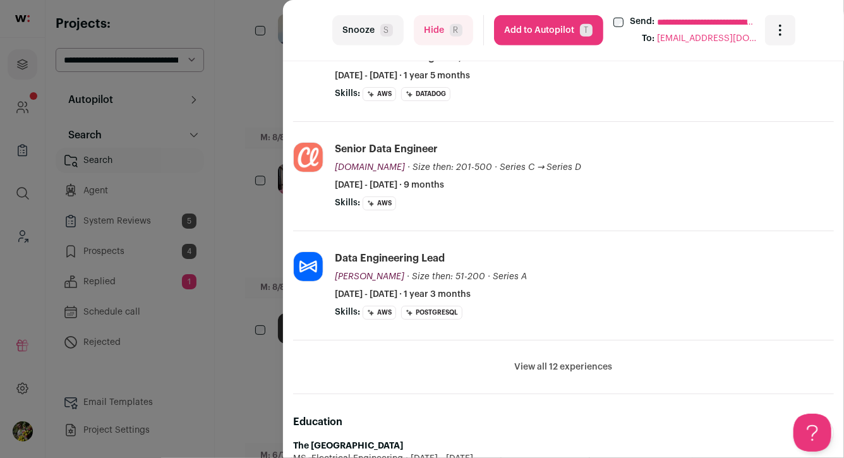
scroll to position [649, 0]
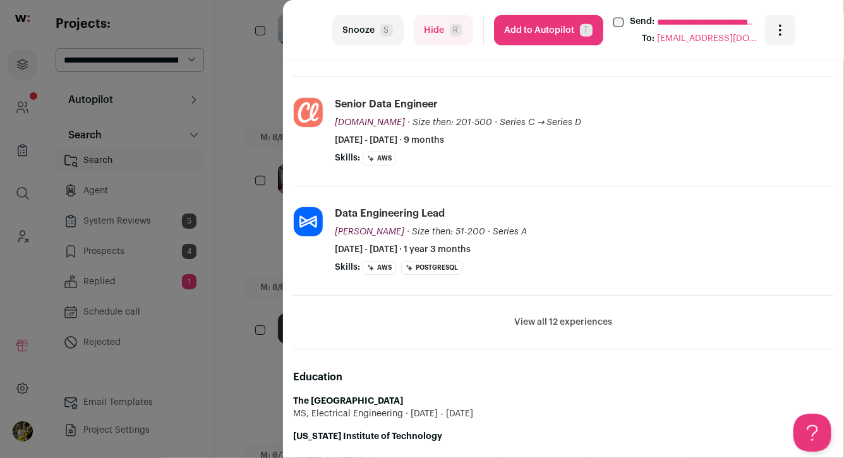
click at [531, 328] on li "View all 12 experiences View less" at bounding box center [563, 323] width 541 height 54
click at [536, 320] on button "View all 12 experiences" at bounding box center [564, 322] width 98 height 13
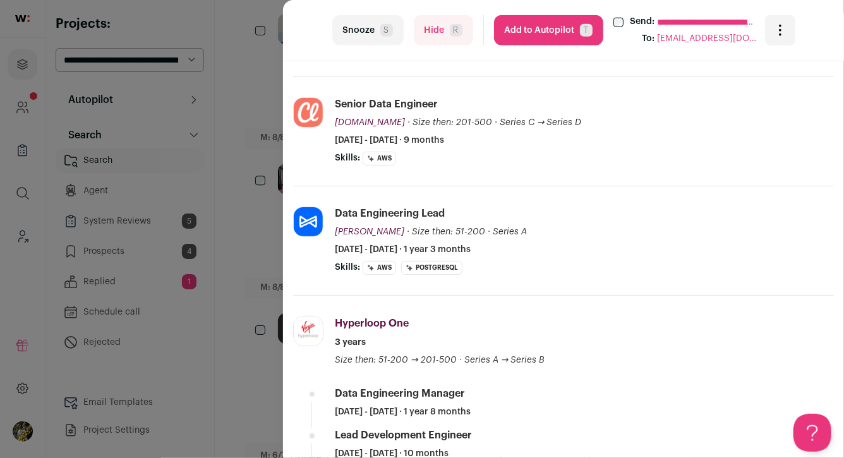
click at [255, 340] on div "**********" at bounding box center [422, 229] width 844 height 458
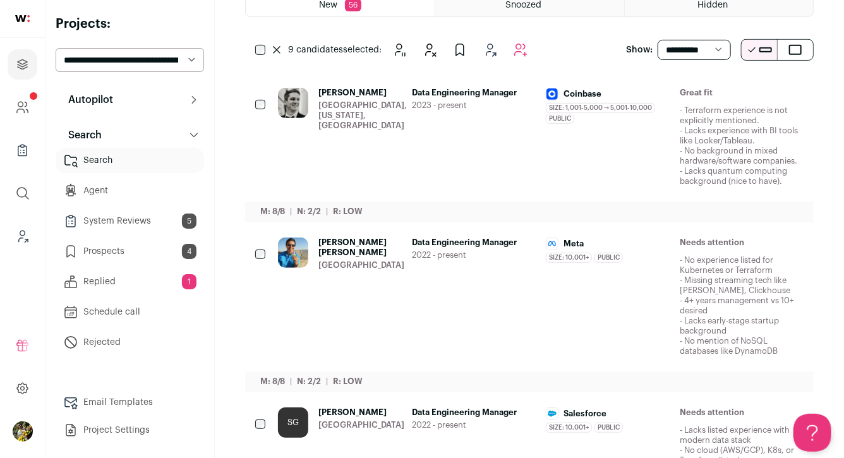
scroll to position [0, 0]
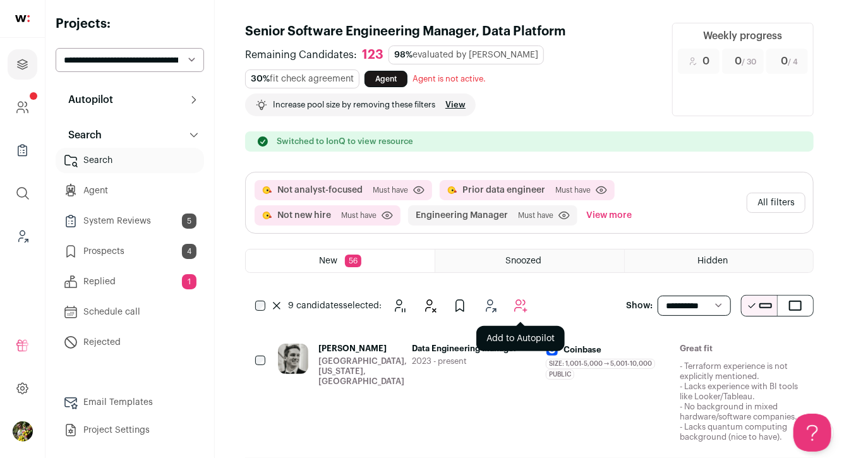
click at [516, 297] on button "Add to Autopilot" at bounding box center [520, 305] width 25 height 25
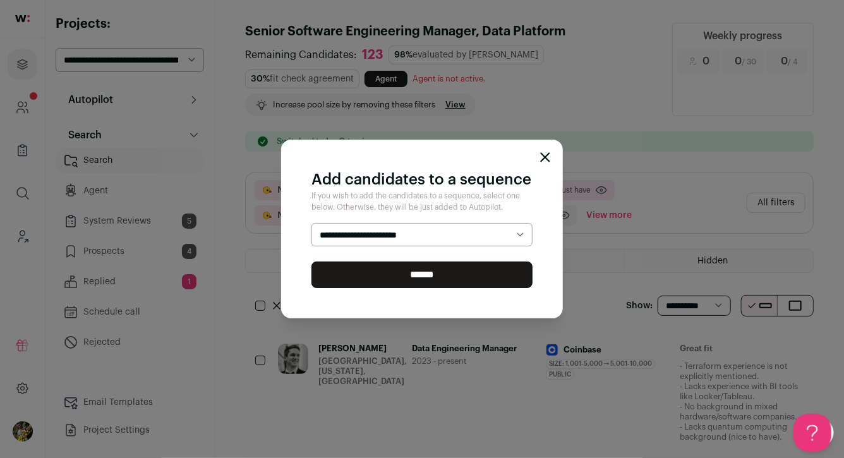
select select "*****"
click at [311, 223] on select "**********" at bounding box center [421, 235] width 221 height 24
click at [484, 273] on input "******" at bounding box center [421, 274] width 221 height 27
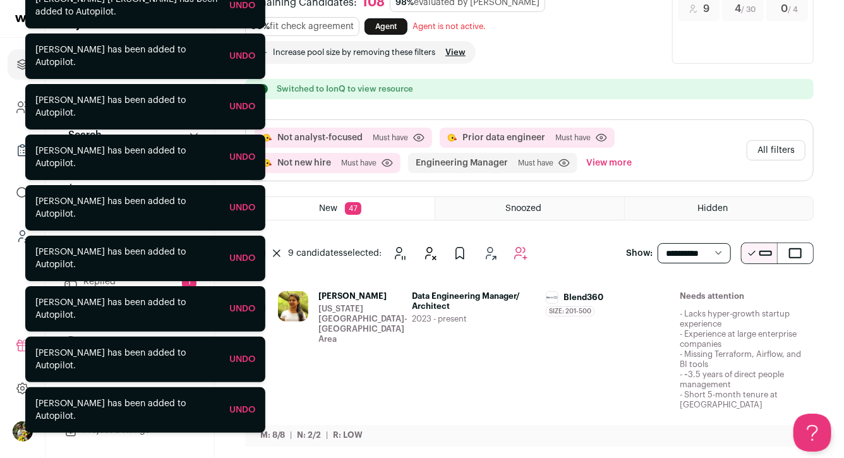
scroll to position [66, 0]
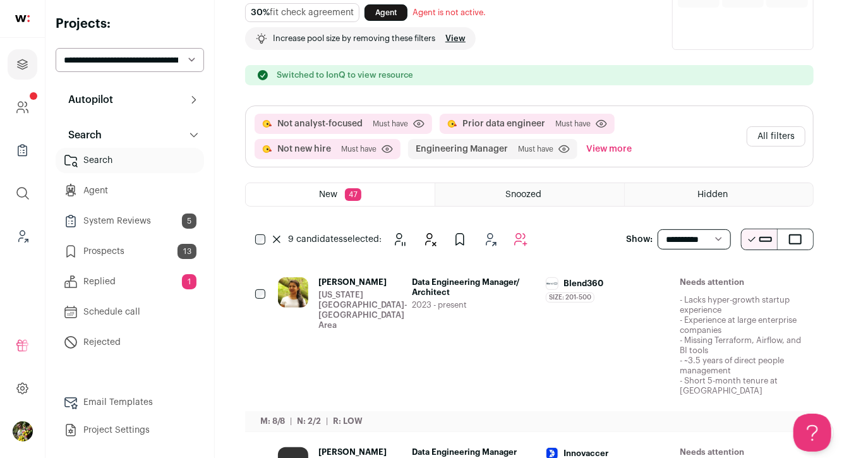
click at [116, 182] on link "Agent" at bounding box center [130, 190] width 148 height 25
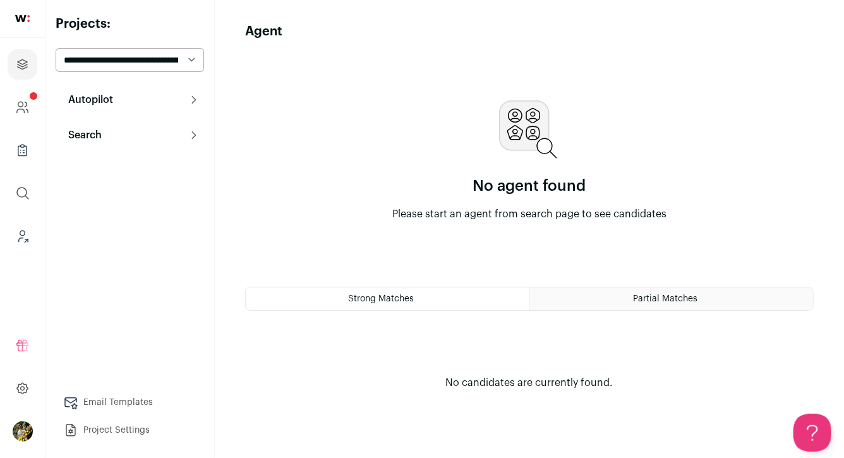
click at [153, 97] on button "Autopilot" at bounding box center [130, 99] width 148 height 25
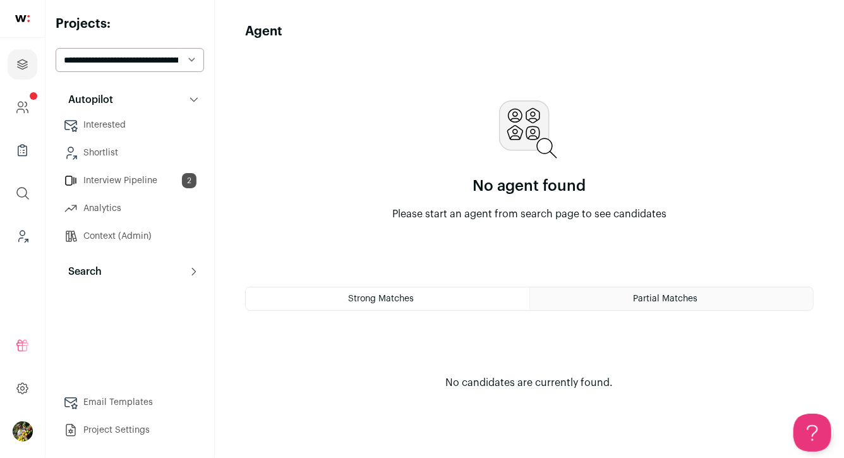
click at [123, 233] on link "Context (Admin)" at bounding box center [130, 236] width 148 height 25
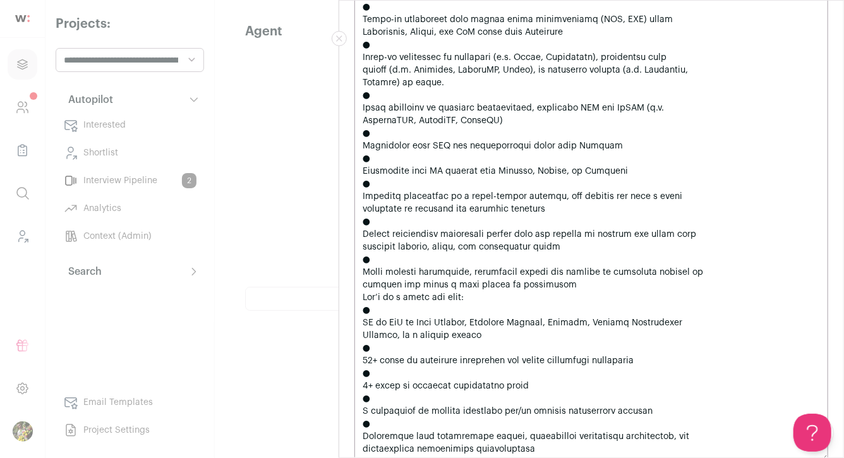
scroll to position [2065, 0]
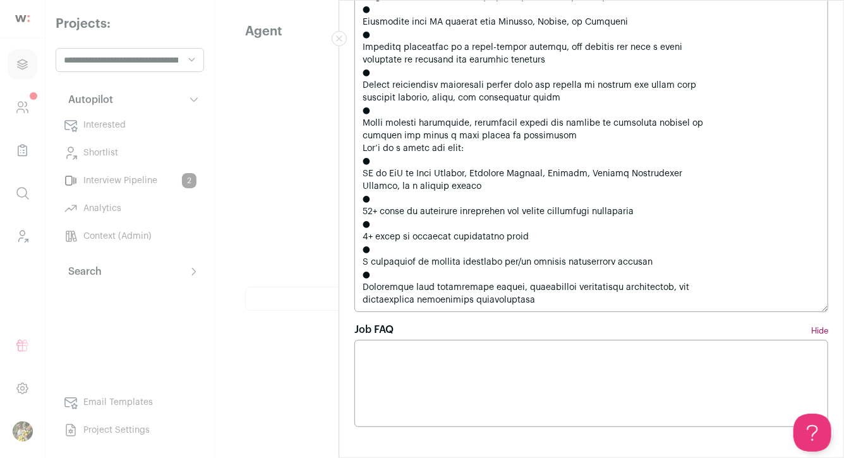
click at [306, 225] on div "**********" at bounding box center [422, 229] width 844 height 458
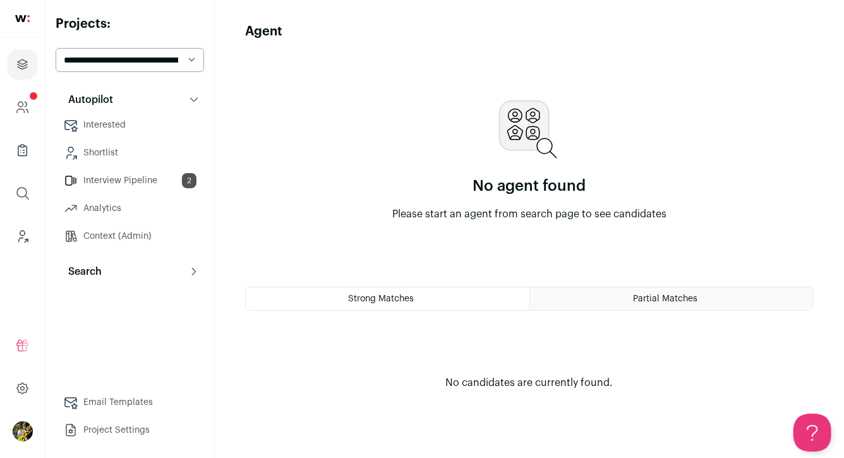
click at [136, 265] on button "Search" at bounding box center [130, 271] width 148 height 25
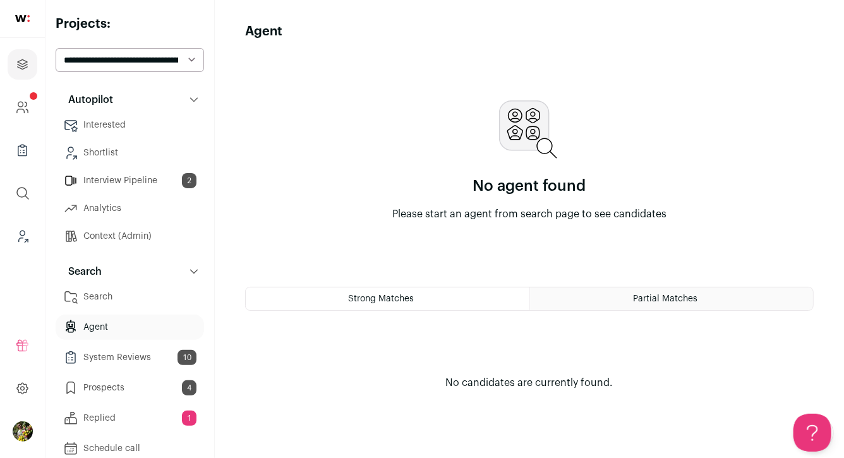
click at [130, 296] on link "Search" at bounding box center [130, 296] width 148 height 25
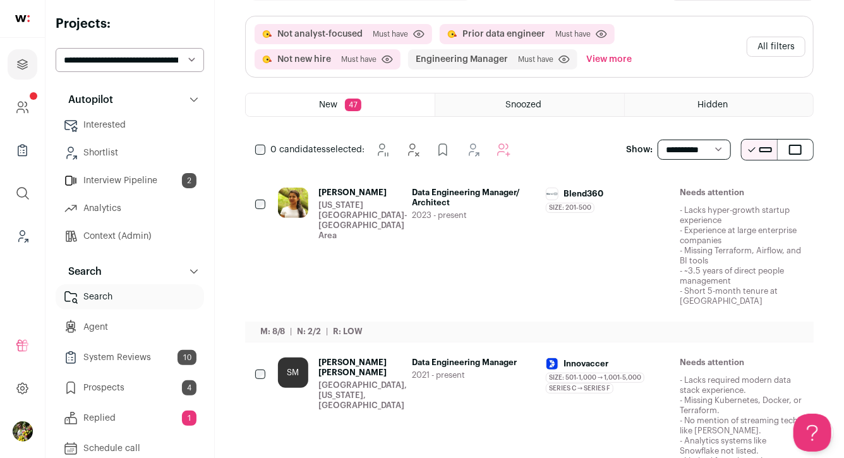
click at [697, 192] on icon "Hide" at bounding box center [690, 193] width 15 height 15
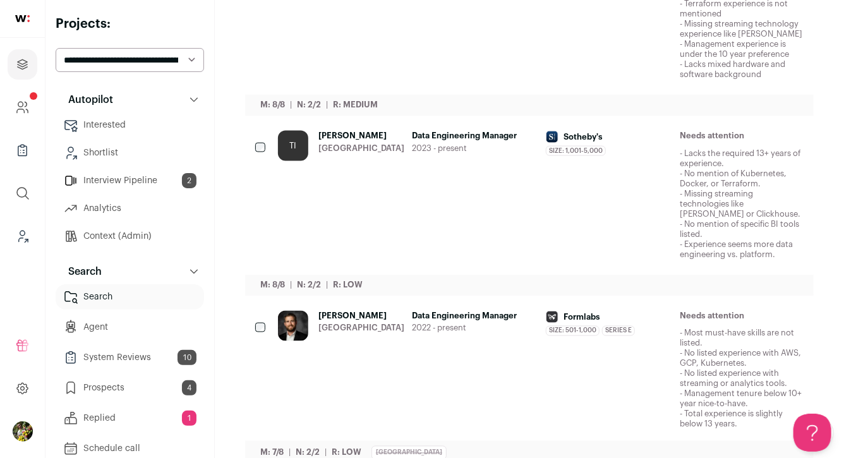
scroll to position [804, 0]
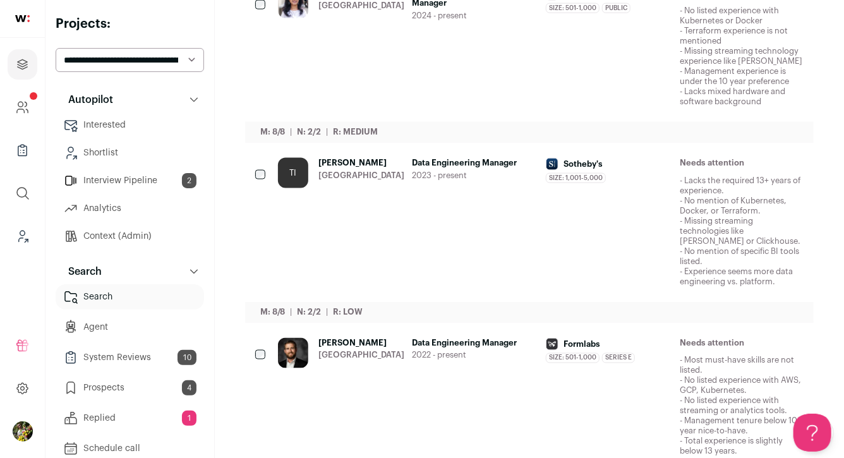
click at [501, 167] on div "Data Engineering Manager 2023 - present" at bounding box center [474, 222] width 124 height 129
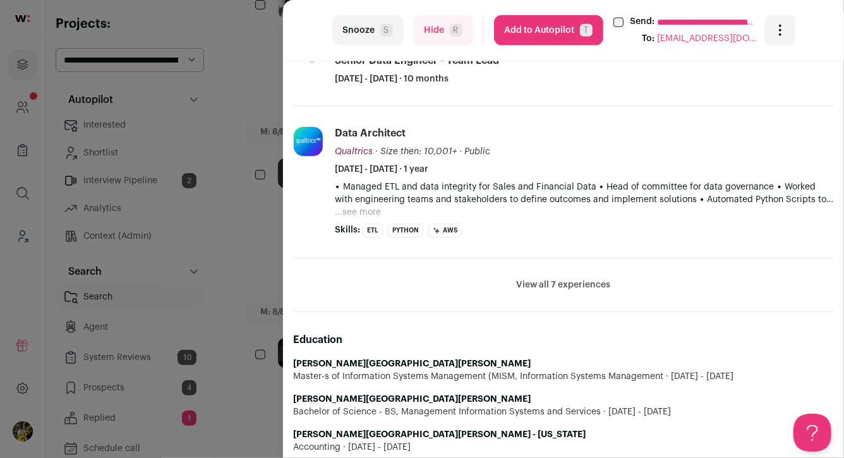
scroll to position [741, 0]
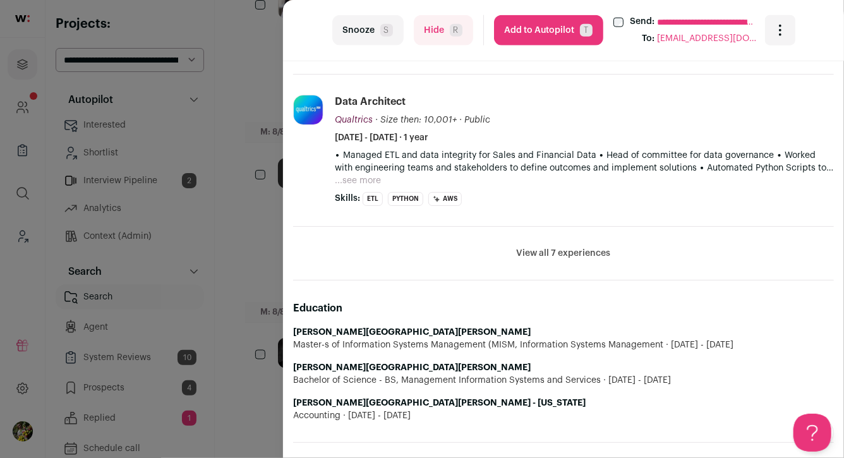
click at [542, 256] on button "View all 7 experiences" at bounding box center [564, 253] width 94 height 13
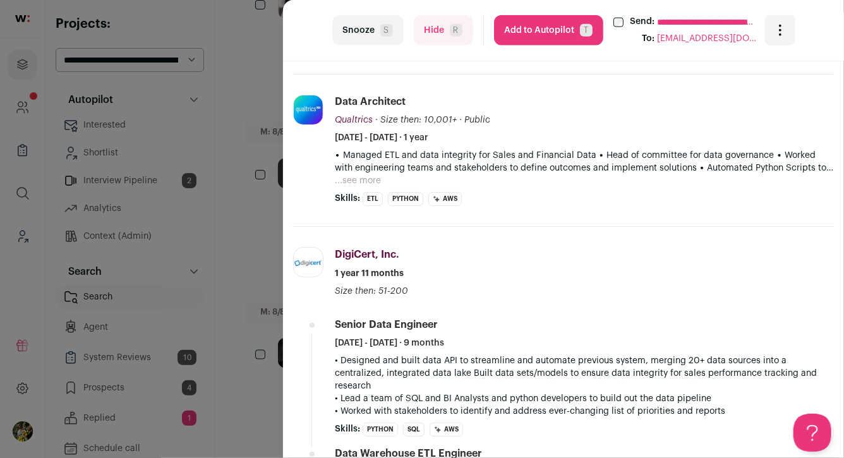
click at [263, 226] on div "**********" at bounding box center [422, 229] width 844 height 458
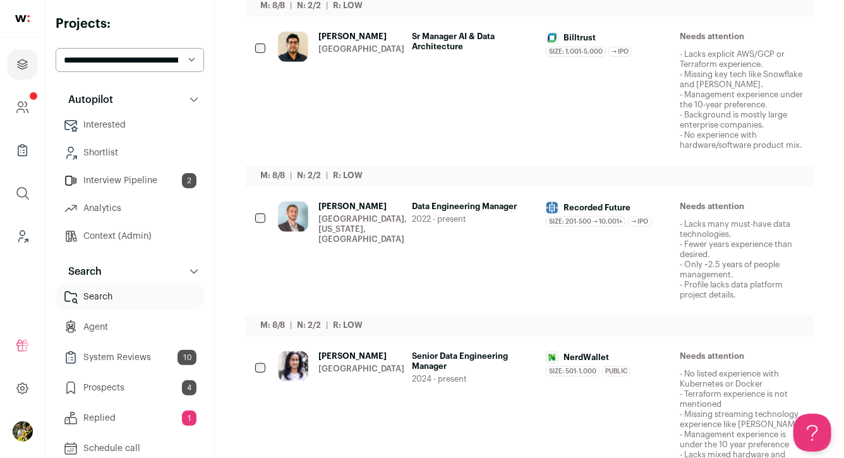
scroll to position [421, 0]
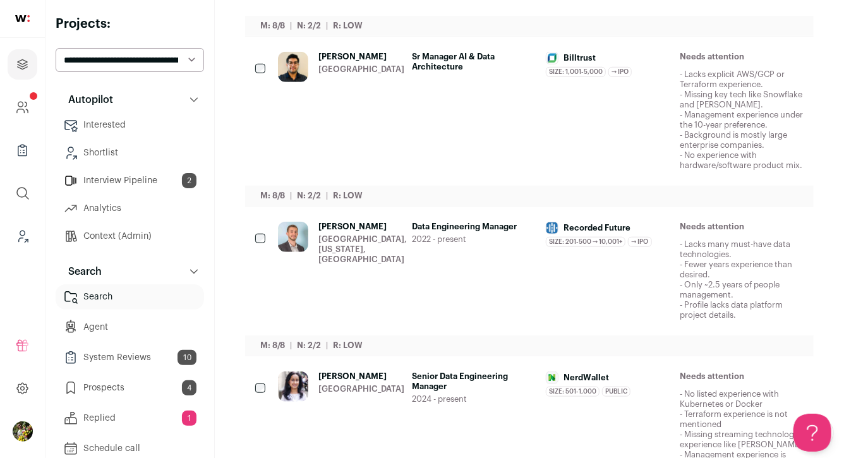
click at [318, 237] on div "[GEOGRAPHIC_DATA], [US_STATE], [GEOGRAPHIC_DATA]" at bounding box center [362, 249] width 88 height 30
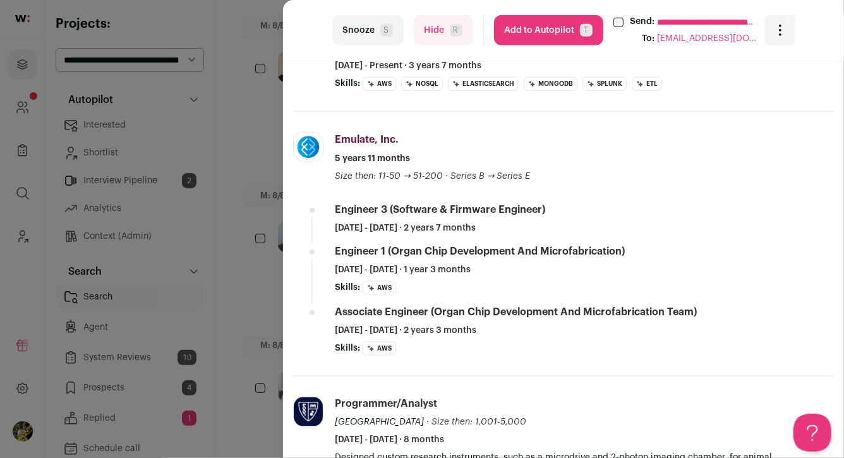
scroll to position [571, 0]
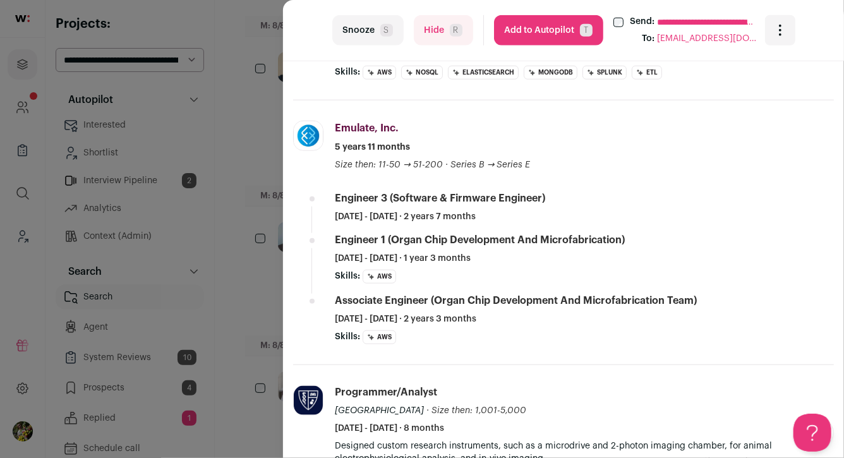
click at [267, 97] on div "**********" at bounding box center [422, 229] width 844 height 458
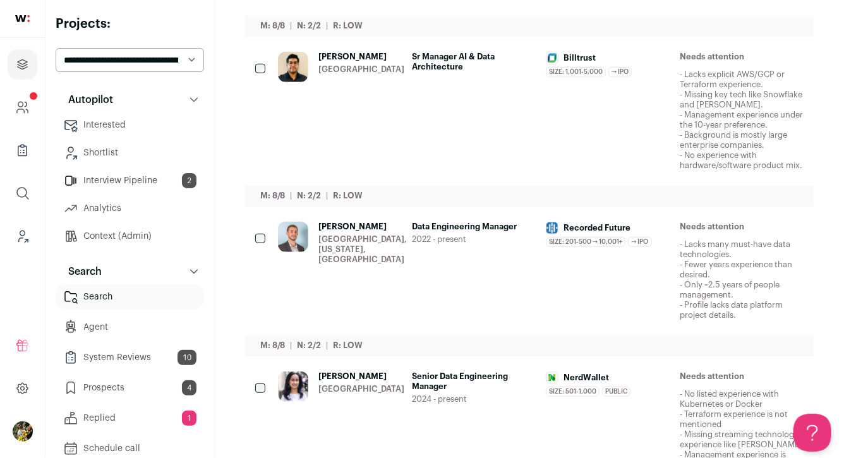
click at [383, 258] on div "[GEOGRAPHIC_DATA], [US_STATE], [GEOGRAPHIC_DATA]" at bounding box center [362, 249] width 88 height 30
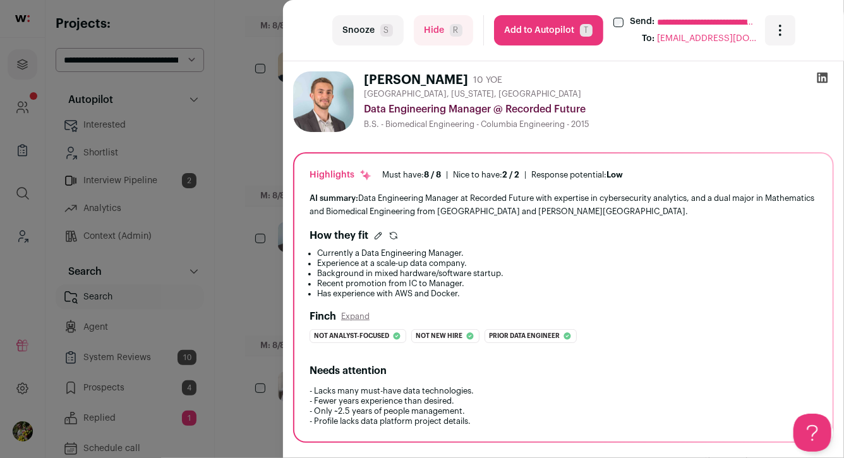
click at [441, 35] on button "Hide R" at bounding box center [443, 30] width 59 height 30
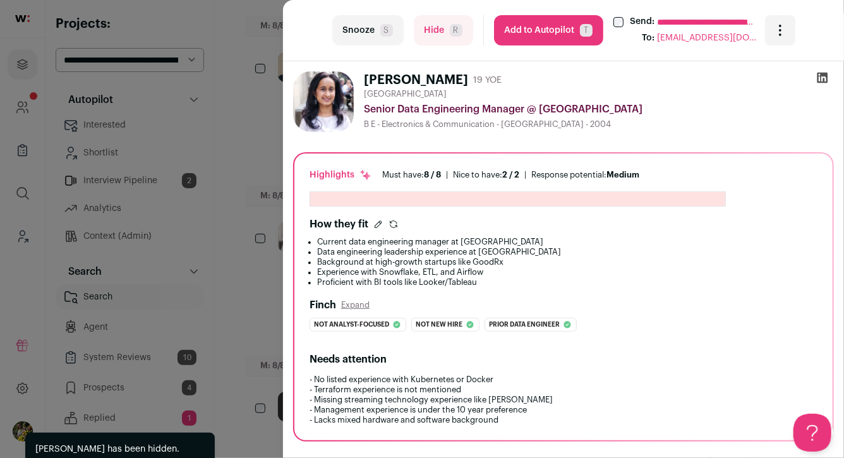
click at [243, 126] on div "**********" at bounding box center [422, 229] width 844 height 458
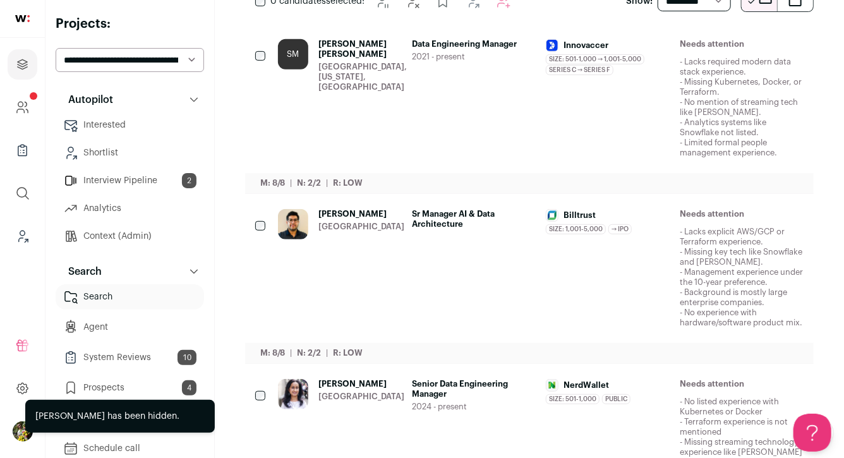
scroll to position [248, 0]
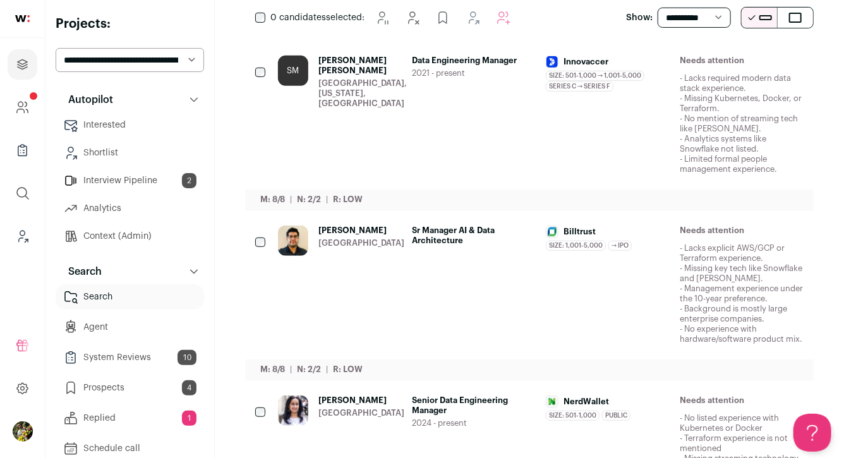
click at [359, 236] on div "Navdeep Batra Greater Pittsburgh Region" at bounding box center [361, 284] width 86 height 119
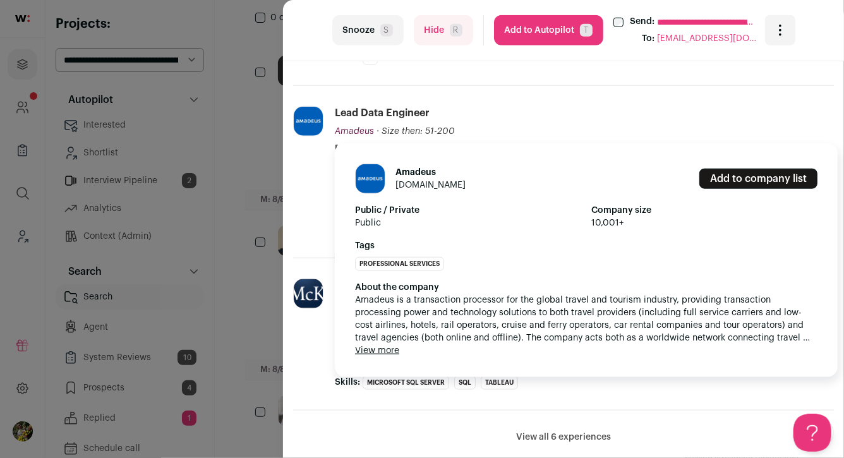
scroll to position [642, 0]
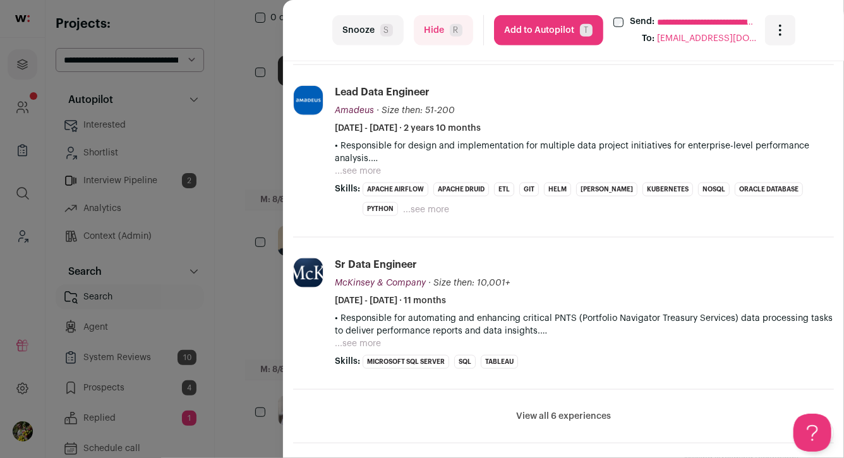
click at [419, 28] on button "Hide R" at bounding box center [443, 30] width 59 height 30
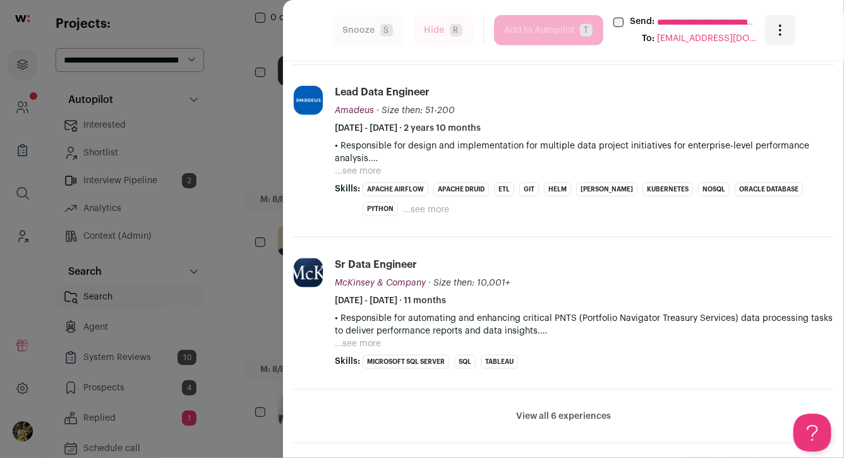
click at [230, 135] on div "**********" at bounding box center [422, 229] width 844 height 458
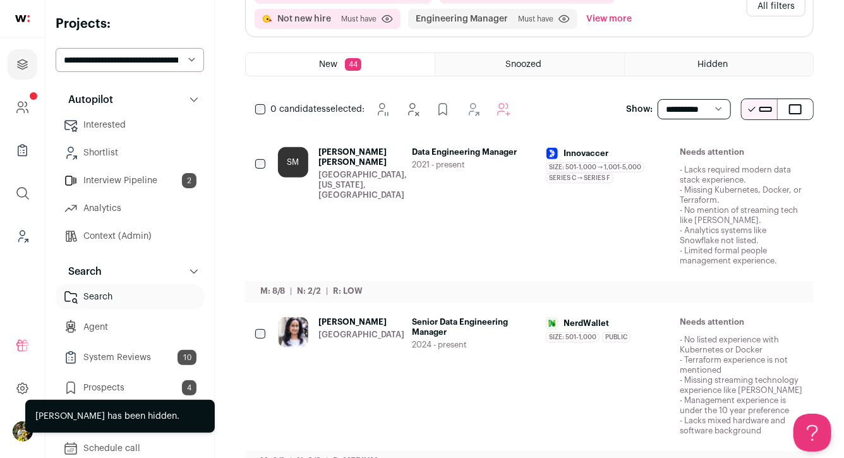
scroll to position [148, 0]
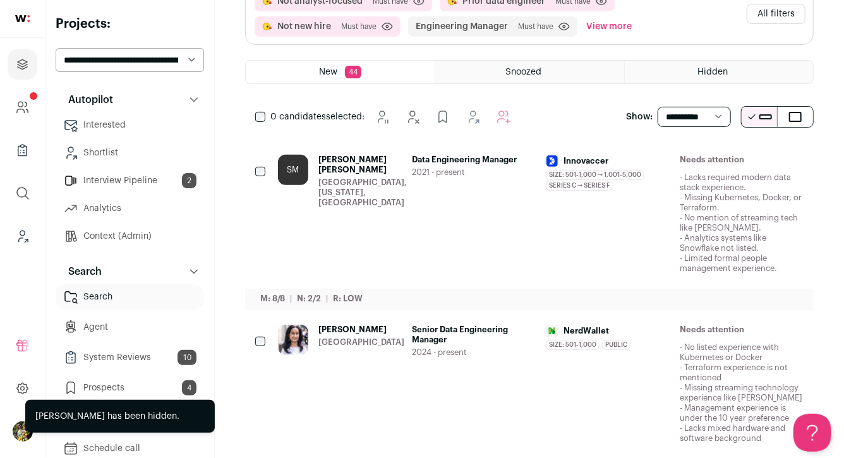
click at [332, 193] on div "Seattle, Washington, United States" at bounding box center [362, 192] width 88 height 30
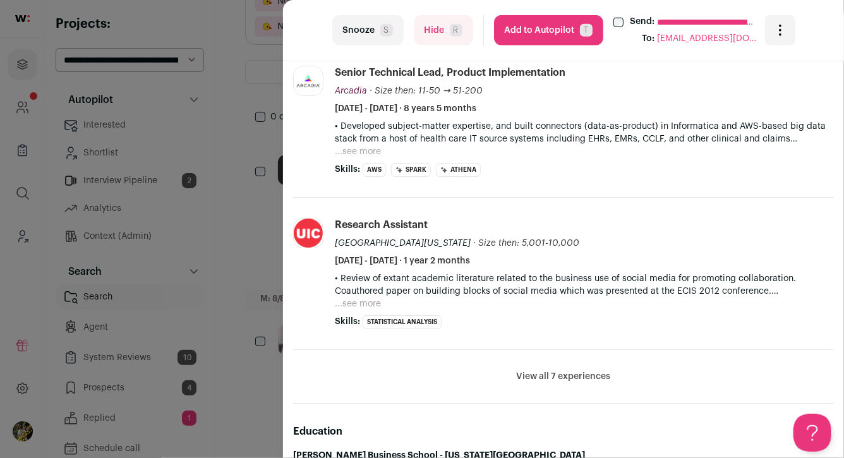
scroll to position [656, 0]
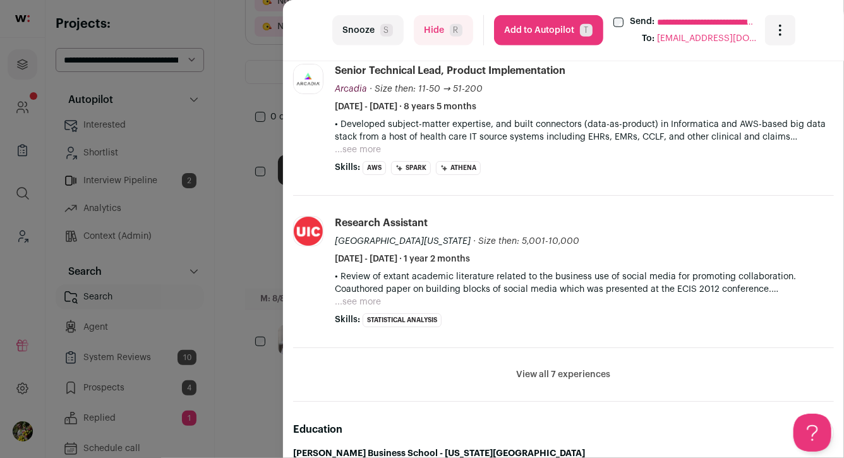
click at [432, 26] on button "Hide R" at bounding box center [443, 30] width 59 height 30
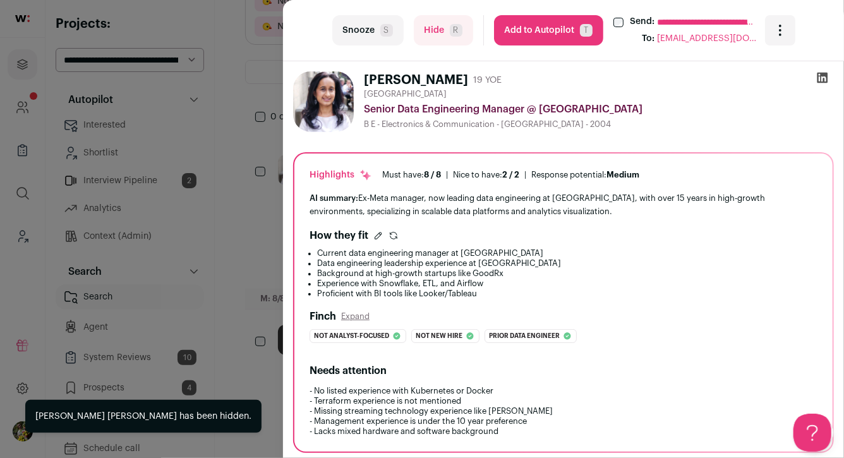
click at [268, 114] on div "**********" at bounding box center [422, 229] width 844 height 458
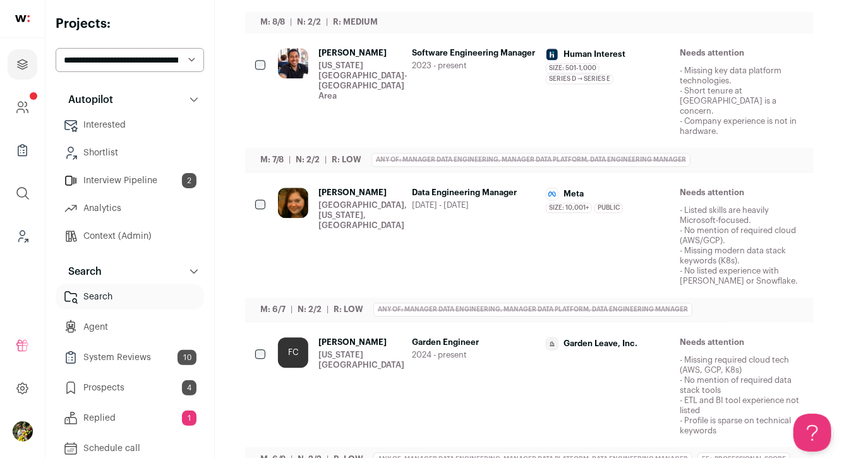
scroll to position [1438, 0]
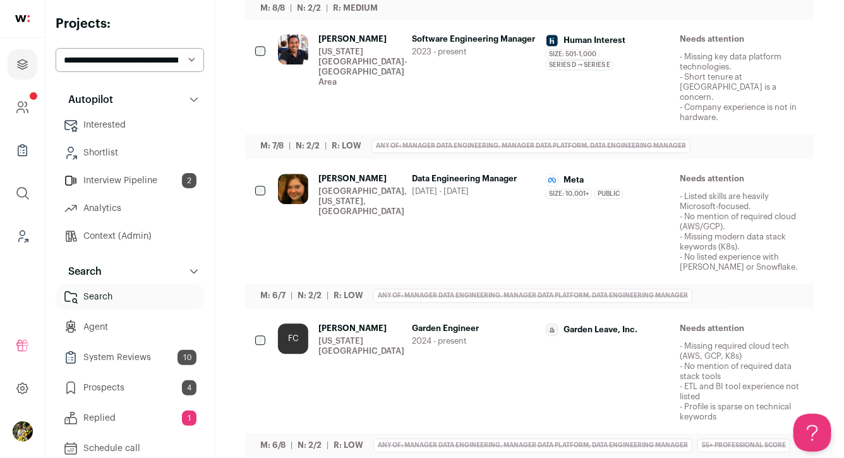
click at [398, 35] on div "Akshay Iyer Washington DC-Baltimore Area" at bounding box center [362, 78] width 89 height 88
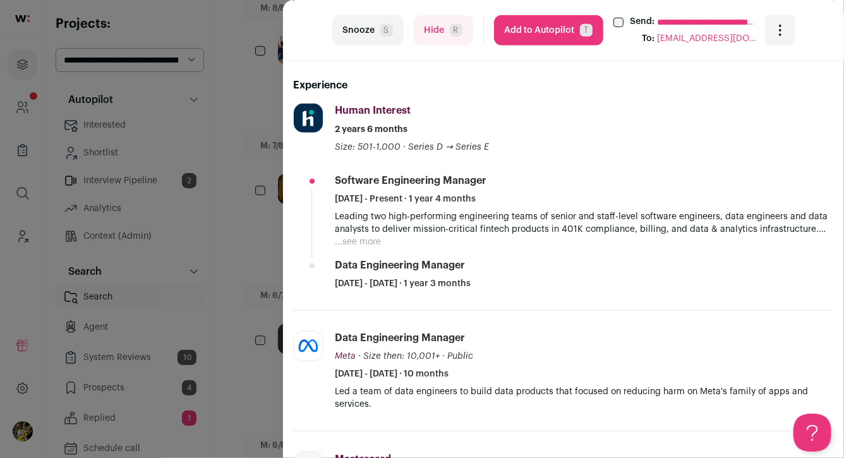
scroll to position [467, 0]
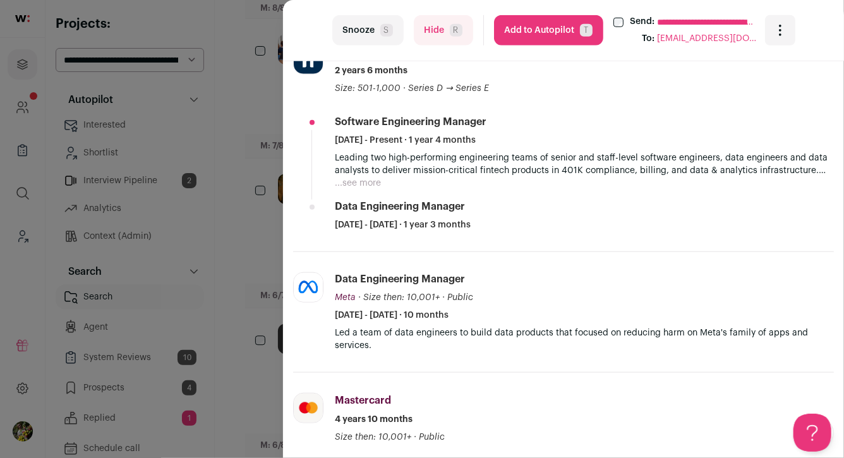
click at [367, 188] on button "...see more" at bounding box center [358, 183] width 46 height 13
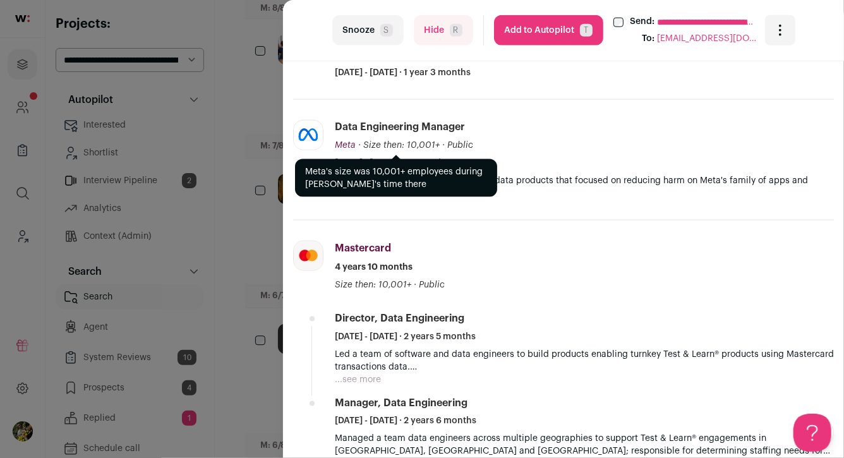
scroll to position [770, 0]
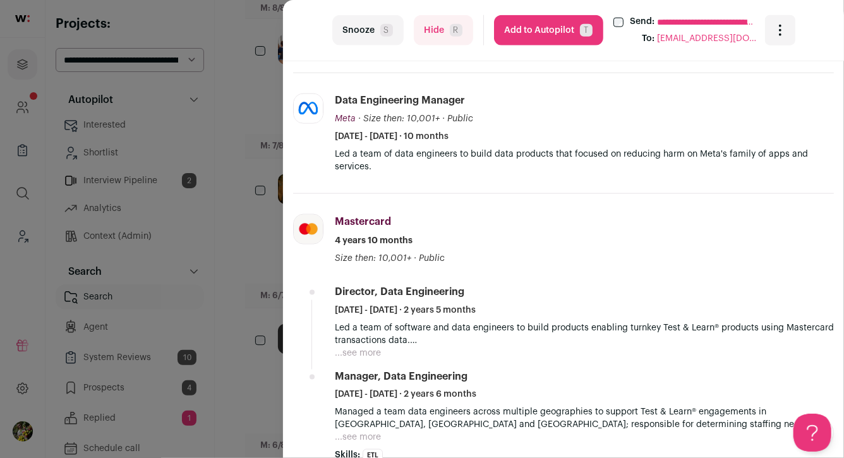
click at [265, 153] on div "**********" at bounding box center [422, 229] width 844 height 458
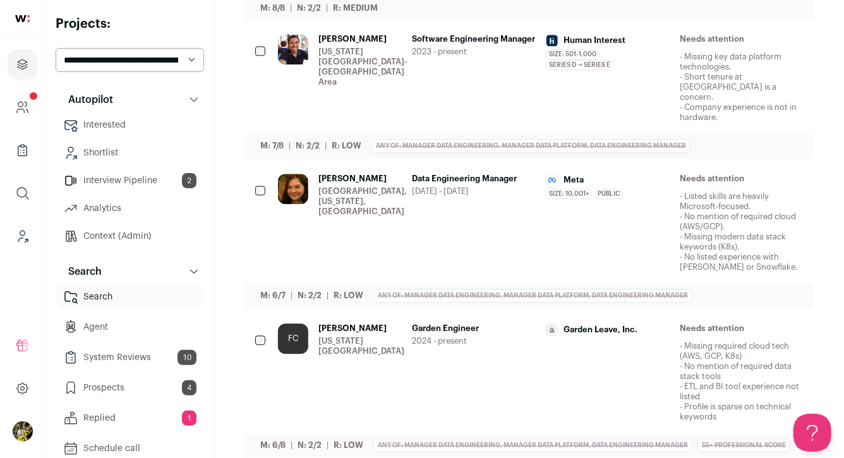
click at [345, 186] on div "Seattle, Washington, United States" at bounding box center [362, 201] width 88 height 30
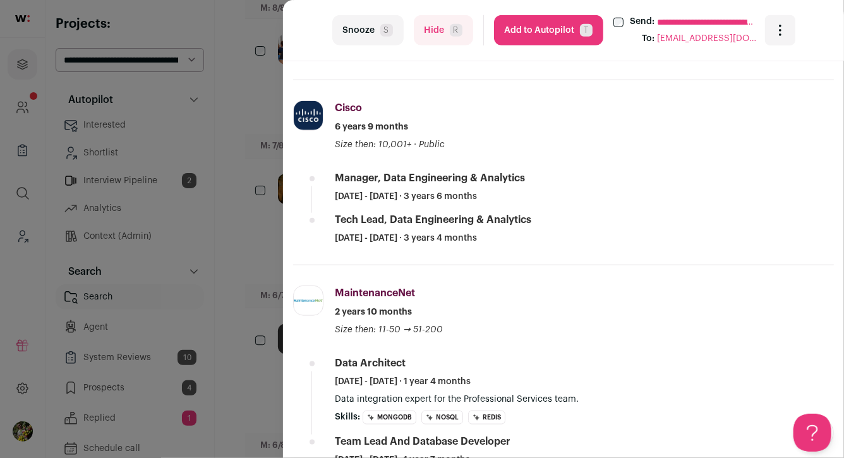
scroll to position [557, 0]
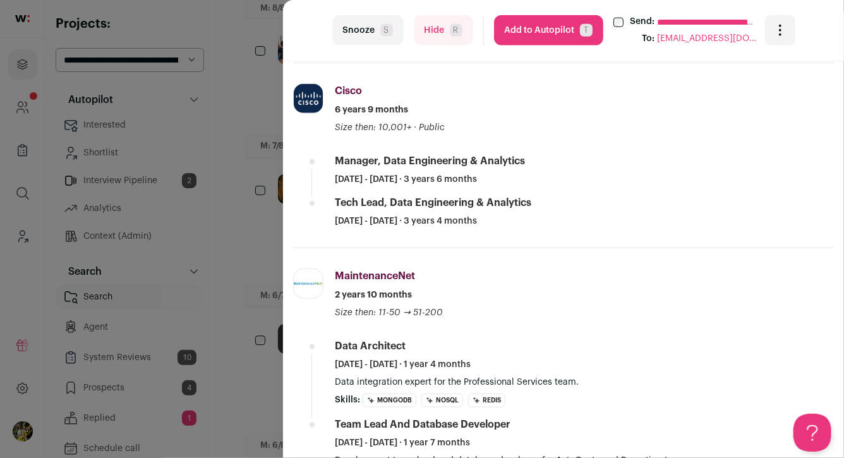
click at [266, 203] on div "**********" at bounding box center [422, 229] width 844 height 458
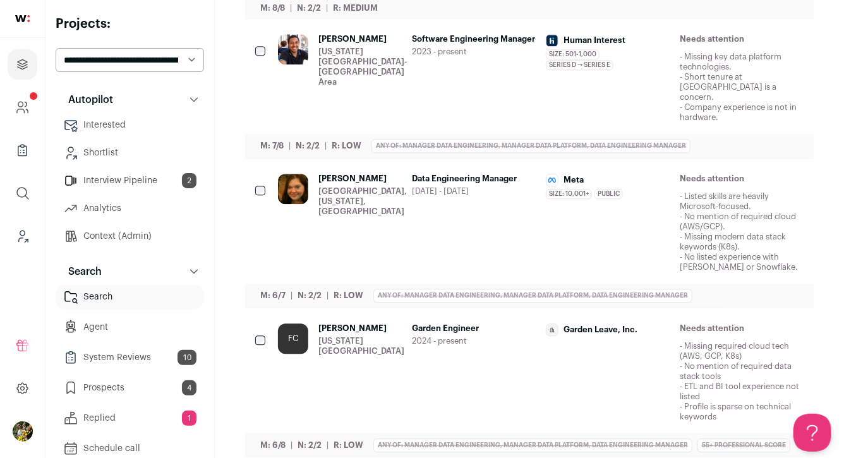
click at [265, 174] on div at bounding box center [261, 191] width 13 height 35
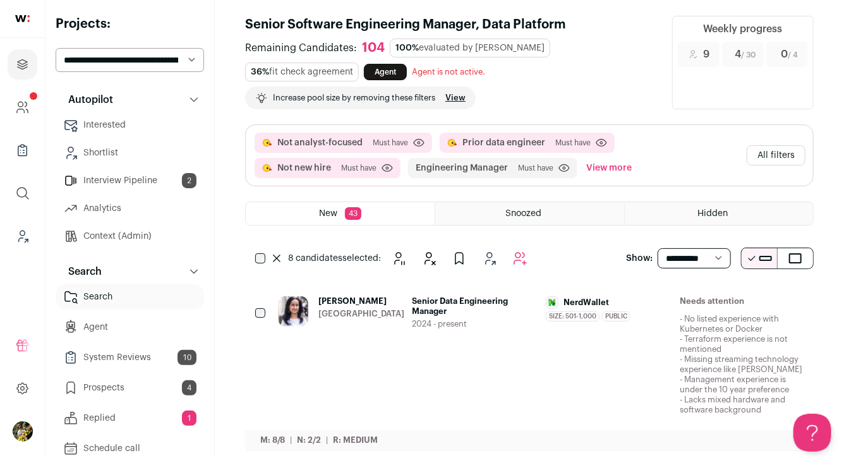
scroll to position [0, 0]
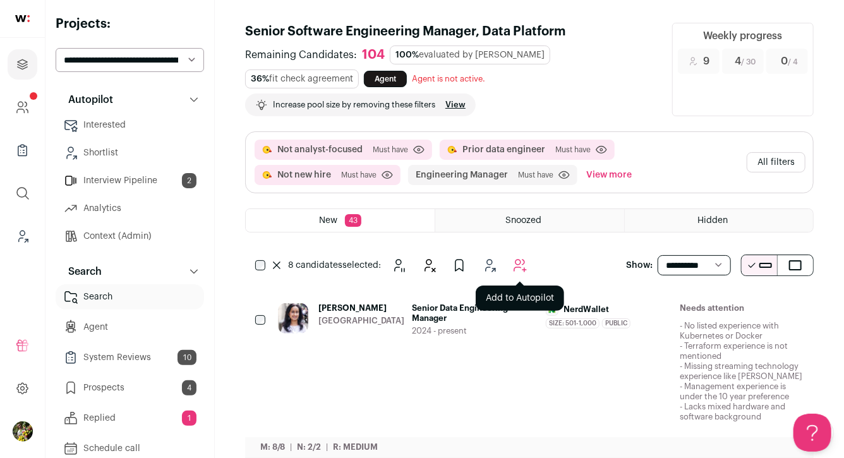
click at [518, 275] on button "Add to Autopilot" at bounding box center [519, 265] width 25 height 25
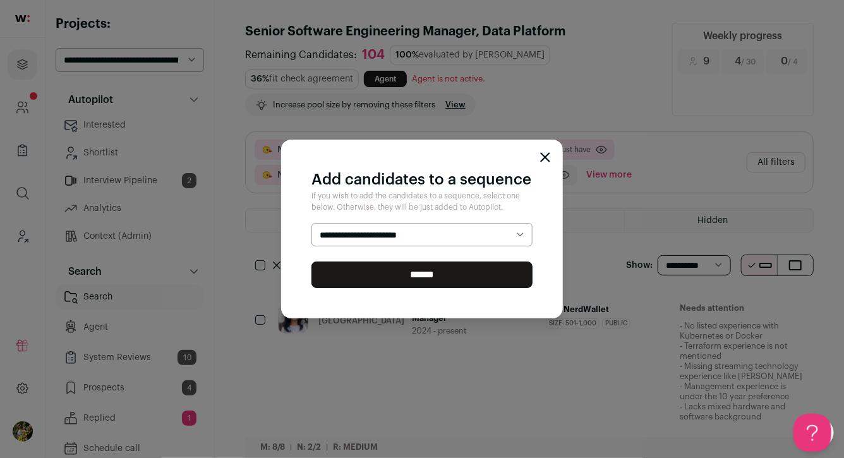
select select "*****"
click at [311, 223] on select "**********" at bounding box center [421, 235] width 221 height 24
click at [497, 278] on input "******" at bounding box center [421, 274] width 221 height 27
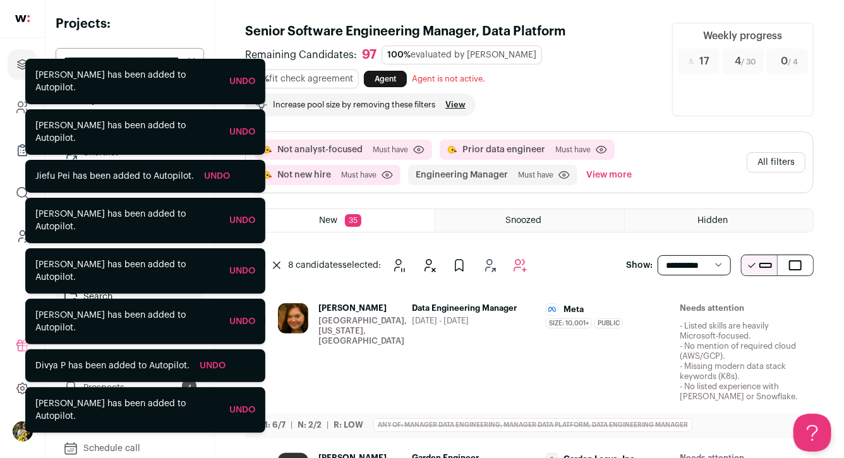
click at [366, 316] on div "Seattle, Washington, United States" at bounding box center [362, 331] width 88 height 30
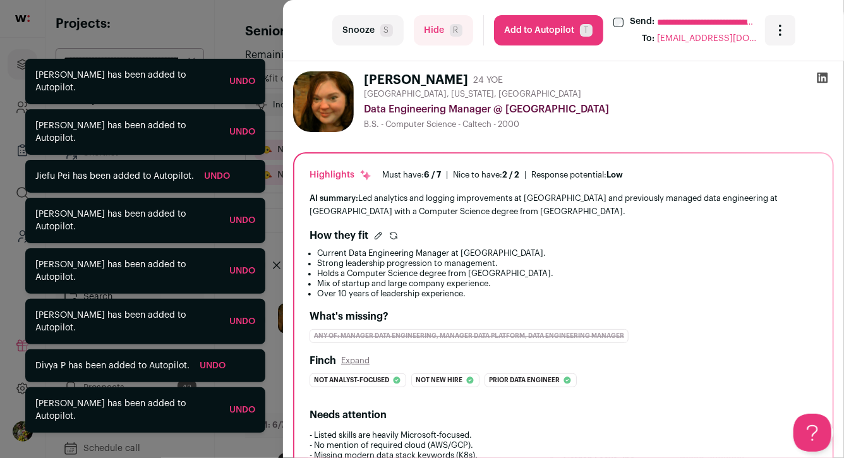
click at [431, 40] on button "Hide R" at bounding box center [443, 30] width 59 height 30
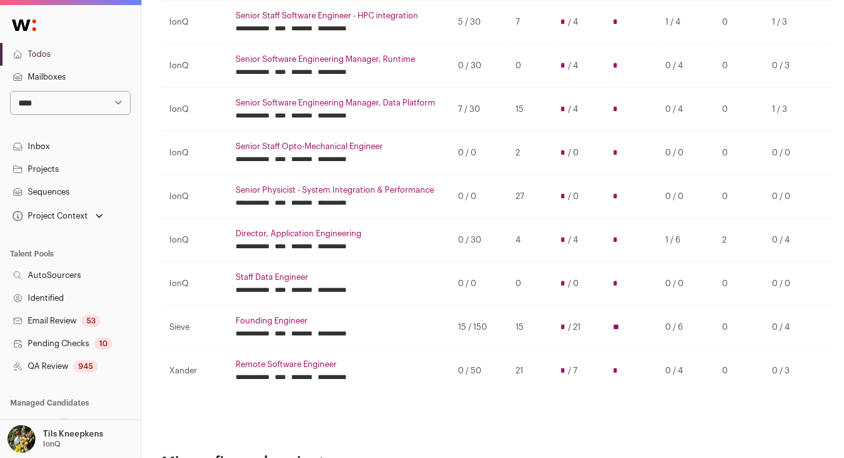
scroll to position [438, 0]
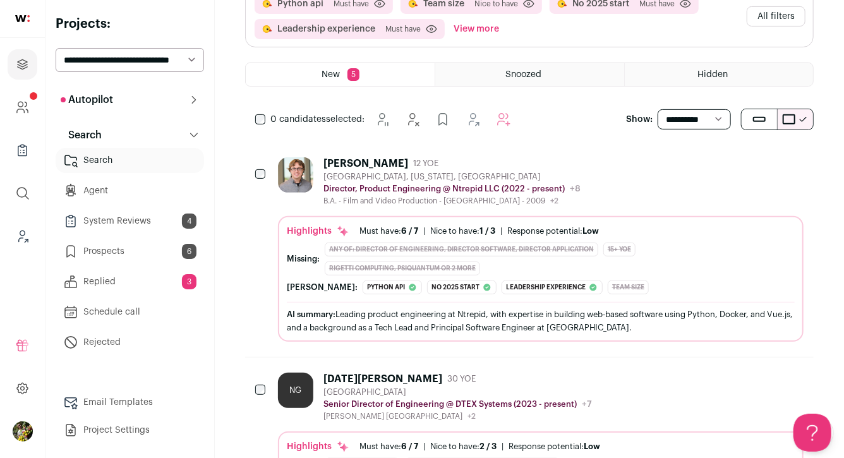
scroll to position [141, 0]
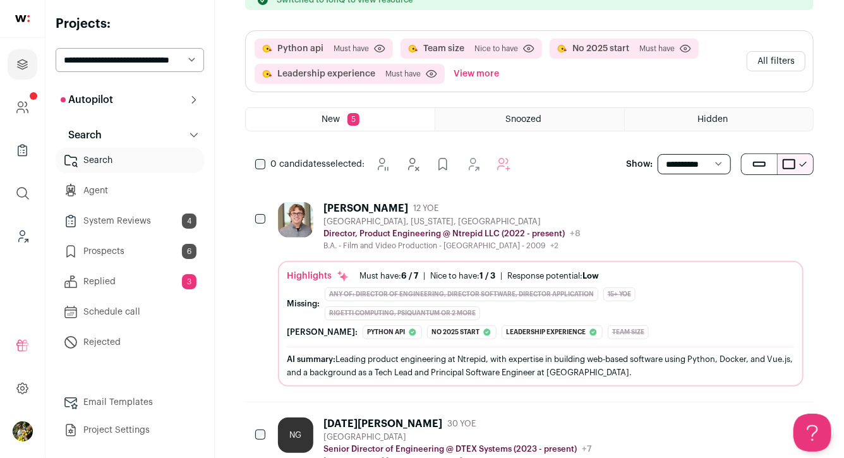
click at [304, 229] on img at bounding box center [295, 219] width 35 height 35
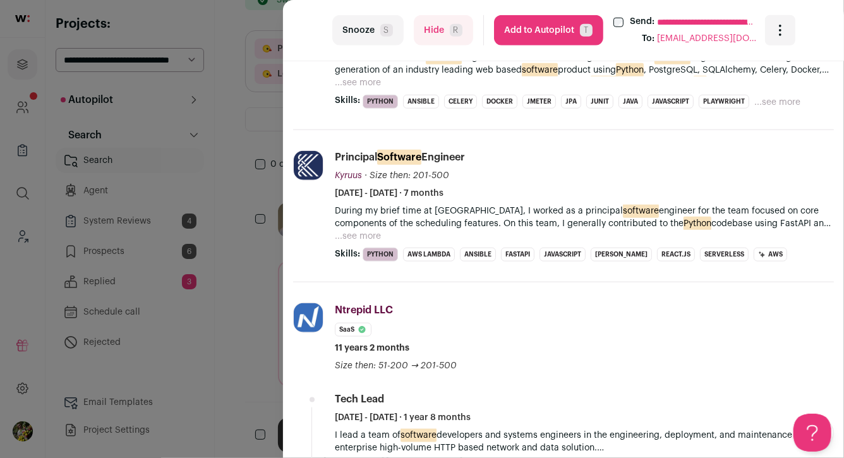
scroll to position [570, 0]
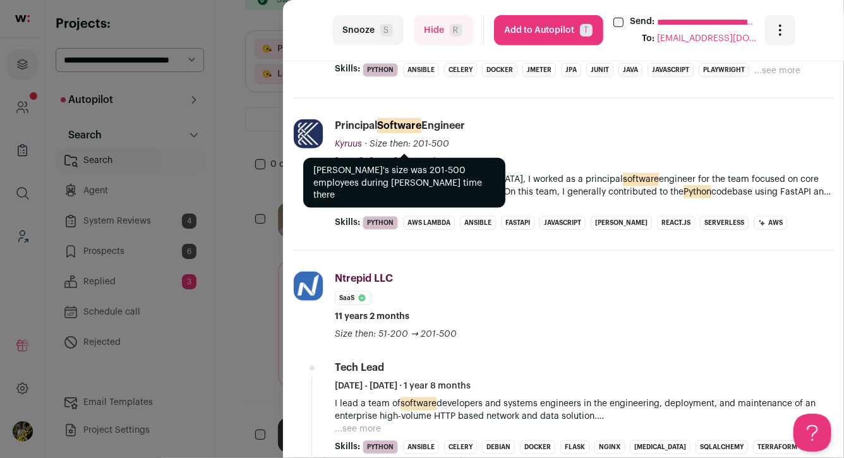
drag, startPoint x: 424, startPoint y: 31, endPoint x: 435, endPoint y: 158, distance: 127.4
click at [435, 156] on turbo-frame "**********" at bounding box center [563, 229] width 561 height 458
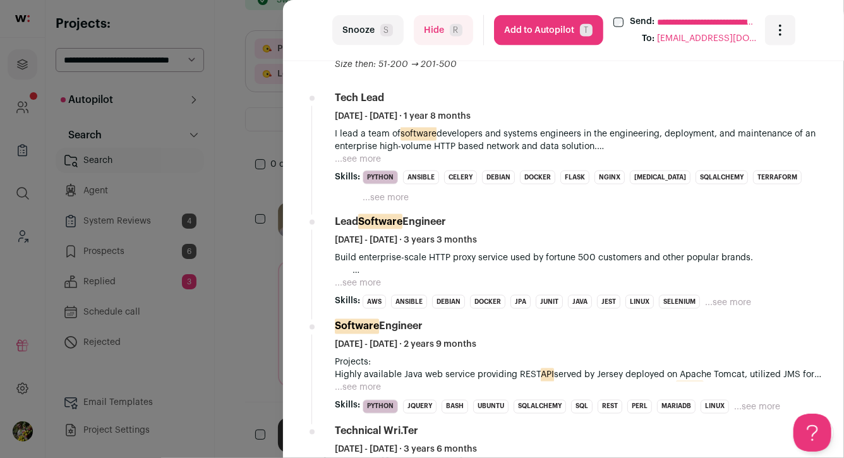
scroll to position [948, 0]
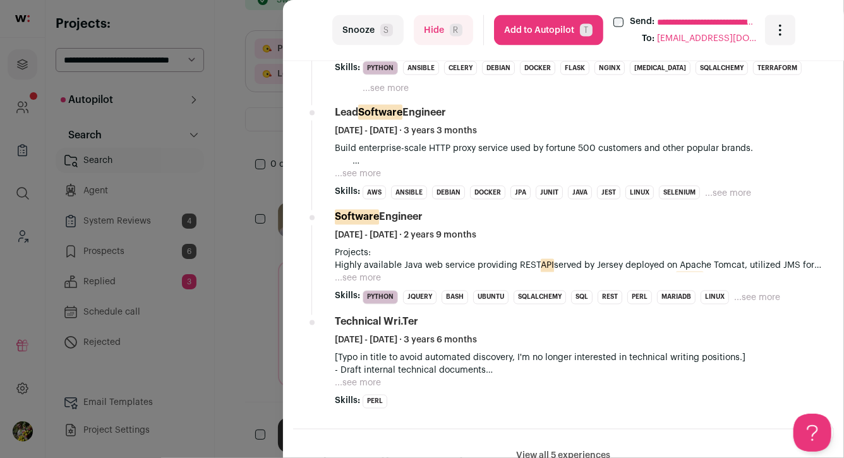
click at [435, 34] on button "Hide R" at bounding box center [443, 30] width 59 height 30
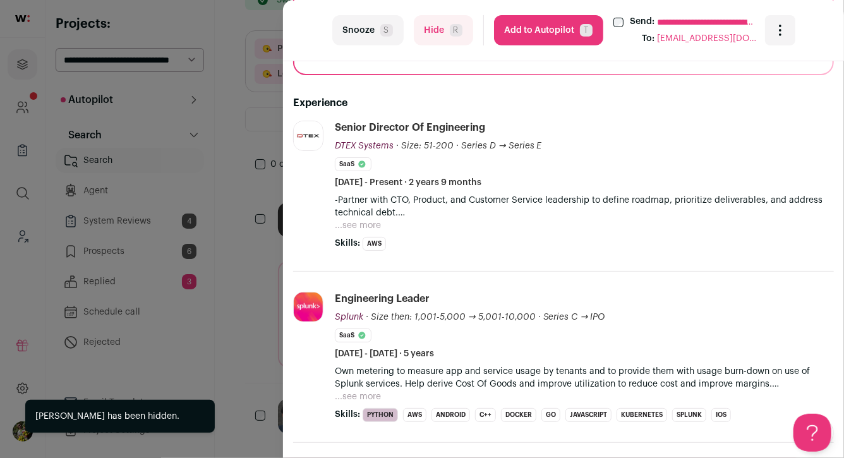
scroll to position [275, 0]
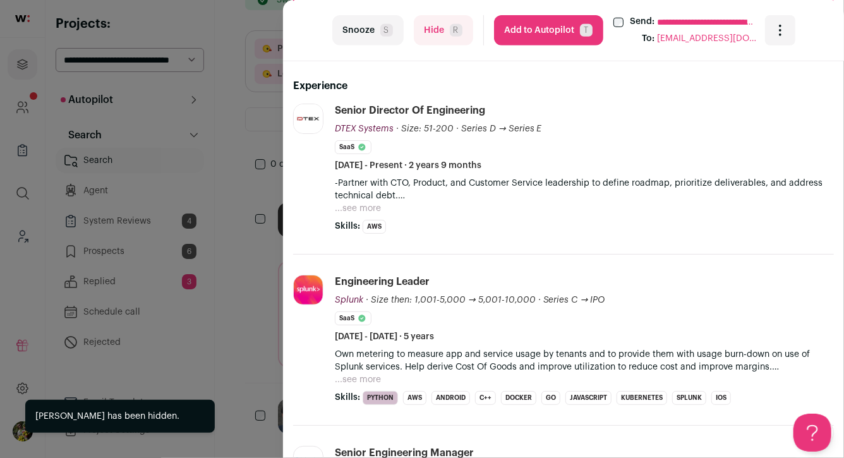
click at [357, 206] on button "...see more" at bounding box center [358, 208] width 46 height 13
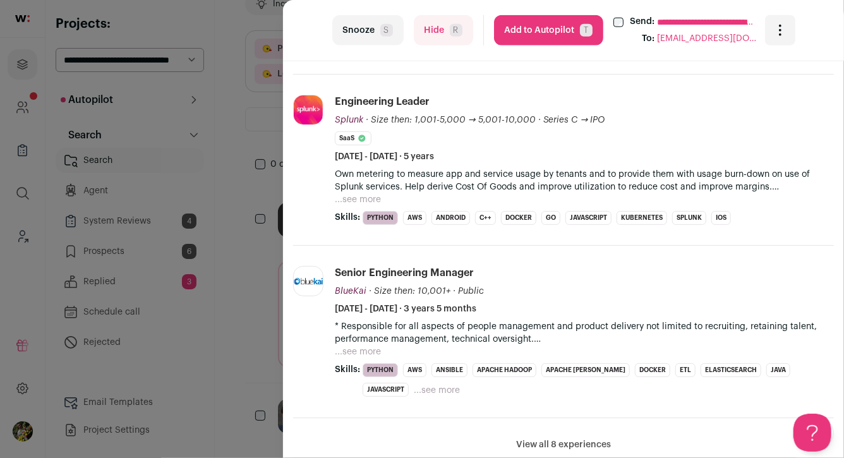
scroll to position [0, 0]
click at [359, 193] on button "...see more" at bounding box center [358, 199] width 46 height 13
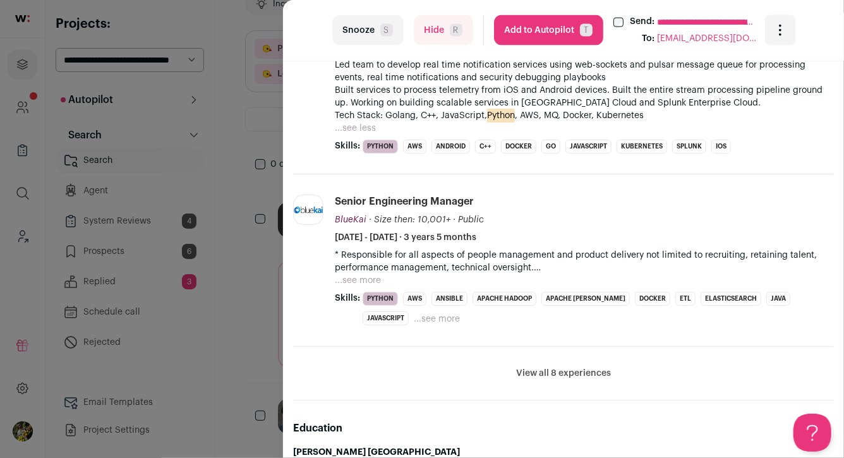
scroll to position [892, 0]
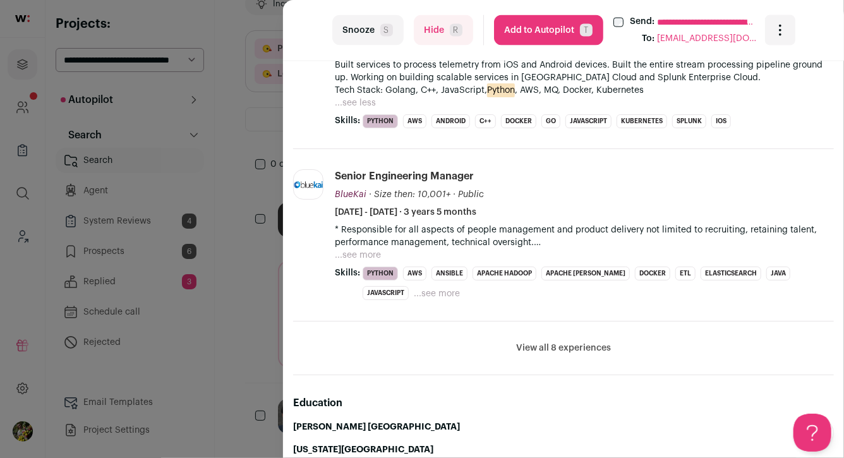
click at [364, 249] on button "...see more" at bounding box center [358, 255] width 46 height 13
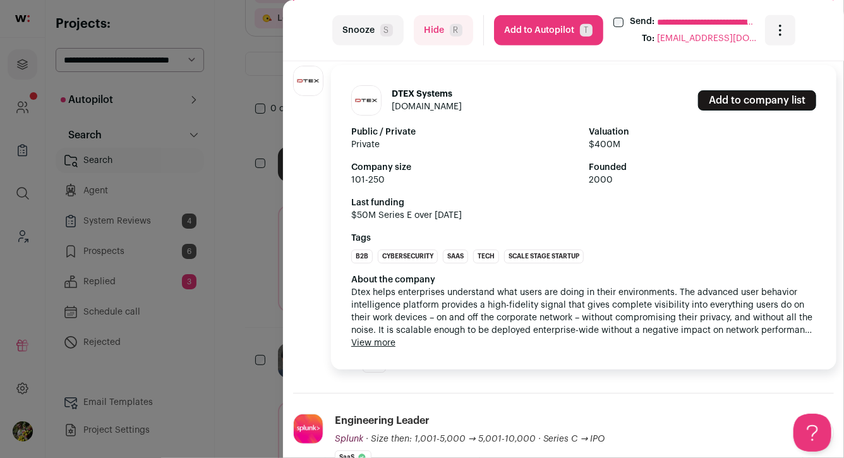
scroll to position [160, 0]
click at [366, 343] on button "View more" at bounding box center [373, 343] width 44 height 13
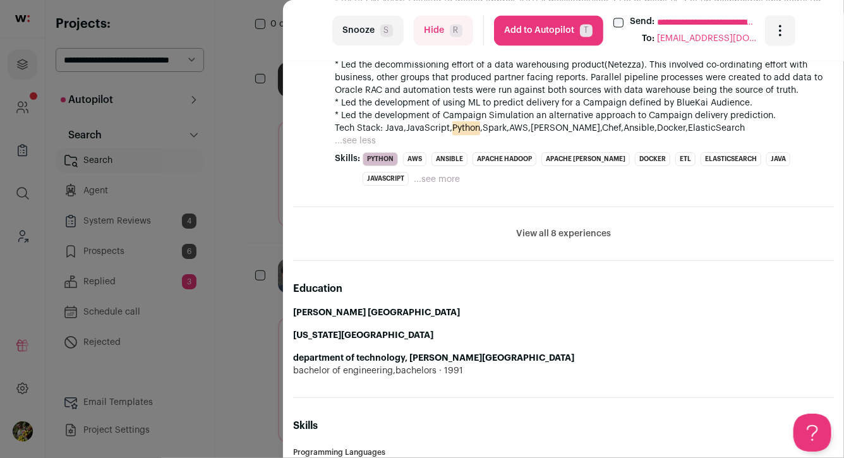
scroll to position [1263, 0]
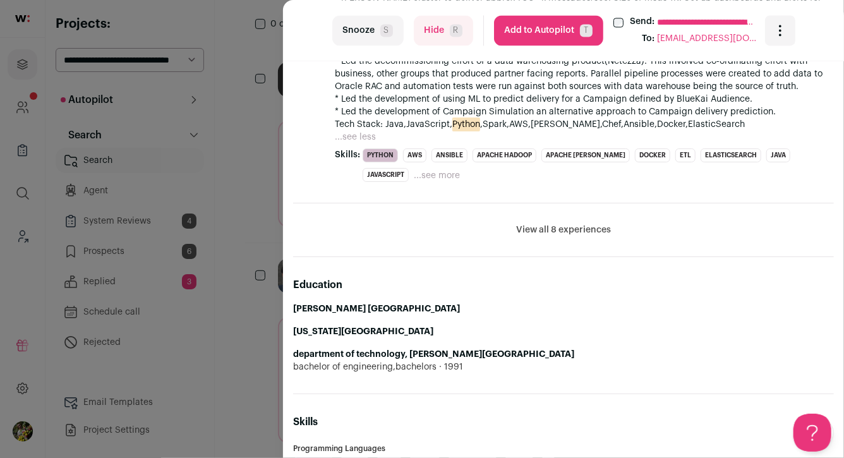
click at [543, 224] on button "View all 8 experiences" at bounding box center [563, 230] width 95 height 13
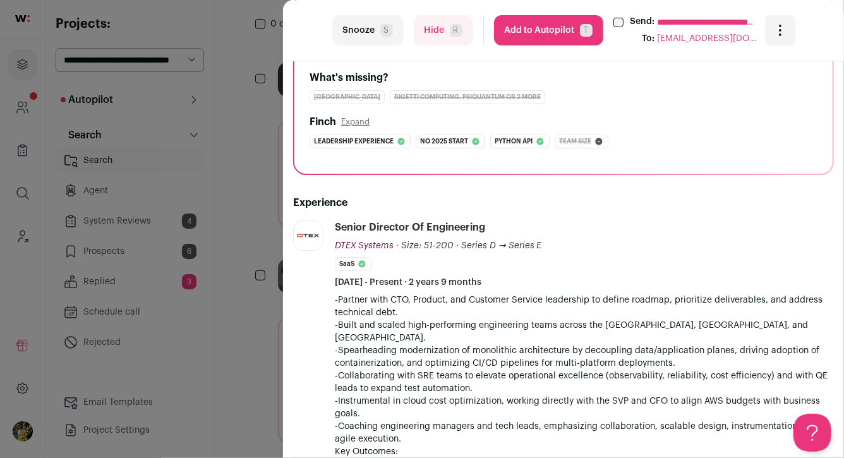
scroll to position [0, 0]
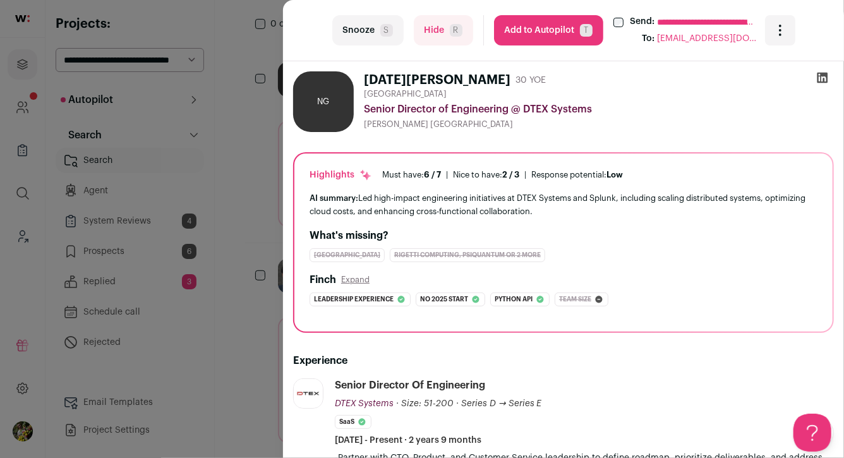
click at [578, 27] on button "Add to Autopilot T" at bounding box center [548, 30] width 109 height 30
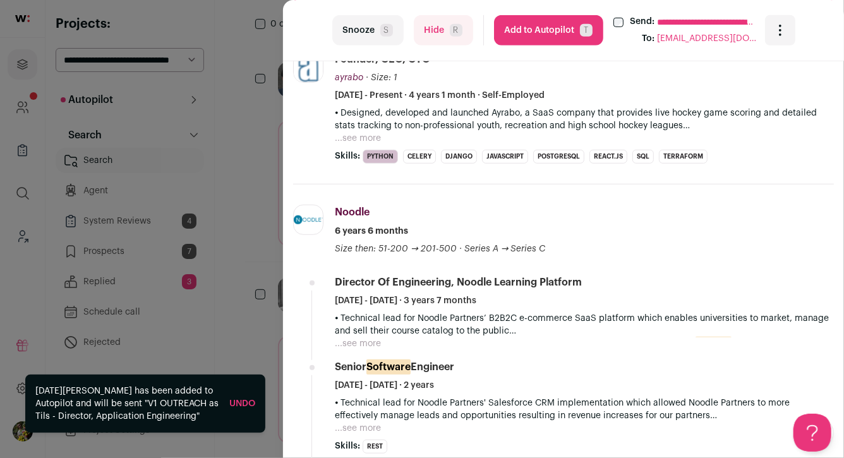
scroll to position [273, 0]
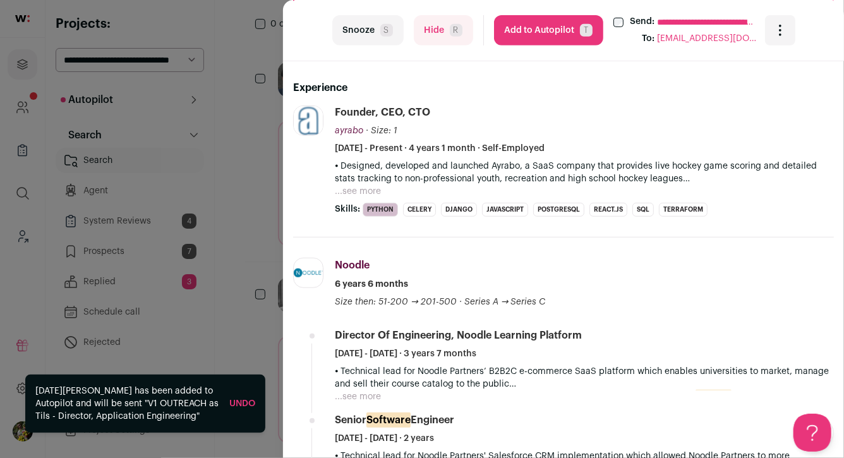
click at [458, 28] on span "R" at bounding box center [456, 30] width 13 height 13
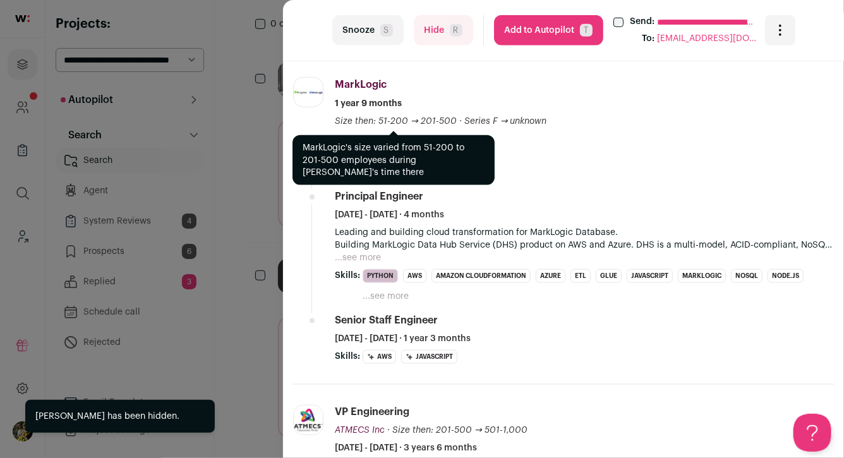
scroll to position [0, 0]
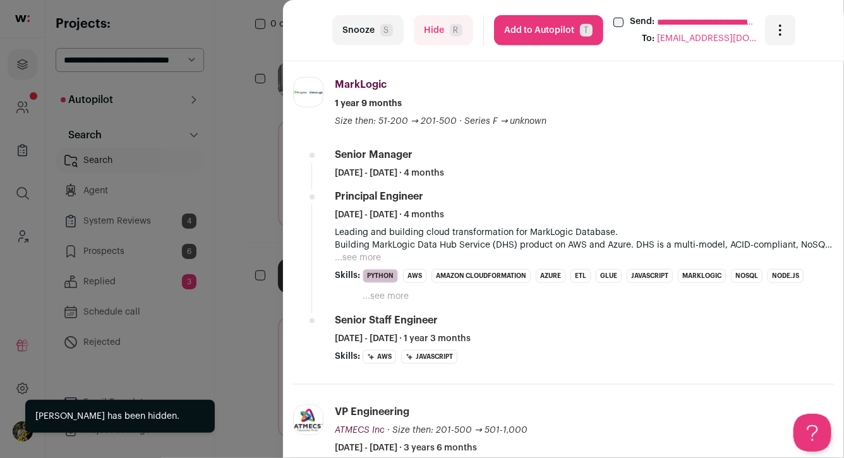
click at [276, 180] on div "**********" at bounding box center [422, 229] width 844 height 458
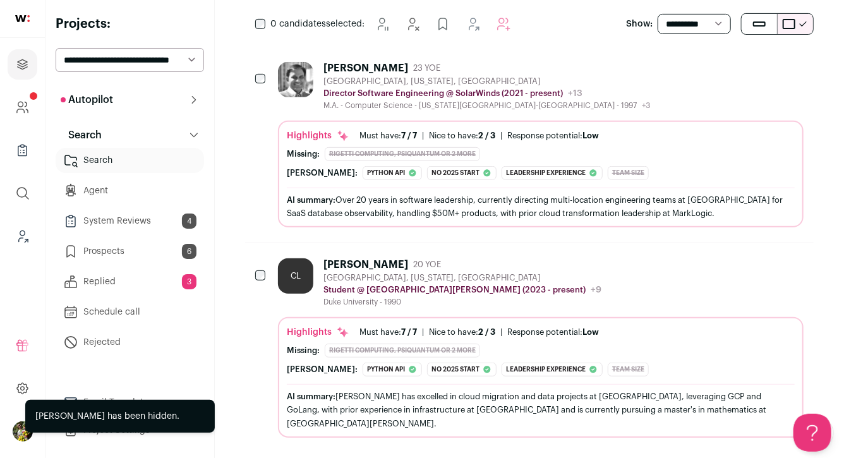
scroll to position [243, 0]
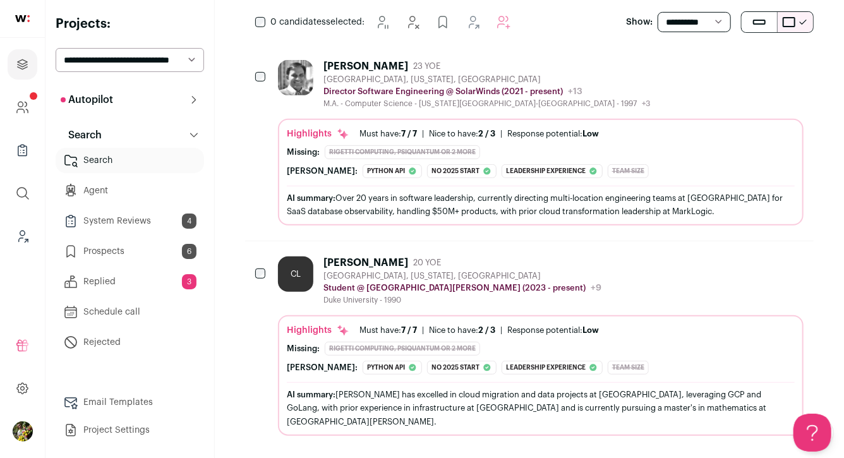
click at [692, 260] on icon "Hide" at bounding box center [691, 262] width 10 height 12
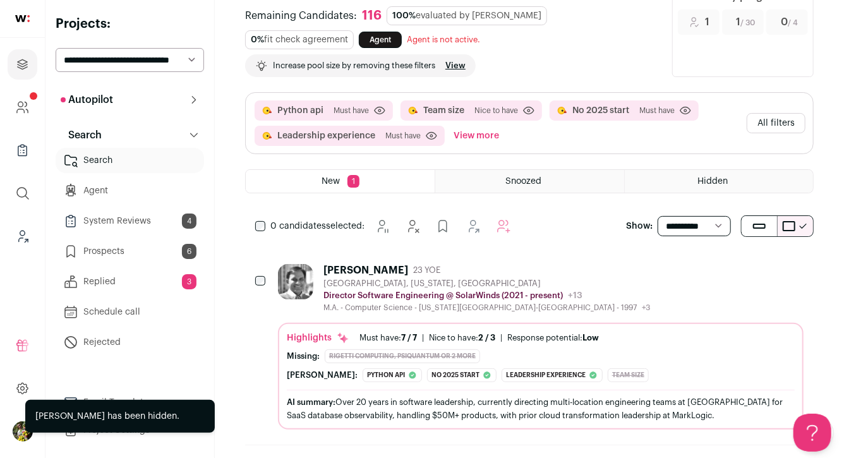
scroll to position [47, 0]
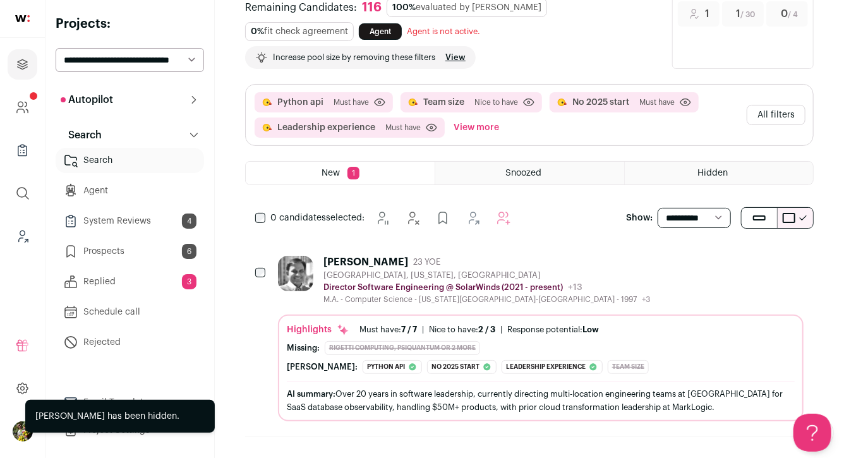
click at [625, 286] on div "[PERSON_NAME] 23 YOE [GEOGRAPHIC_DATA], [US_STATE], [GEOGRAPHIC_DATA] Director …" at bounding box center [540, 280] width 525 height 49
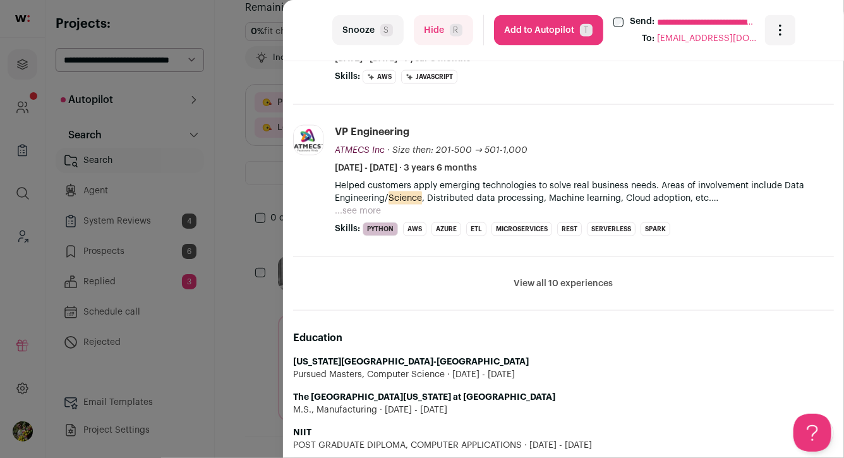
scroll to position [842, 0]
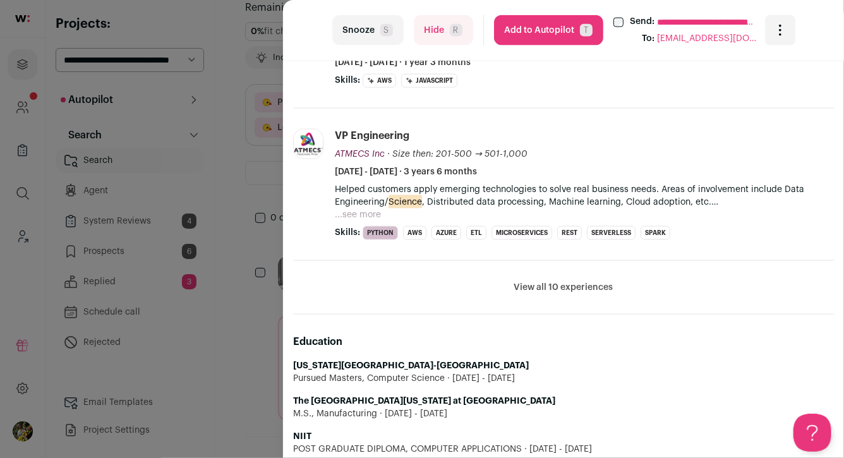
click at [548, 281] on button "View all 10 experiences" at bounding box center [563, 287] width 99 height 13
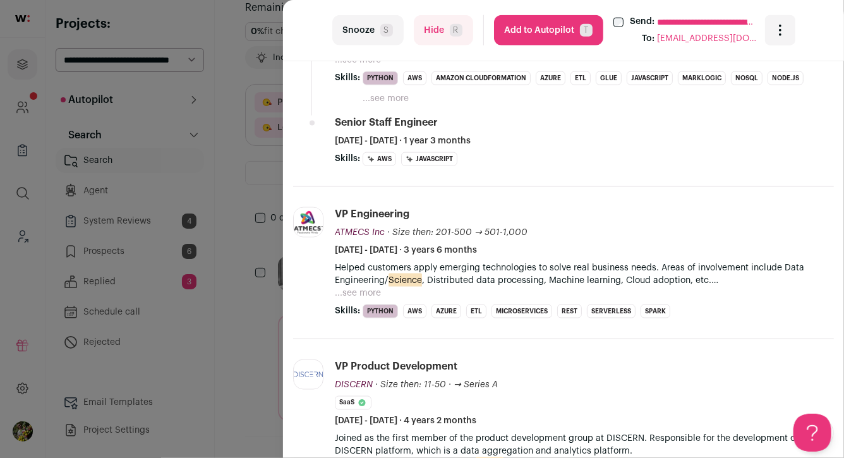
scroll to position [759, 0]
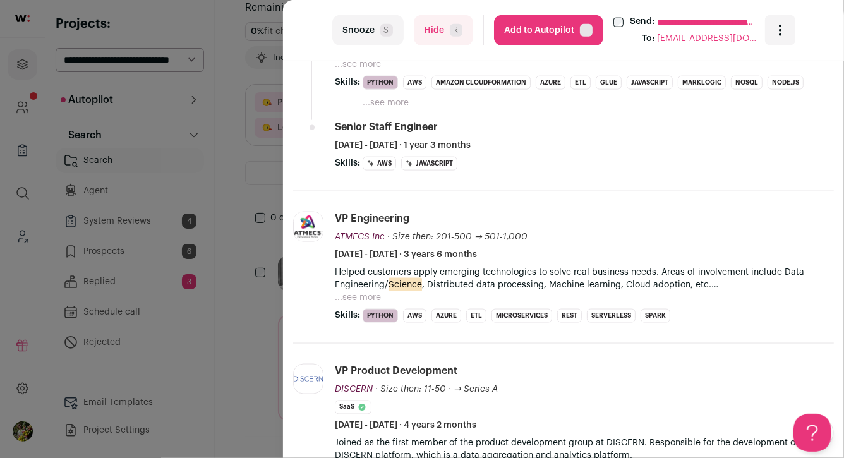
click at [367, 291] on button "...see more" at bounding box center [358, 297] width 46 height 13
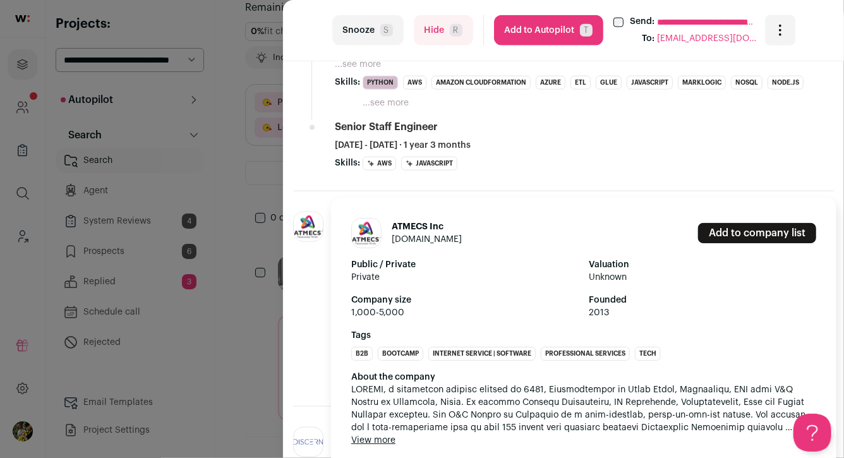
click at [388, 433] on span "[EMAIL_ADDRESS][DOMAIN_NAME] ." at bounding box center [583, 408] width 465 height 51
click at [383, 439] on button "View more" at bounding box center [373, 440] width 44 height 13
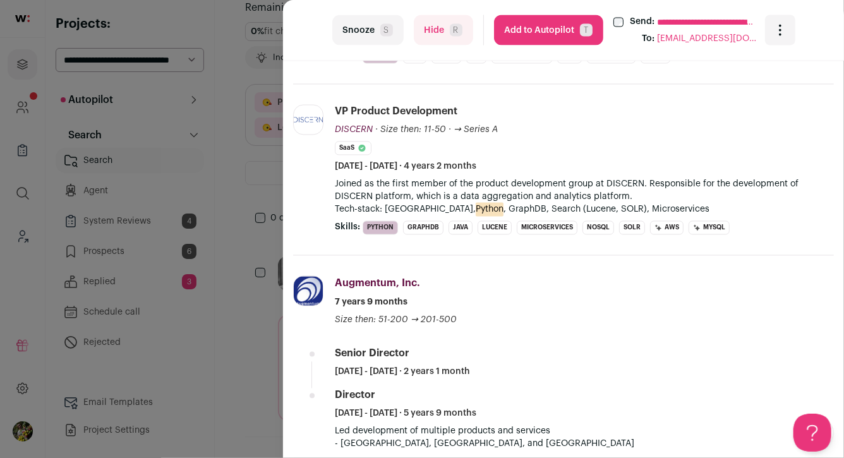
scroll to position [1082, 0]
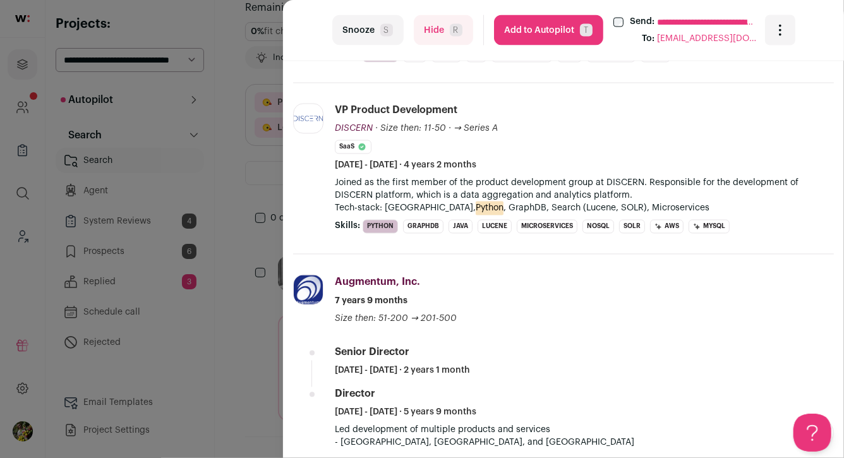
click at [546, 35] on button "Add to Autopilot T" at bounding box center [548, 30] width 109 height 30
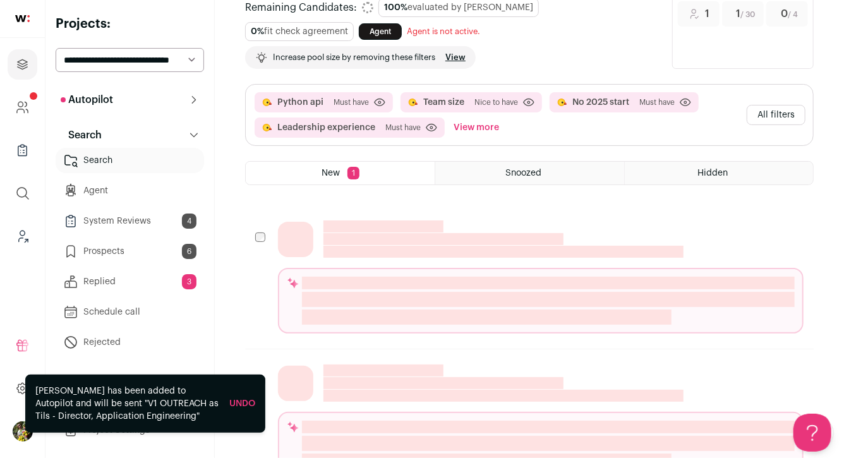
click at [267, 156] on div "Python api Must have Click to disable/enable criteria Team size [GEOGRAPHIC_DAT…" at bounding box center [529, 144] width 568 height 121
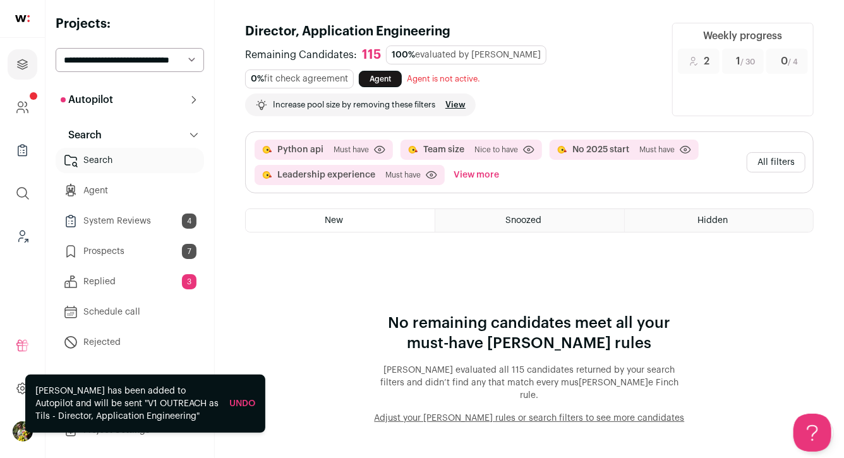
scroll to position [0, 0]
click at [794, 161] on button "All filters" at bounding box center [775, 162] width 59 height 20
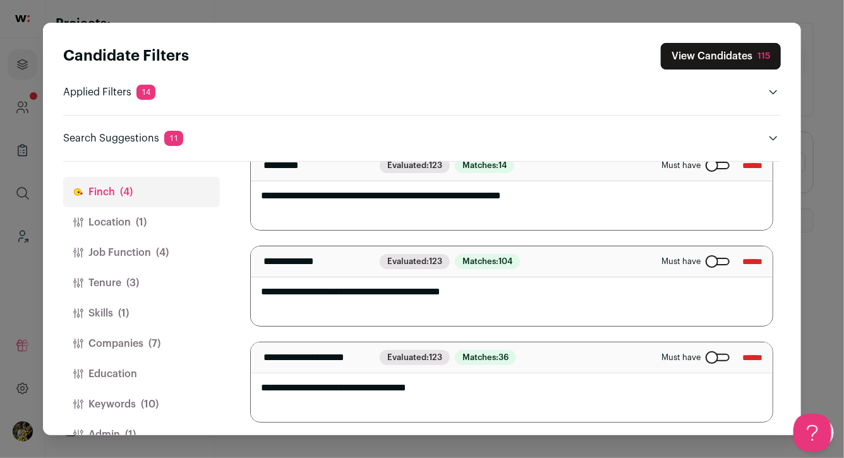
scroll to position [196, 0]
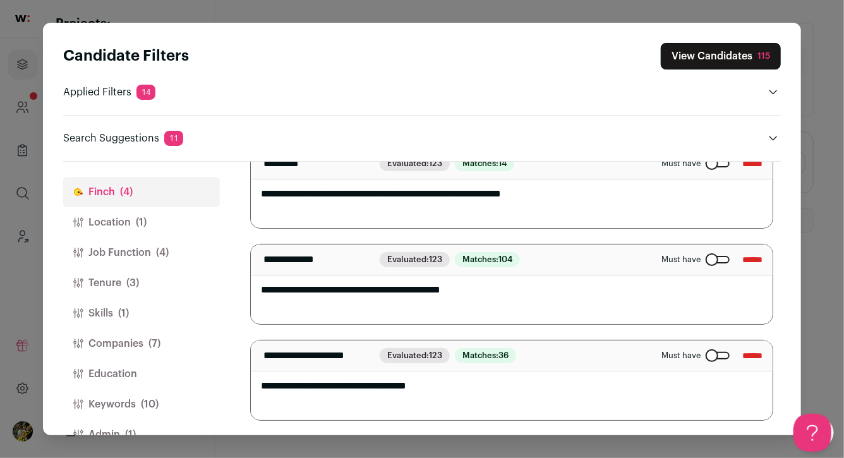
click at [291, 385] on textarea "**********" at bounding box center [512, 380] width 522 height 80
click at [187, 220] on button "Location (1)" at bounding box center [141, 222] width 157 height 30
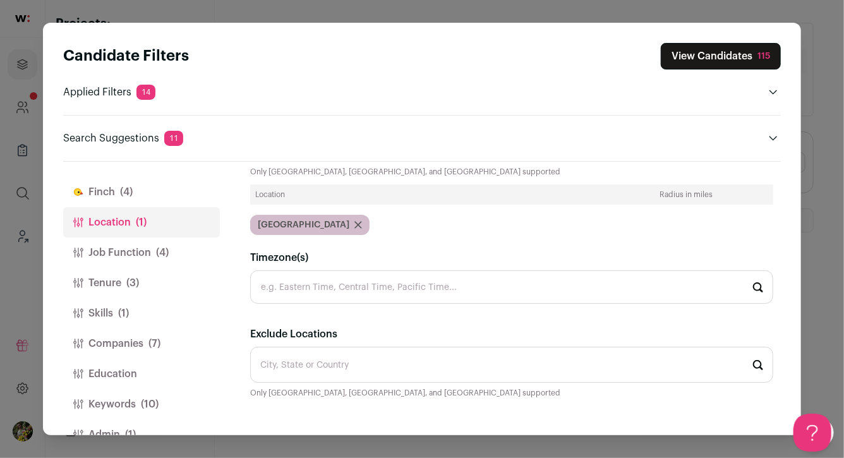
click at [171, 249] on button "Job Function (4)" at bounding box center [141, 252] width 157 height 30
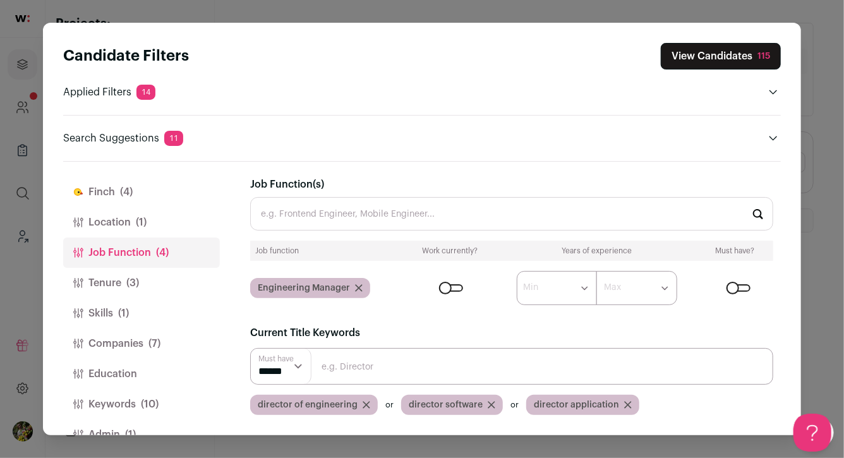
scroll to position [28, 0]
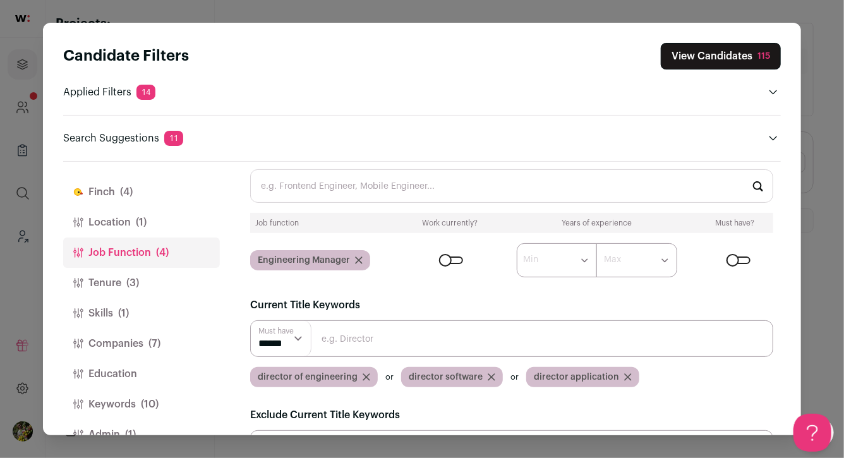
click at [742, 259] on div "Close modal via background" at bounding box center [738, 260] width 24 height 8
click at [161, 288] on button "Tenure (3)" at bounding box center [141, 283] width 157 height 30
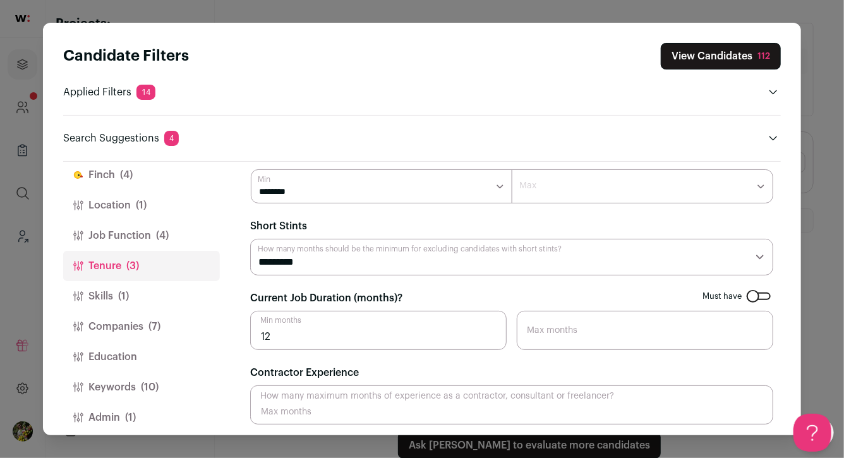
scroll to position [29, 0]
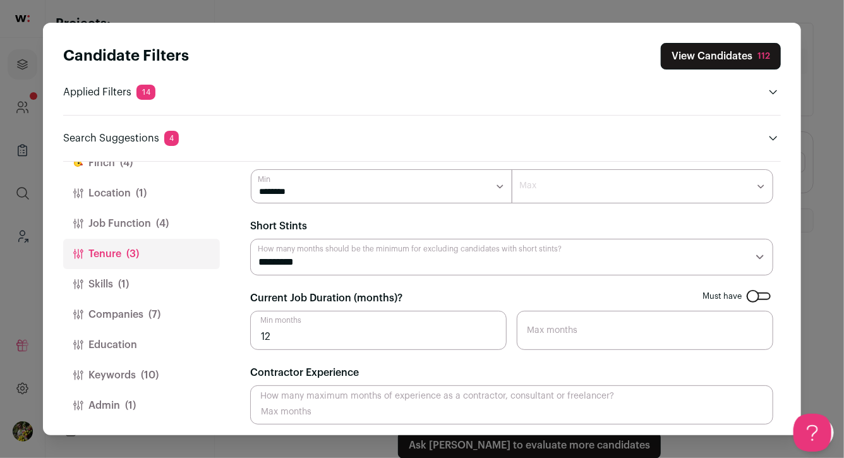
click at [170, 285] on button "Skills (1)" at bounding box center [141, 284] width 157 height 30
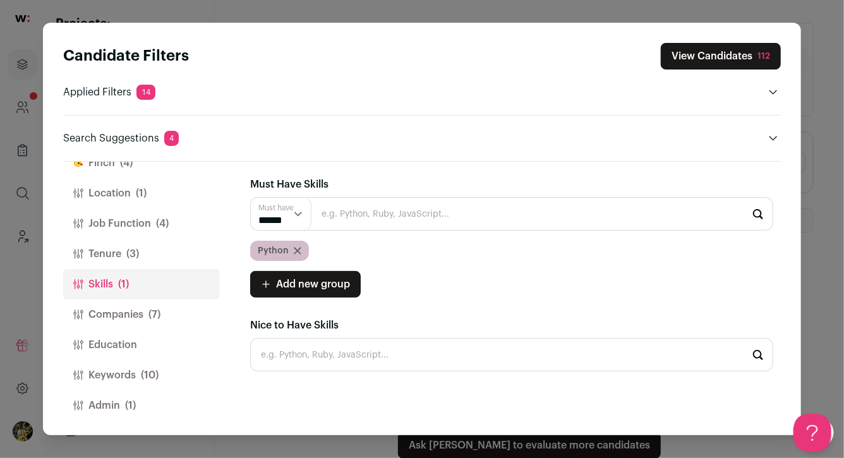
scroll to position [0, 0]
click at [172, 309] on button "Companies (7)" at bounding box center [141, 314] width 157 height 30
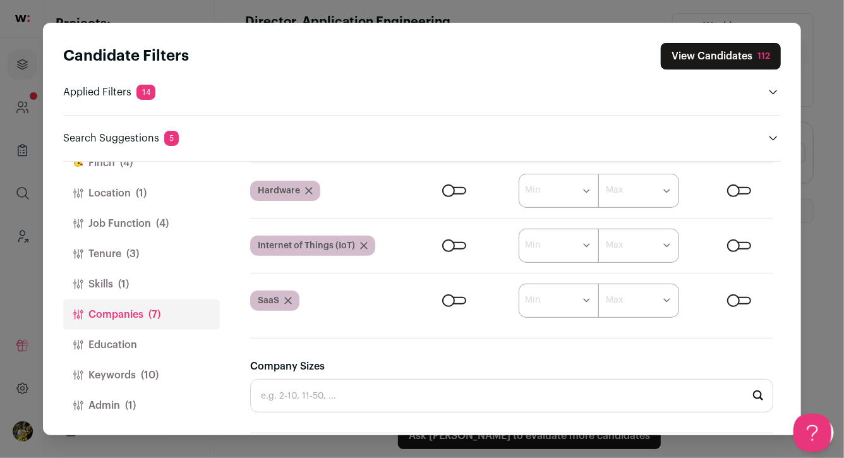
scroll to position [334, 0]
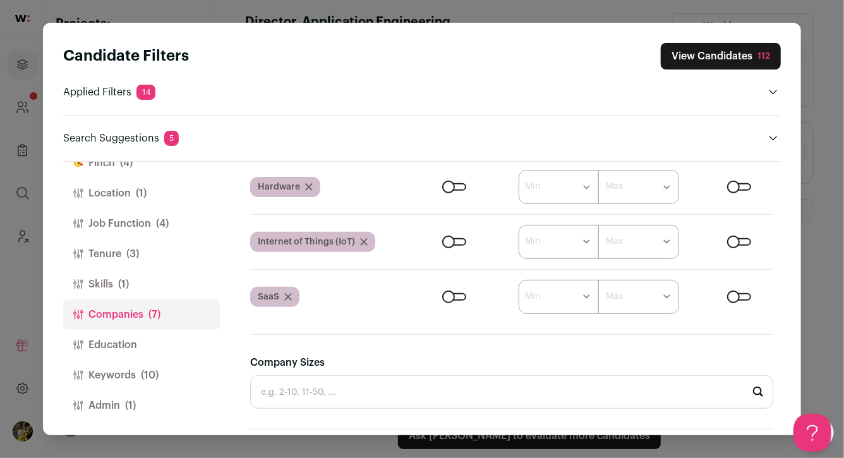
click at [286, 296] on icon "Close modal via background" at bounding box center [288, 297] width 8 height 8
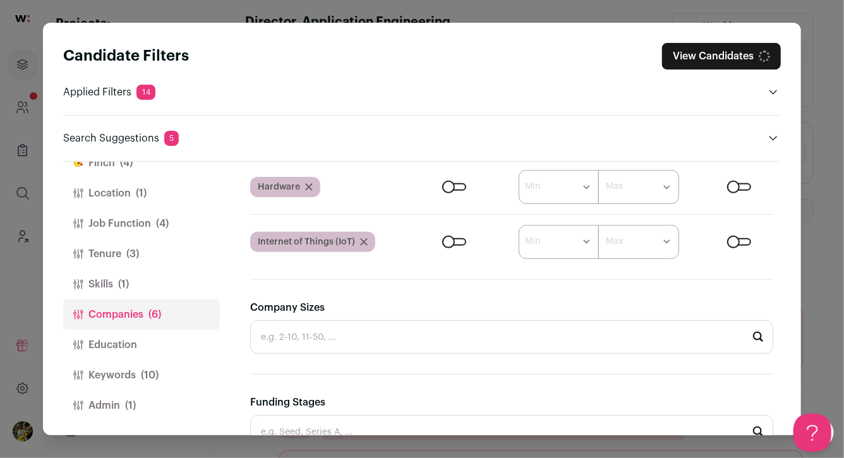
scroll to position [279, 0]
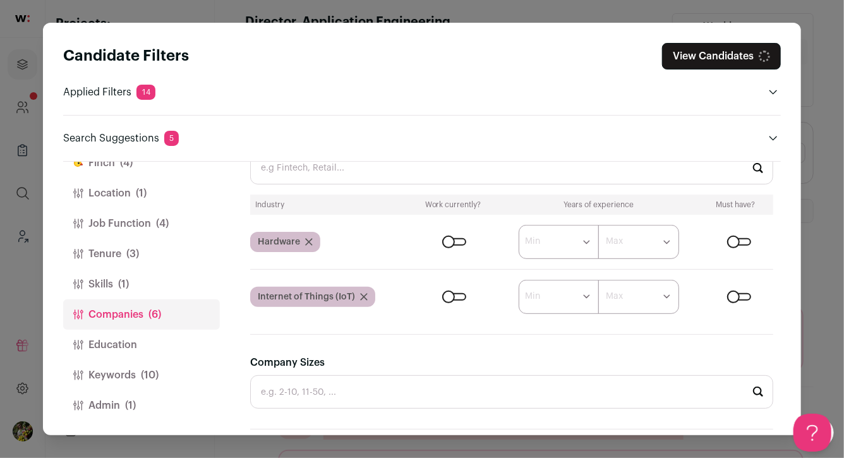
click at [308, 242] on icon "Close modal via background" at bounding box center [309, 242] width 8 height 8
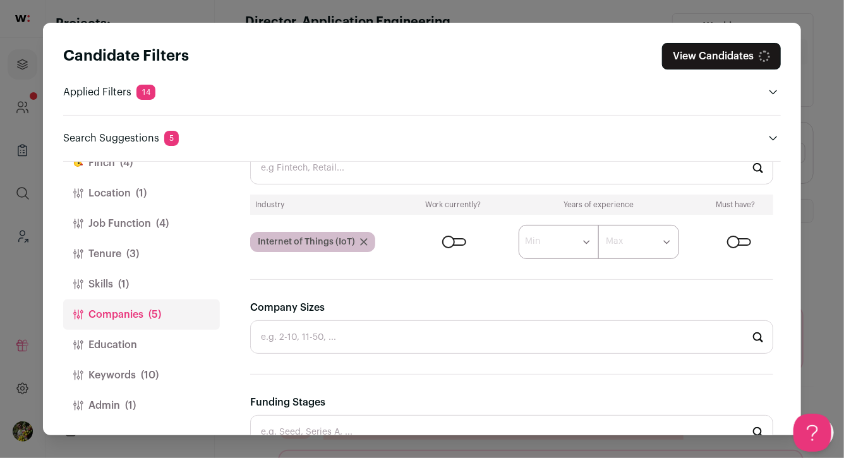
scroll to position [224, 0]
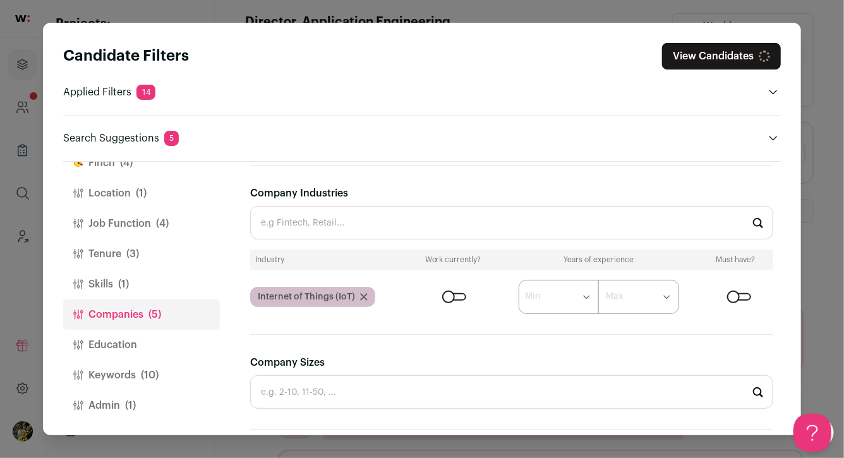
click at [363, 293] on icon "Close modal via background" at bounding box center [364, 297] width 8 height 8
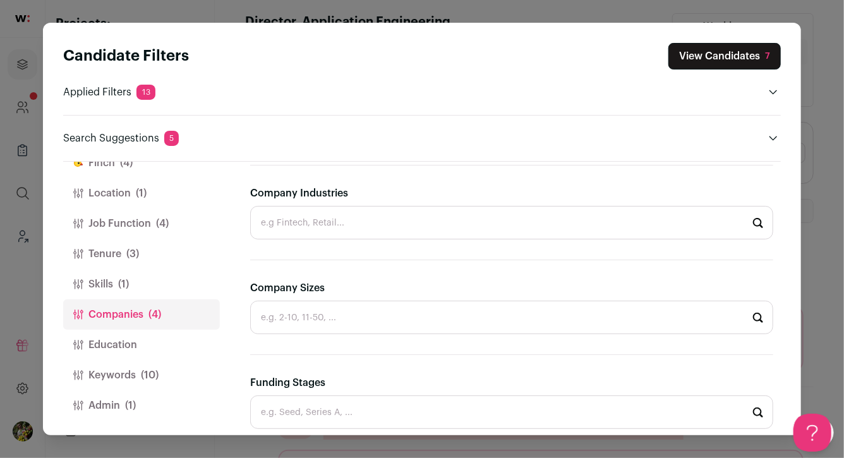
click at [168, 345] on button "Education" at bounding box center [141, 345] width 157 height 30
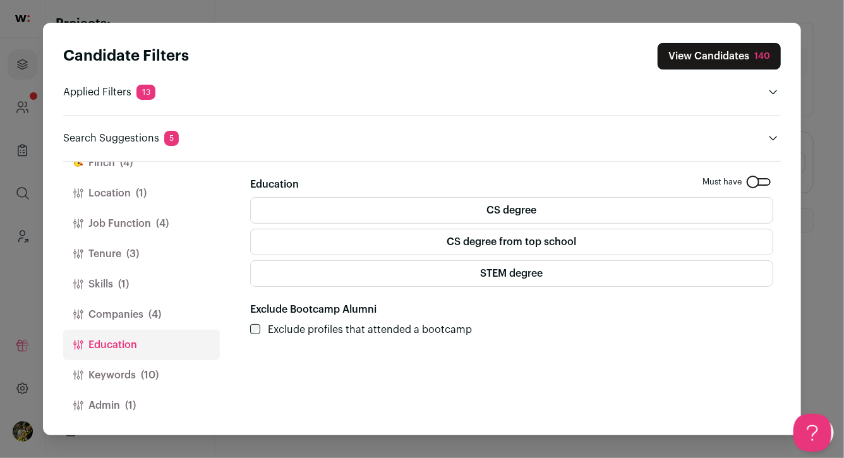
scroll to position [0, 0]
click at [176, 379] on button "Keywords (10)" at bounding box center [141, 375] width 157 height 30
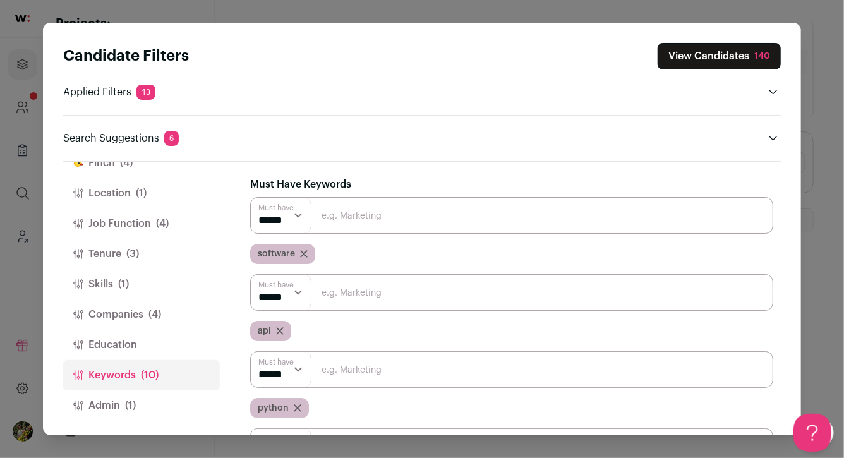
click at [168, 393] on button "Admin (1)" at bounding box center [141, 405] width 157 height 30
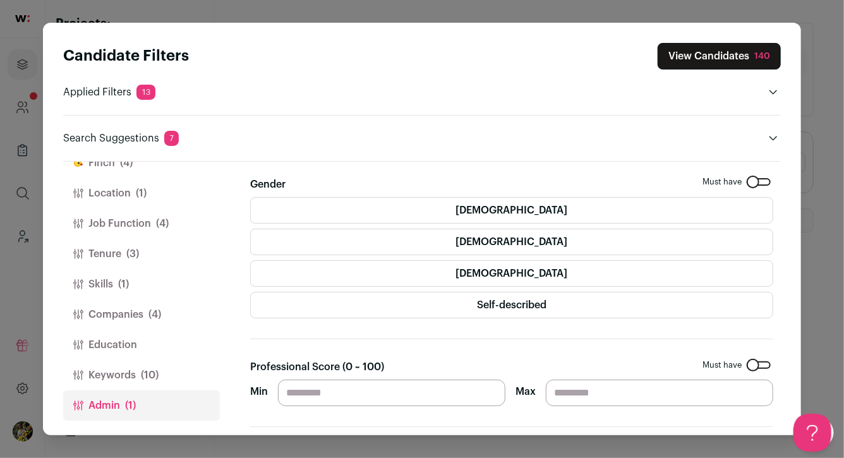
click at [171, 366] on button "Keywords (10)" at bounding box center [141, 375] width 157 height 30
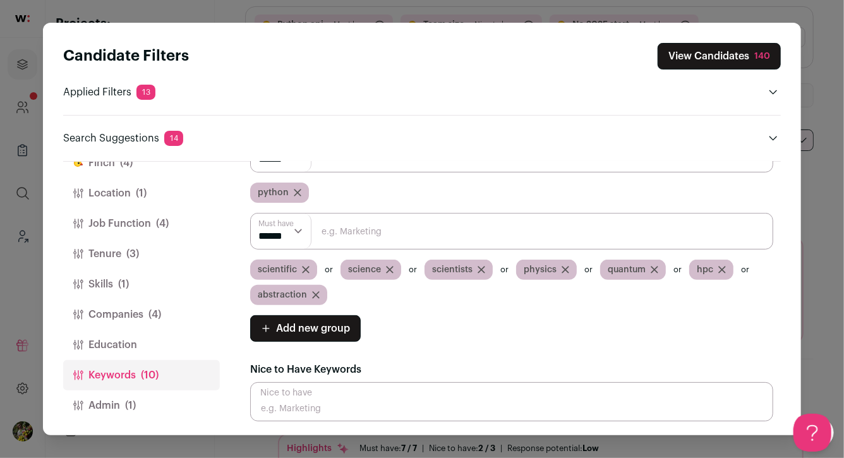
scroll to position [203, 0]
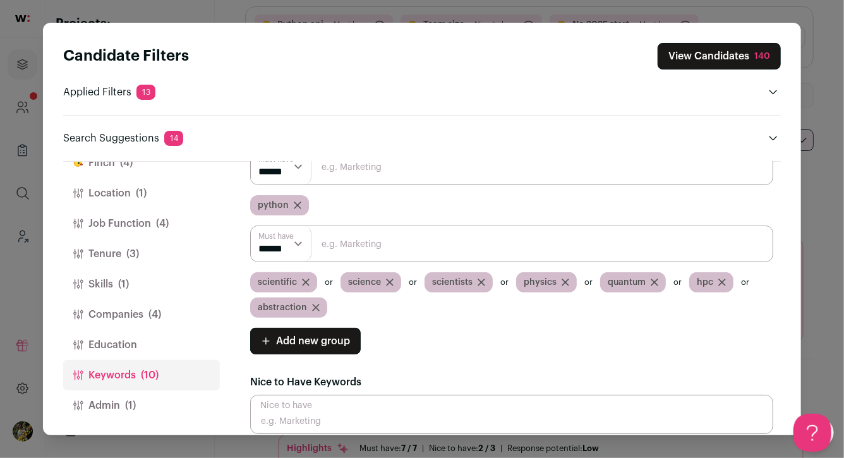
click at [720, 282] on icon "Close modal via background" at bounding box center [722, 282] width 8 height 8
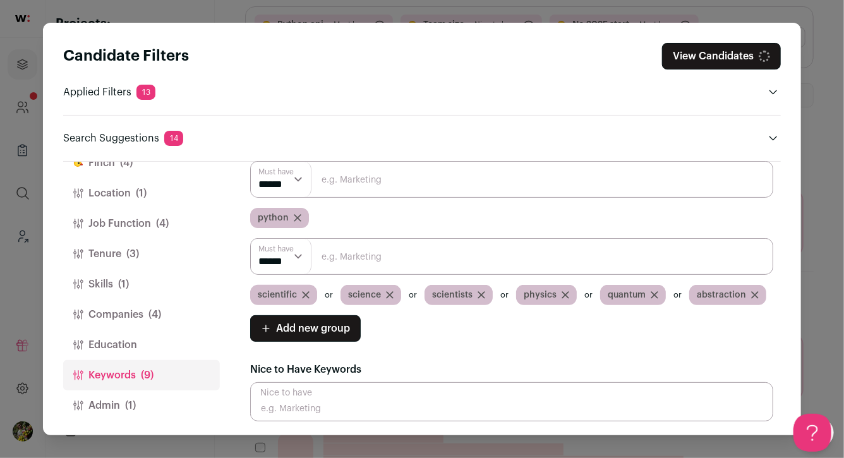
scroll to position [0, 0]
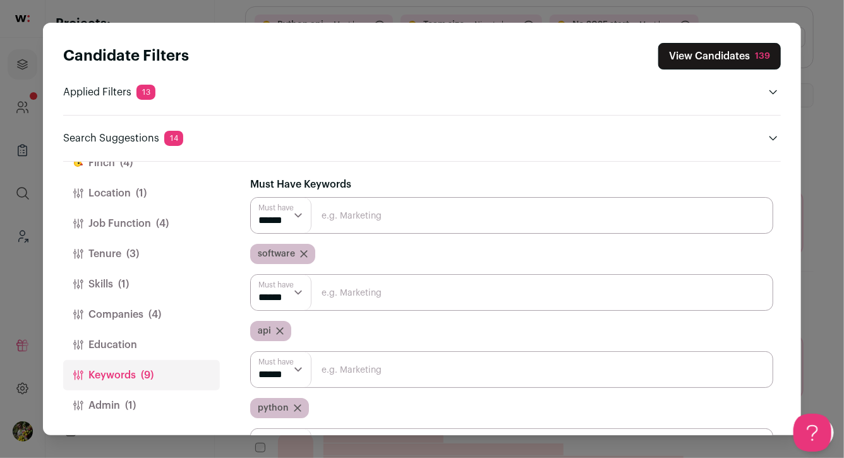
click at [726, 49] on button "View Candidates 139" at bounding box center [719, 56] width 123 height 27
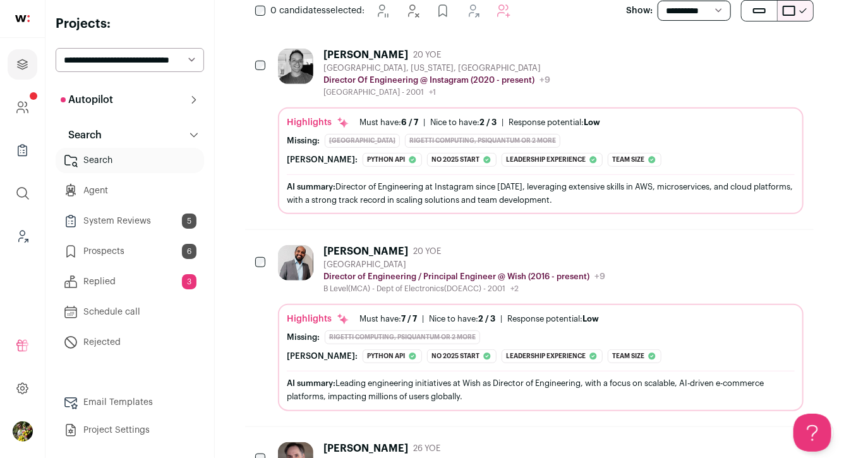
scroll to position [278, 0]
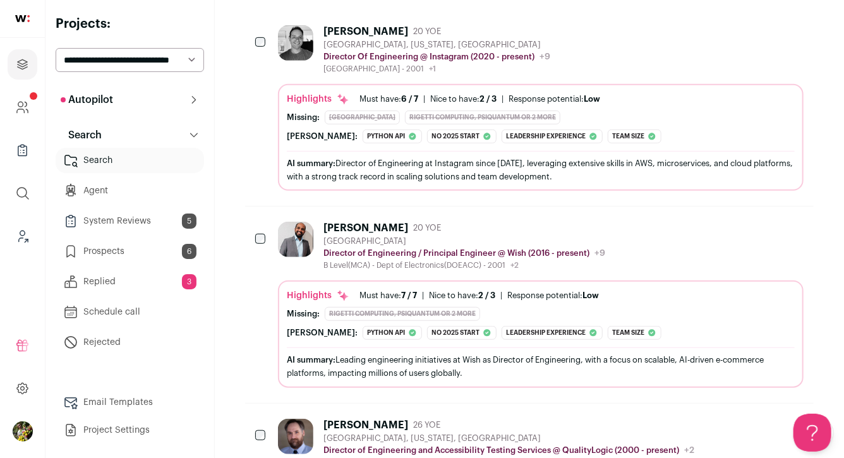
click at [577, 68] on div "[PERSON_NAME] 20 YOE [GEOGRAPHIC_DATA], [US_STATE], [GEOGRAPHIC_DATA] Director …" at bounding box center [540, 49] width 525 height 49
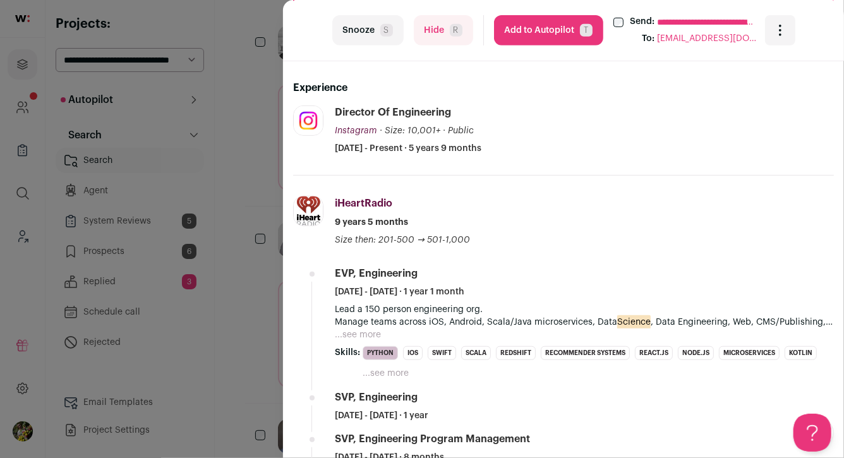
scroll to position [305, 0]
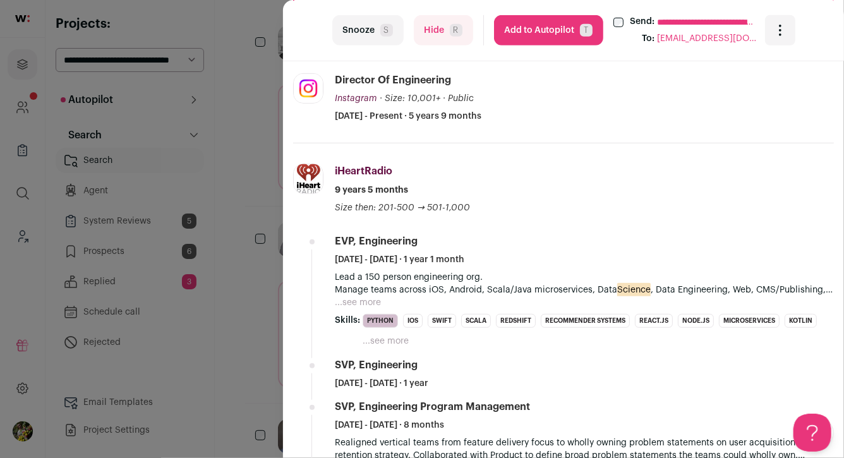
click at [563, 30] on button "Add to Autopilot T" at bounding box center [548, 30] width 109 height 30
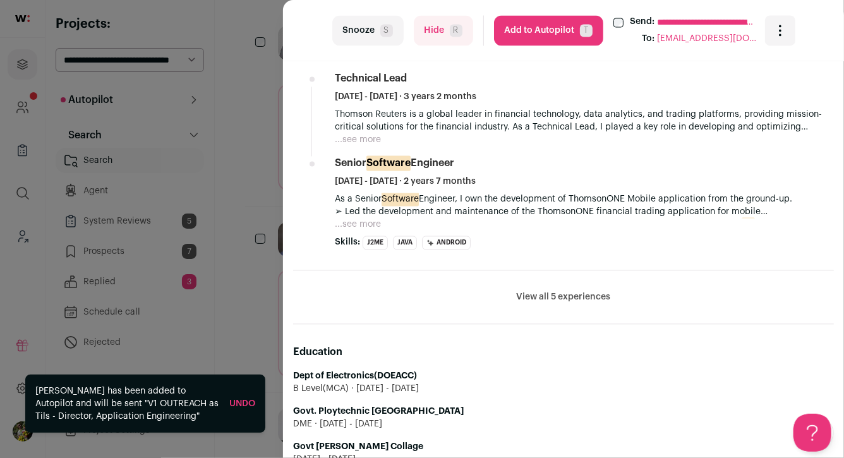
scroll to position [1231, 0]
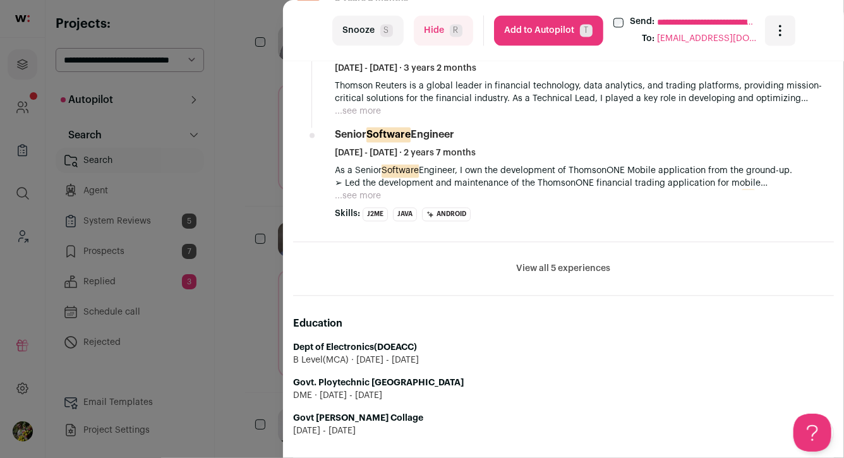
click at [555, 269] on button "View all 5 experiences" at bounding box center [564, 268] width 94 height 13
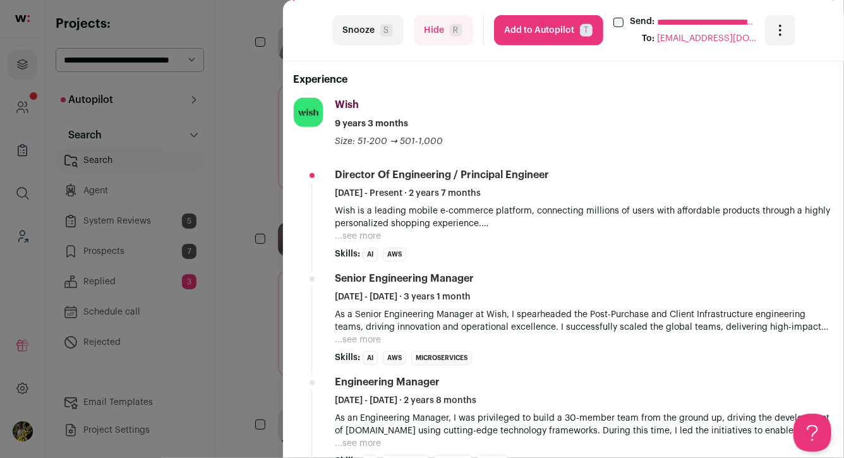
scroll to position [154, 0]
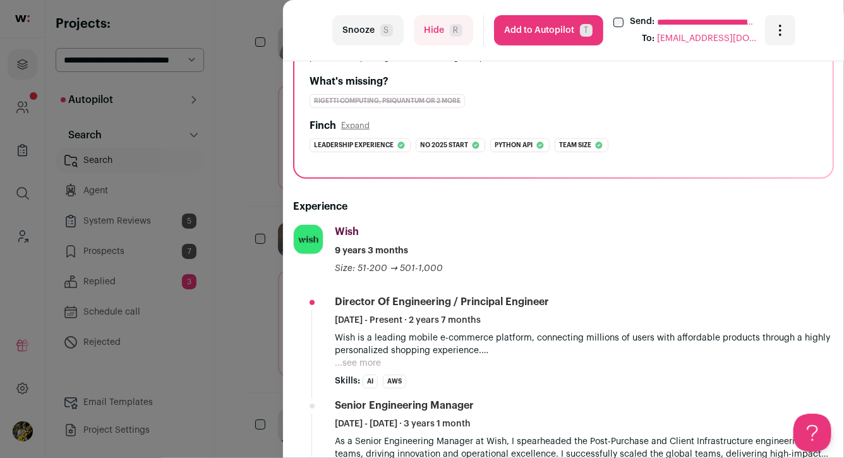
click at [556, 29] on button "Add to Autopilot T" at bounding box center [548, 30] width 109 height 30
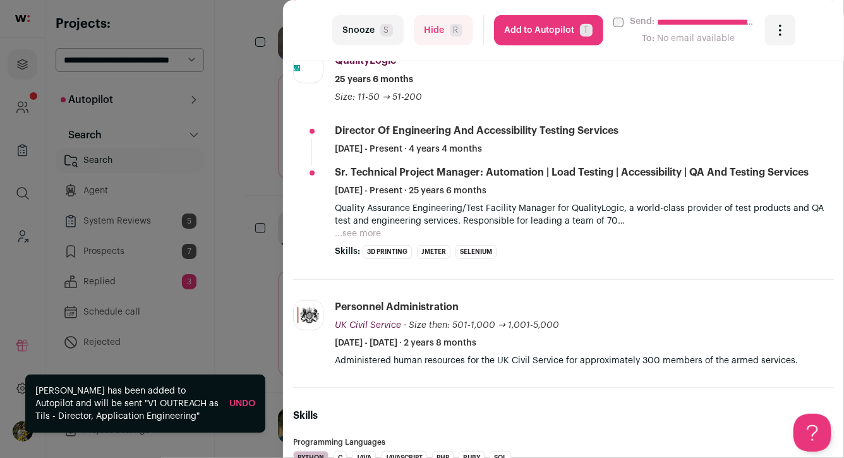
scroll to position [357, 0]
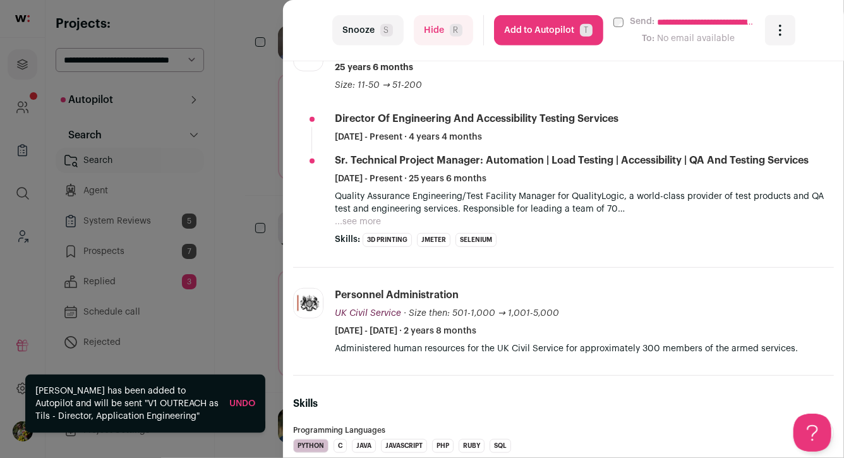
click at [451, 36] on button "Hide R" at bounding box center [443, 30] width 59 height 30
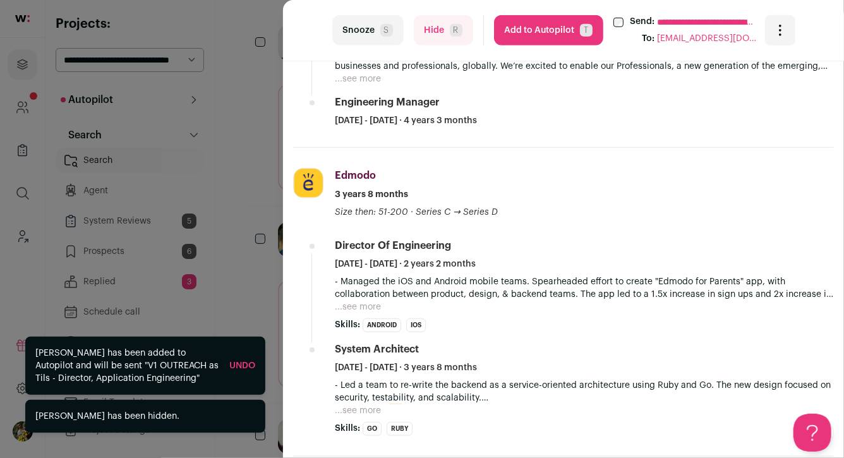
scroll to position [454, 0]
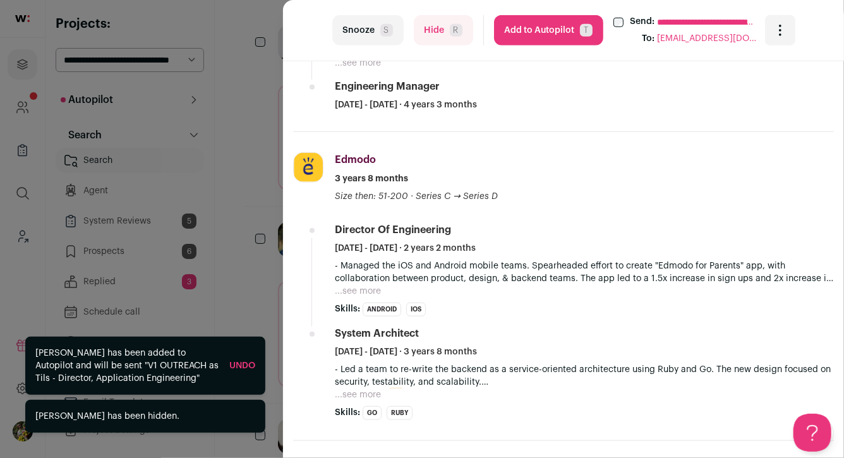
click at [538, 16] on button "Add to Autopilot T" at bounding box center [548, 30] width 109 height 30
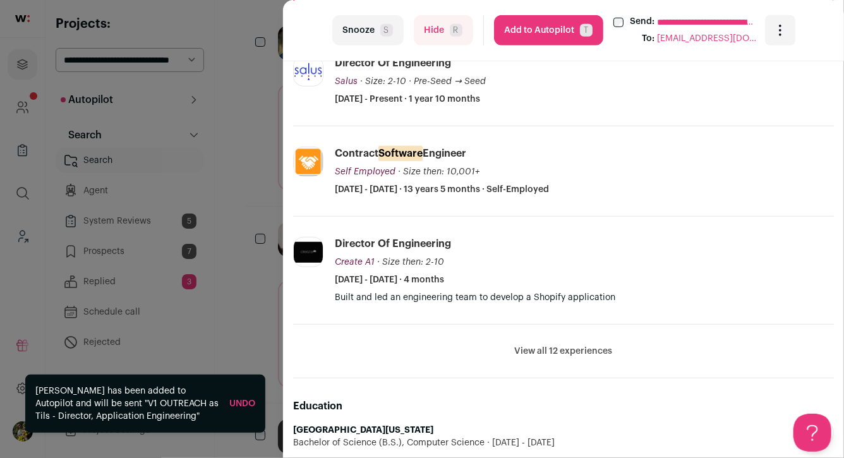
scroll to position [328, 0]
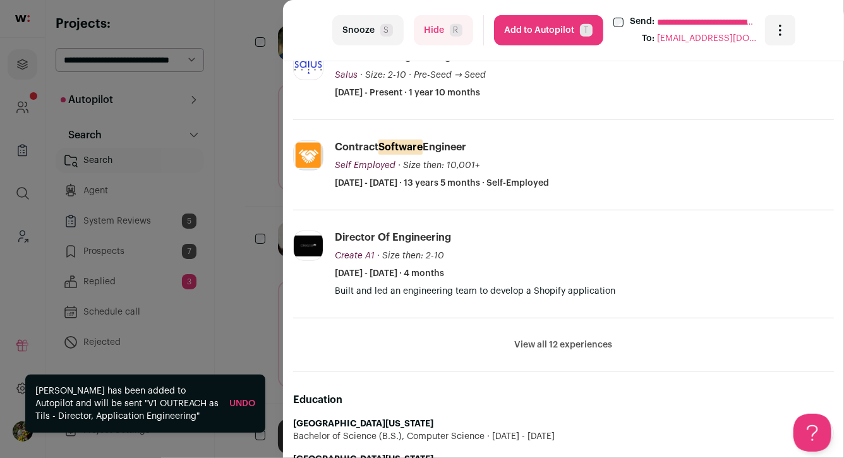
click at [455, 45] on button "Hide R" at bounding box center [443, 30] width 59 height 30
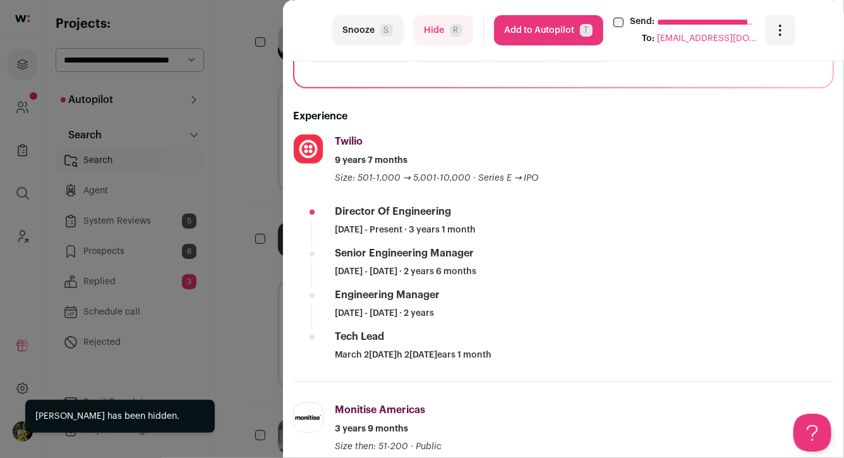
scroll to position [210, 0]
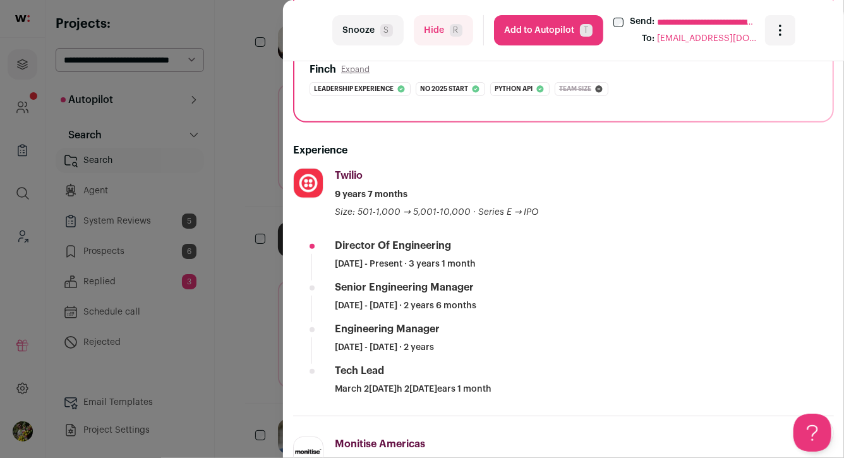
click at [535, 30] on button "Add to Autopilot T" at bounding box center [548, 30] width 109 height 30
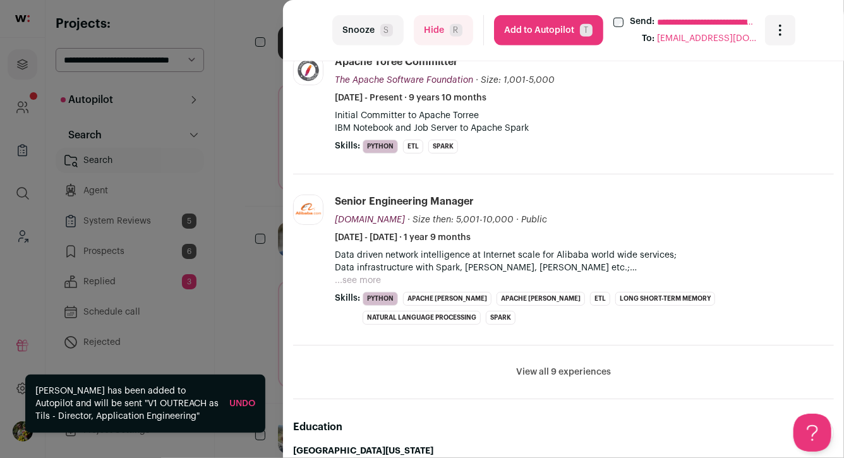
scroll to position [606, 0]
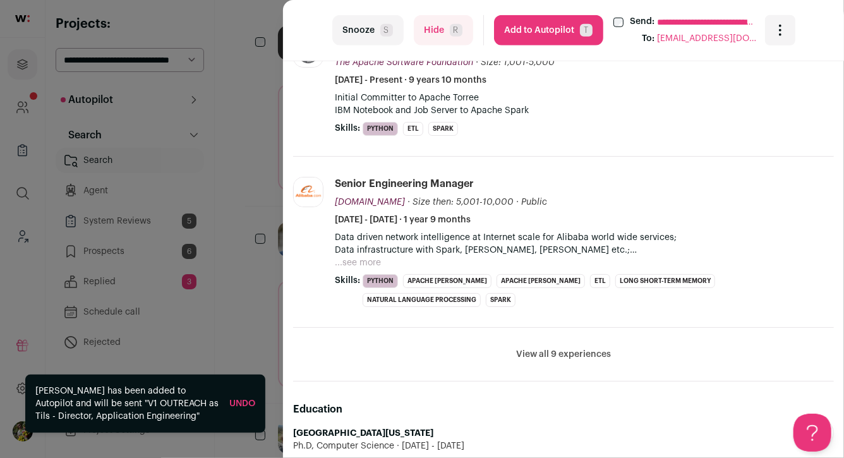
click at [590, 348] on button "View all 9 experiences" at bounding box center [563, 354] width 95 height 13
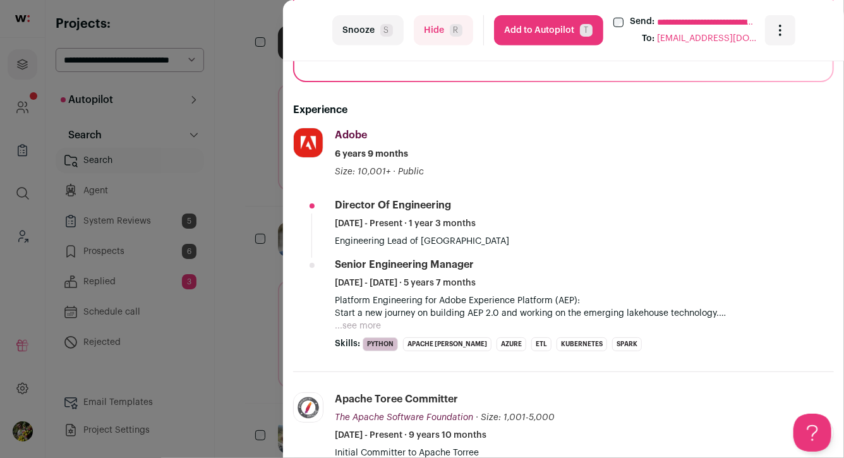
scroll to position [234, 0]
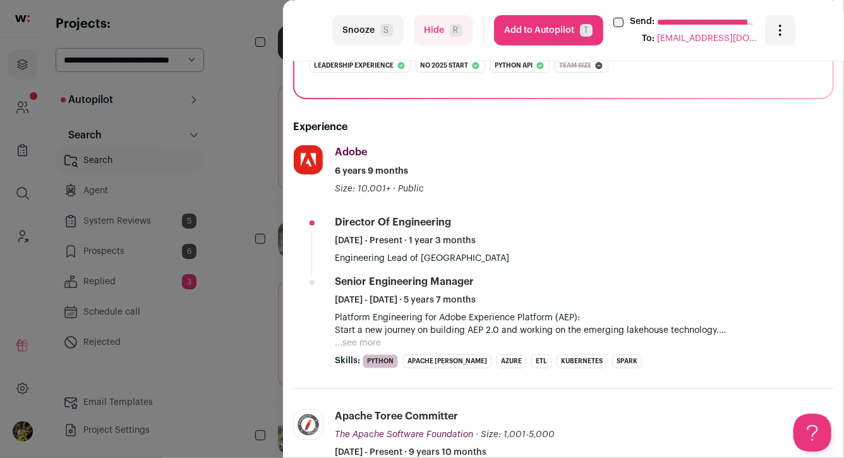
click at [373, 340] on button "...see more" at bounding box center [358, 343] width 46 height 13
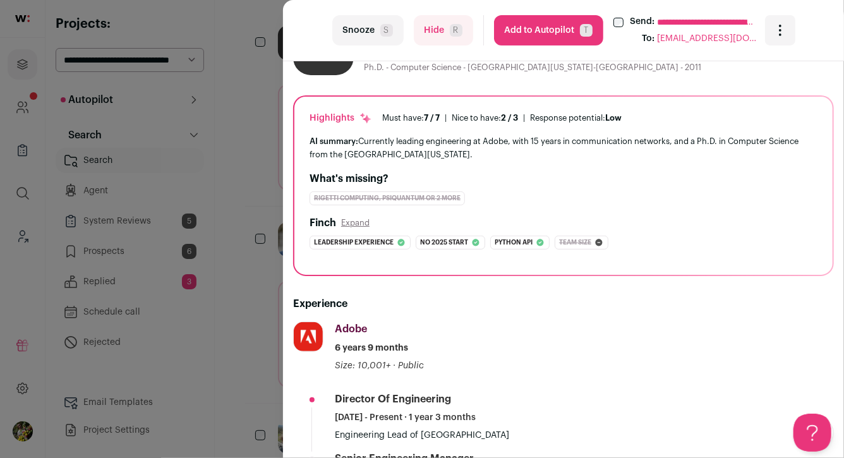
scroll to position [0, 0]
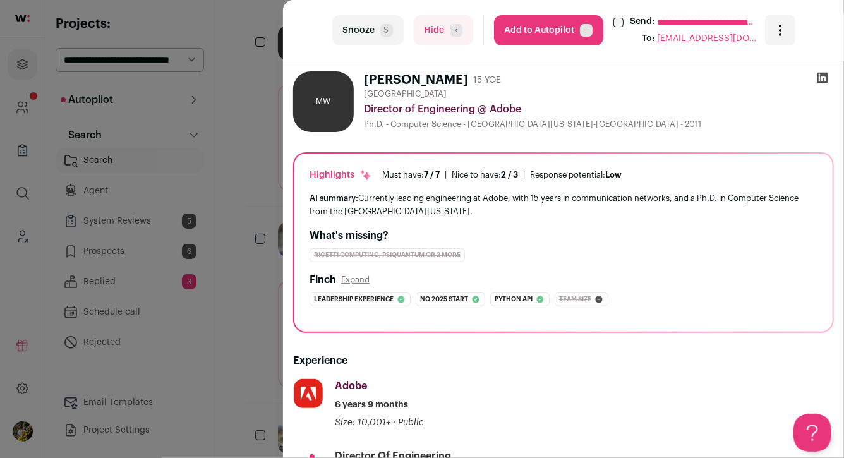
click at [821, 80] on icon at bounding box center [822, 77] width 13 height 13
click at [434, 38] on button "Hide R" at bounding box center [443, 30] width 59 height 30
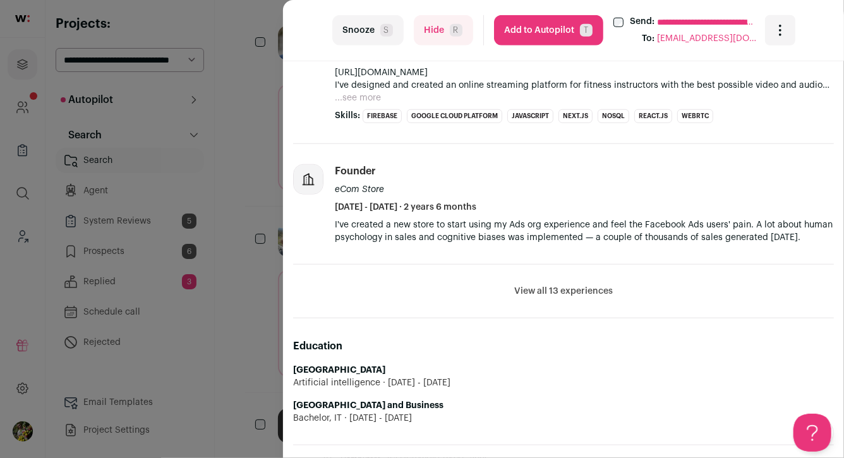
scroll to position [517, 0]
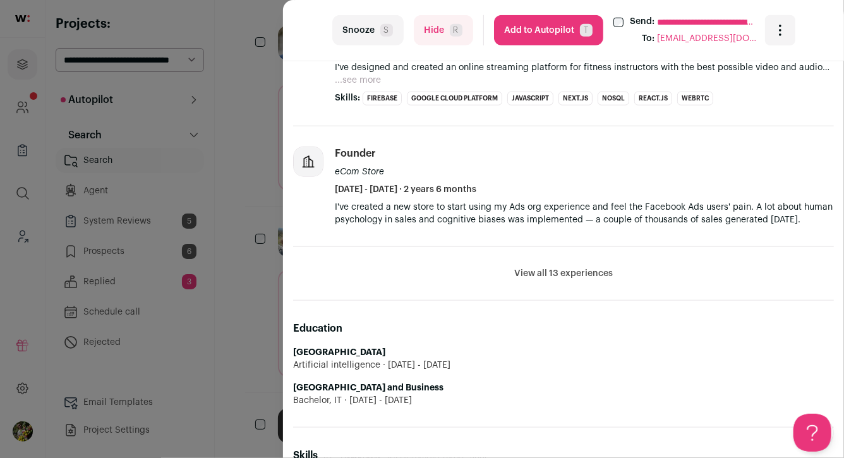
click at [533, 272] on button "View all 13 experiences" at bounding box center [563, 273] width 99 height 13
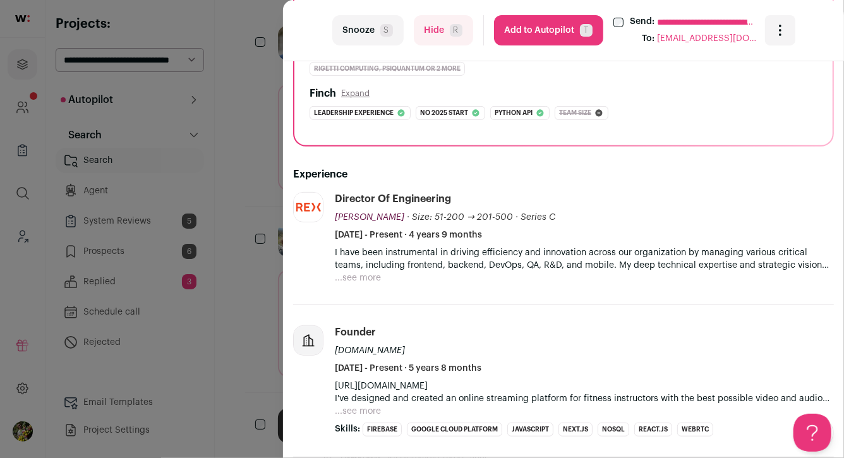
scroll to position [174, 0]
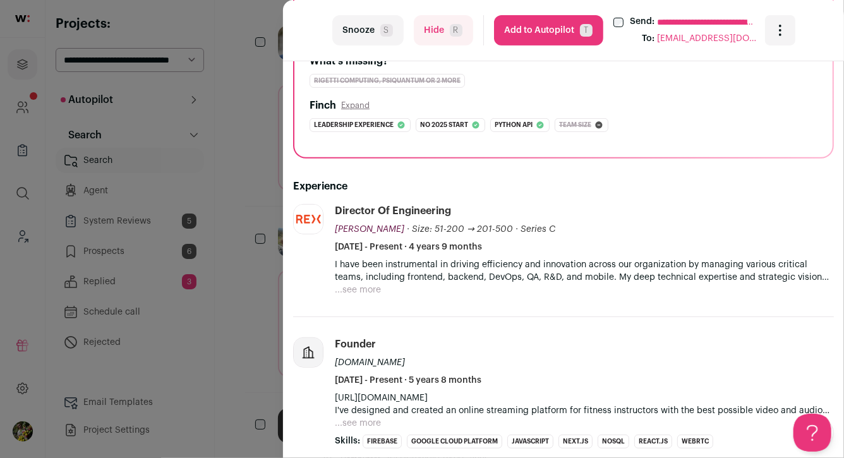
click at [348, 291] on button "...see more" at bounding box center [358, 290] width 46 height 13
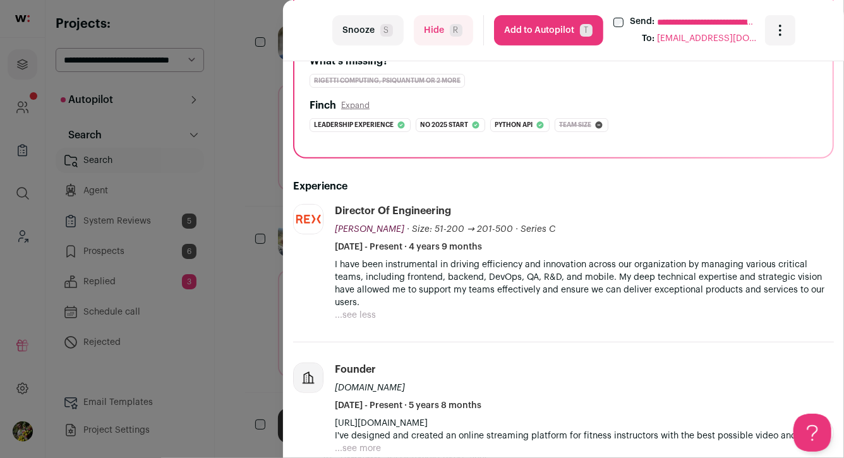
click at [564, 33] on button "Add to Autopilot T" at bounding box center [548, 30] width 109 height 30
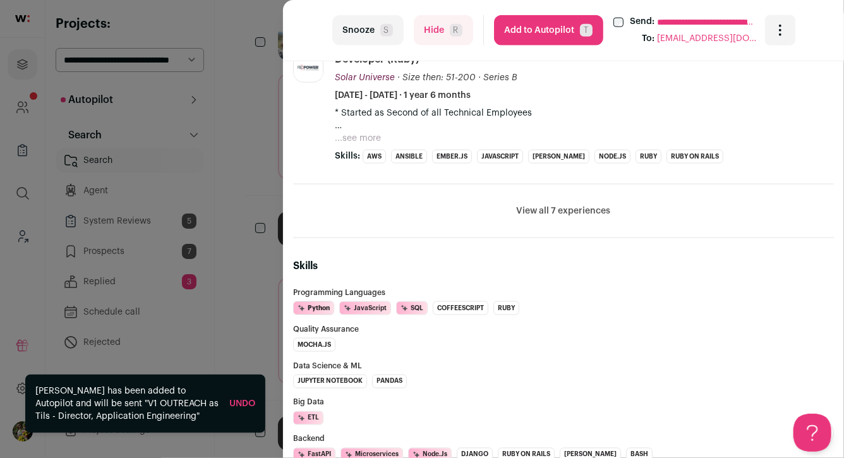
scroll to position [870, 0]
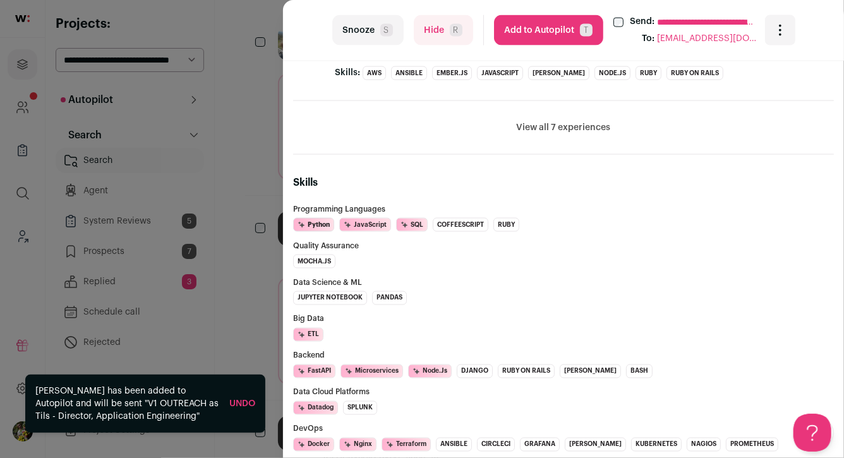
click at [530, 124] on button "View all 7 experiences" at bounding box center [564, 127] width 94 height 13
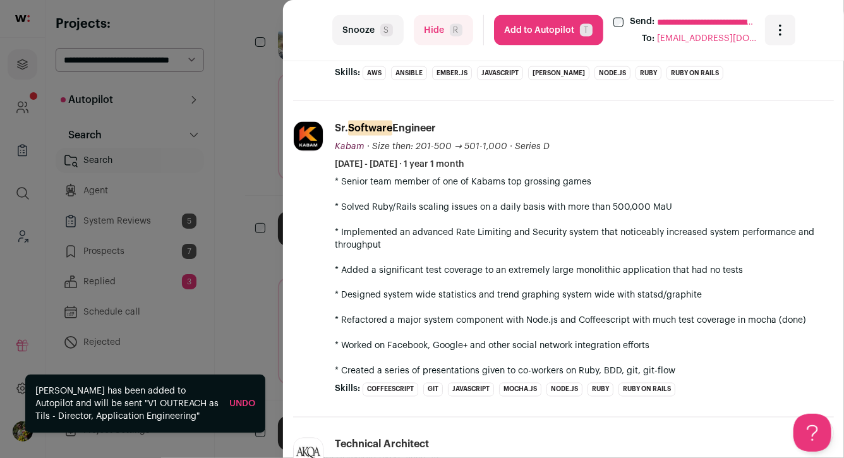
scroll to position [188, 0]
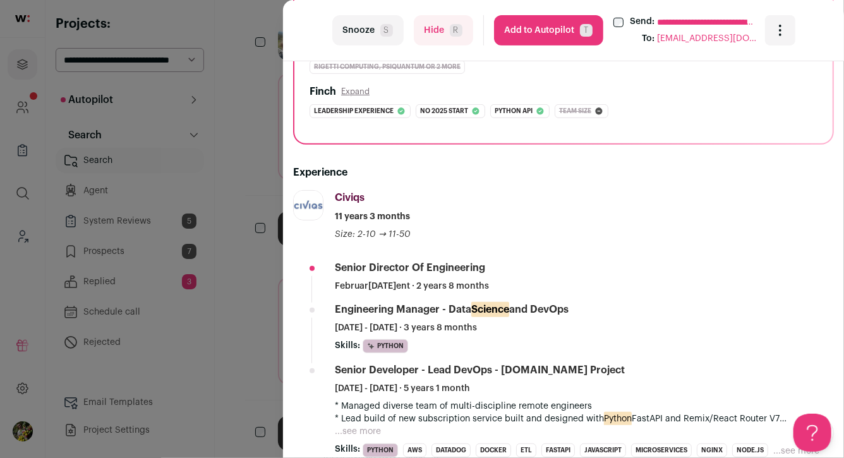
click at [438, 32] on button "Hide R" at bounding box center [443, 30] width 59 height 30
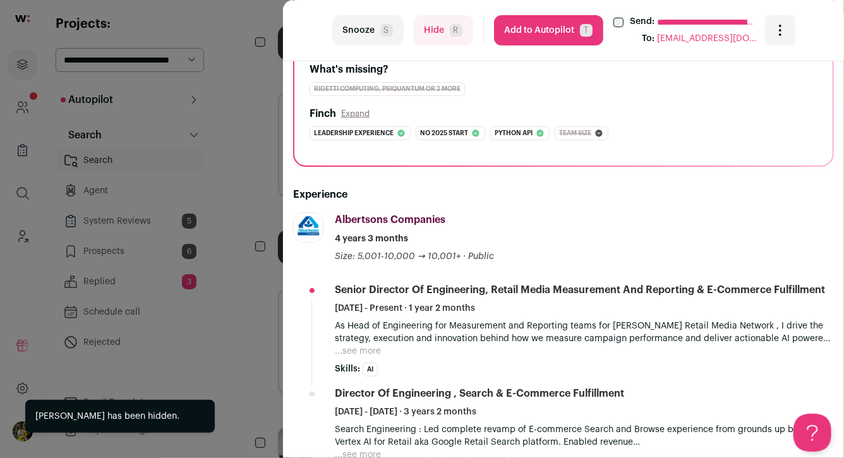
scroll to position [262, 0]
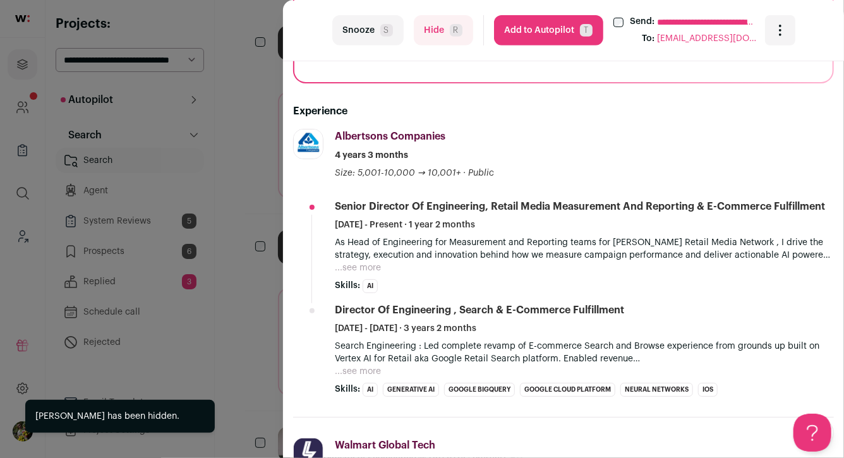
click at [427, 24] on button "Hide R" at bounding box center [443, 30] width 59 height 30
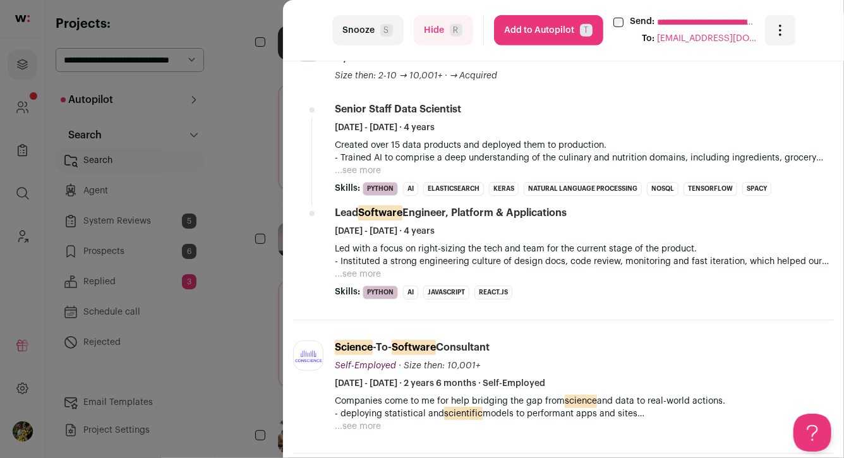
scroll to position [326, 0]
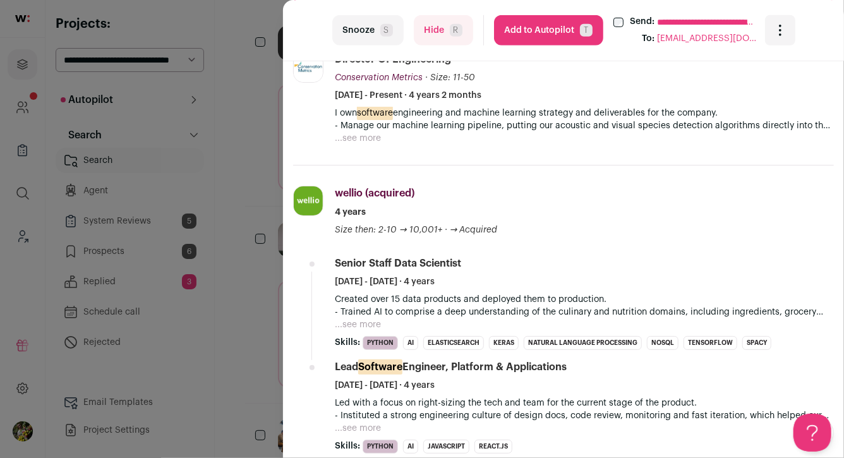
click at [366, 143] on button "...see more" at bounding box center [358, 138] width 46 height 13
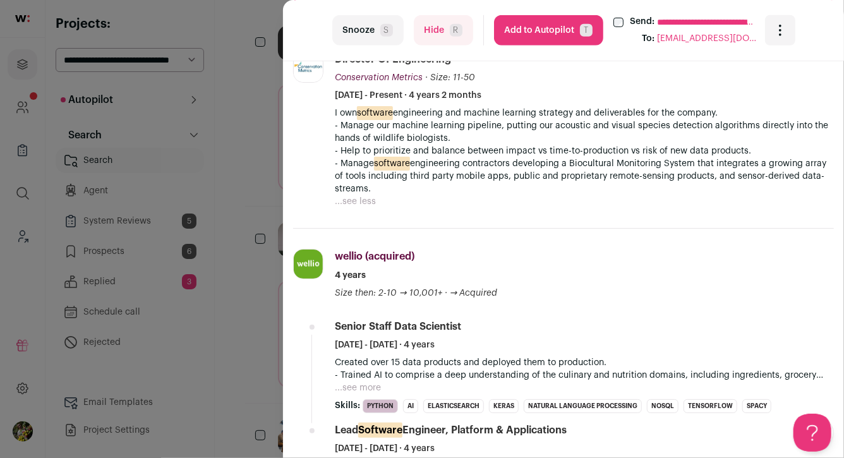
click at [435, 40] on button "Hide R" at bounding box center [443, 30] width 59 height 30
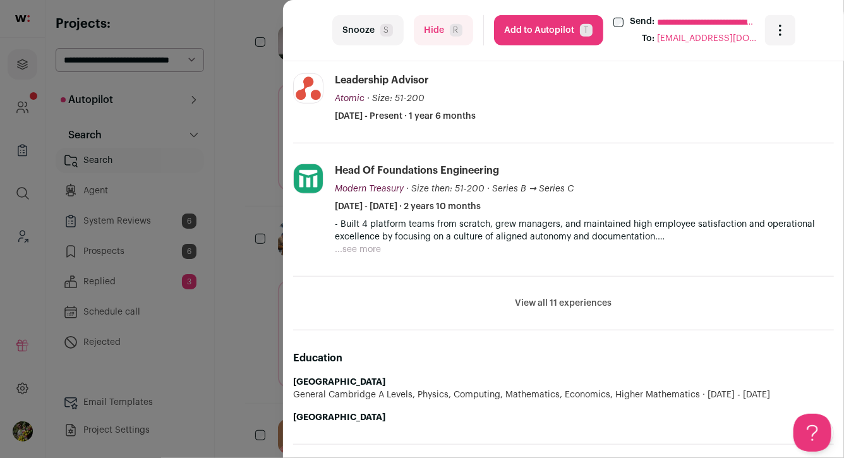
scroll to position [447, 0]
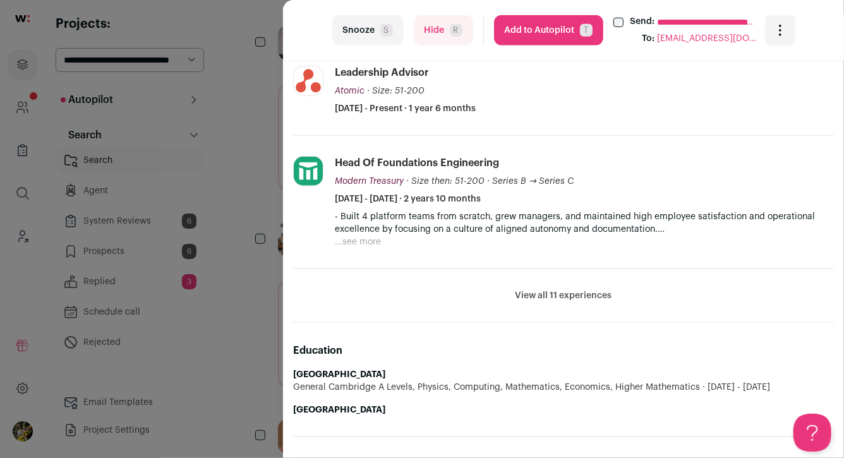
click at [530, 301] on li "View all 11 experiences View less" at bounding box center [563, 296] width 541 height 54
click at [531, 296] on button "View all 11 experiences" at bounding box center [563, 295] width 97 height 13
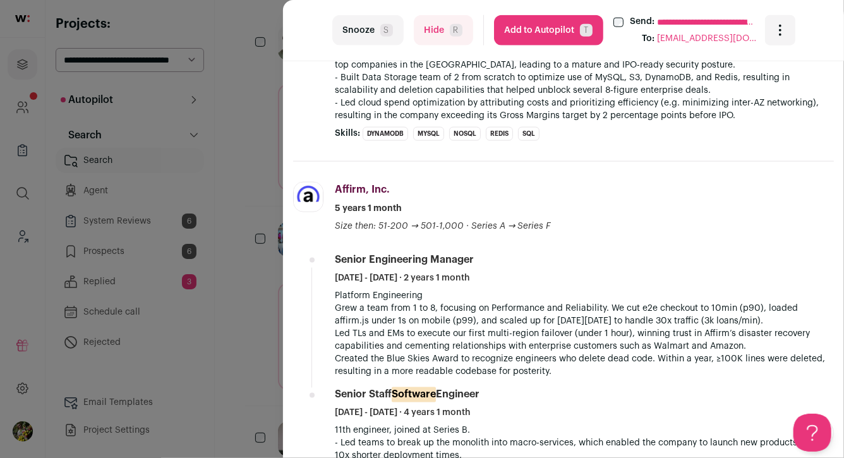
scroll to position [777, 0]
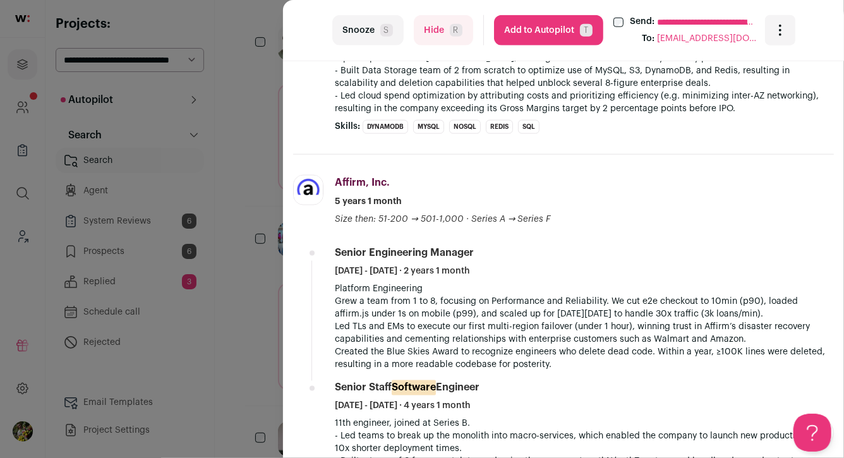
click at [539, 38] on button "Add to Autopilot T" at bounding box center [548, 30] width 109 height 30
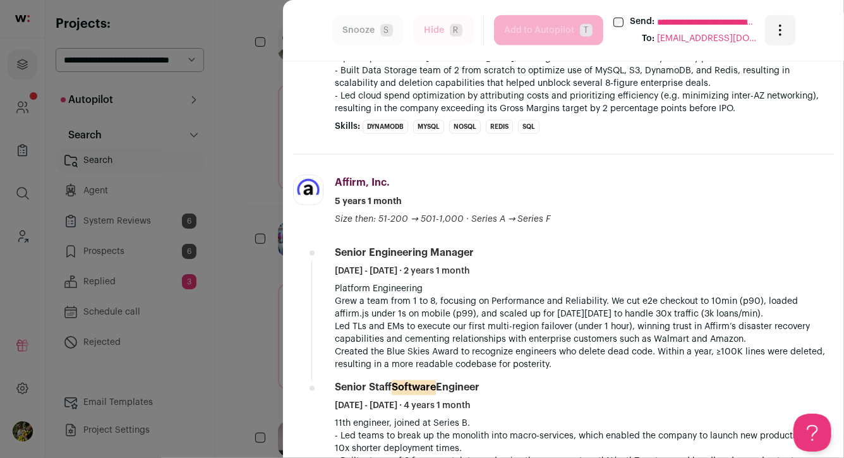
click at [256, 192] on div "**********" at bounding box center [422, 229] width 844 height 458
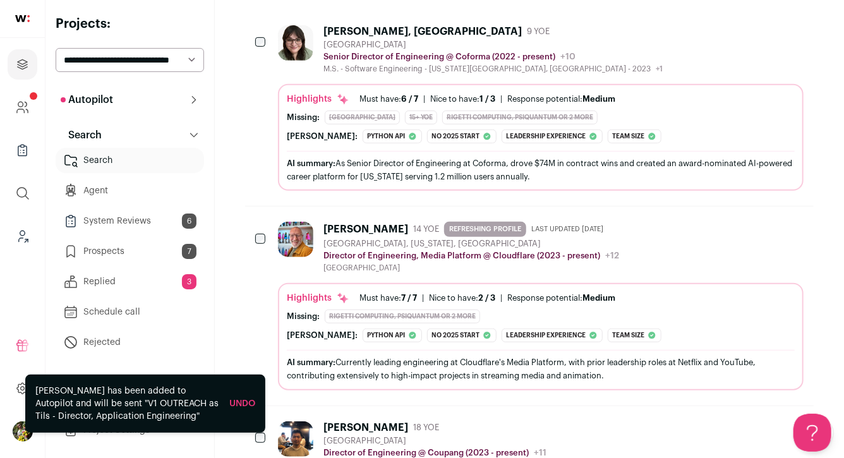
click at [309, 227] on img at bounding box center [295, 239] width 35 height 35
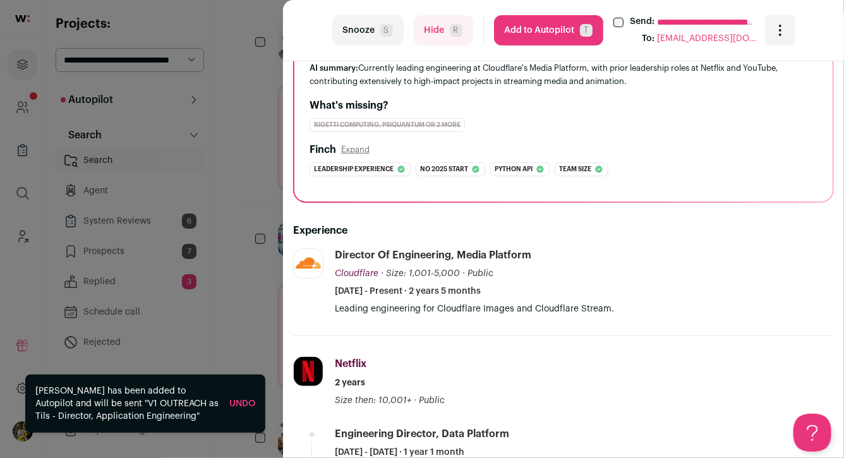
scroll to position [0, 0]
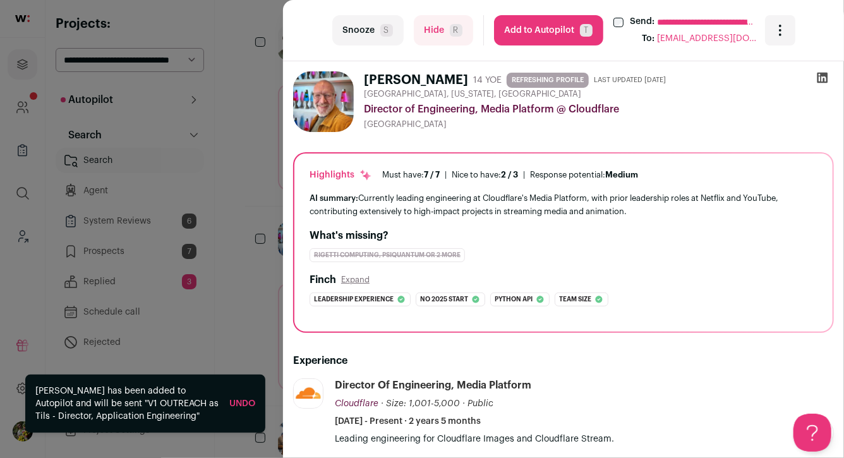
click at [529, 30] on button "Add to Autopilot T" at bounding box center [548, 30] width 109 height 30
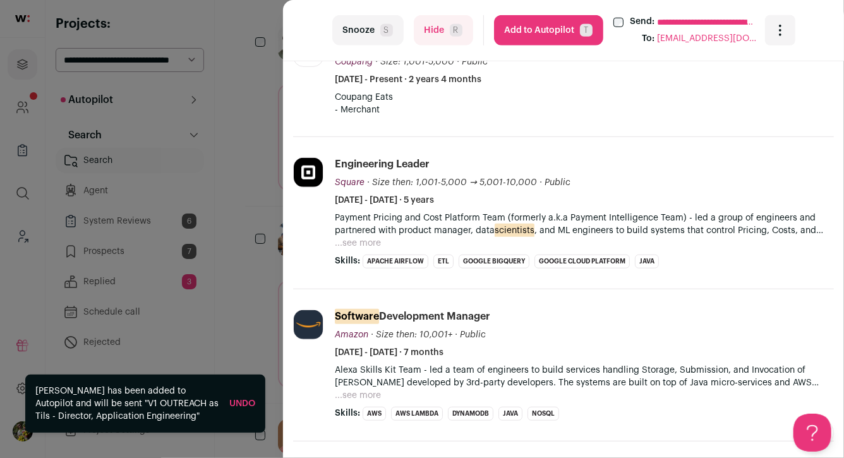
scroll to position [338, 0]
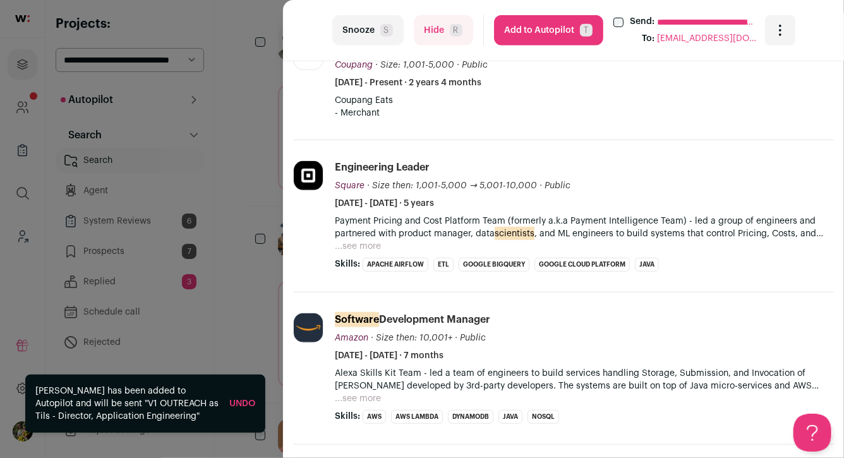
click at [528, 35] on button "Add to Autopilot T" at bounding box center [548, 30] width 109 height 30
click at [268, 138] on div "**********" at bounding box center [422, 229] width 844 height 458
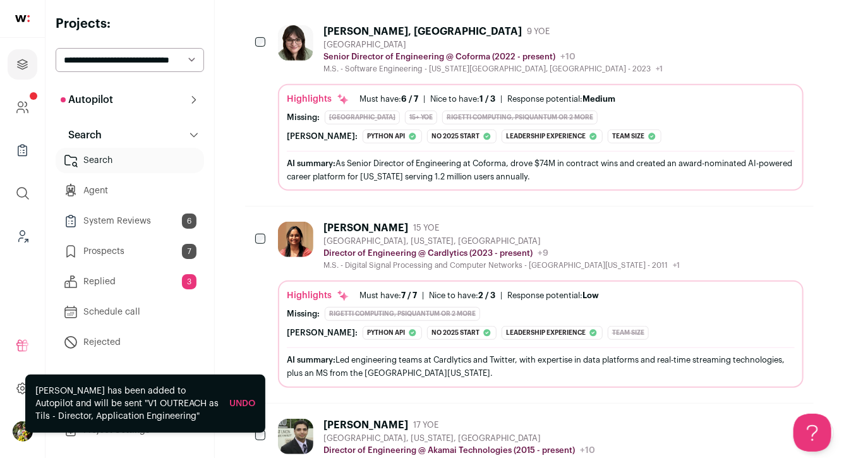
scroll to position [261, 0]
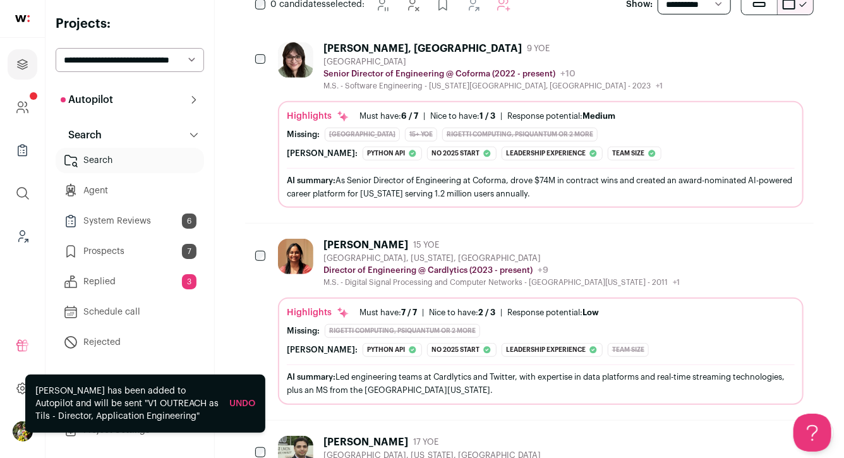
click at [300, 112] on div "Highlights" at bounding box center [318, 116] width 63 height 13
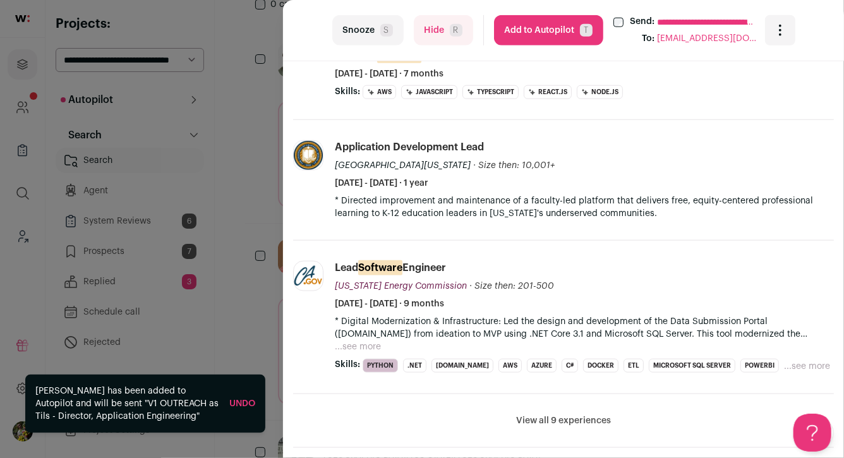
scroll to position [629, 0]
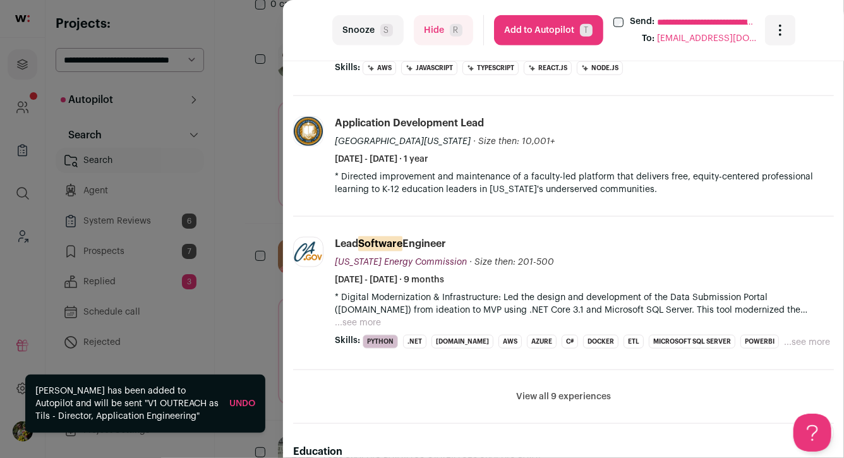
click at [528, 392] on button "View all 9 experiences" at bounding box center [563, 396] width 95 height 13
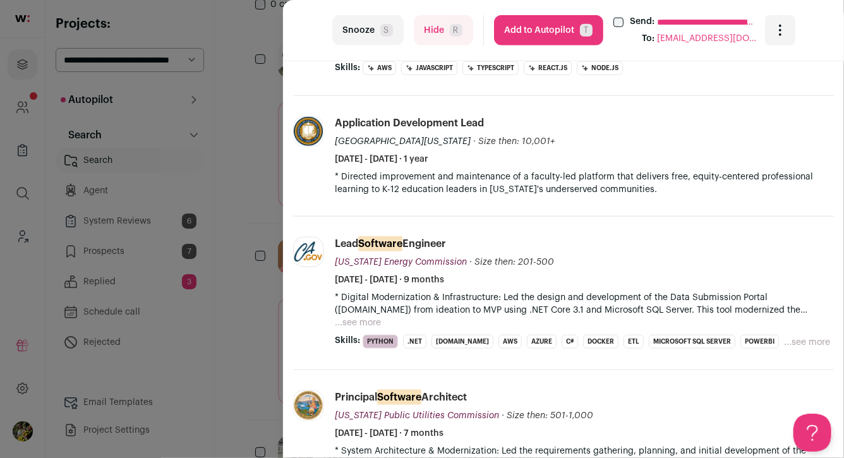
click at [460, 30] on span "R" at bounding box center [456, 30] width 13 height 13
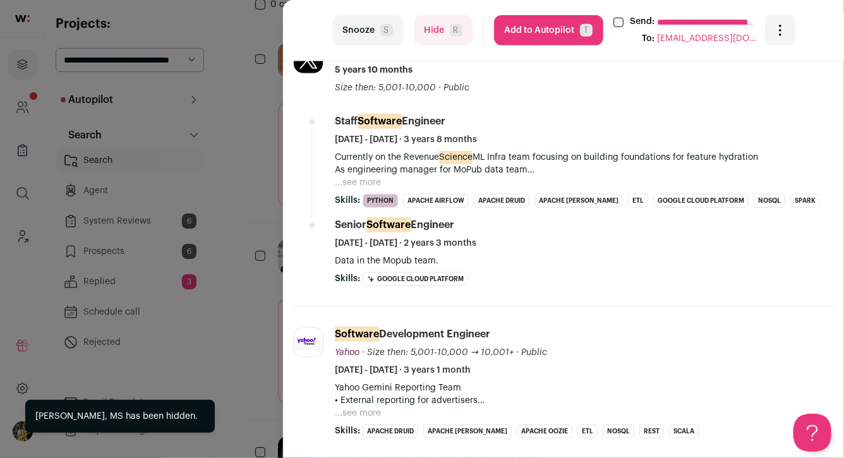
scroll to position [587, 0]
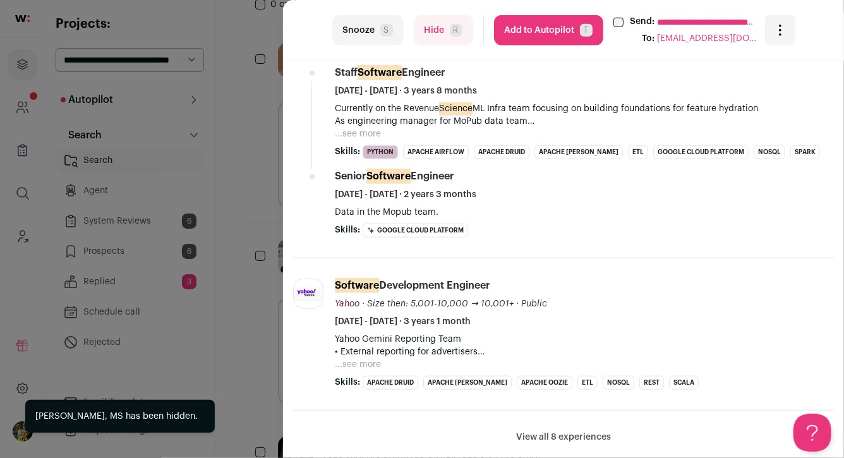
click at [424, 30] on button "Hide R" at bounding box center [443, 30] width 59 height 30
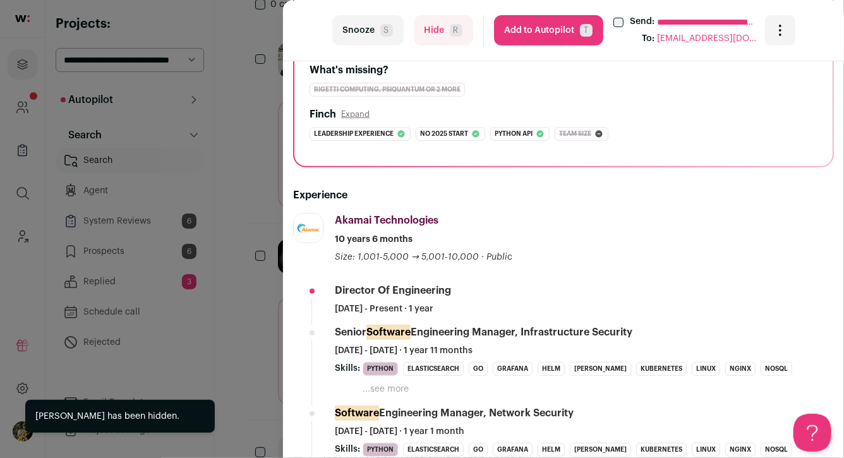
scroll to position [195, 0]
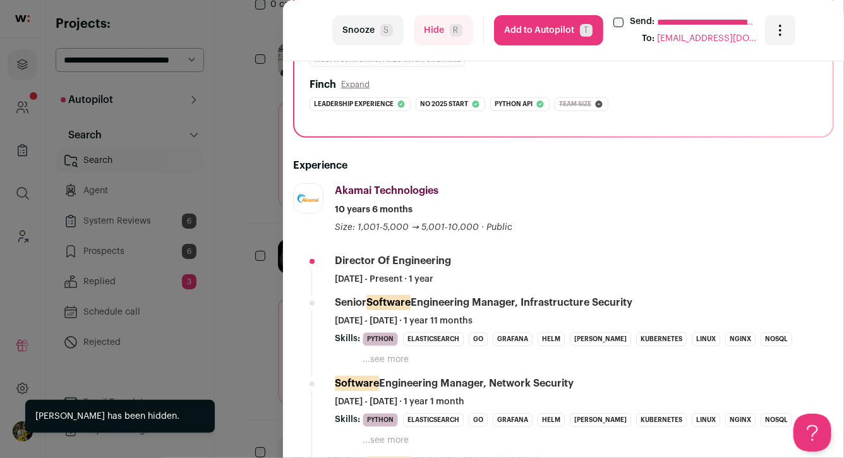
click at [263, 168] on div "**********" at bounding box center [422, 229] width 844 height 458
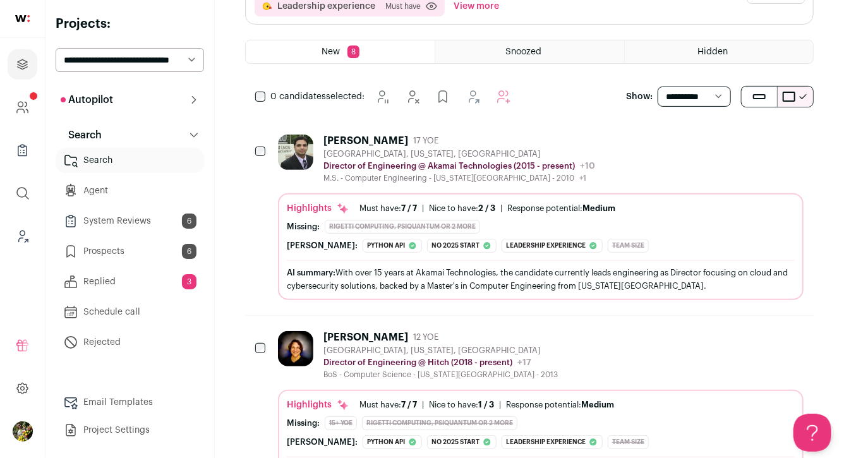
scroll to position [0, 0]
